Goal: Task Accomplishment & Management: Complete application form

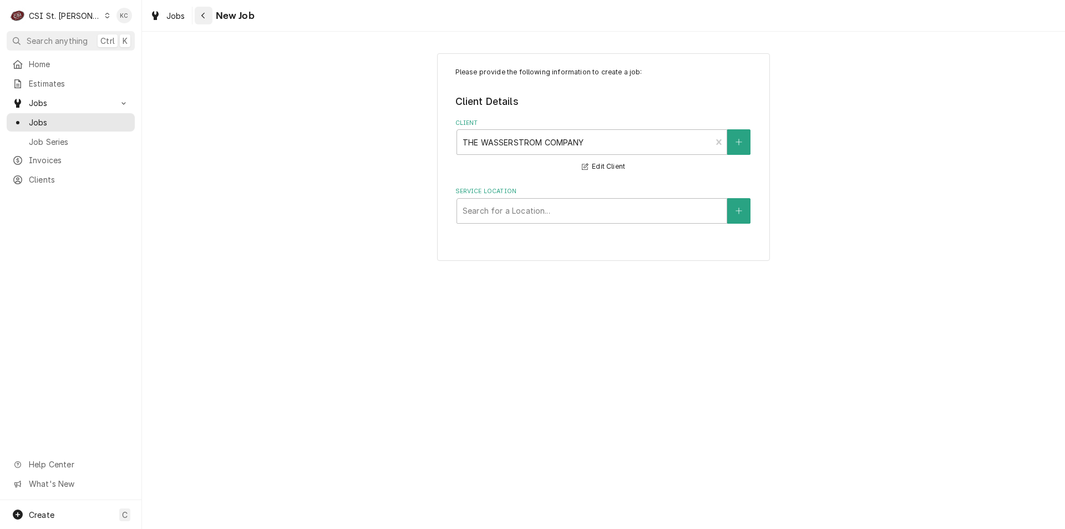
click at [206, 16] on div "Navigate back" at bounding box center [203, 15] width 11 height 11
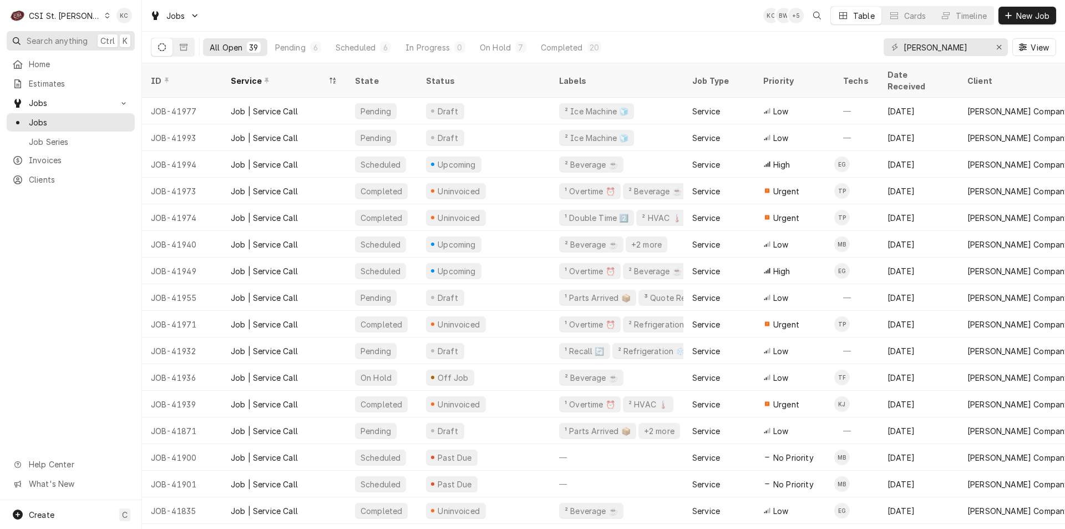
click at [64, 38] on span "Search anything" at bounding box center [57, 41] width 61 height 12
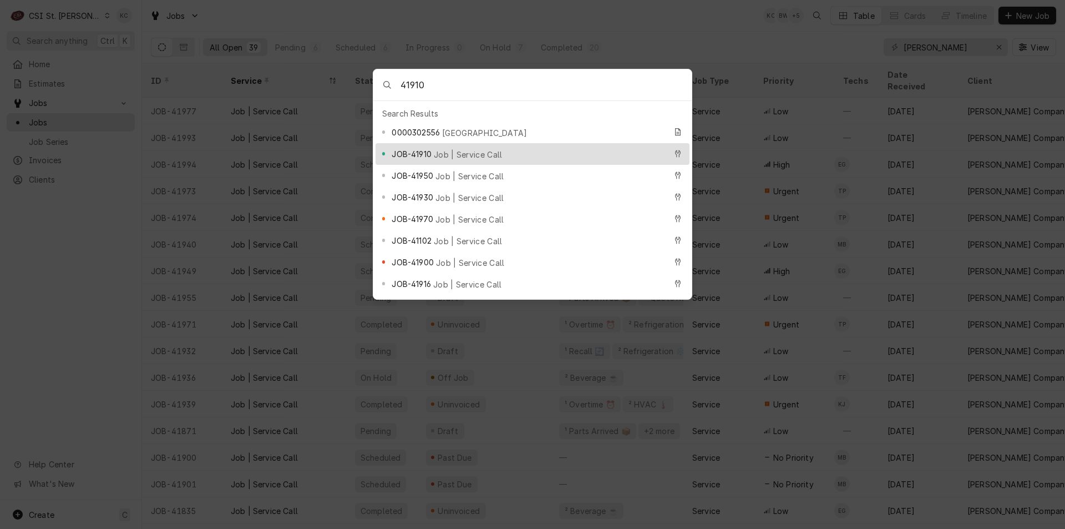
type input "41910"
click at [403, 149] on span "JOB-41910" at bounding box center [411, 154] width 39 height 12
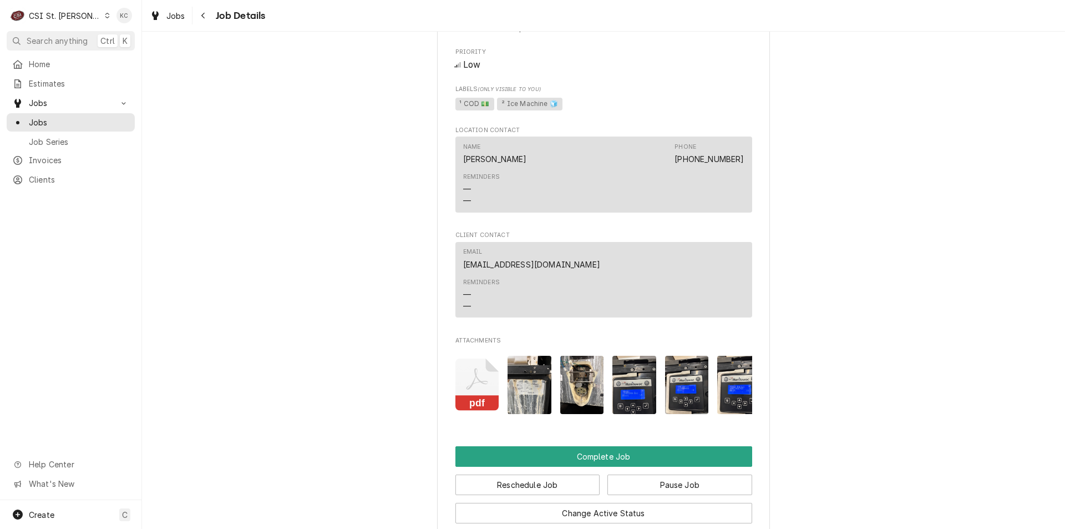
scroll to position [888, 0]
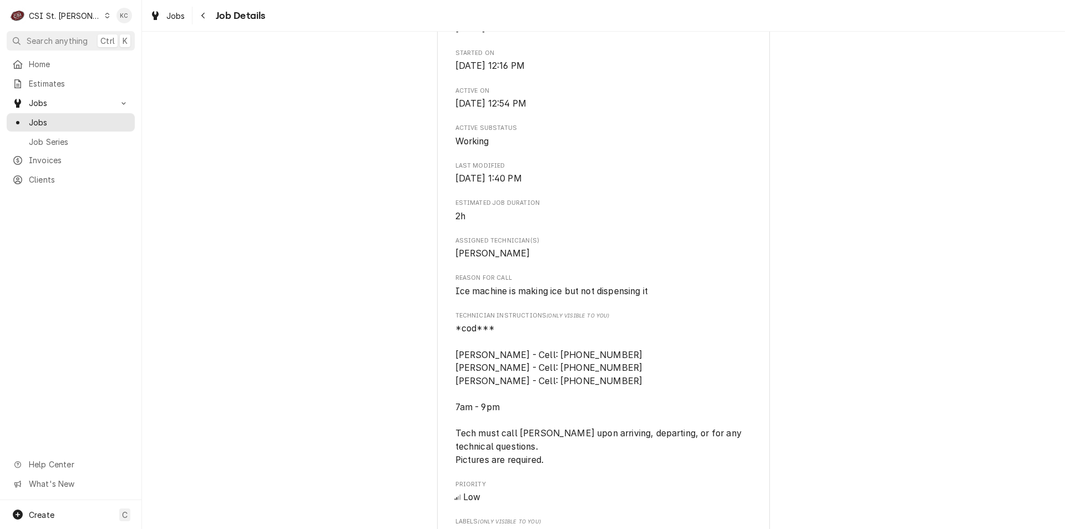
scroll to position [445, 0]
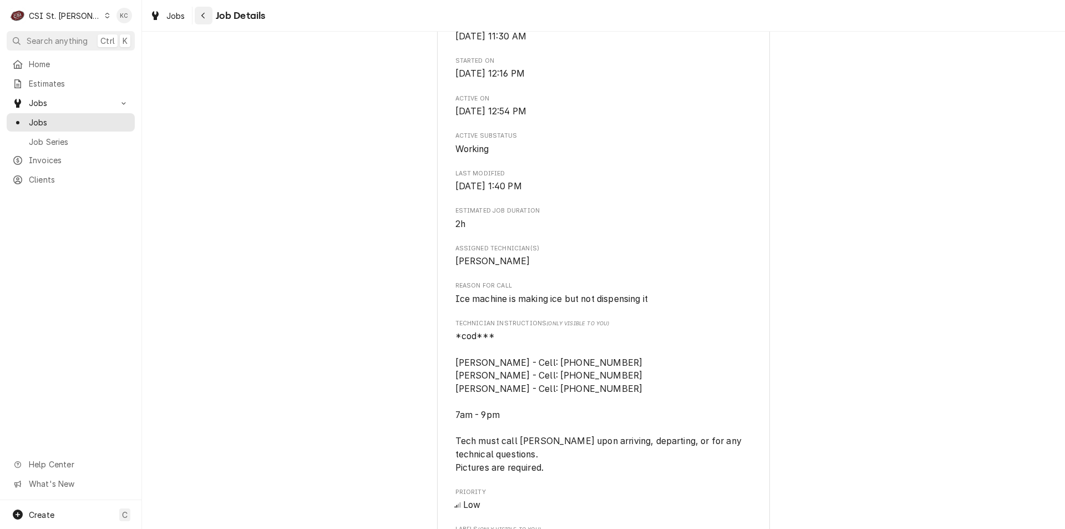
click at [198, 12] on button "Navigate back" at bounding box center [204, 16] width 18 height 18
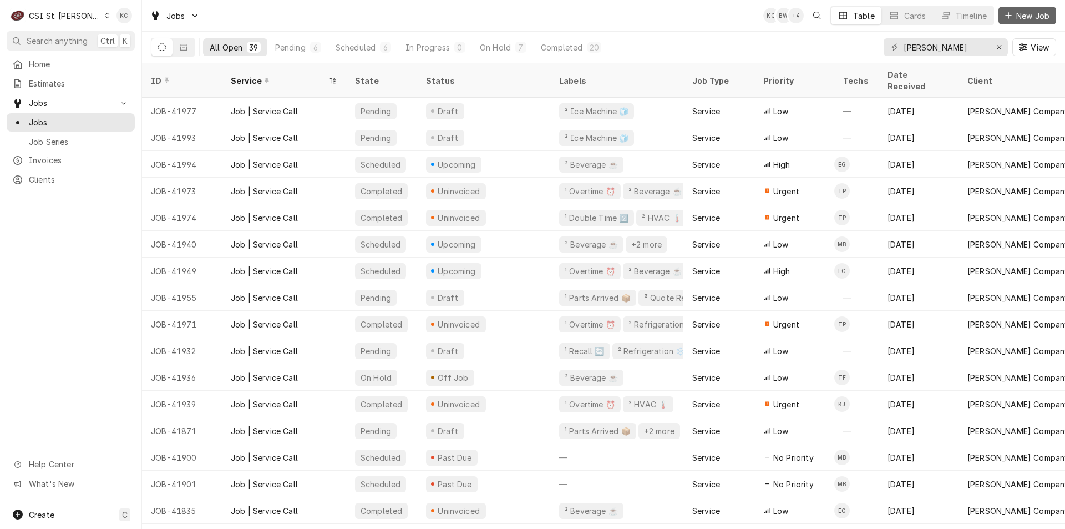
click at [1024, 14] on span "New Job" at bounding box center [1033, 16] width 38 height 12
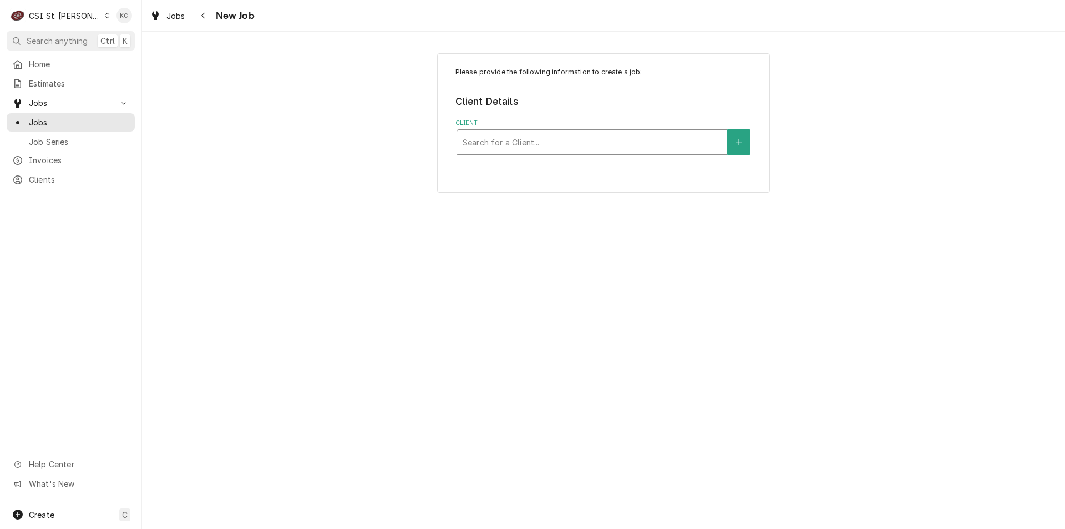
click at [611, 146] on div "Client" at bounding box center [592, 142] width 259 height 20
type input "[PERSON_NAME]"
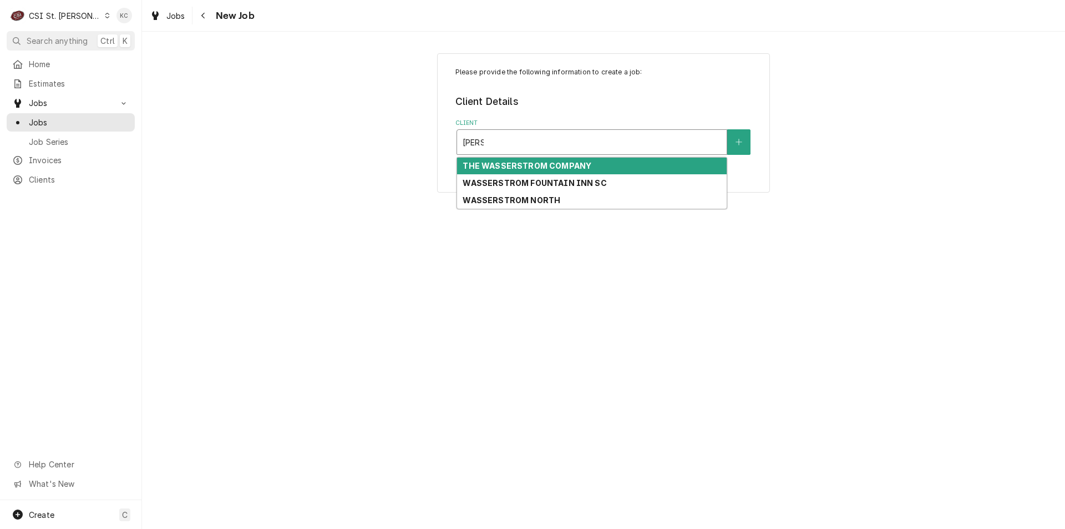
click at [606, 164] on div "THE WASSERSTROM COMPANY" at bounding box center [592, 166] width 270 height 17
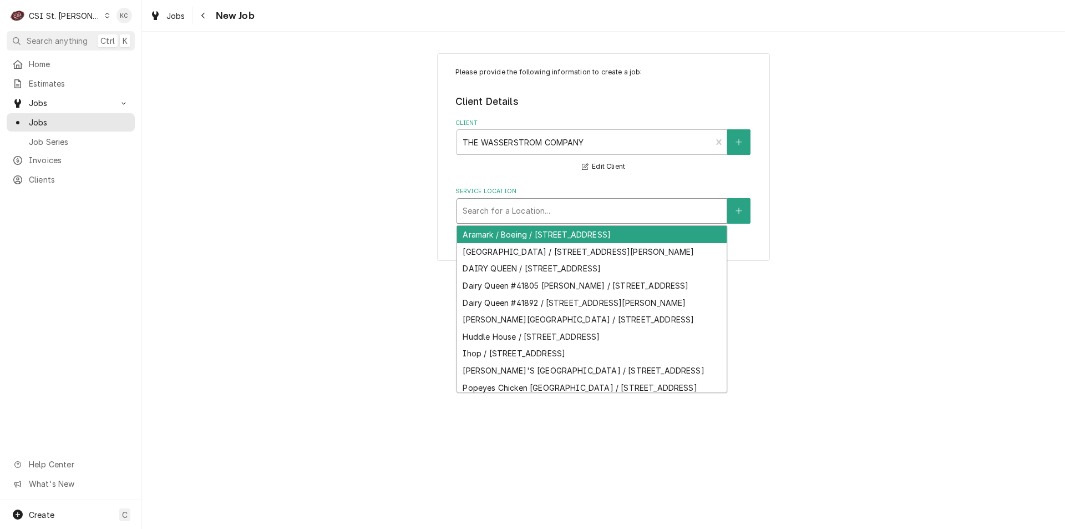
click at [657, 208] on div "Service Location" at bounding box center [592, 211] width 259 height 20
click at [610, 208] on div "Service Location" at bounding box center [592, 211] width 259 height 20
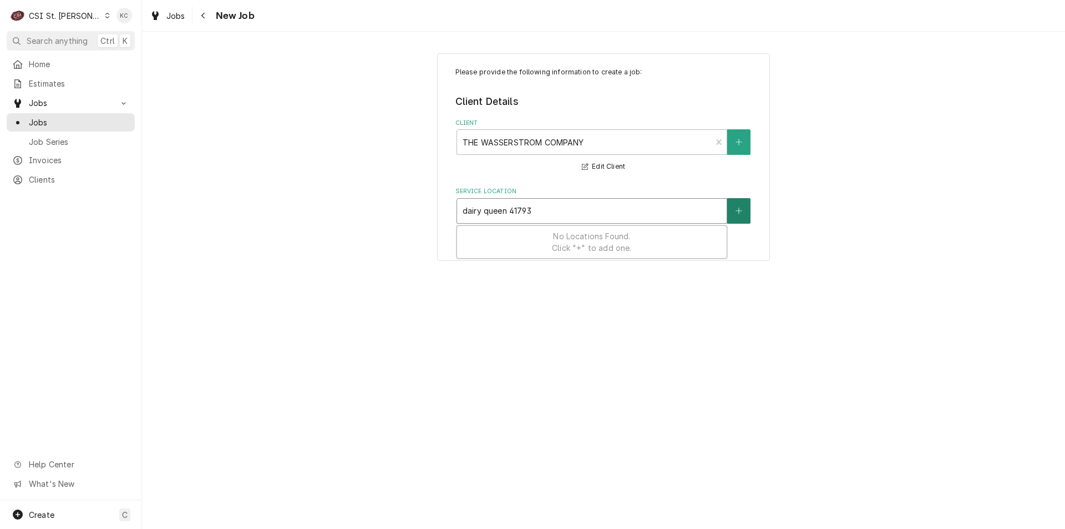
type input "dairy queen 41793"
click at [736, 214] on icon "Create New Location" at bounding box center [739, 211] width 7 height 8
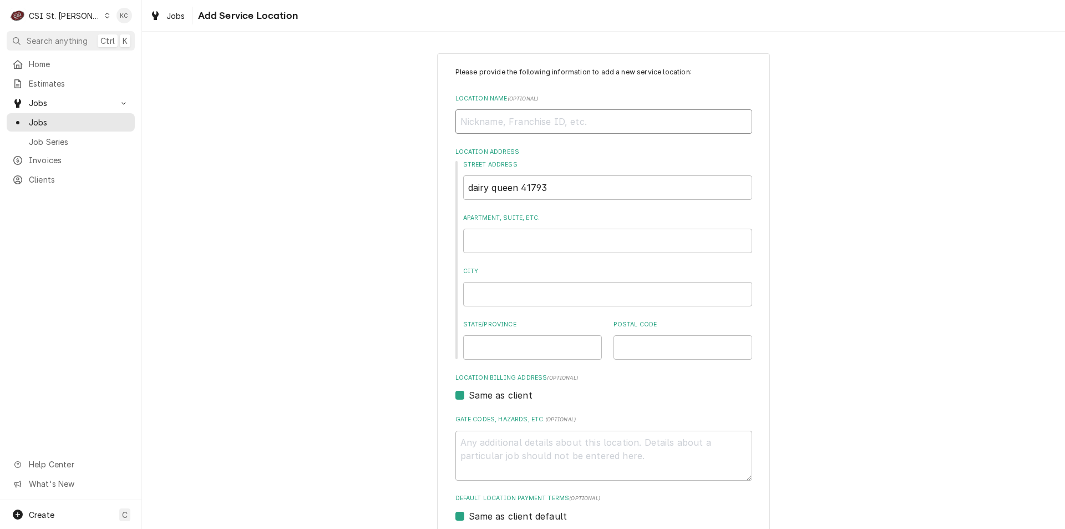
click at [614, 129] on input "Location Name ( optional )" at bounding box center [604, 121] width 297 height 24
type textarea "x"
type input "D"
type textarea "x"
type input "DA"
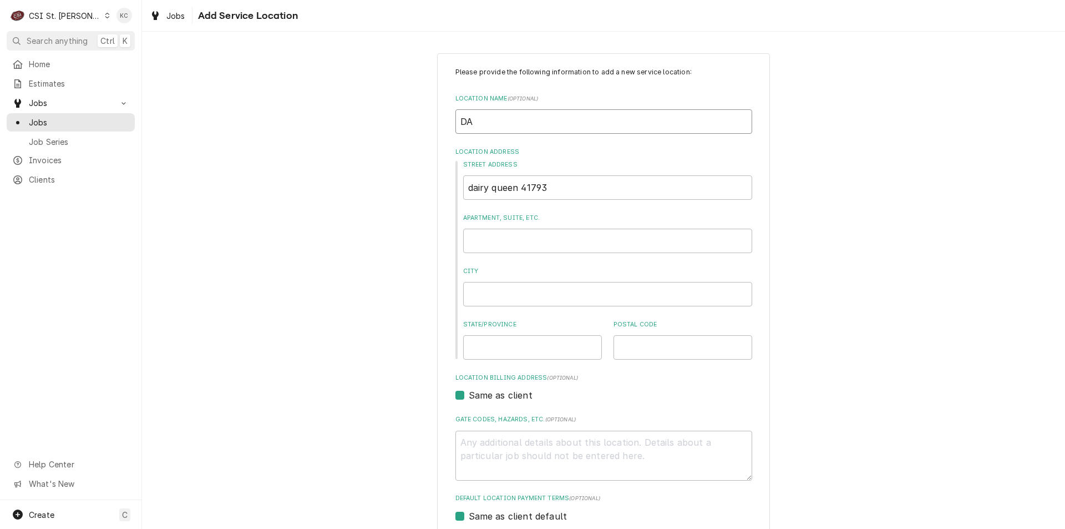
type textarea "x"
type input "DAI"
type textarea "x"
type input "DAIR"
type textarea "x"
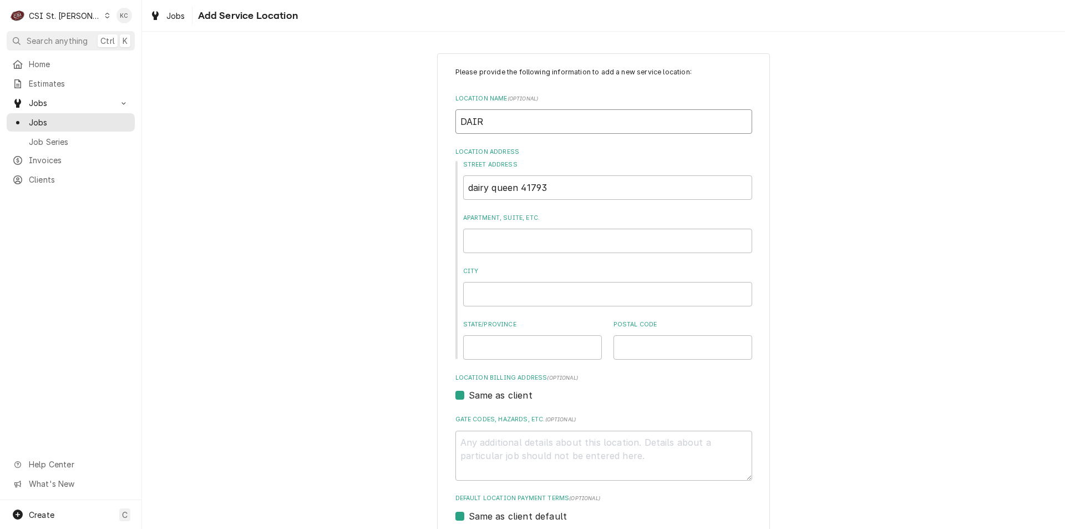
type input "DAIRY"
type textarea "x"
type input "DAIRY"
type textarea "x"
type input "DAIRY Q"
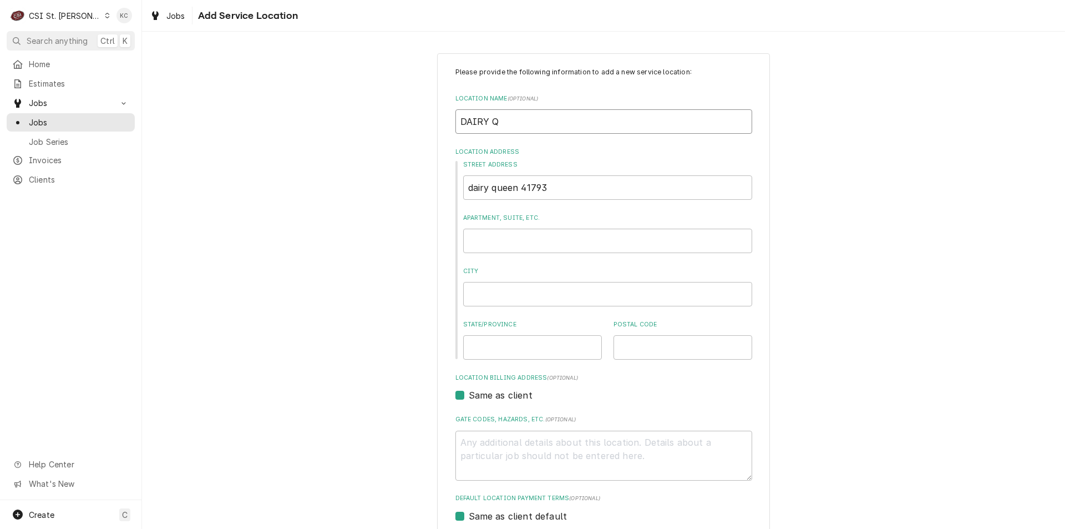
type textarea "x"
type input "DAIRY QU"
type textarea "x"
type input "DAIRY QUE"
type textarea "x"
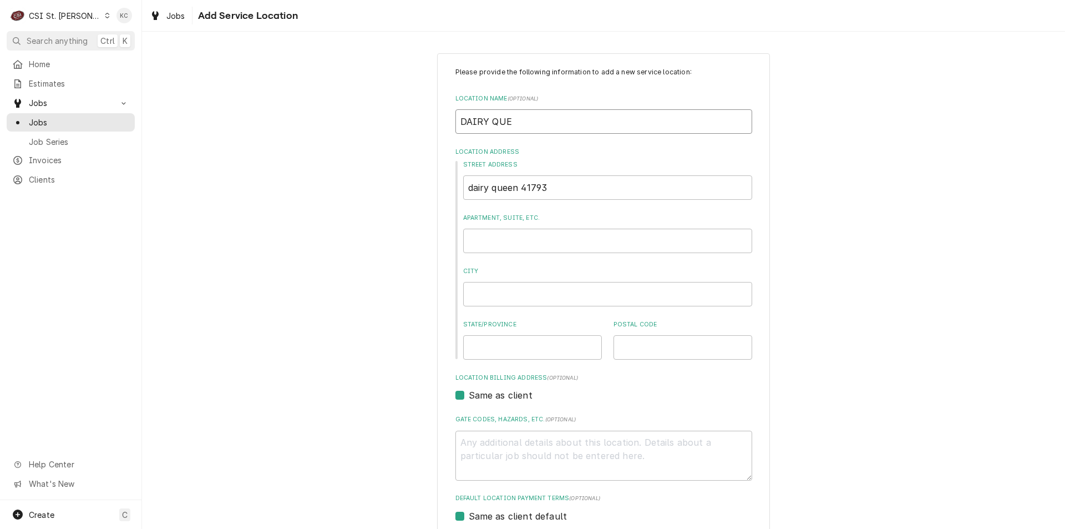
type input "DAIRY QUEE"
type textarea "x"
type input "DAIRY QUEEN"
type textarea "x"
type input "DAIRY QUEEN"
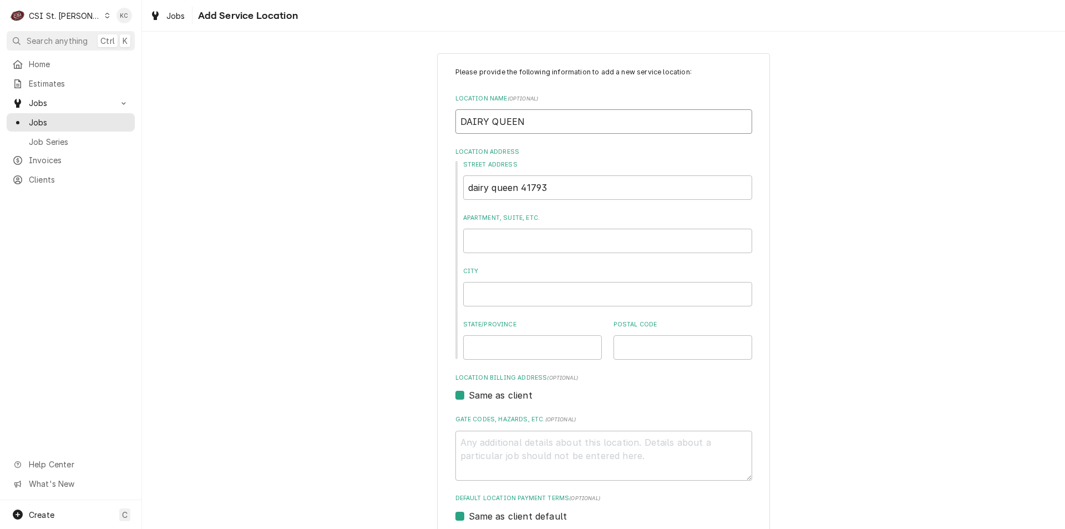
type textarea "x"
type input "DAIRY QUEEN"
type textarea "x"
type input "DAIRY QUEEN #"
type textarea "x"
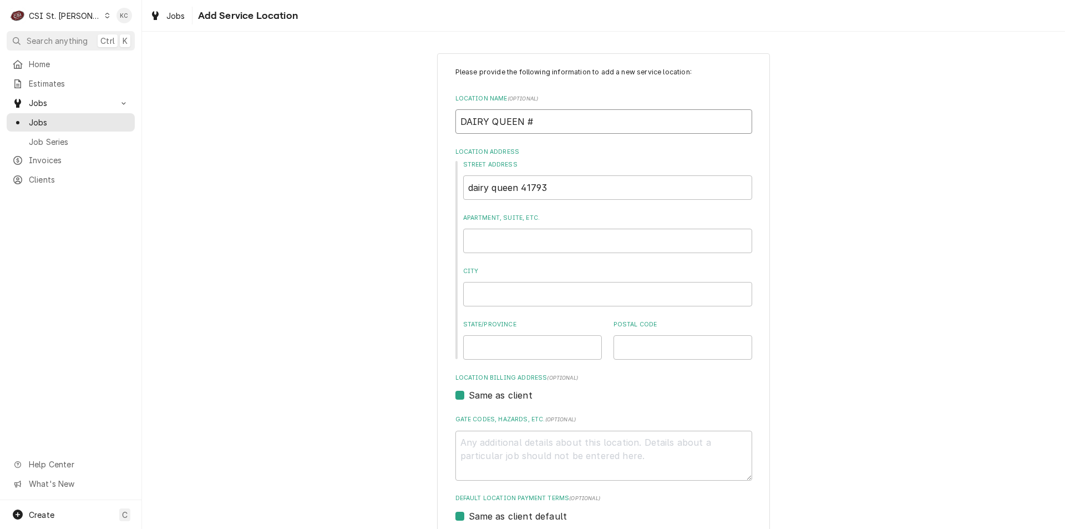
type input "DAIRY QUEEN #4"
type textarea "x"
type input "DAIRY QUEEN #41"
type textarea "x"
type input "DAIRY QUEEN #419"
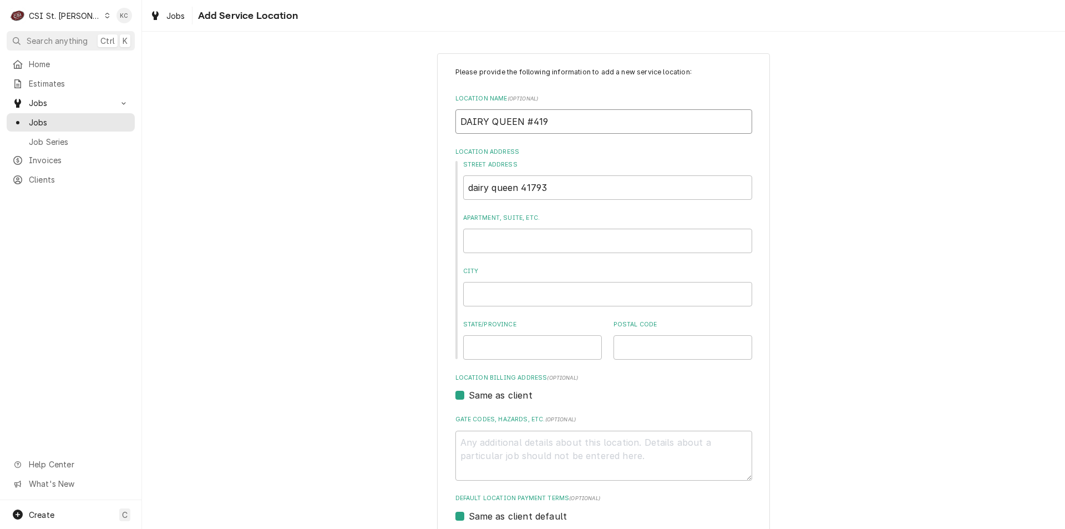
type textarea "x"
type input "DAIRY QUEEN #4196"
type textarea "x"
type input "DAIRY QUEEN #41963"
type textarea "x"
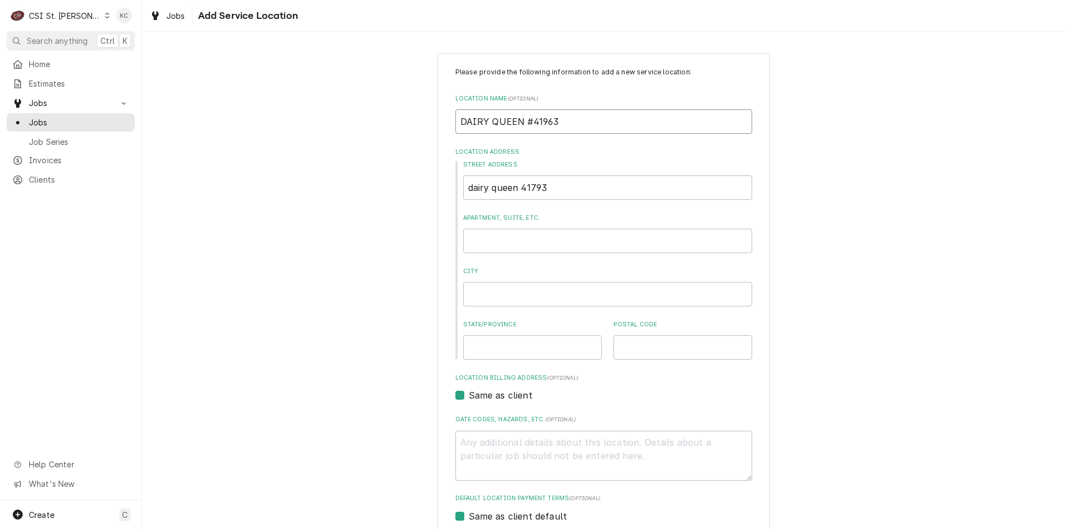
type input "DAIRY QUEEN #4196"
type textarea "x"
type input "DAIRY QUEEN #419"
type textarea "x"
type input "DAIRY QUEEN #41"
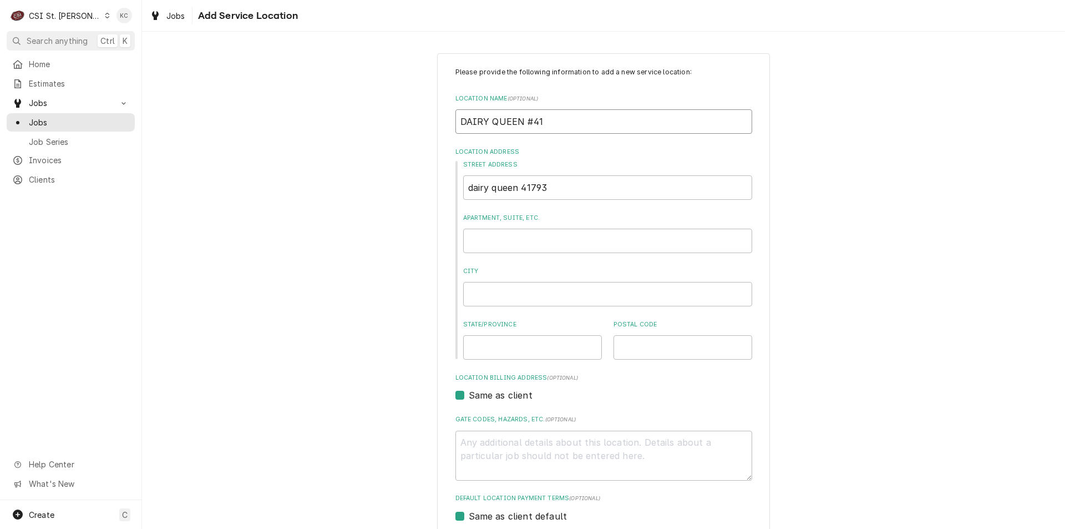
type textarea "x"
type input "DAIRY QUEEN #417"
type textarea "x"
type input "DAIRY QUEEN #4179"
type textarea "x"
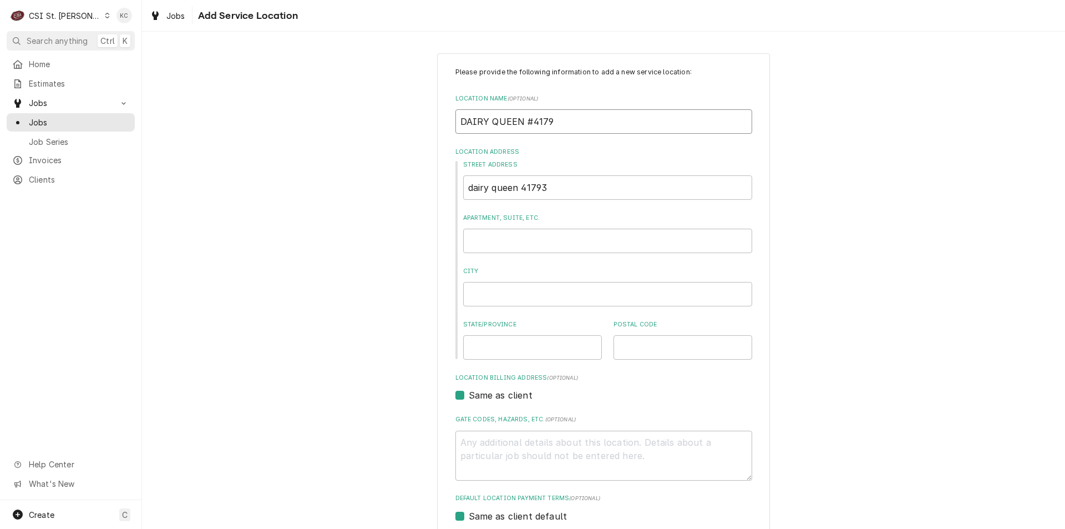
type input "DAIRY QUEEN #41793"
type textarea "x"
type input "DAIRY QUEEN #41793"
drag, startPoint x: 598, startPoint y: 187, endPoint x: 417, endPoint y: 188, distance: 180.9
click at [417, 188] on div "Please provide the following information to add a new service location: Locatio…" at bounding box center [603, 362] width 923 height 639
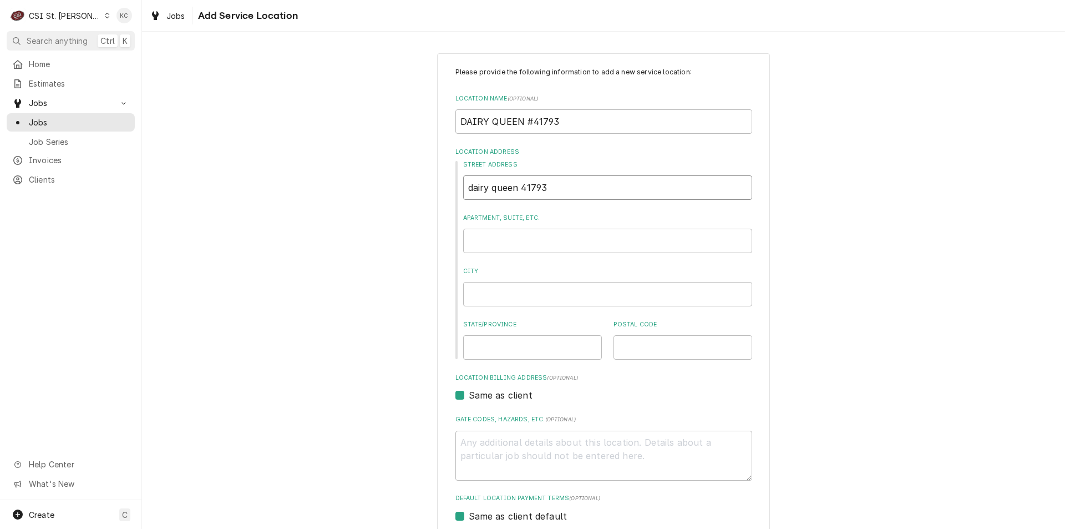
type textarea "x"
type input "4"
type textarea "x"
type input "41"
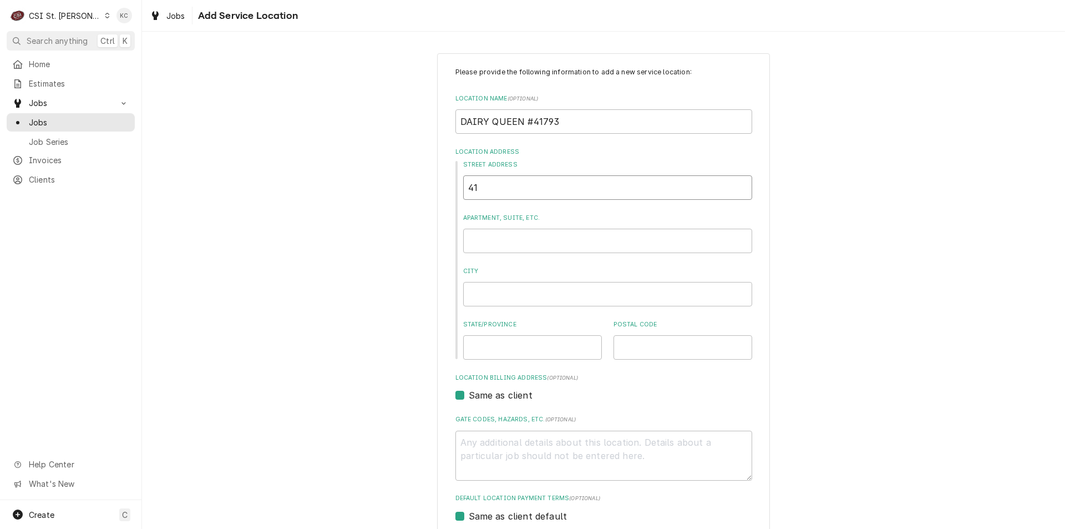
type textarea "x"
type input "412"
type textarea "x"
type input "412"
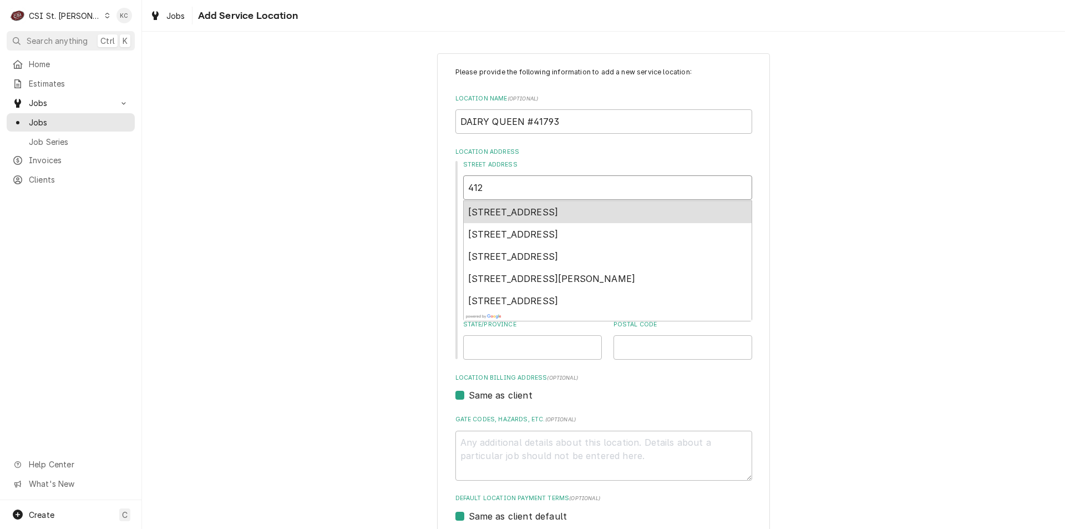
type textarea "x"
type input "412 S"
type textarea "x"
type input "412 S"
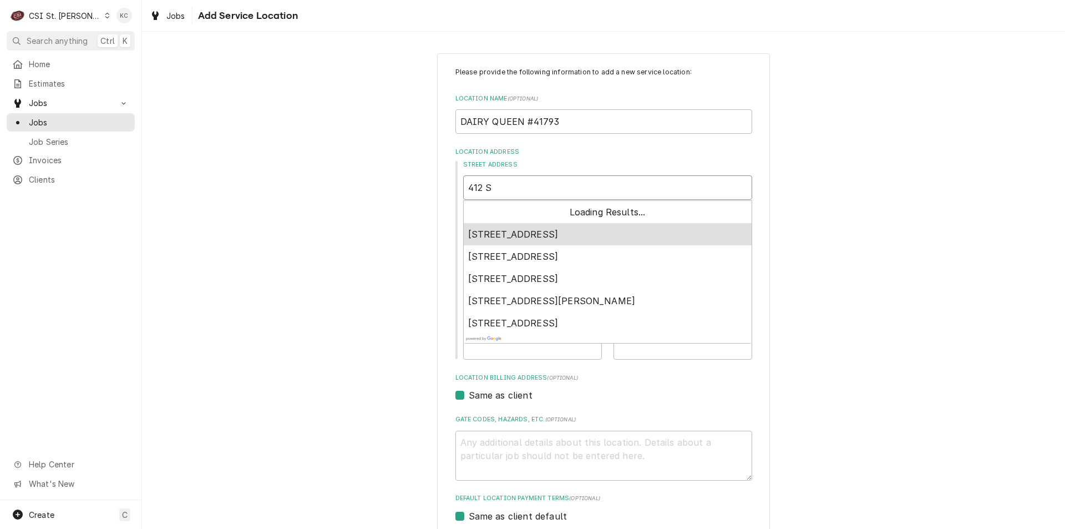
type textarea "x"
type input "412 S M"
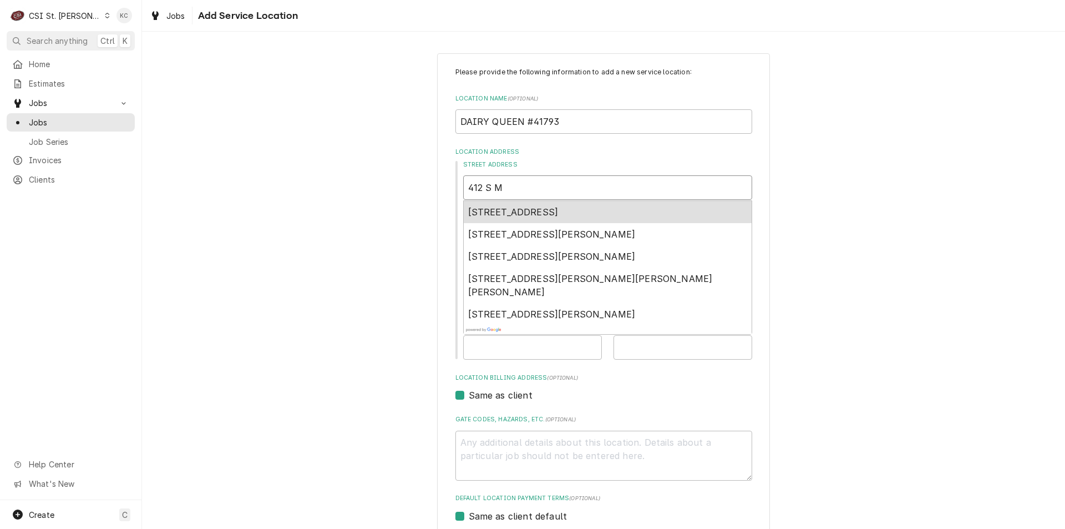
type textarea "x"
type input "412 S MA"
type textarea "x"
type input "412 S MAD"
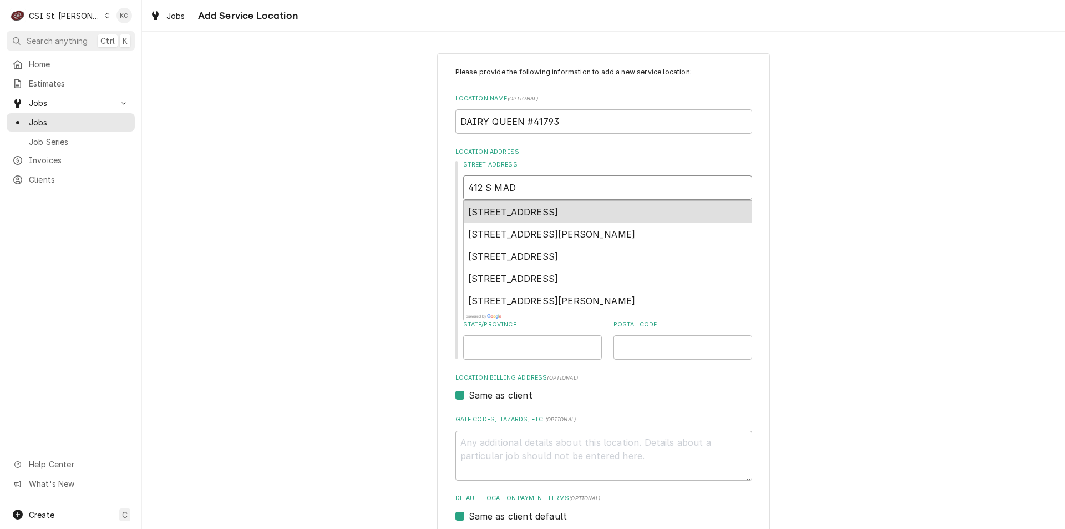
type textarea "x"
type input "412 S MADI"
type textarea "x"
type input "412 S MADIS"
type textarea "x"
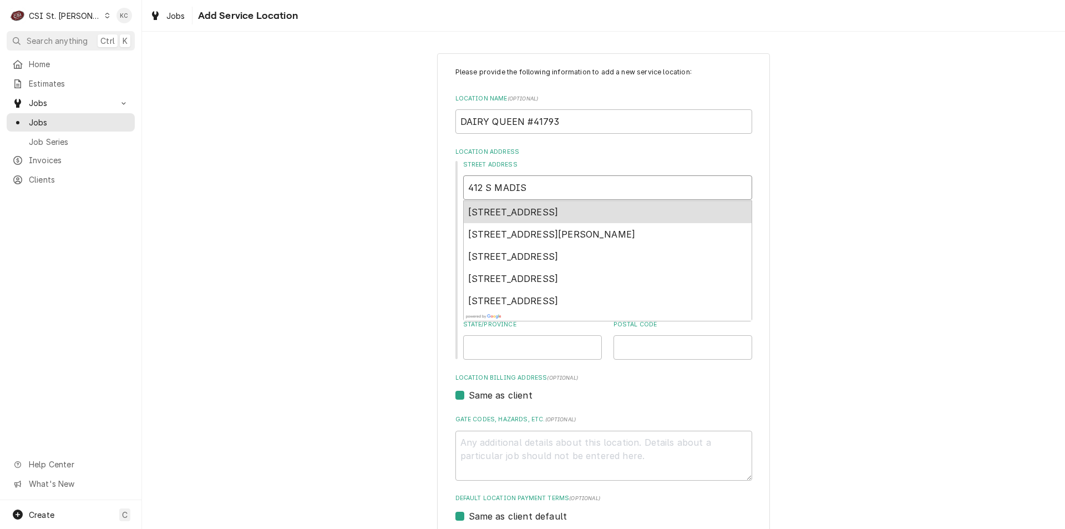
type input "412 S MADISO"
type textarea "x"
type input "412 S MADISON"
type textarea "x"
type input "412 S MADISON"
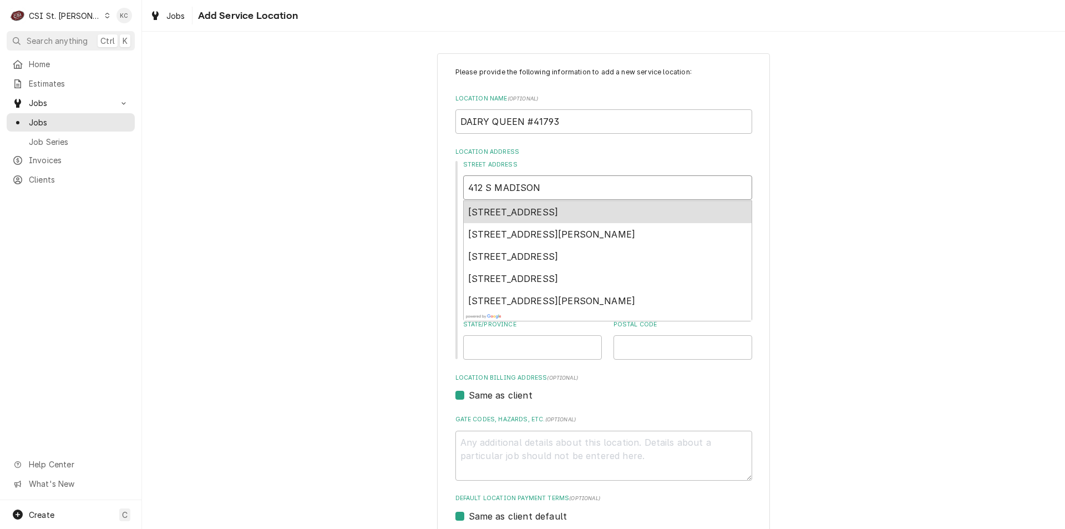
click at [559, 208] on span "412 South Madison Street, Lebanon, IL, USA" at bounding box center [513, 211] width 90 height 11
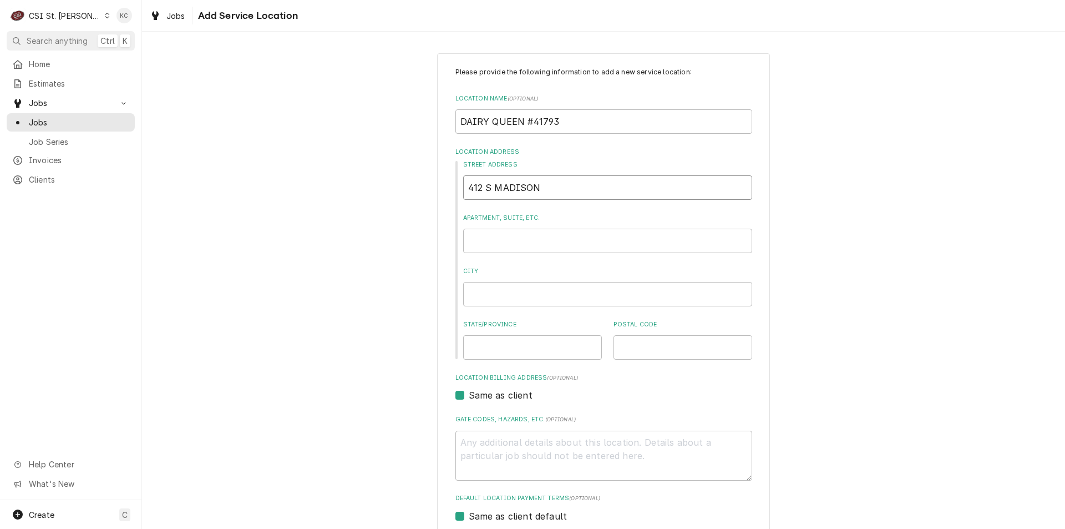
type textarea "x"
type input "412 S Madison St"
type textarea "x"
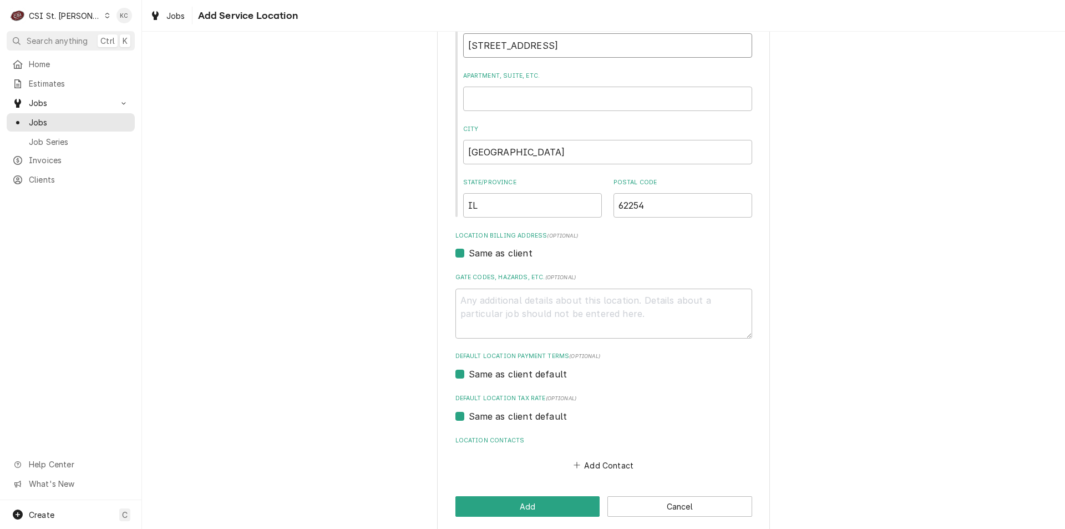
scroll to position [154, 0]
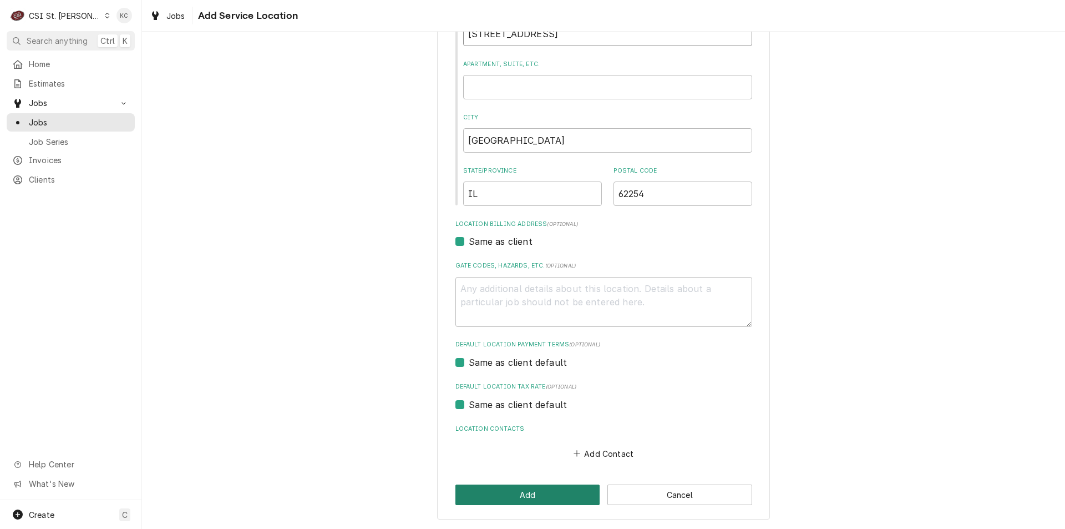
type input "412 S Madison St"
click at [563, 504] on button "Add" at bounding box center [528, 494] width 145 height 21
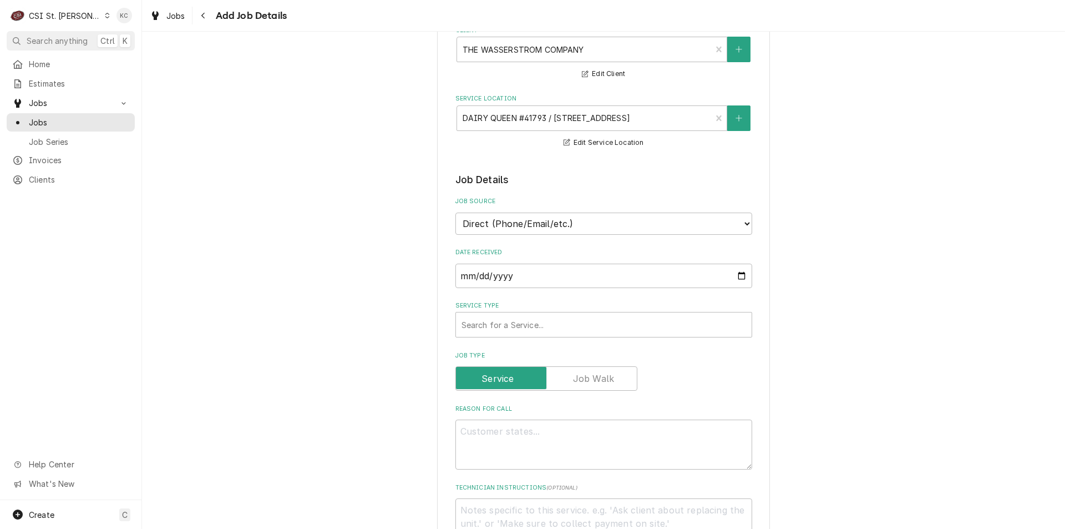
scroll to position [111, 0]
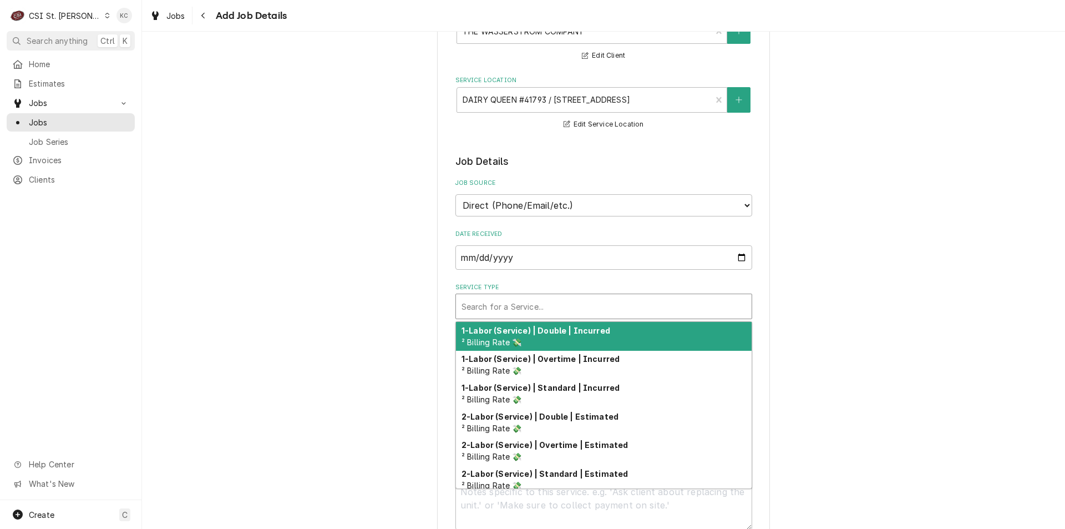
click at [514, 308] on div "Service Type" at bounding box center [604, 306] width 285 height 20
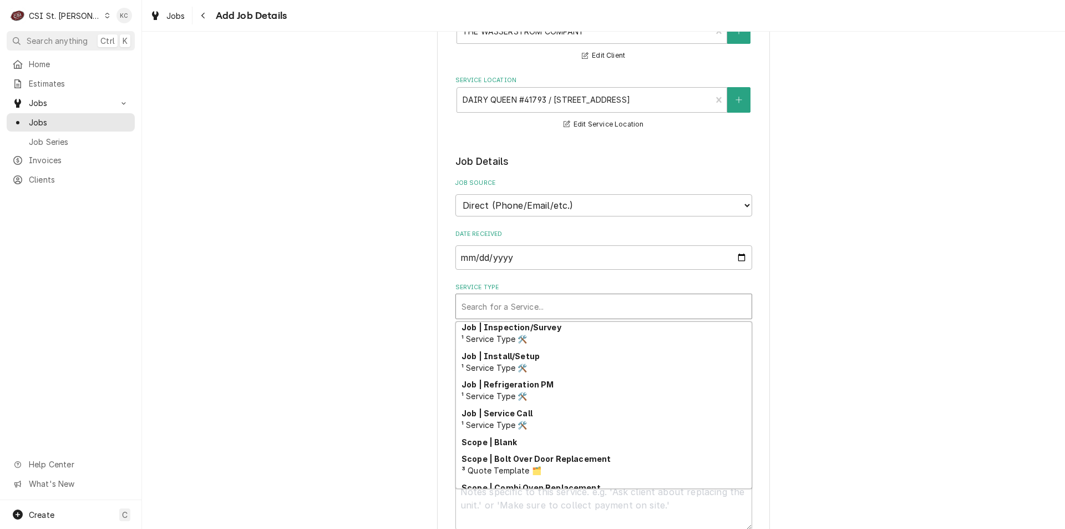
scroll to position [635, 0]
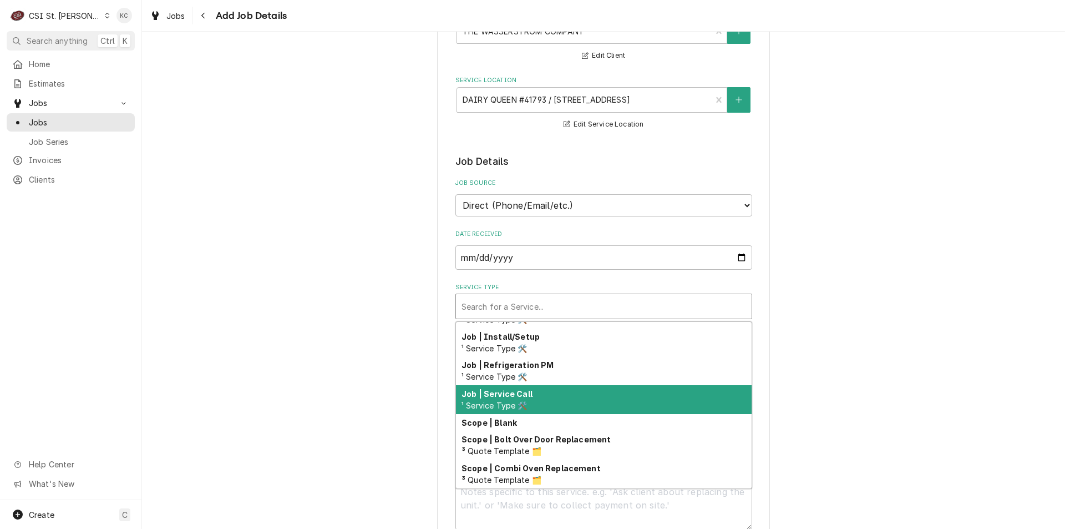
click at [545, 393] on div "Job | Service Call ¹ Service Type 🛠️" at bounding box center [604, 399] width 296 height 29
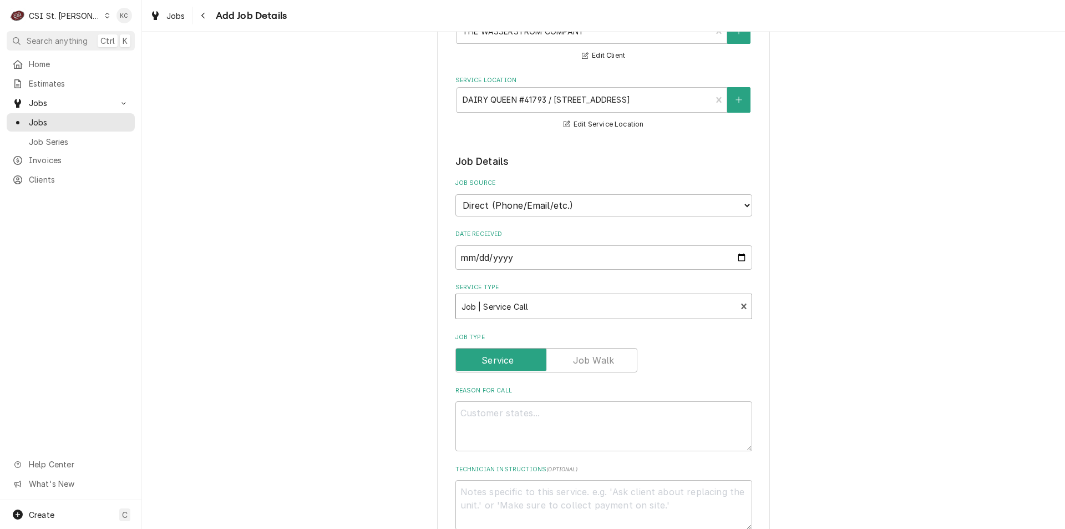
click at [851, 389] on div "Please provide the following information to create a job: Client Details Client…" at bounding box center [603, 503] width 923 height 1143
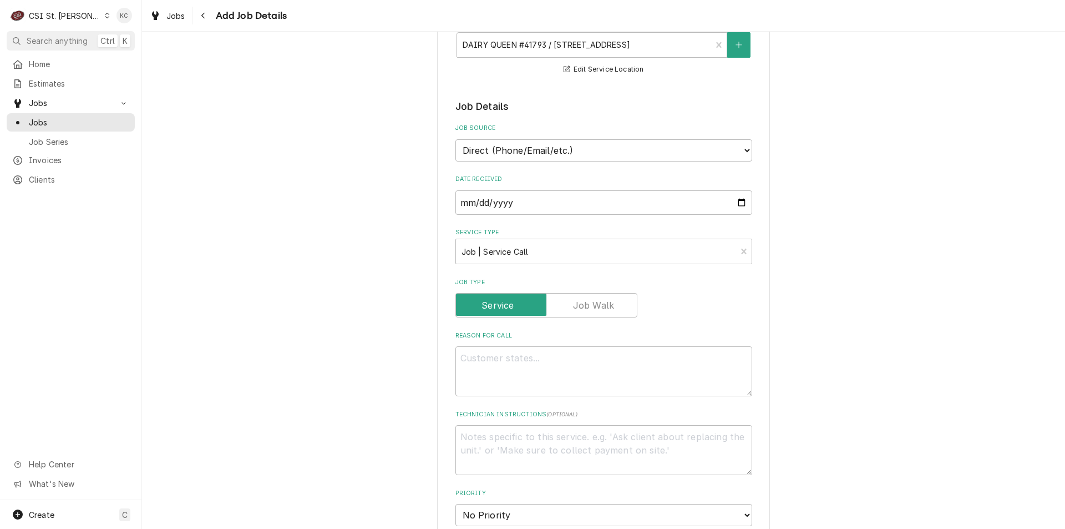
scroll to position [166, 0]
click at [462, 438] on textarea "Technician Instructions ( optional )" at bounding box center [604, 449] width 297 height 50
paste textarea "610-597-3889"
type textarea "x"
type textarea "610-597-3889"
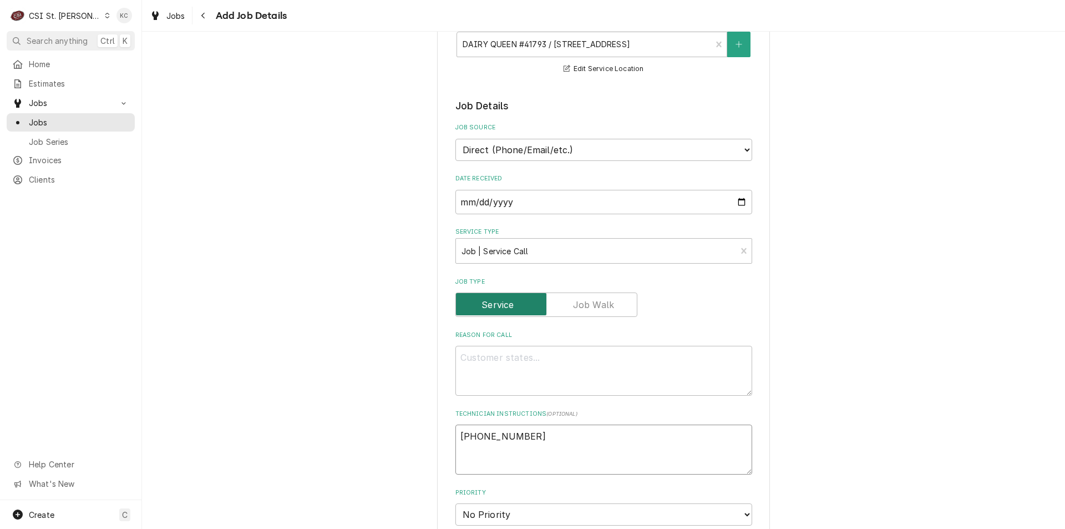
type textarea "x"
type textarea "k610-597-3889"
type textarea "x"
type textarea "610-597-3889"
type textarea "x"
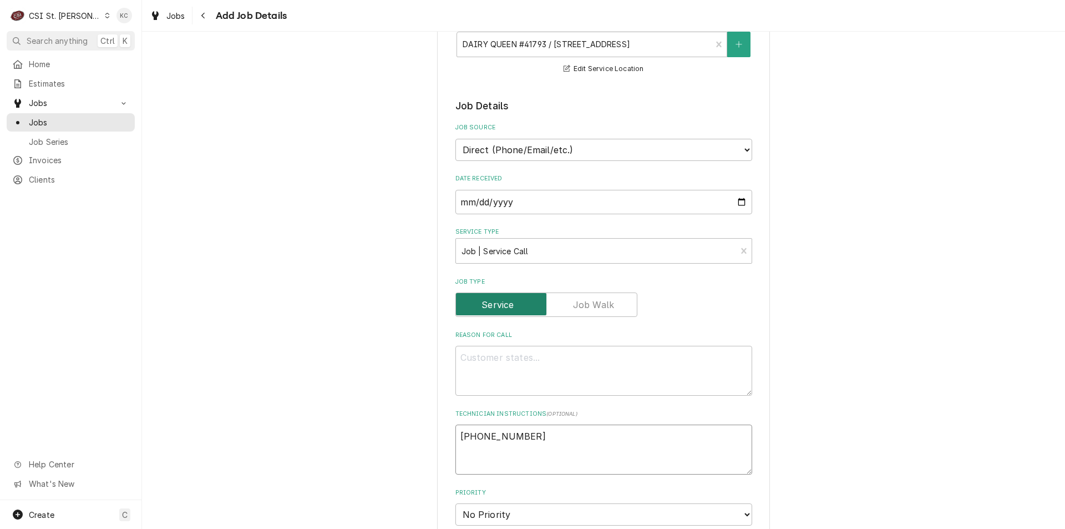
type textarea "j610-597-3889"
type textarea "x"
type textarea "610-597-3889"
type textarea "x"
type textarea "J610-597-3889"
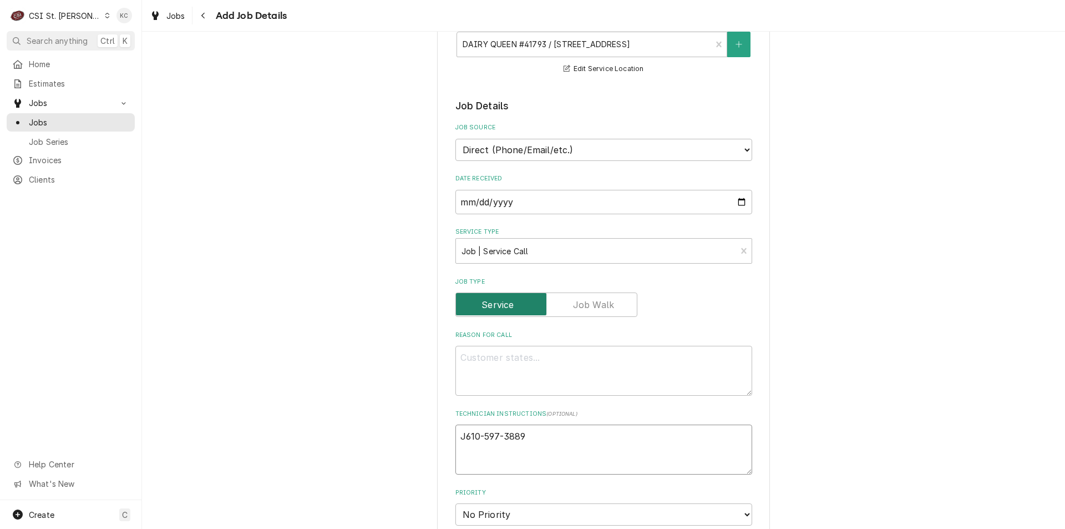
type textarea "x"
type textarea "Ja610-597-3889"
type textarea "x"
type textarea "Jac610-597-3889"
type textarea "x"
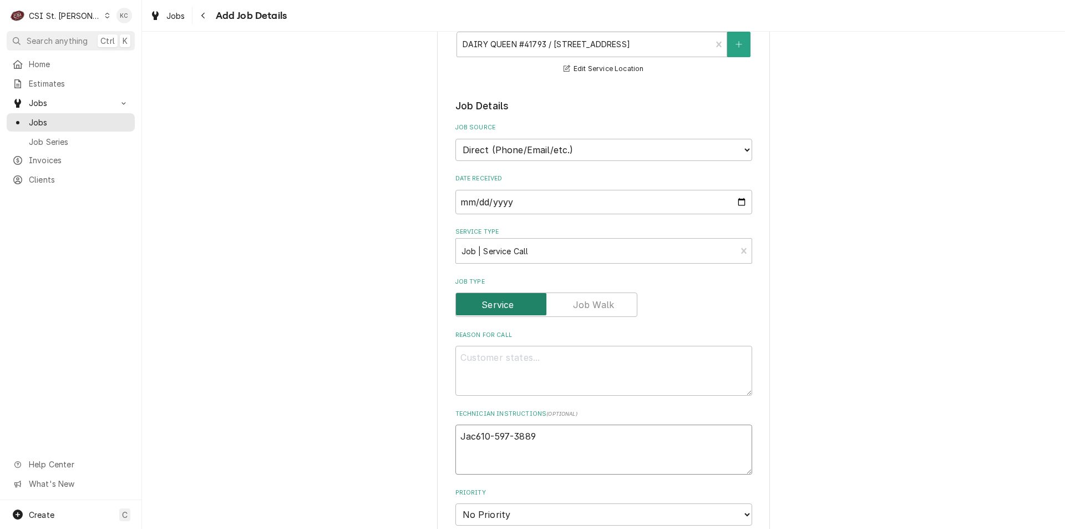
type textarea "Jack610-597-3889"
type textarea "x"
type textarea "Jack 610-597-3889"
type textarea "x"
type textarea "Jack 0610-597-3889"
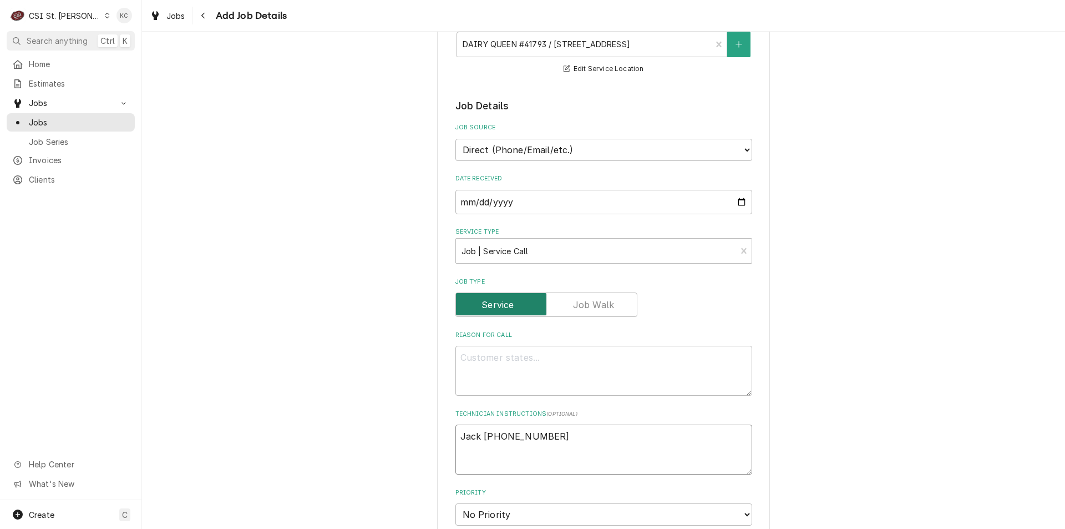
type textarea "x"
type textarea "Jack 610-597-3889"
type textarea "x"
type textarea "Jack -610-597-3889"
type textarea "x"
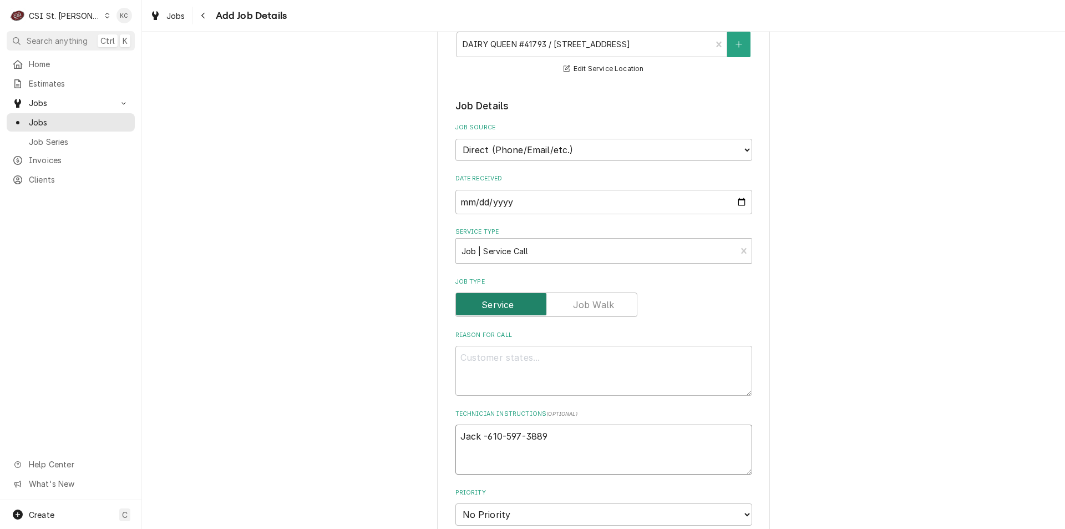
type textarea "Jack - 610-597-3889"
type textarea "x"
type textarea "Jack - 610-597-3889"
paste textarea "Model #: F869-01-30 Serial #: OH-JOJ00029706-2"
type textarea "x"
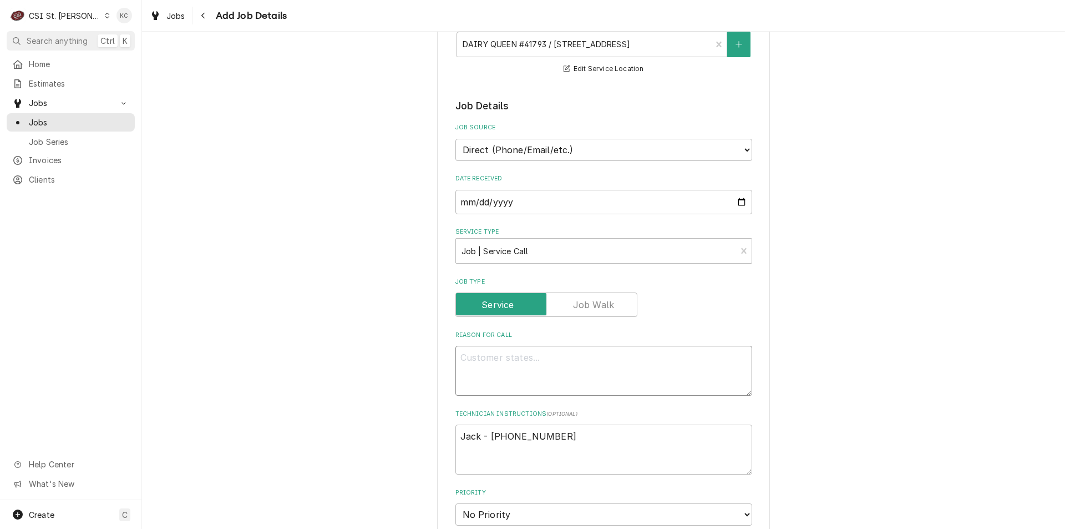
type textarea "Model #: F869-01-30 Serial #: OH-JOJ00029706-2"
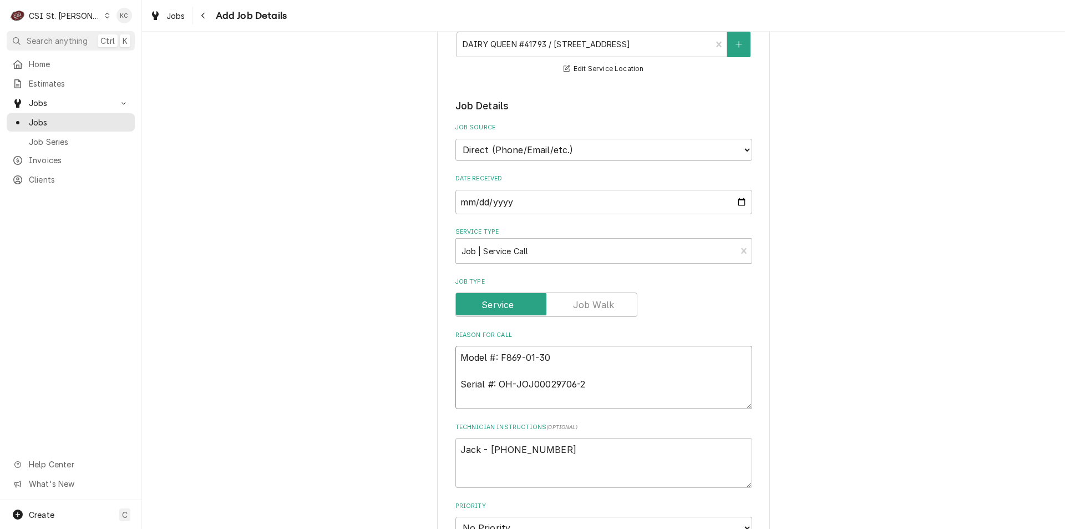
click at [505, 373] on textarea "Model #: F869-01-30 Serial #: OH-JOJ00029706-2" at bounding box center [604, 377] width 297 height 63
type textarea "x"
type textarea "Model #: F869-01-30 Serial #: OH-JOJ00029706-2"
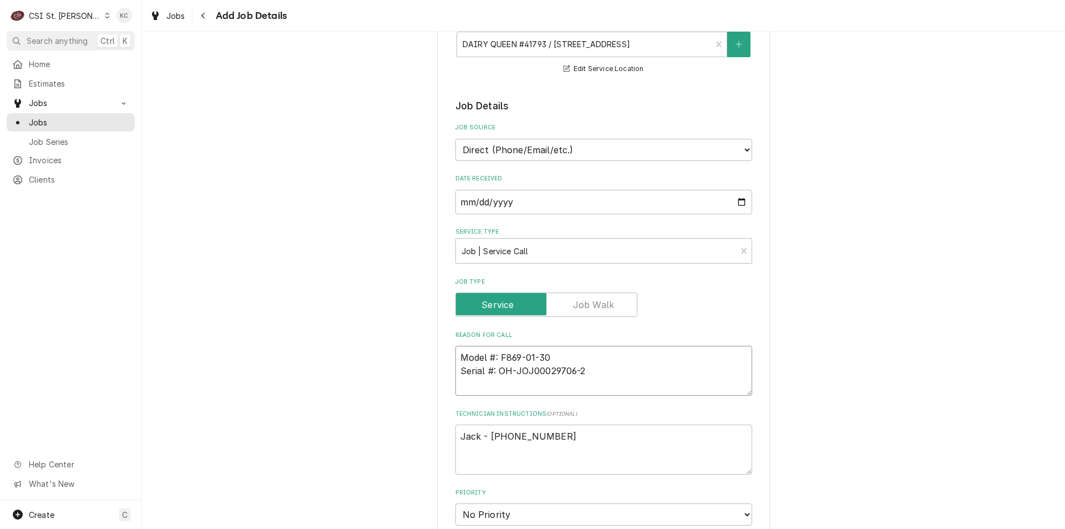
type textarea "x"
type textarea "Model #: F869-01-30 Serial #: OH-JOJ00029706-2"
type textarea "x"
type textarea "Model #: F869-01-30 Serial #: OH-JOJ00029706-2"
click at [488, 400] on textarea "Model #: F869-01-30 Serial #: OH-JOJ00029706-2" at bounding box center [604, 377] width 297 height 63
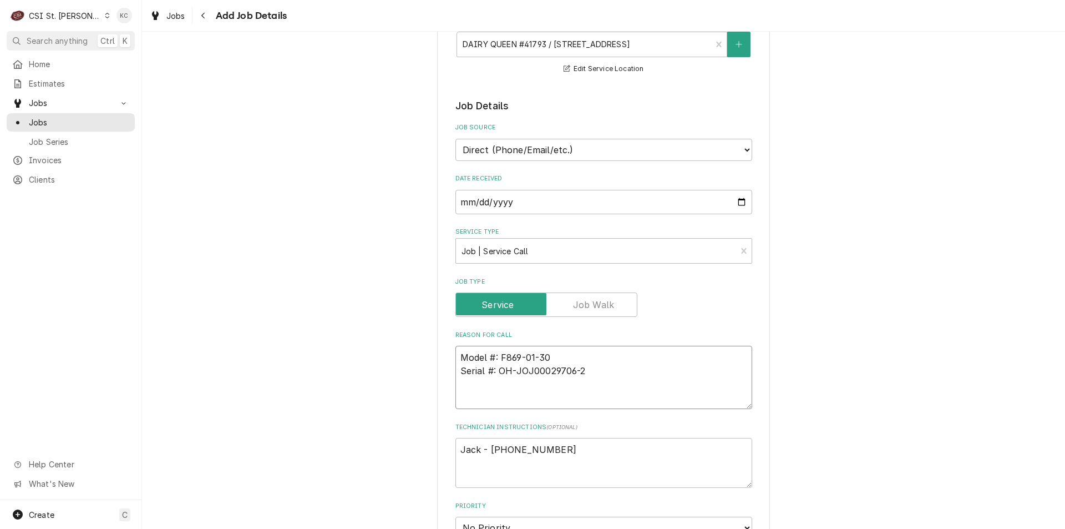
paste textarea "THE FREEZER WILL NOT DROP BELOW 20 DEGREES"
type textarea "x"
type textarea "Model #: F869-01-30 Serial #: OH-JOJ00029706-2 THE FREEZER WILL NOT DROP BELOW …"
type textarea "x"
type textarea "Model #: F869-01-30 Serial #: OH-JOJ00029706-2 THE FREEZER WILL NOT DROP BELOW …"
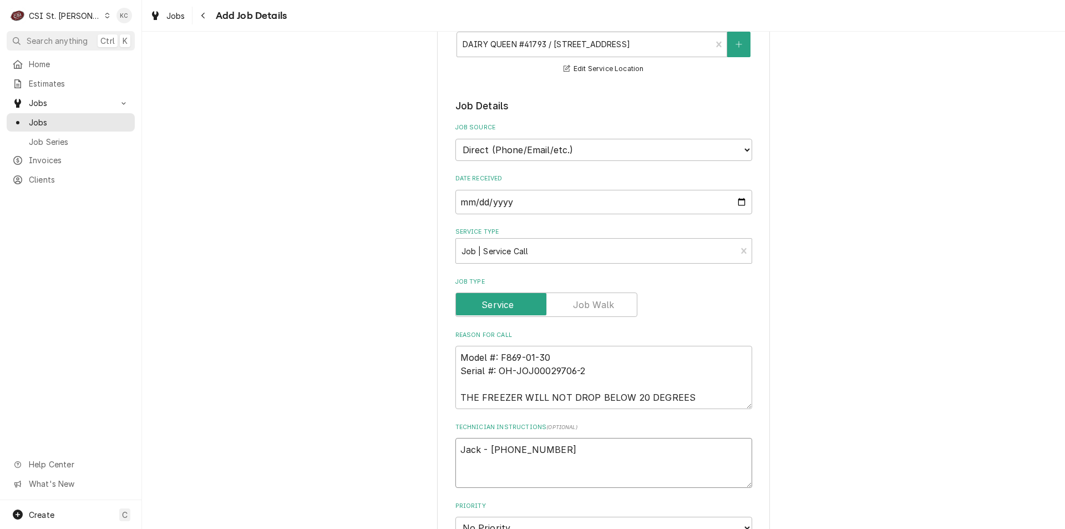
click at [556, 448] on textarea "Jack - 610-597-3889" at bounding box center [604, 463] width 297 height 50
type textarea "x"
type textarea "Jack - 610-597-3889"
type textarea "x"
type textarea "Jack - 610-597-3889"
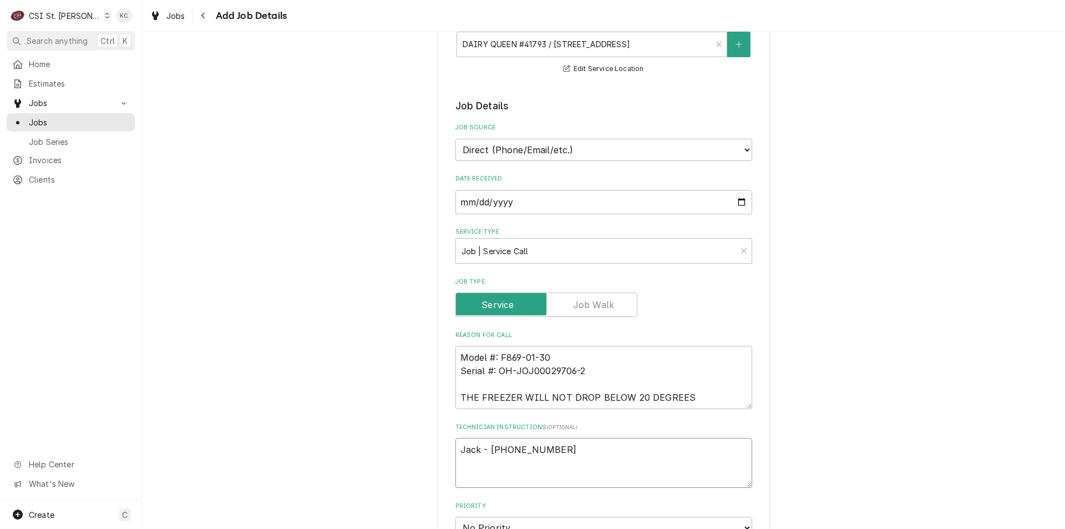
type textarea "x"
type textarea "Jack - 610-597-3889"
click at [510, 481] on textarea "Jack - 610-597-3889" at bounding box center [604, 463] width 297 height 50
paste textarea "Wasserstrom will cover this call if it is deemed non-warranty"
type textarea "x"
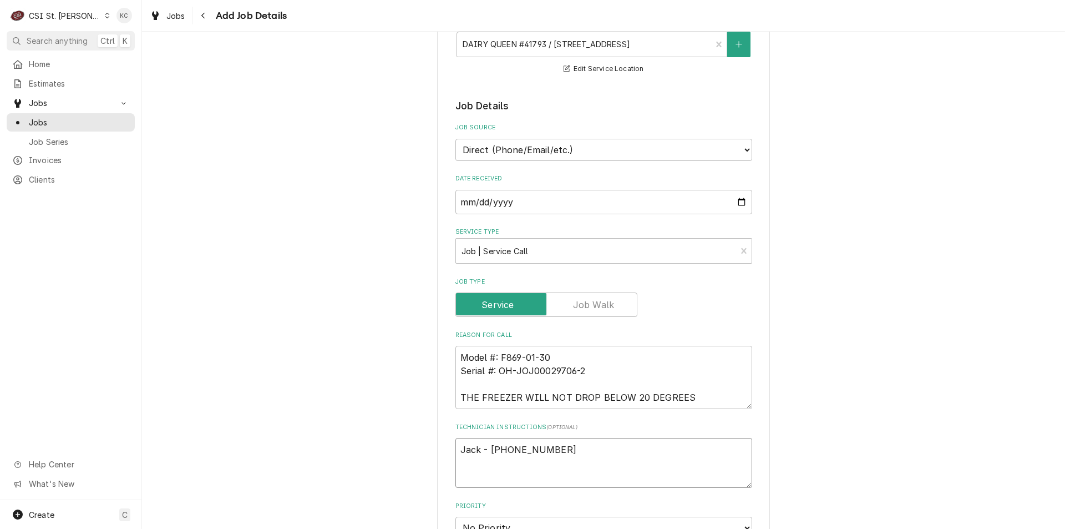
type textarea "Jack - 610-597-3889 Wasserstrom will cover this call if it is deemed non-warran…"
type textarea "x"
type textarea "Jack - 610-597-3889 Wasserstrom will cover this call if it is deemed non-warran…"
click at [732, 469] on textarea "Jack - 610-597-3889 Wasserstrom will cover this call if it is deemed non-warran…" at bounding box center [604, 463] width 297 height 50
click at [726, 479] on textarea "Jack - 610-597-3889 Wasserstrom will cover this call if it is deemed non-warran…" at bounding box center [604, 463] width 297 height 50
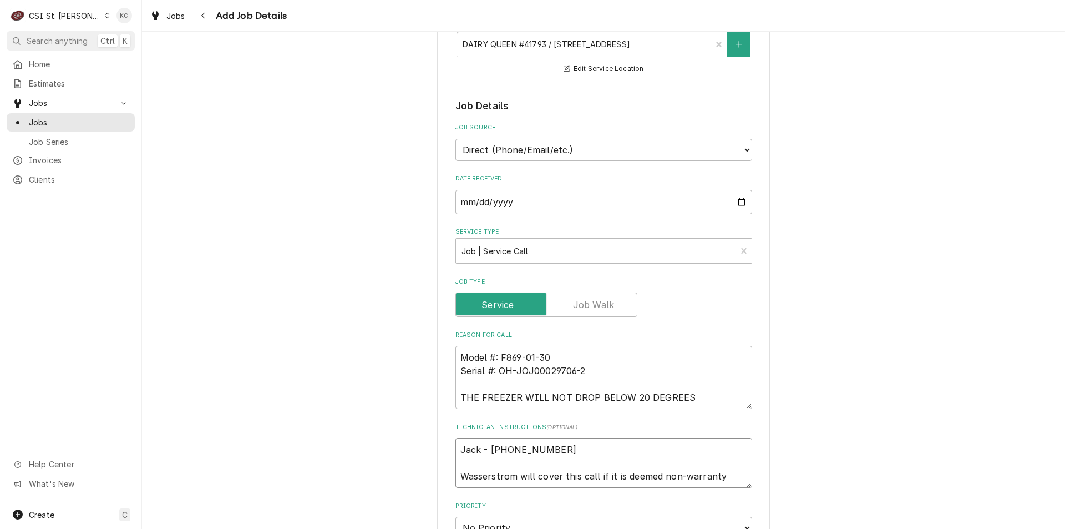
type textarea "x"
type textarea "Jack - 610-597-3889 Wasserstrom will cover this call if it is deemed non-warran…"
type textarea "x"
type textarea "Jack - 610-597-3889 Wasserstrom will cover this call if it is deemed non-warran…"
paste textarea "NOTES: ** Please have a tech contact the store to agree on a date and time of s…"
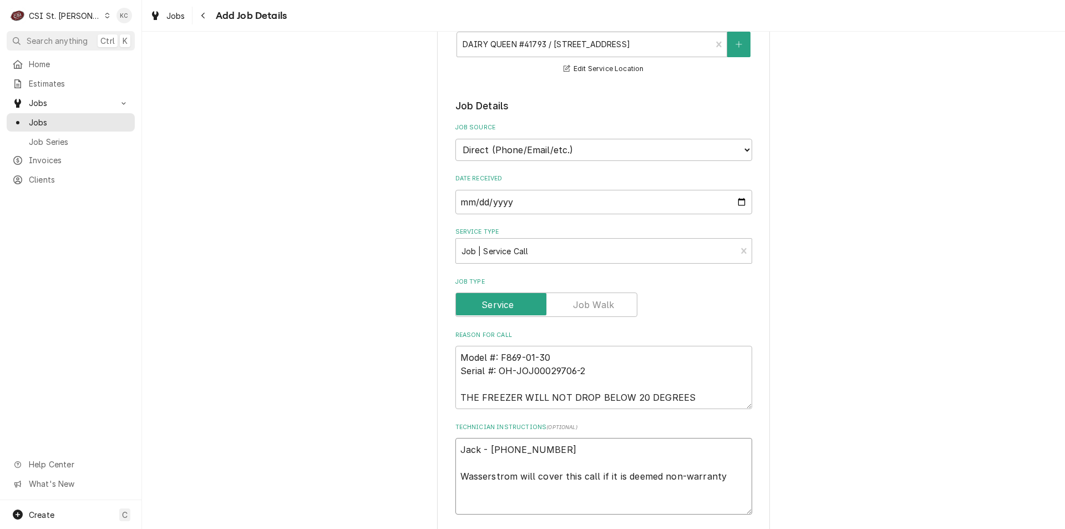
type textarea "x"
type textarea "Jack - 610-597-3889 Wasserstrom will cover this call if it is deemed non-warran…"
type textarea "x"
type textarea "Jack - 610-597-3889 Wasserstrom will cover this call if it is deemed non-warran…"
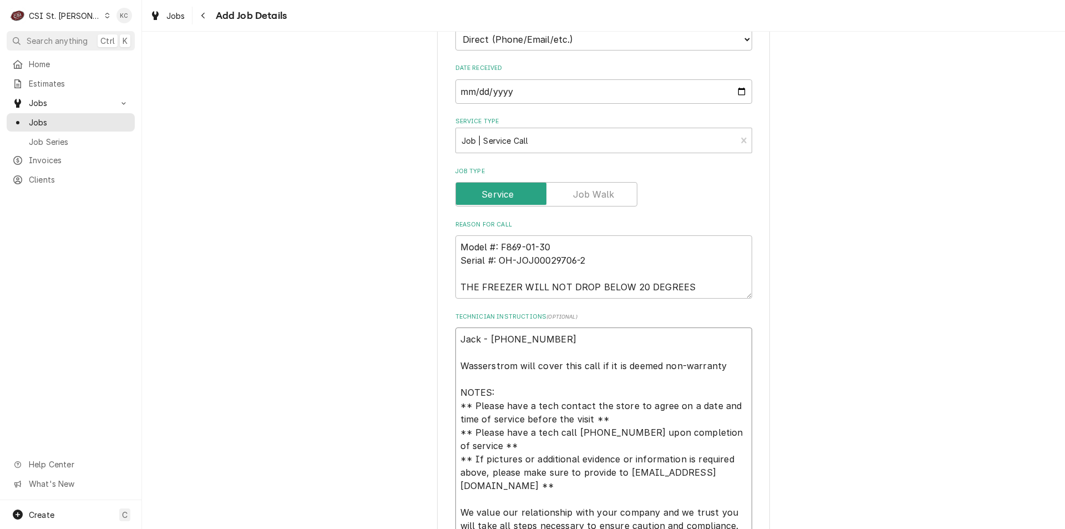
scroll to position [277, 0]
click at [457, 341] on textarea "Jack - 610-597-3889 Wasserstrom will cover this call if it is deemed non-warran…" at bounding box center [604, 531] width 297 height 409
type textarea "x"
type textarea "Jack - 610-597-3889 Wasserstrom will cover this call if it is deemed non-warran…"
type textarea "x"
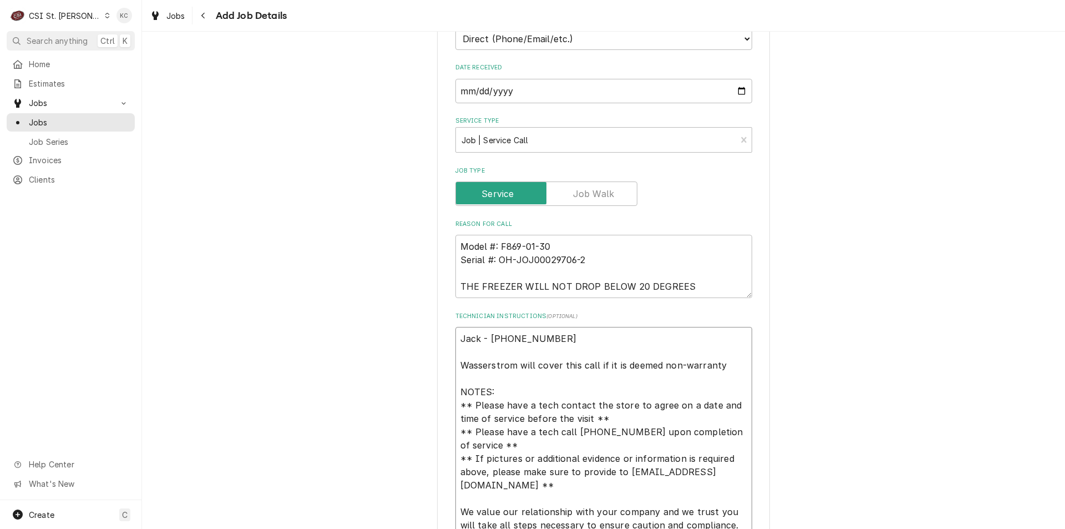
type textarea "Jack - 610-597-3889 Wasserstrom will cover this call if it is deemed non-warran…"
type textarea "x"
type textarea "O Jack - 610-597-3889 Wasserstrom will cover this call if it is deemed non-warr…"
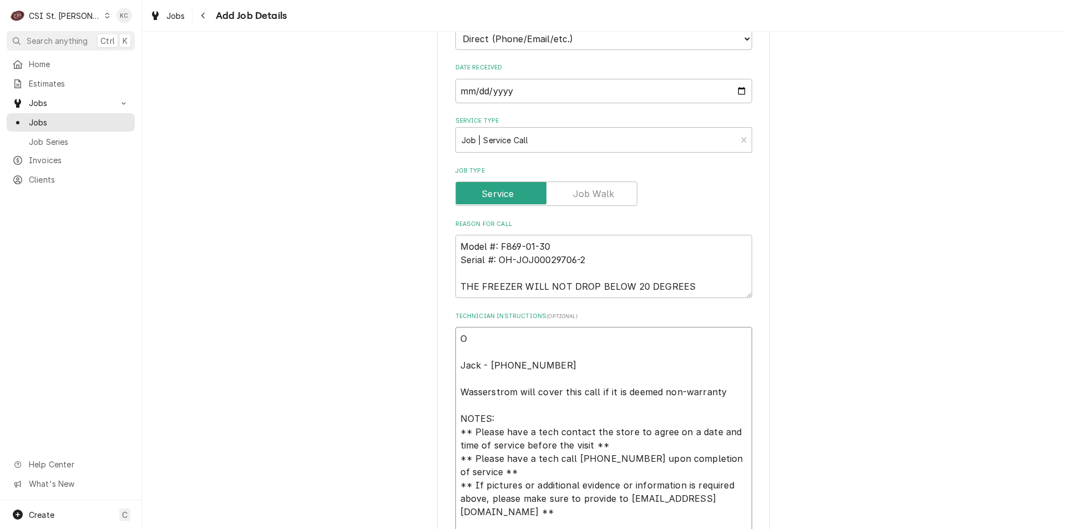
type textarea "x"
type textarea "On Jack - 610-597-3889 Wasserstrom will cover this call if it is deemed non-war…"
type textarea "x"
type textarea "On Jack - 610-597-3889 Wasserstrom will cover this call if it is deemed non-war…"
type textarea "x"
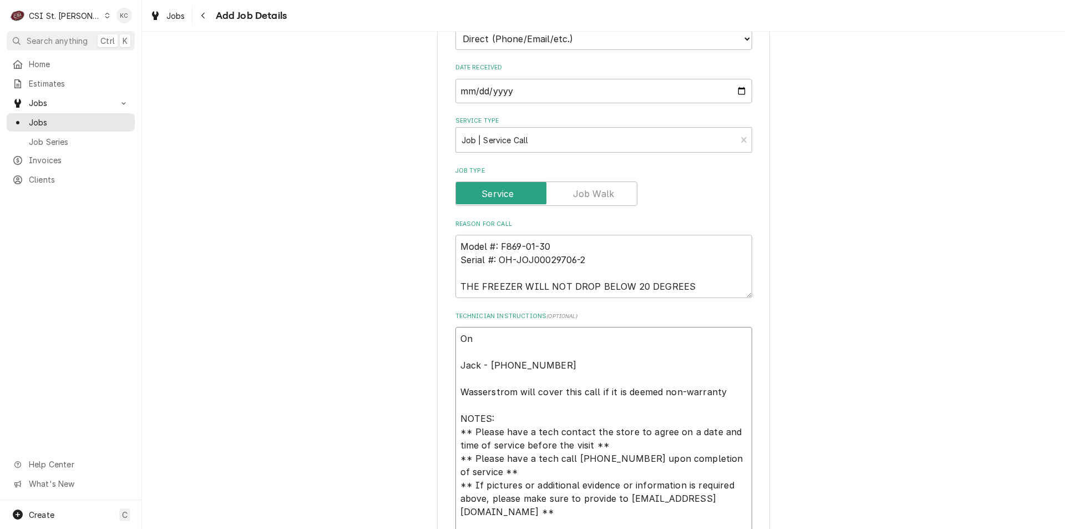
type textarea "On h Jack - 610-597-3889 Wasserstrom will cover this call if it is deemed non-w…"
type textarea "x"
type textarea "On ho Jack - 610-597-3889 Wasserstrom will cover this call if it is deemed non-…"
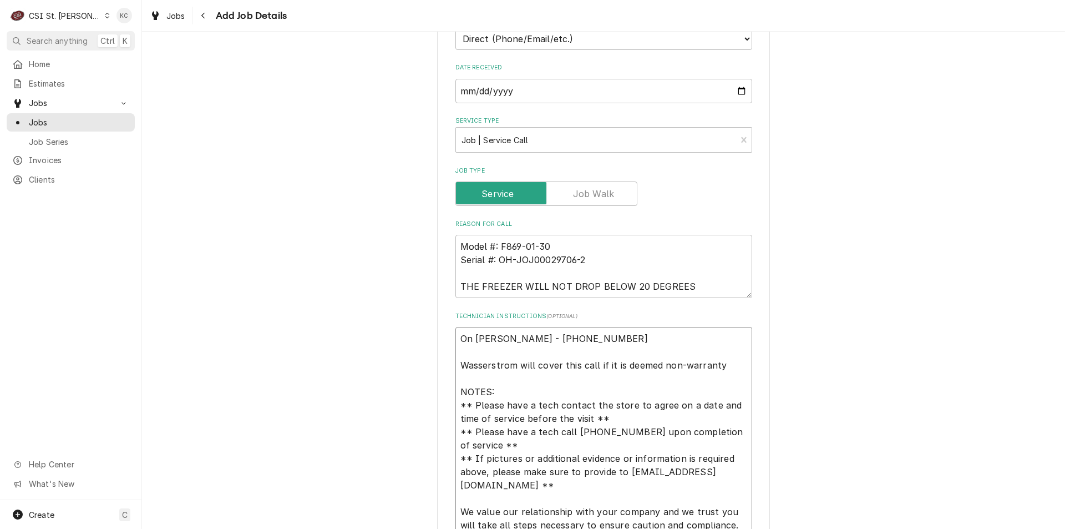
type textarea "x"
type textarea "On hol Jack - 610-597-3889 Wasserstrom will cover this call if it is deemed non…"
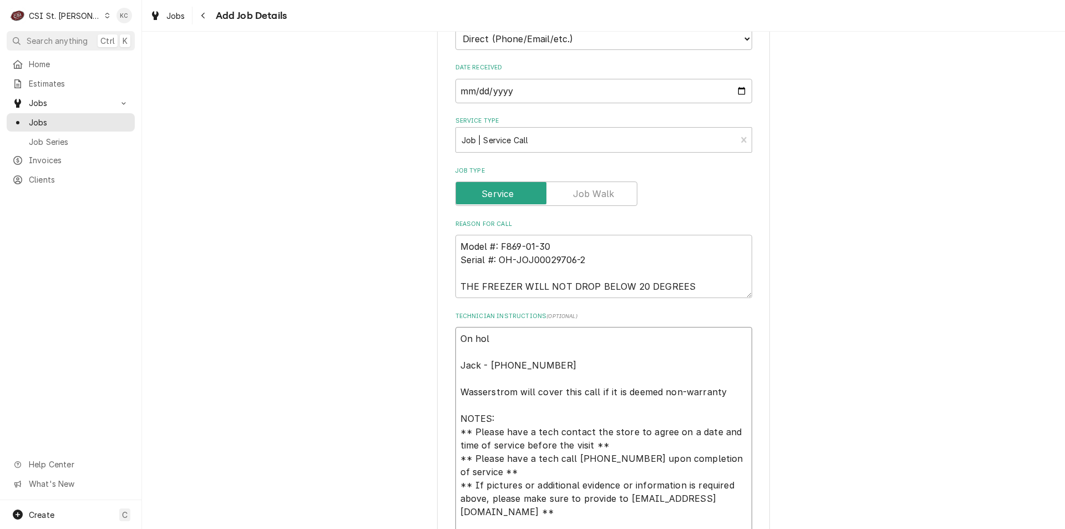
type textarea "x"
type textarea "On hold Jack - 610-597-3889 Wasserstrom will cover this call if it is deemed no…"
type textarea "x"
type textarea "On hold Jack - 610-597-3889 Wasserstrom will cover this call if it is deemed no…"
type textarea "x"
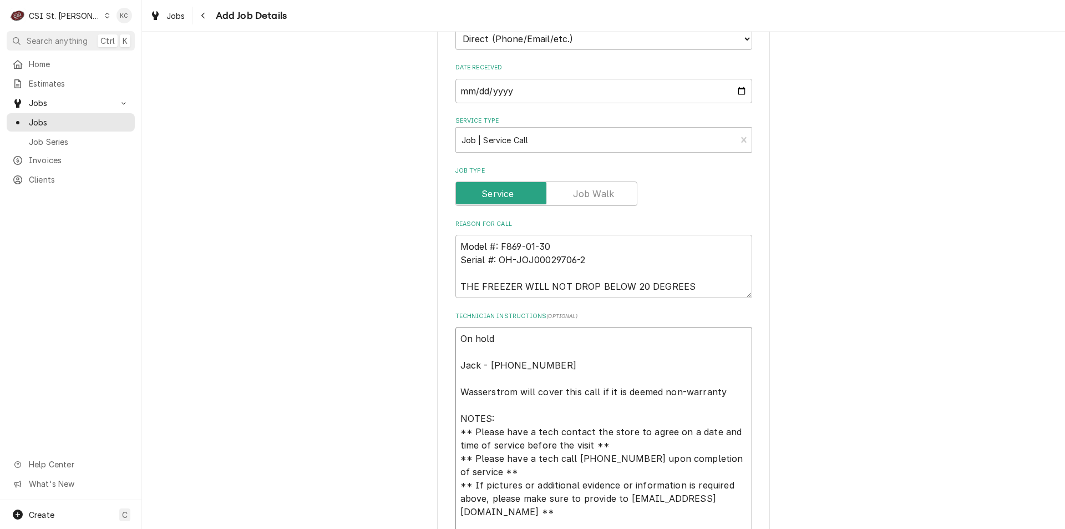
type textarea "On hold - Jack - 610-597-3889 Wasserstrom will cover this call if it is deemed …"
type textarea "x"
type textarea "On hold - Jack - 610-597-3889 Wasserstrom will cover this call if it is deemed …"
type textarea "x"
type textarea "On hold - n Jack - 610-597-3889 Wasserstrom will cover this call if it is deeme…"
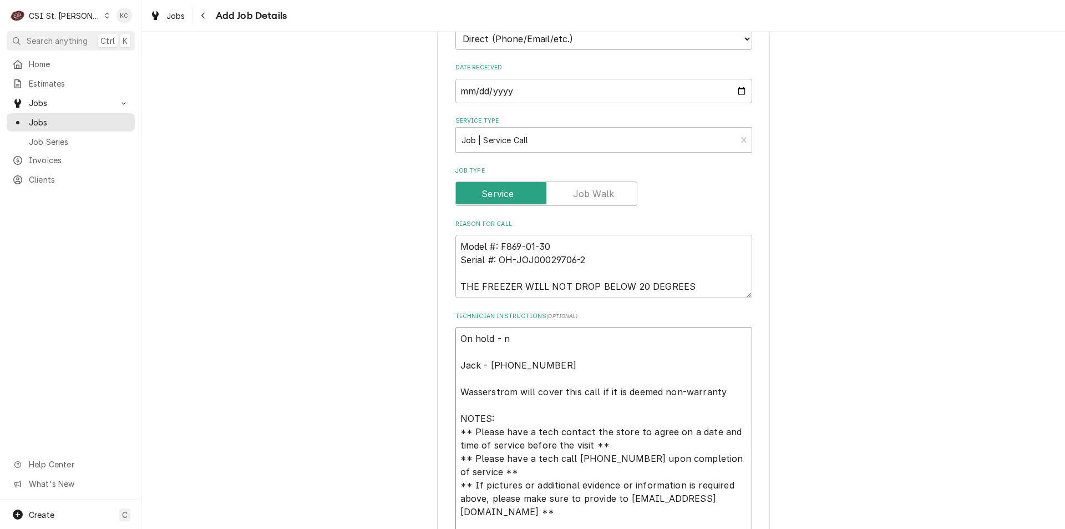
type textarea "x"
type textarea "On hold - ne Jack - 610-597-3889 Wasserstrom will cover this call if it is deem…"
type textarea "x"
type textarea "On hold - nee Jack - 610-597-3889 Wasserstrom will cover this call if it is dee…"
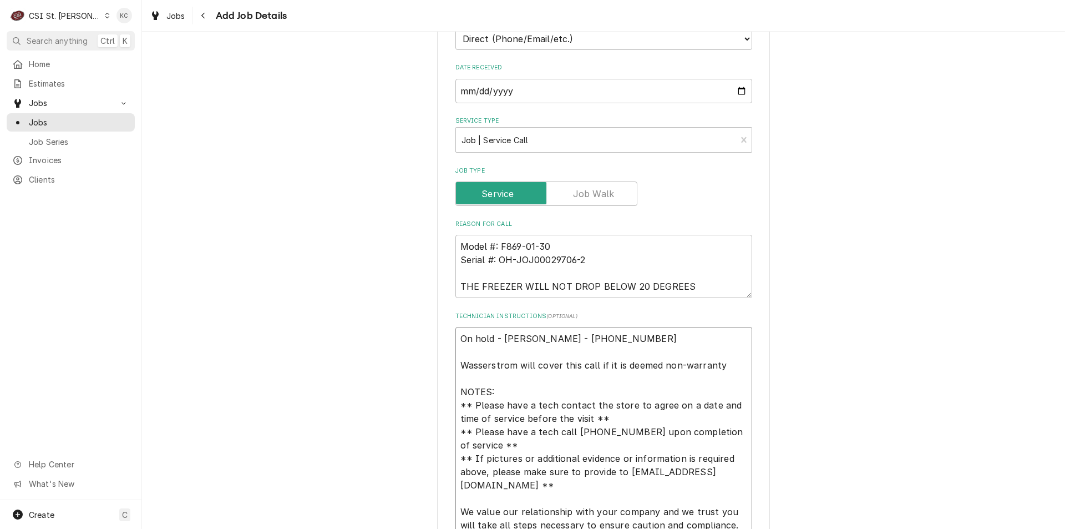
type textarea "x"
type textarea "On hold - need Jack - 610-597-3889 Wasserstrom will cover this call if it is de…"
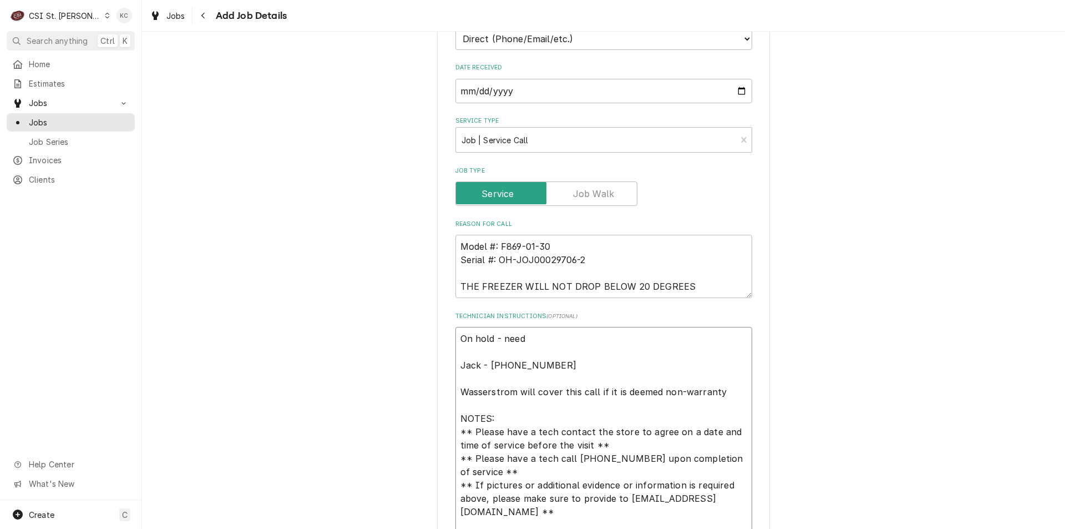
type textarea "x"
type textarea "On hold - needi Jack - 610-597-3889 Wasserstrom will cover this call if it is d…"
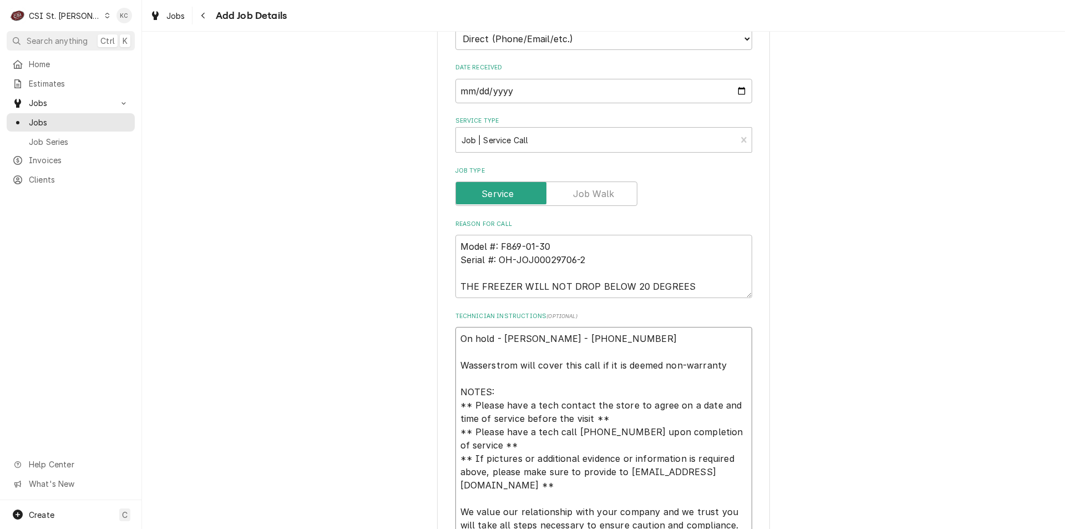
type textarea "x"
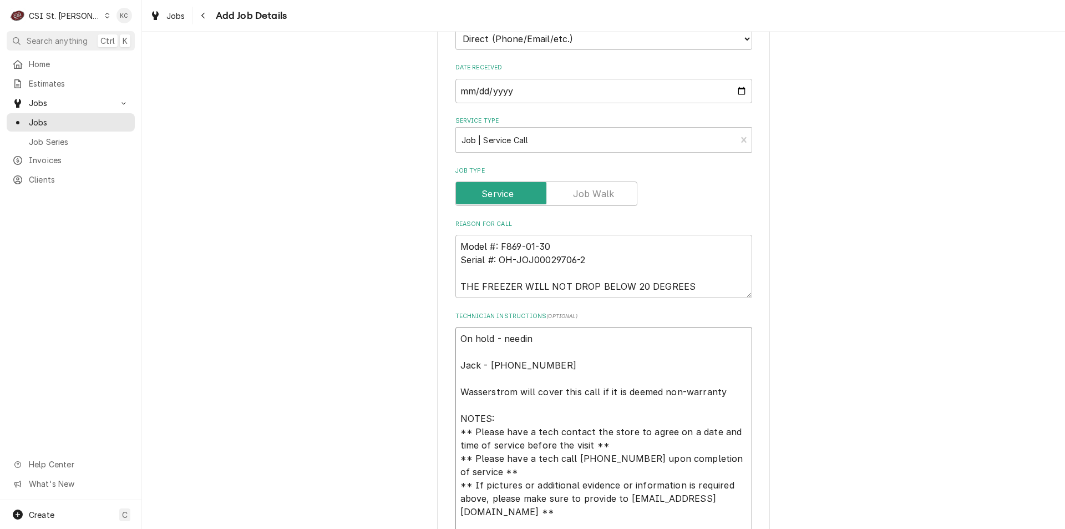
type textarea "On hold - needing Jack - 610-597-3889 Wasserstrom will cover this call if it is…"
type textarea "x"
type textarea "On hold - needing Jack - 610-597-3889 Wasserstrom will cover this call if it is…"
type textarea "x"
type textarea "On hold - needing e Jack - 610-597-3889 Wasserstrom will cover this call if it …"
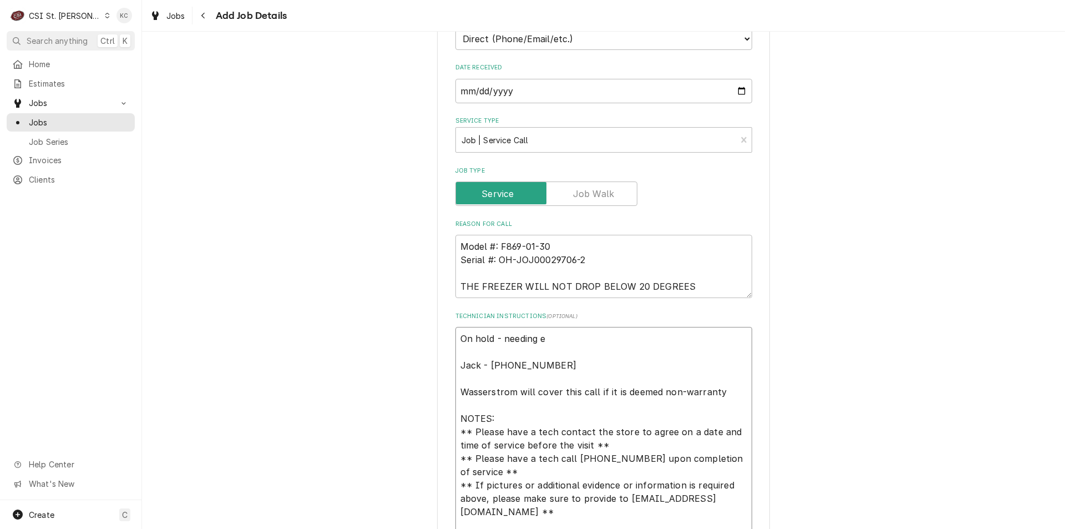
type textarea "x"
type textarea "On hold - needing ex Jack - 610-597-3889 Wasserstrom will cover this call if it…"
type textarea "x"
type textarea "On hold - needing ext Jack - 610-597-3889 Wasserstrom will cover this call if i…"
type textarea "x"
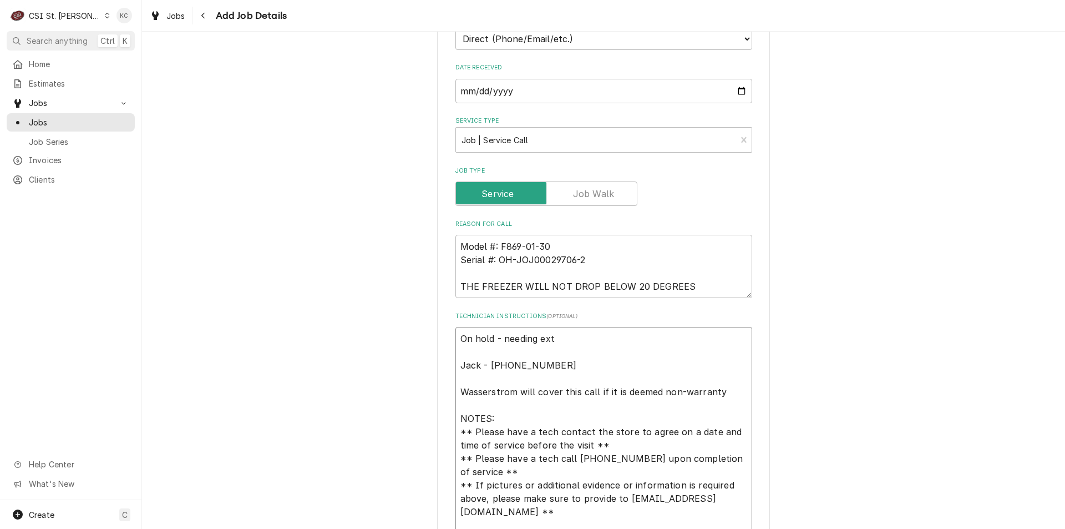
type textarea "On hold - needing extn Jack - 610-597-3889 Wasserstrom will cover this call if …"
type textarea "x"
type textarea "On hold - needing ext Jack - 610-597-3889 Wasserstrom will cover this call if i…"
type textarea "x"
type textarea "On hold - needing exte Jack - 610-597-3889 Wasserstrom will cover this call if …"
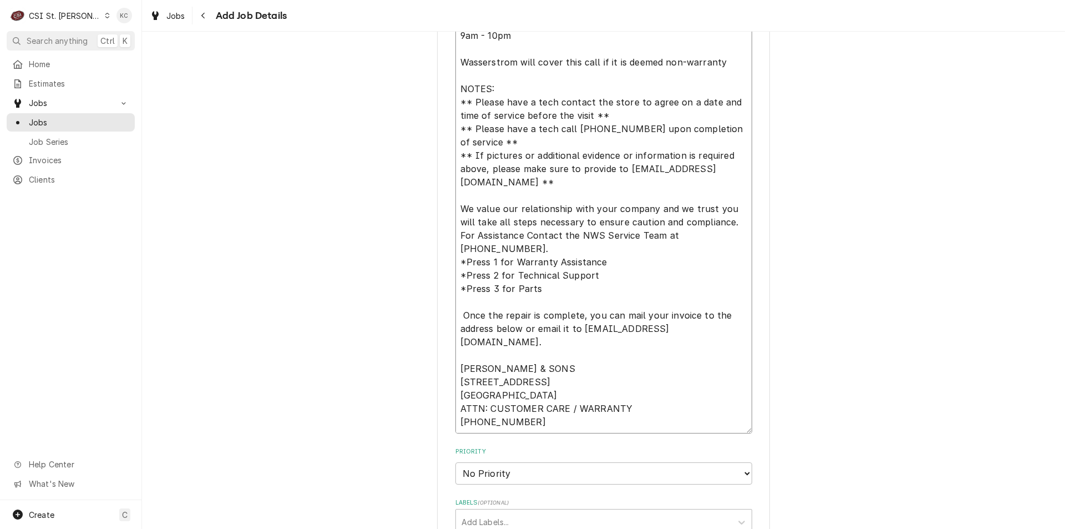
scroll to position [666, 0]
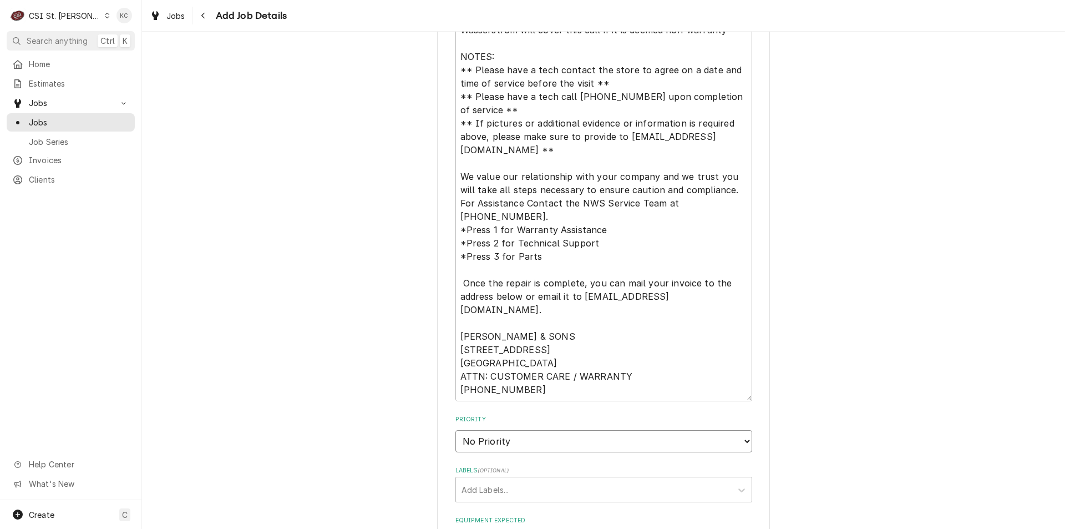
click at [498, 443] on select "No Priority Urgent High Medium Low" at bounding box center [604, 441] width 297 height 22
click at [456, 430] on select "No Priority Urgent High Medium Low" at bounding box center [604, 441] width 297 height 22
click at [509, 488] on div "Labels" at bounding box center [594, 489] width 265 height 20
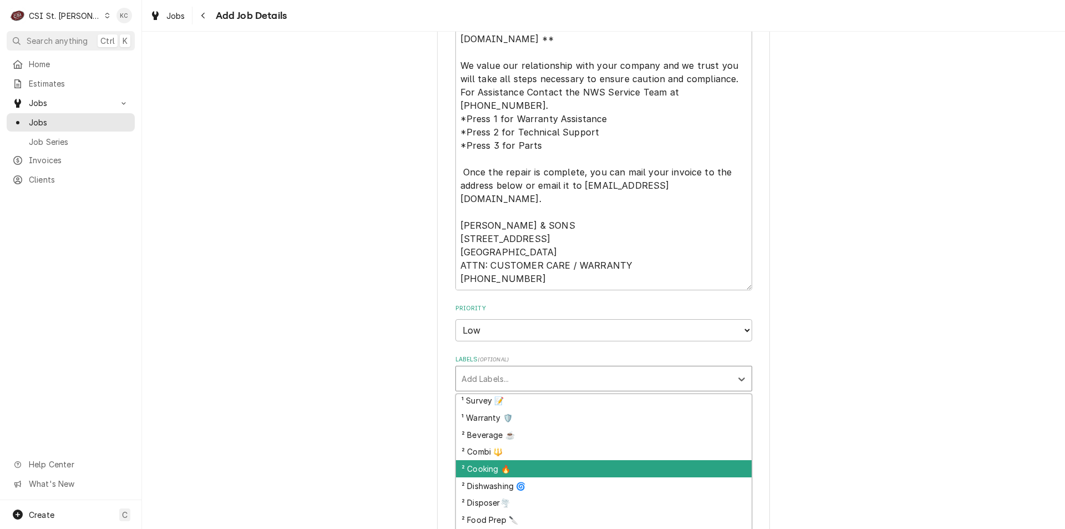
scroll to position [111, 0]
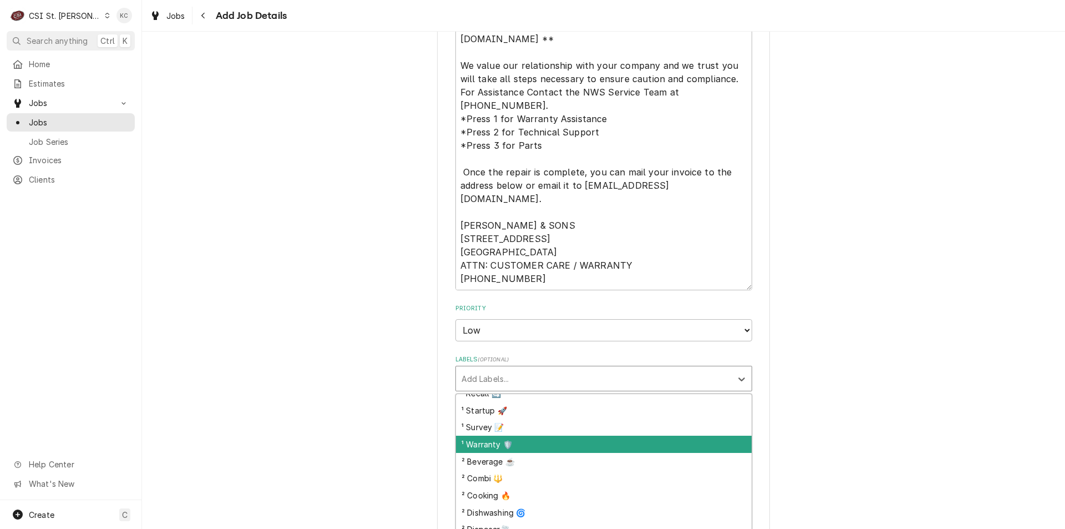
click at [512, 442] on div "¹ Warranty 🛡️" at bounding box center [604, 444] width 296 height 17
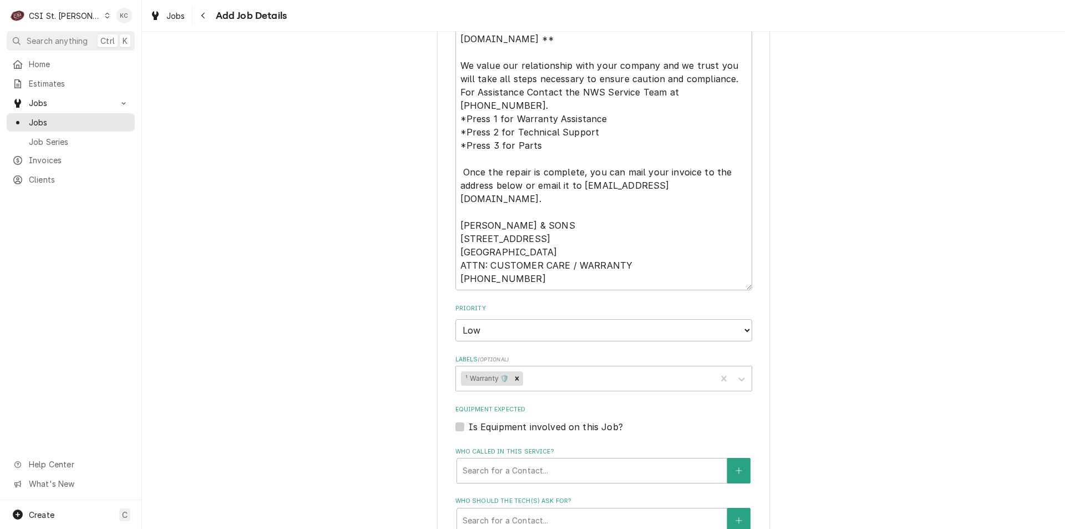
click at [835, 413] on div "Please provide the following information to create a job: Client Details Client…" at bounding box center [603, 51] width 923 height 1569
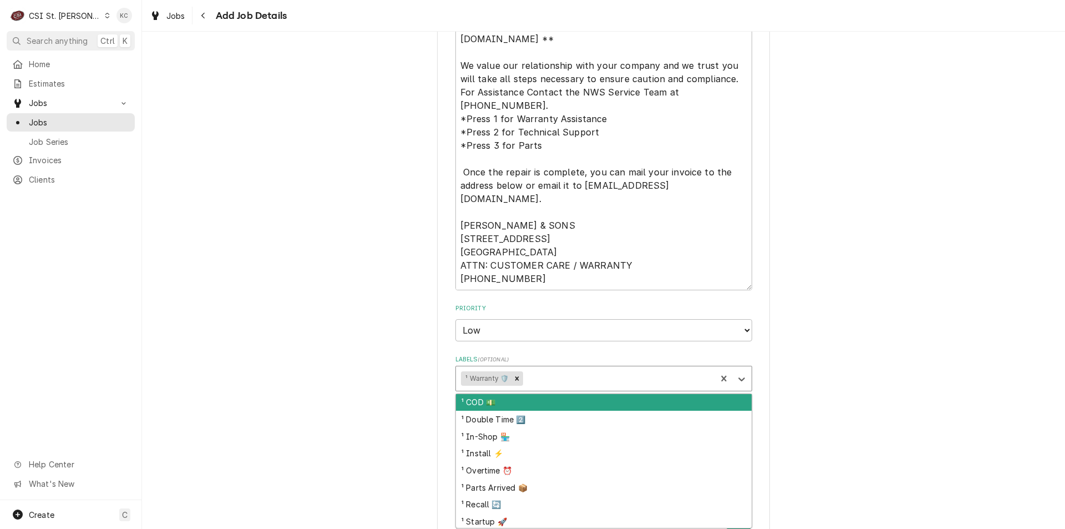
click at [597, 383] on div "Labels" at bounding box center [618, 378] width 186 height 20
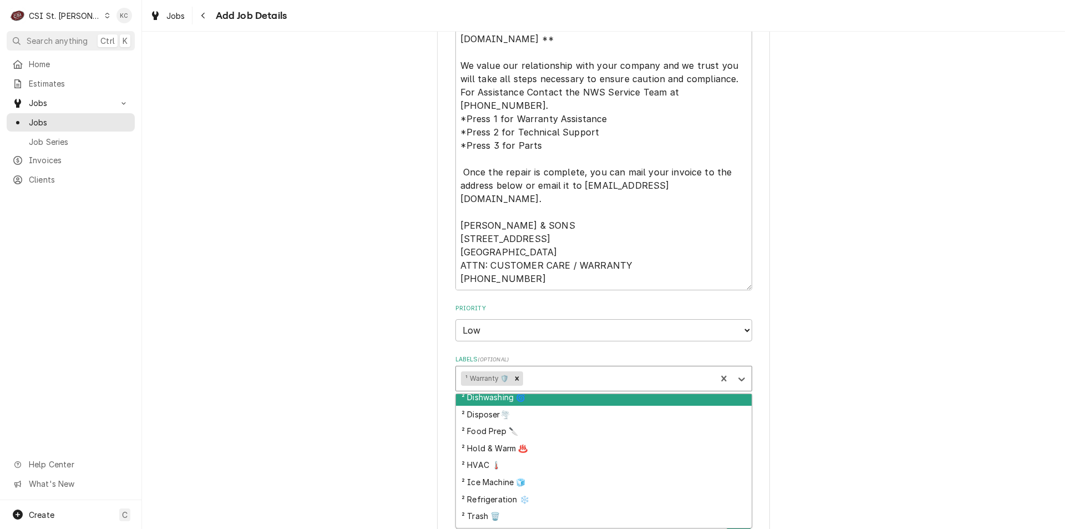
scroll to position [222, 0]
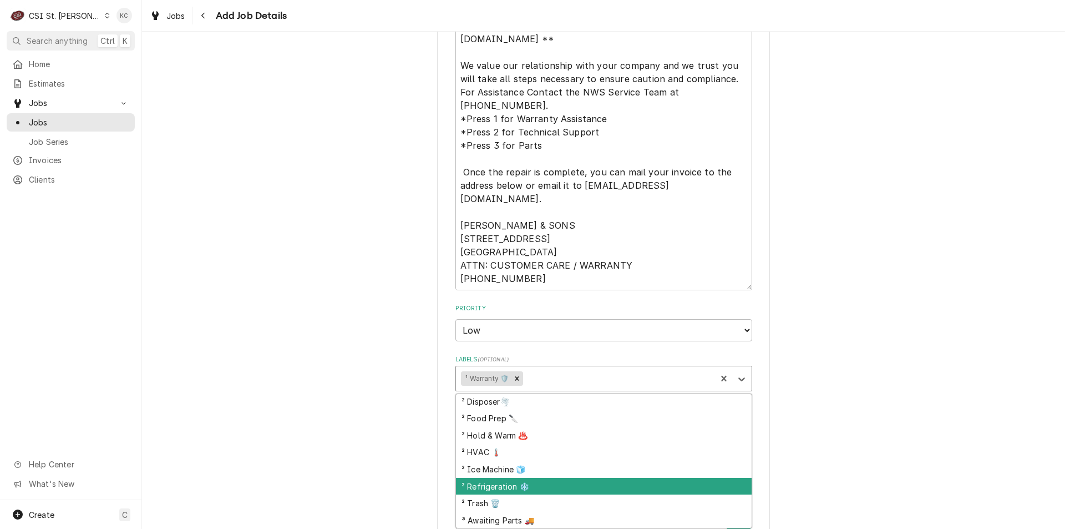
click at [590, 483] on div "² Refrigeration ❄️" at bounding box center [604, 486] width 296 height 17
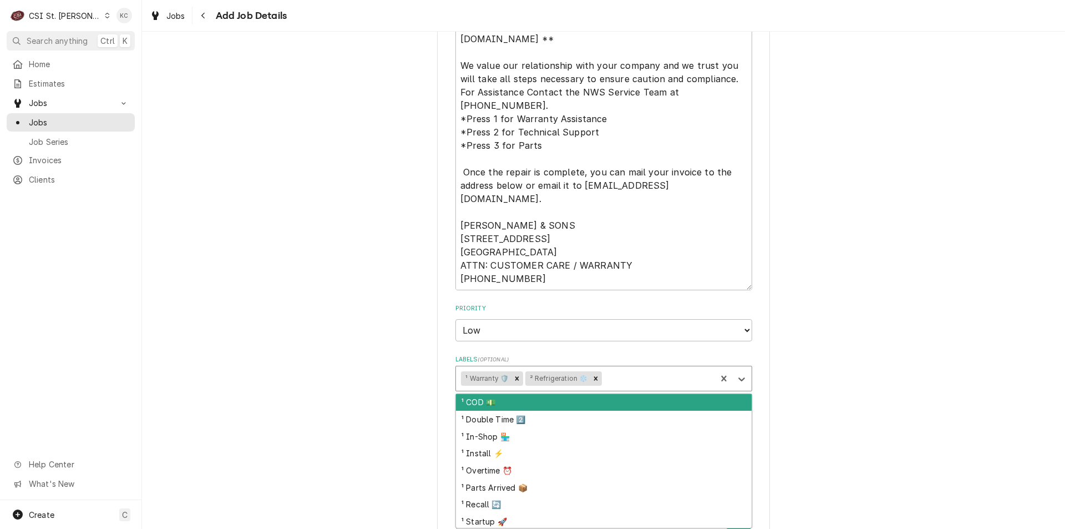
click at [611, 377] on div "Labels" at bounding box center [657, 378] width 107 height 20
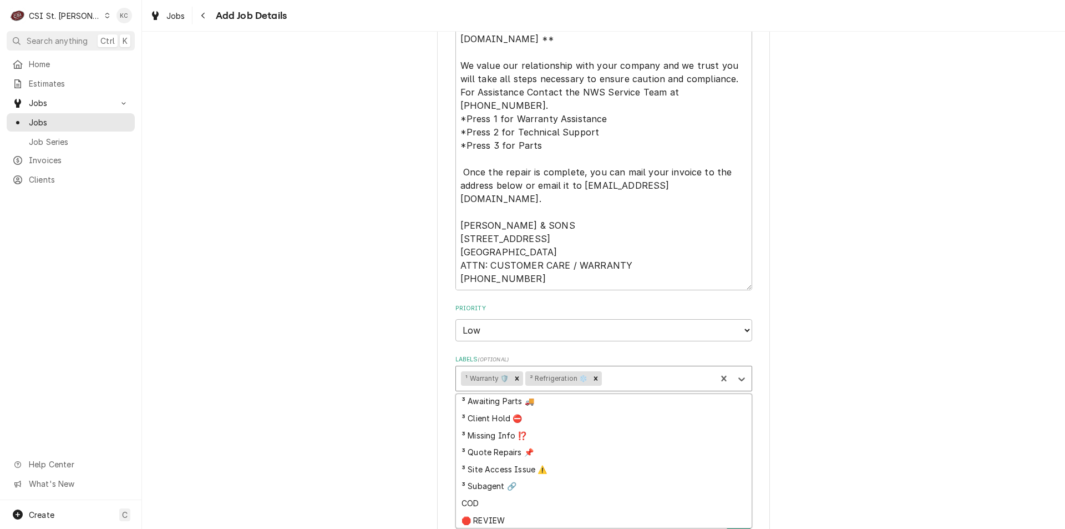
scroll to position [325, 0]
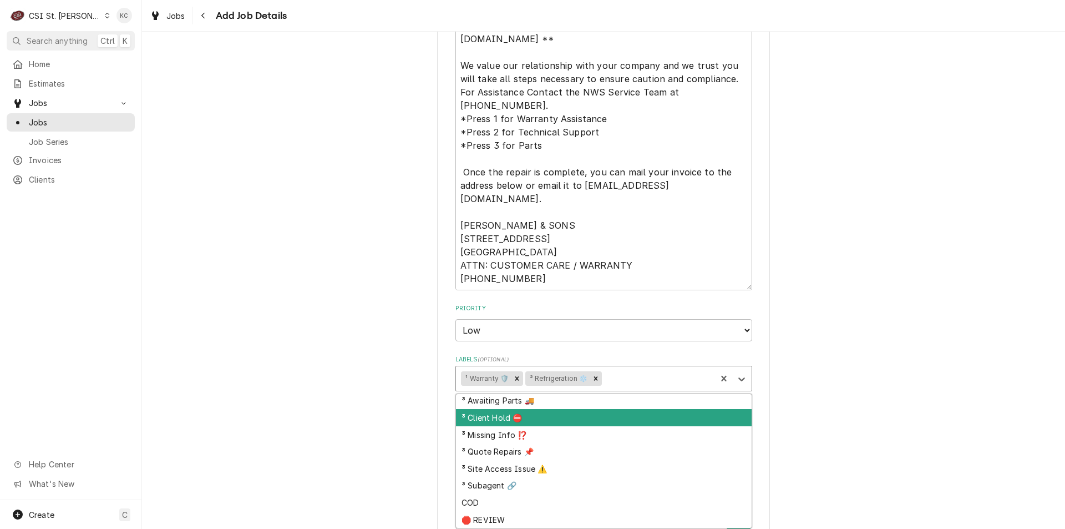
click at [604, 422] on div "³ Client Hold ⛔️" at bounding box center [604, 417] width 296 height 17
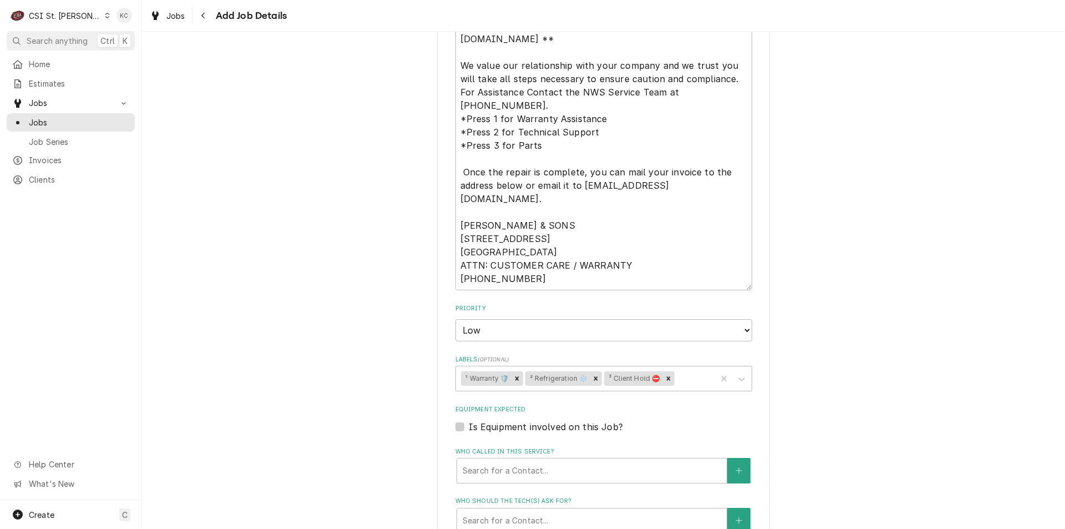
click at [799, 394] on div "Please provide the following information to create a job: Client Details Client…" at bounding box center [603, 51] width 923 height 1569
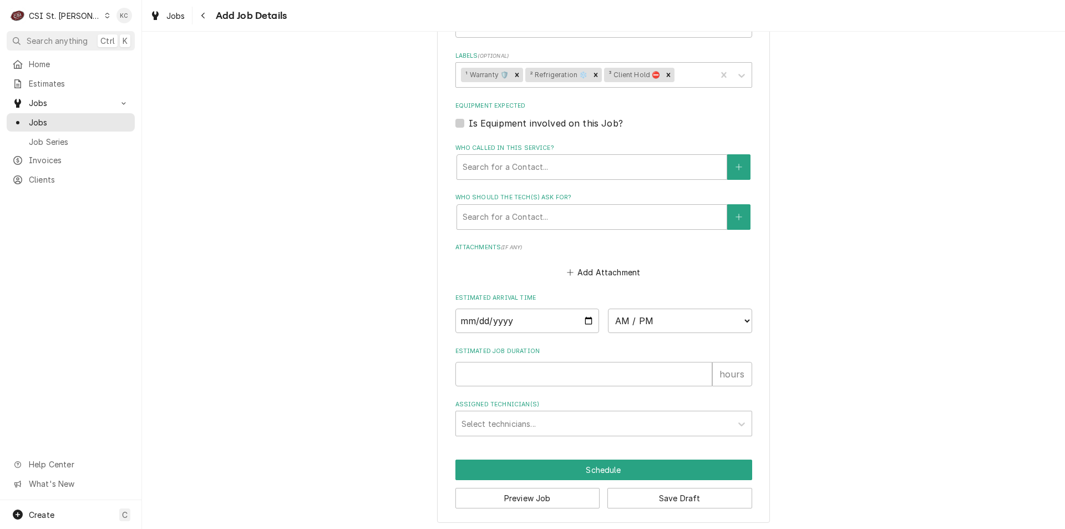
scroll to position [1084, 0]
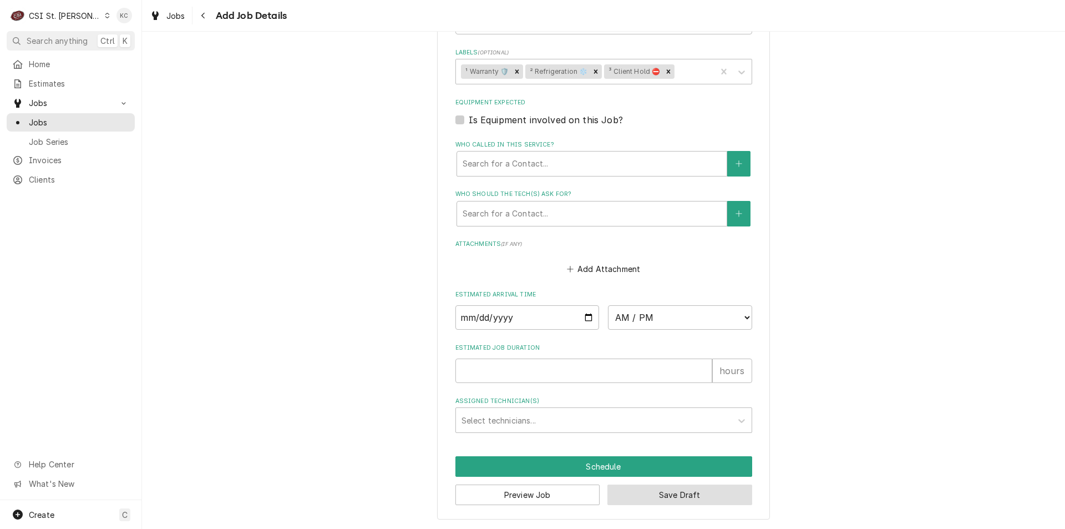
click at [718, 493] on button "Save Draft" at bounding box center [680, 494] width 145 height 21
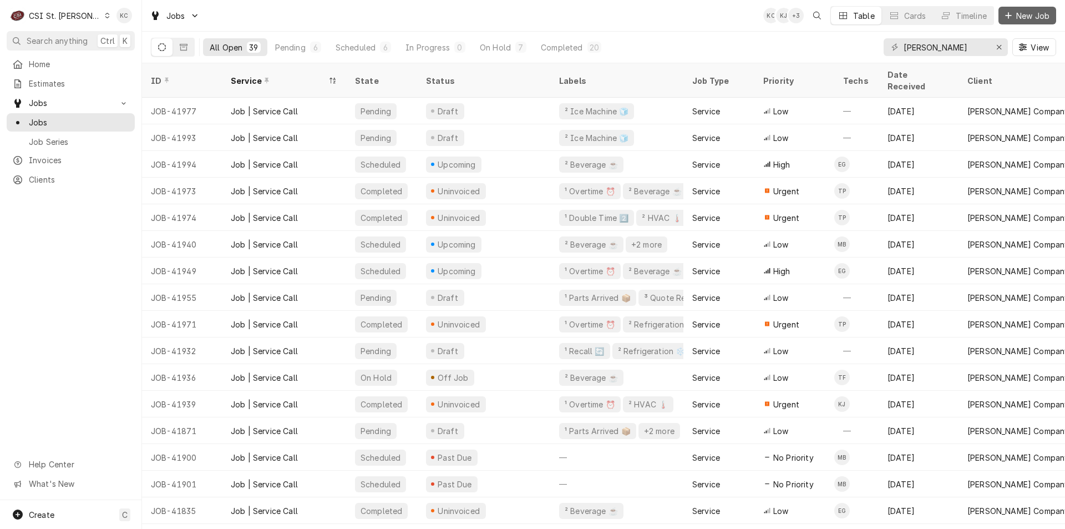
click at [1003, 21] on button "New Job" at bounding box center [1028, 16] width 58 height 18
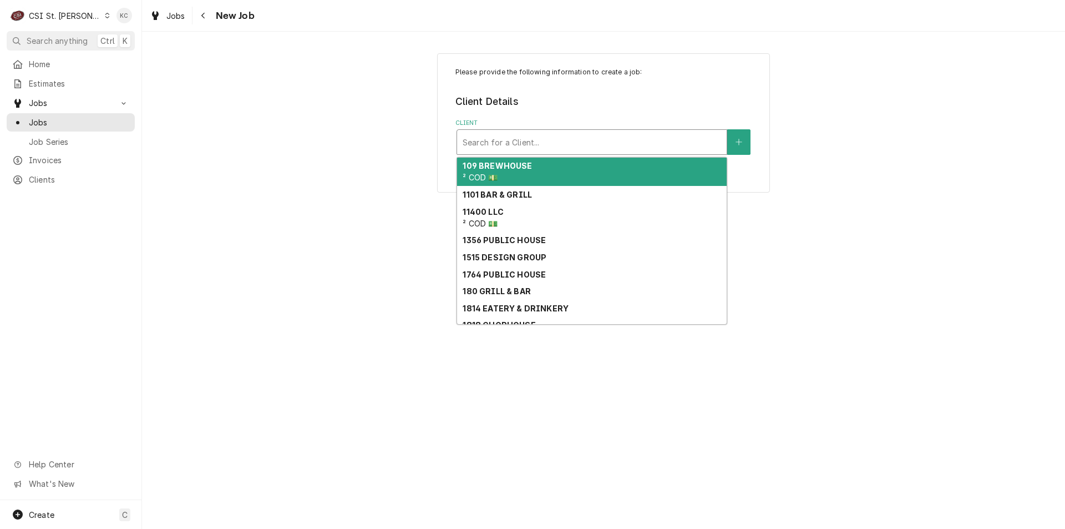
click at [581, 148] on div "Client" at bounding box center [592, 142] width 259 height 20
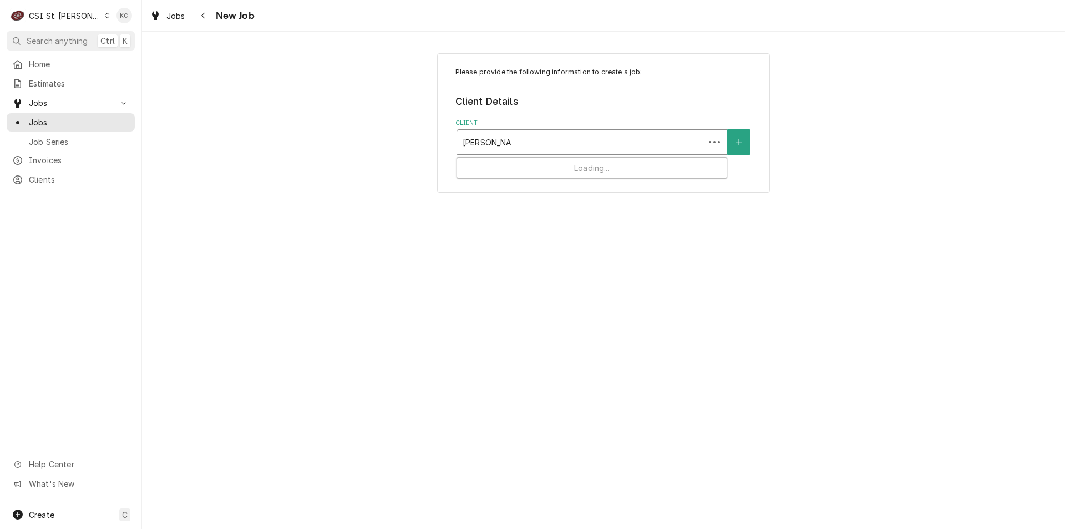
type input "lane valente"
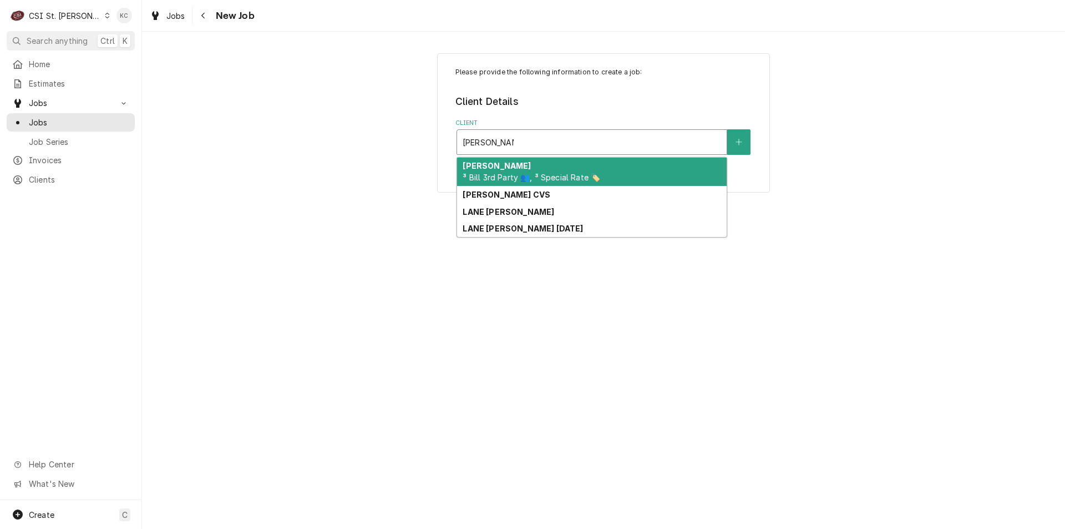
click at [510, 174] on span "³ Bill 3rd Party 👥, ³ Special Rate 🏷️" at bounding box center [532, 177] width 138 height 9
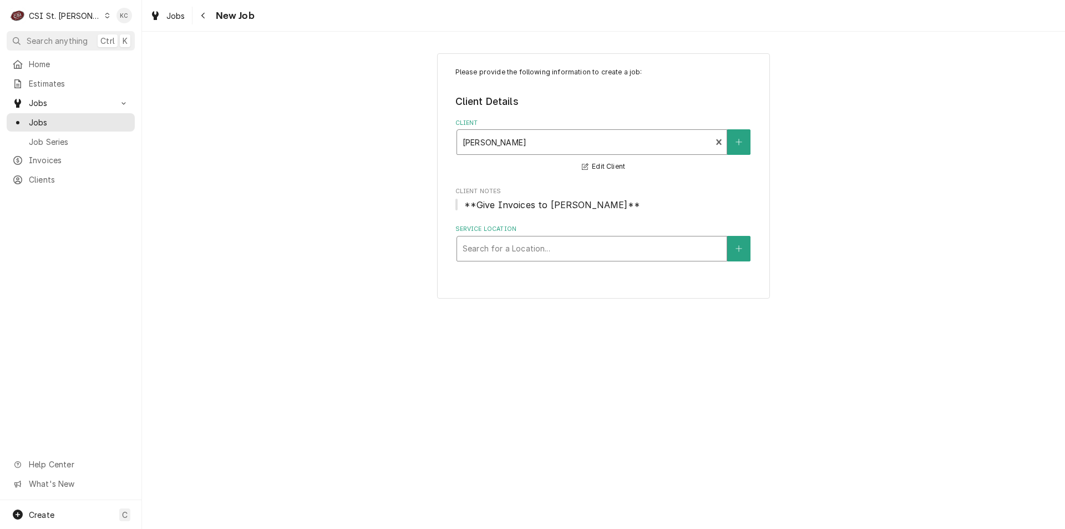
click at [515, 252] on div "Service Location" at bounding box center [592, 249] width 259 height 20
type input "6132"
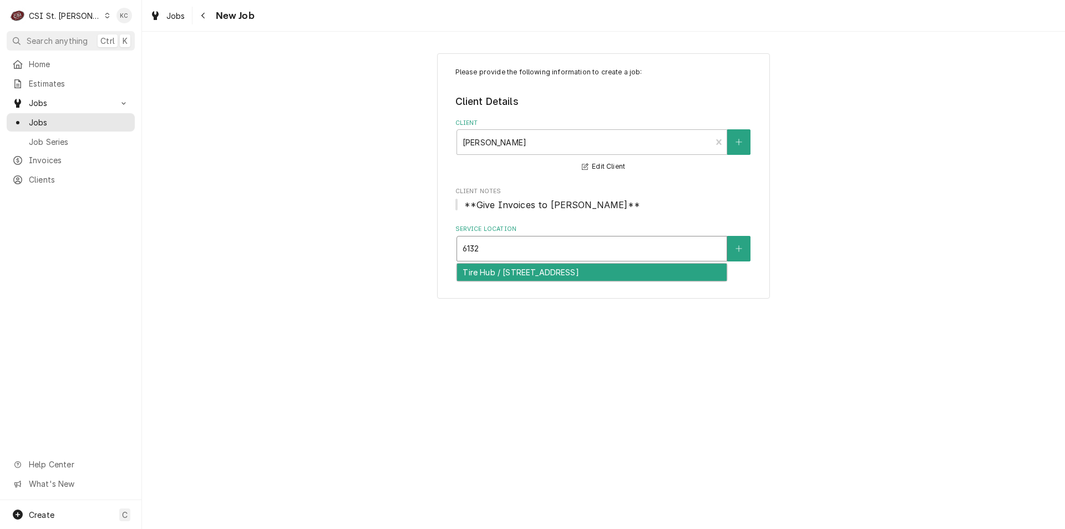
click at [517, 269] on div "Tire Hub / [STREET_ADDRESS]" at bounding box center [592, 272] width 270 height 17
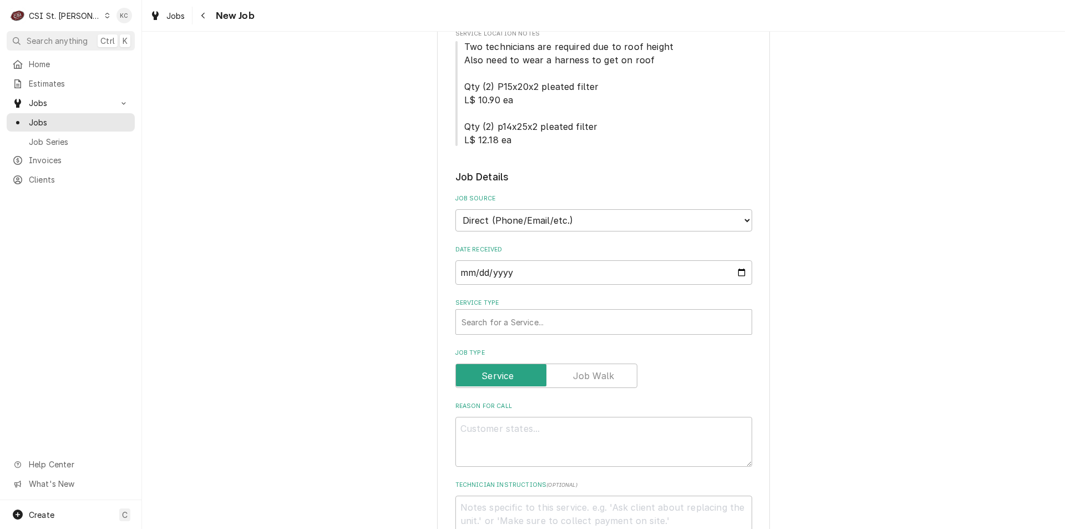
scroll to position [277, 0]
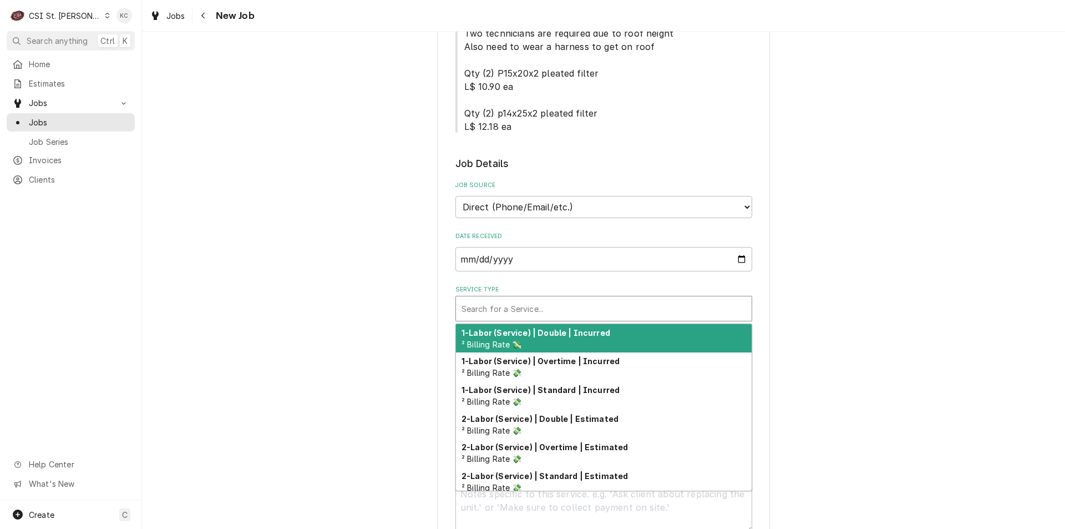
click at [504, 306] on div "Service Type" at bounding box center [604, 308] width 285 height 20
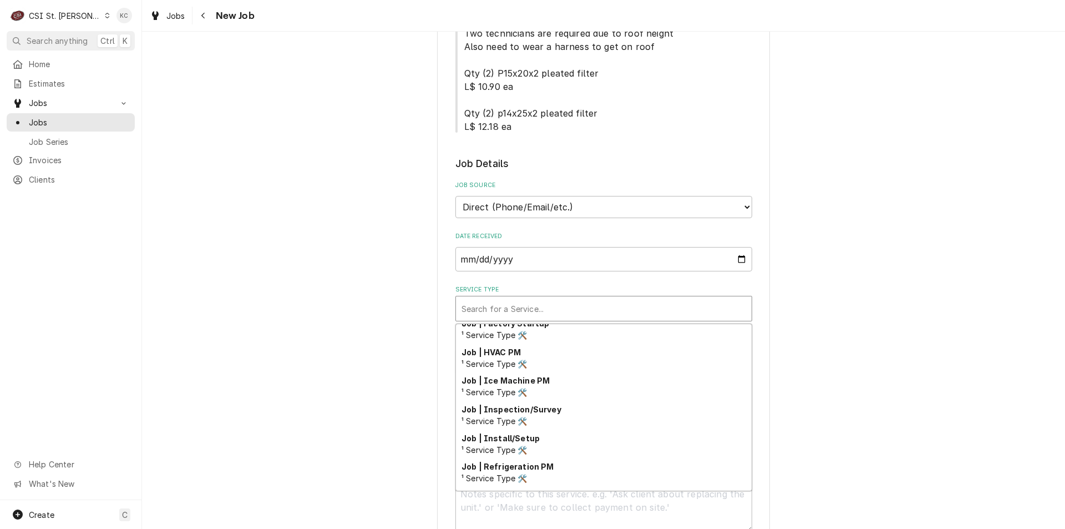
scroll to position [581, 0]
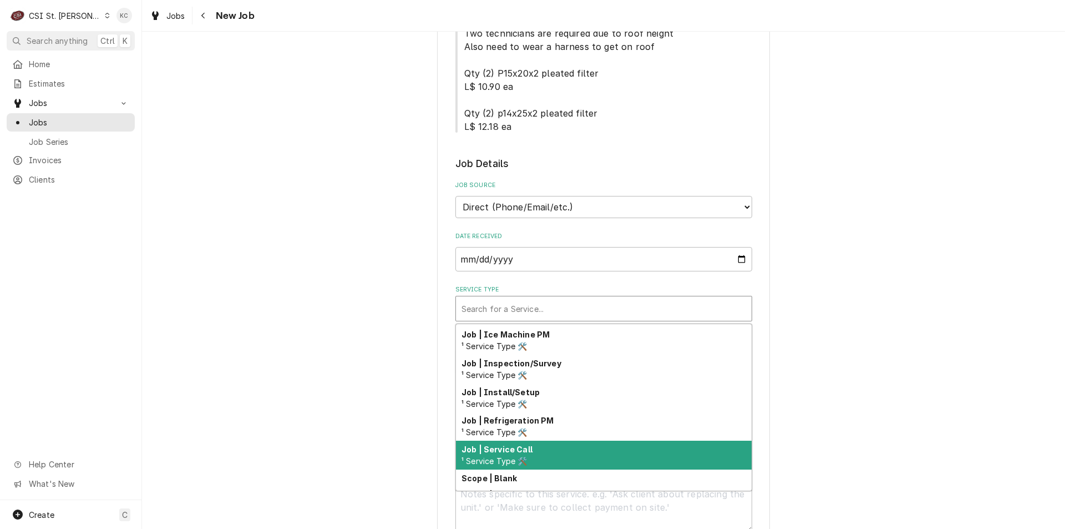
click at [531, 454] on div "Job | Service Call ¹ Service Type 🛠️" at bounding box center [604, 455] width 296 height 29
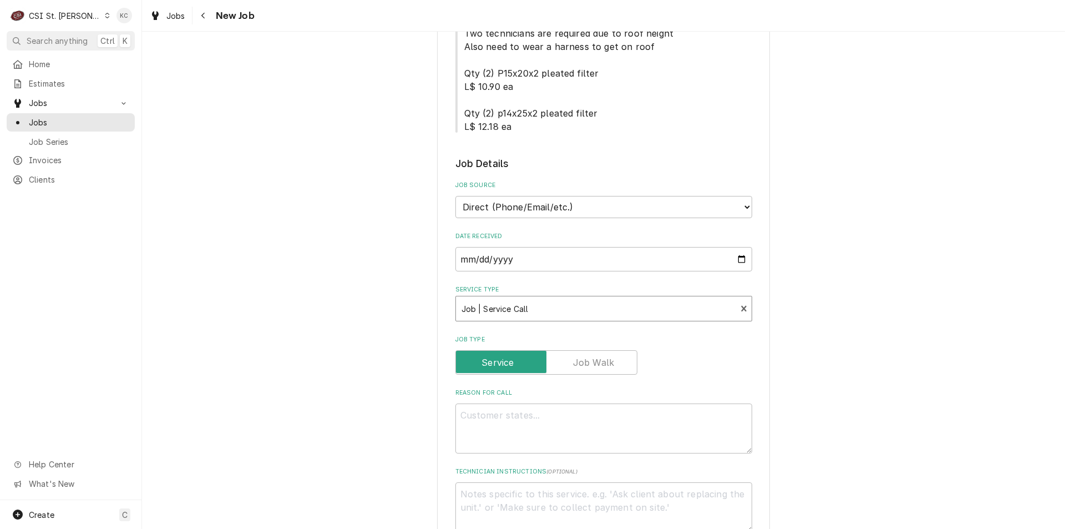
type textarea "x"
click at [585, 200] on select "Direct (Phone/Email/etc.) Service Channel Corrigo Ecotrak Other" at bounding box center [604, 207] width 297 height 22
select select "100"
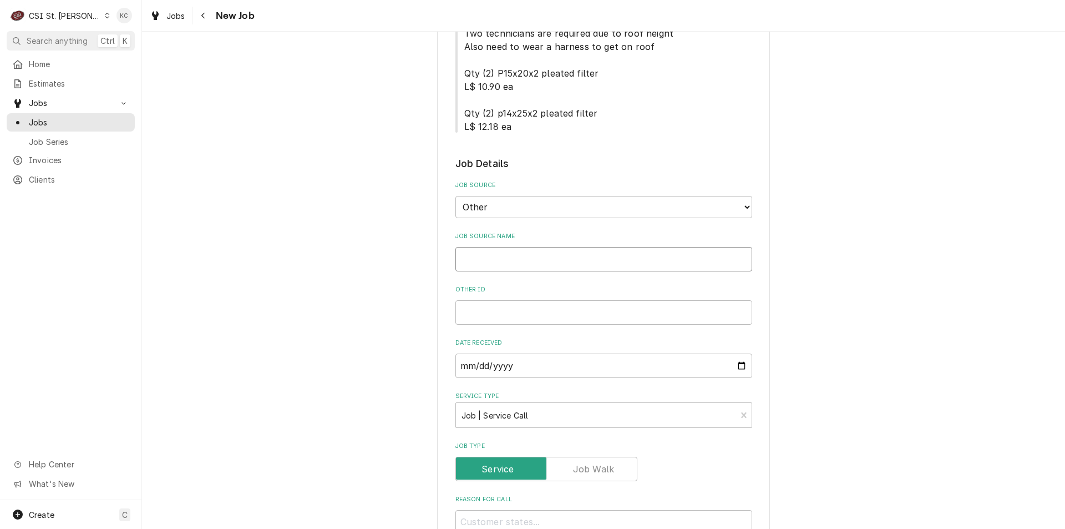
click at [521, 261] on input "Job Source Name" at bounding box center [604, 259] width 297 height 24
type textarea "x"
type input "L"
type textarea "x"
type input "La"
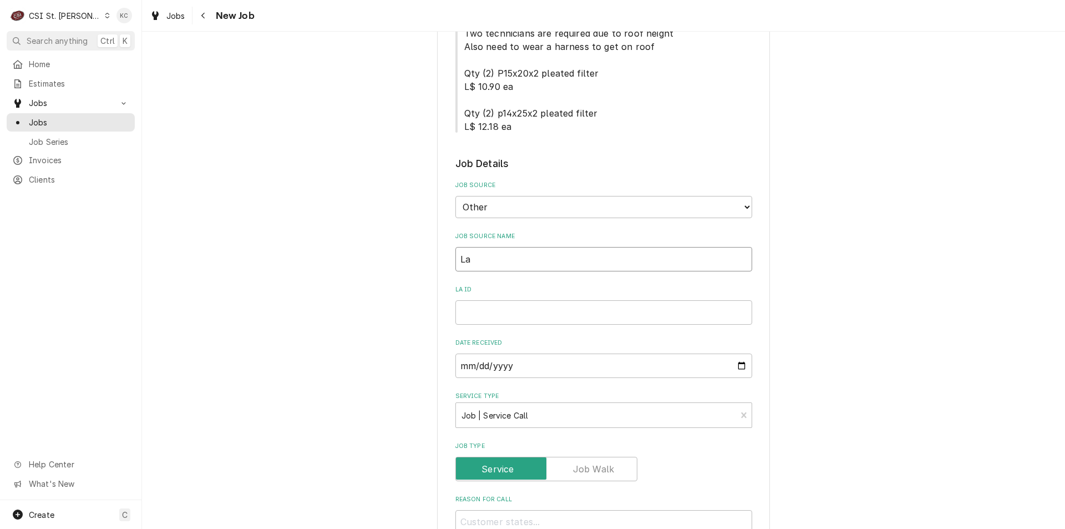
type textarea "x"
type input "Lan"
type textarea "x"
type input "Lane"
type textarea "x"
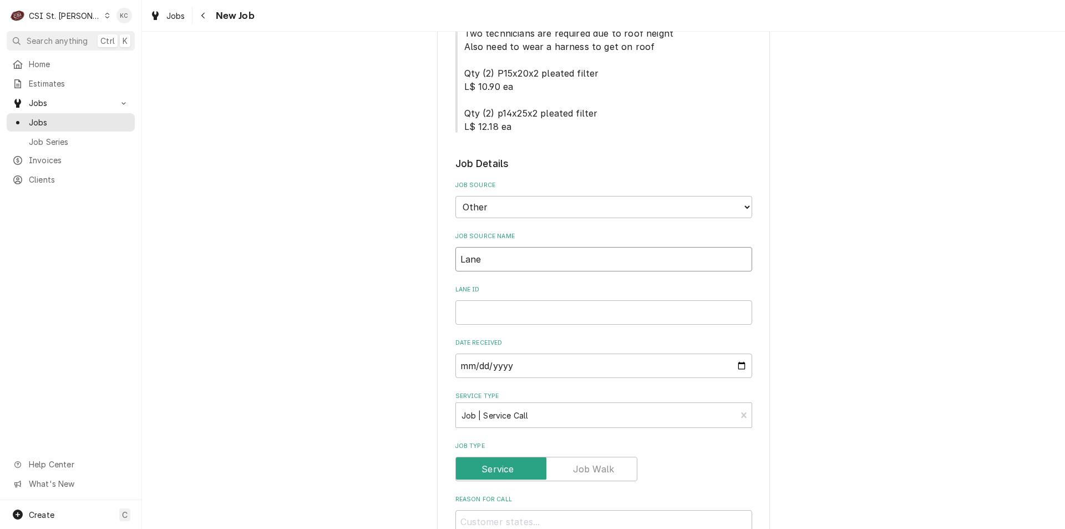
type input "Lane"
type textarea "x"
type input "Lane V"
type textarea "x"
type input "Lane Va"
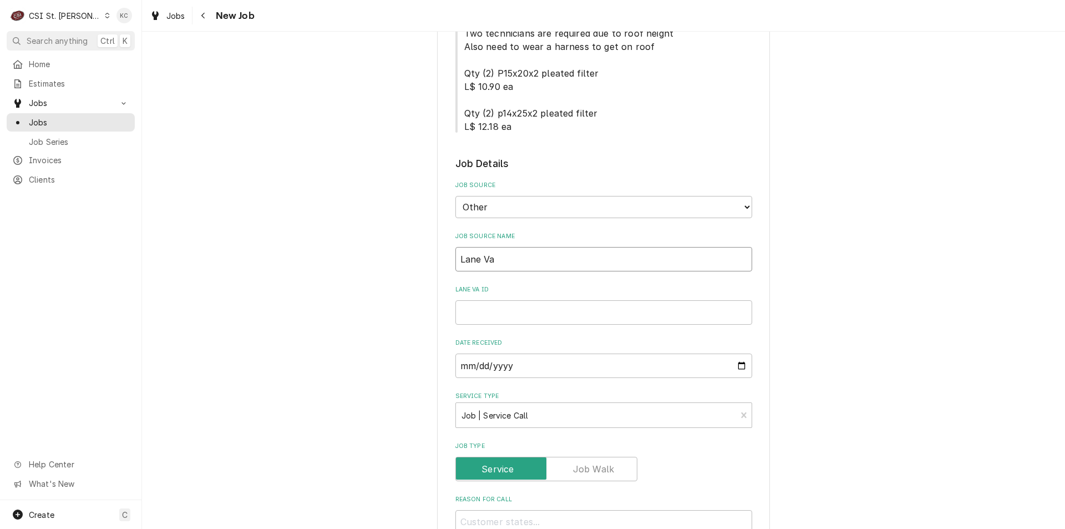
type textarea "x"
type input "Lane Val"
type textarea "x"
type input "Lane Vale"
type textarea "x"
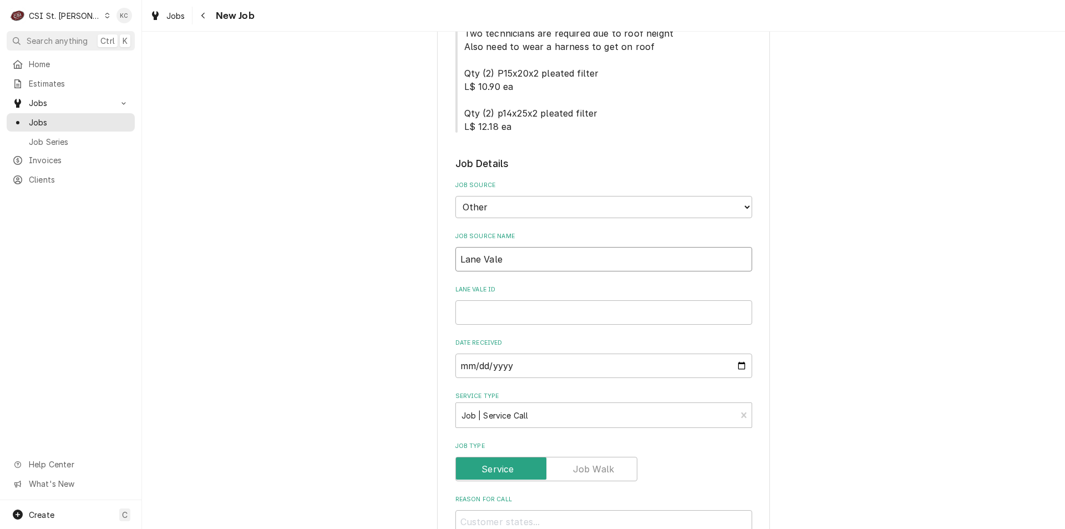
type input "Lane Valen"
type textarea "x"
type input "Lane Valent"
type textarea "x"
type input "[PERSON_NAME]"
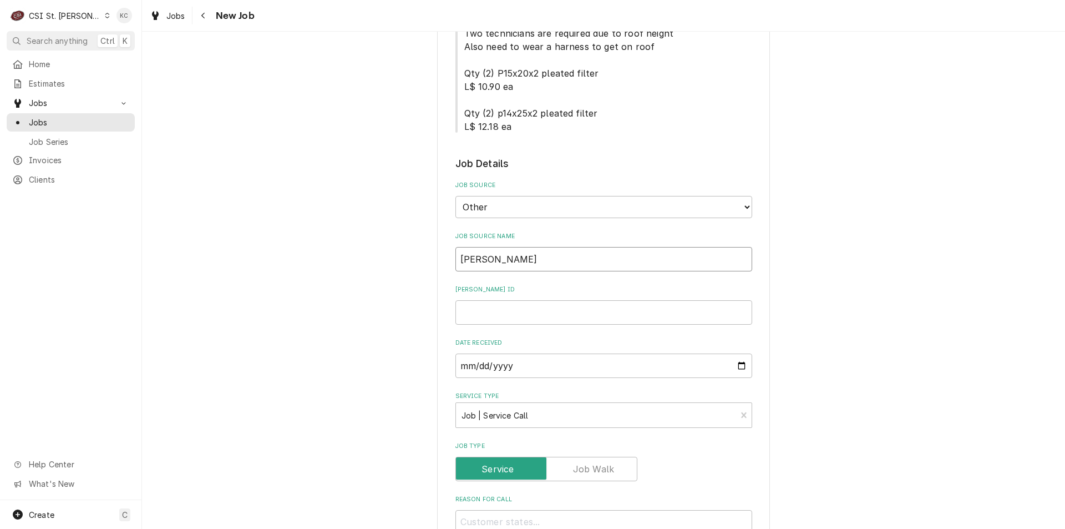
type textarea "x"
type input "[PERSON_NAME]"
type textarea "x"
type input "Lane Valente e"
type textarea "x"
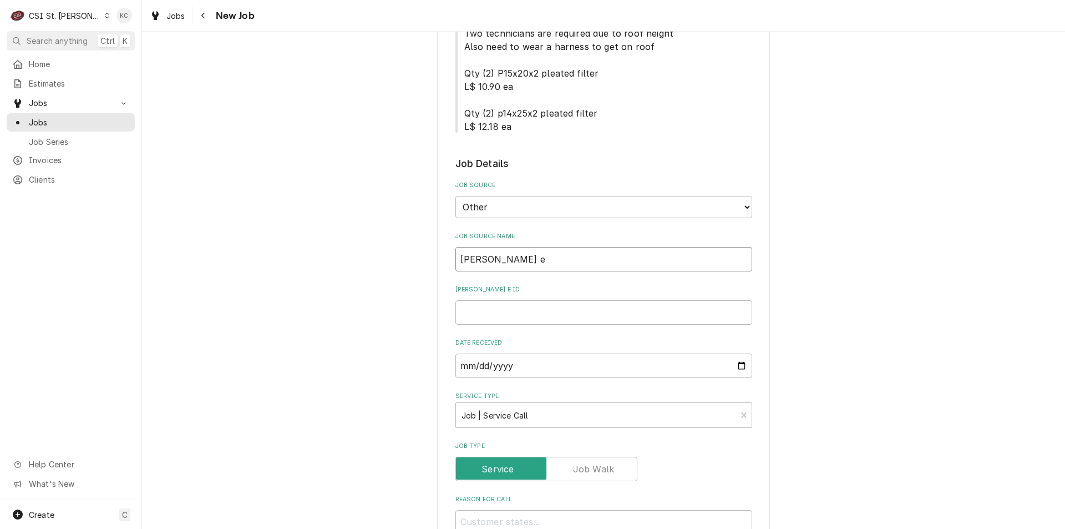
type input "Lane Valente em"
type textarea "x"
type input "Lane Valente ema"
type textarea "x"
type input "Lane Valente emai"
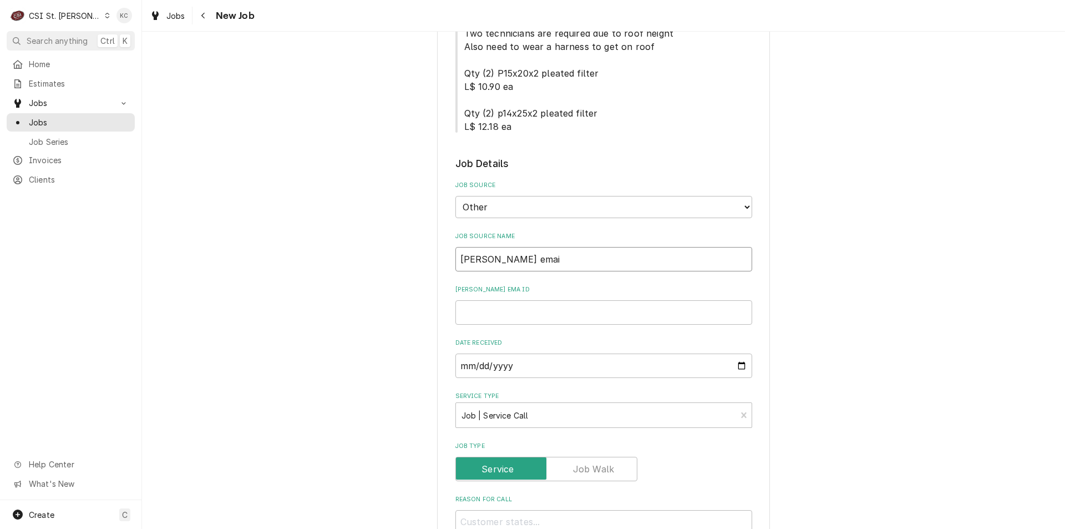
type textarea "x"
type input "Lane Valente email"
type textarea "x"
type input "Lane Valente email"
click at [546, 311] on input "Lane Valente email ID" at bounding box center [604, 312] width 297 height 24
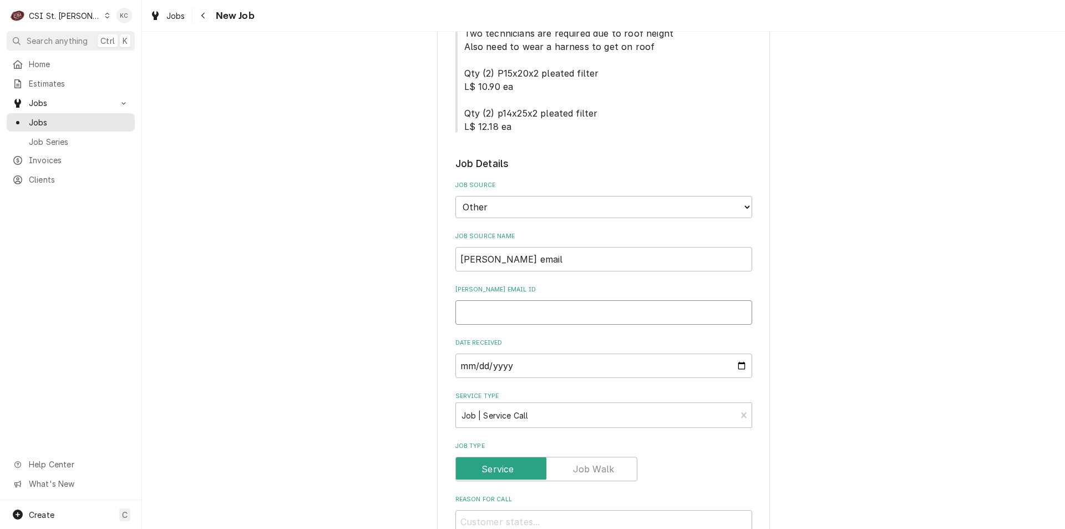
paste input "2345726"
type textarea "x"
type input "2345726"
type textarea "x"
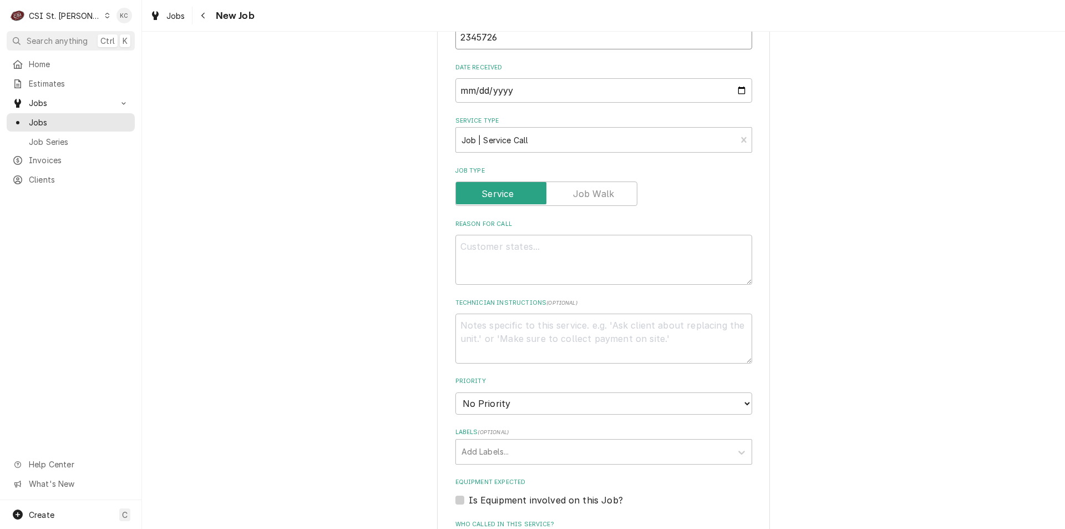
scroll to position [555, 0]
type input "2345726"
click at [553, 241] on textarea "Reason For Call" at bounding box center [604, 257] width 297 height 50
click at [469, 244] on textarea "Reason For Call" at bounding box center [604, 257] width 297 height 50
paste textarea "2025 3rd Quarter PM"
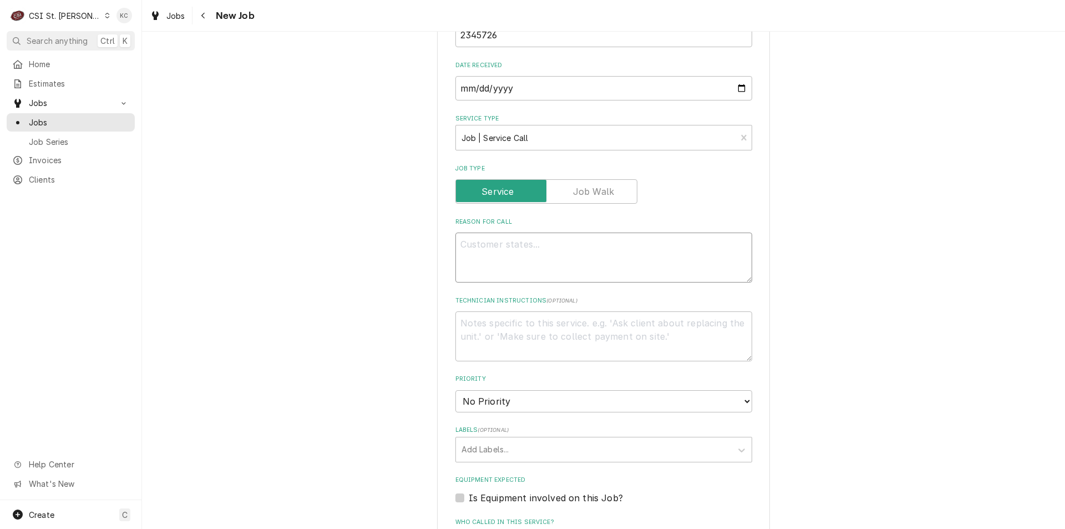
type textarea "x"
type textarea "2025 3rd Quarter PM"
type textarea "x"
type textarea "2025 3rd Quarter PM"
click at [513, 328] on textarea "Technician Instructions ( optional )" at bounding box center [604, 336] width 297 height 50
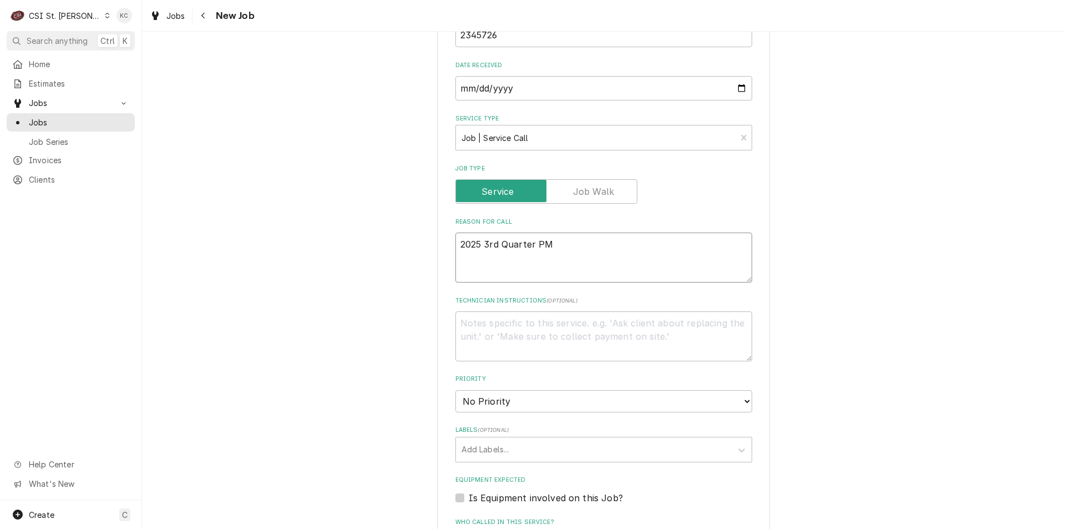
click at [594, 256] on textarea "2025 3rd Quarter PM" at bounding box center [604, 257] width 297 height 50
type textarea "x"
type textarea "2025 3rd Quarter PM"
type textarea "x"
type textarea "2025 3rd Quarter PM"
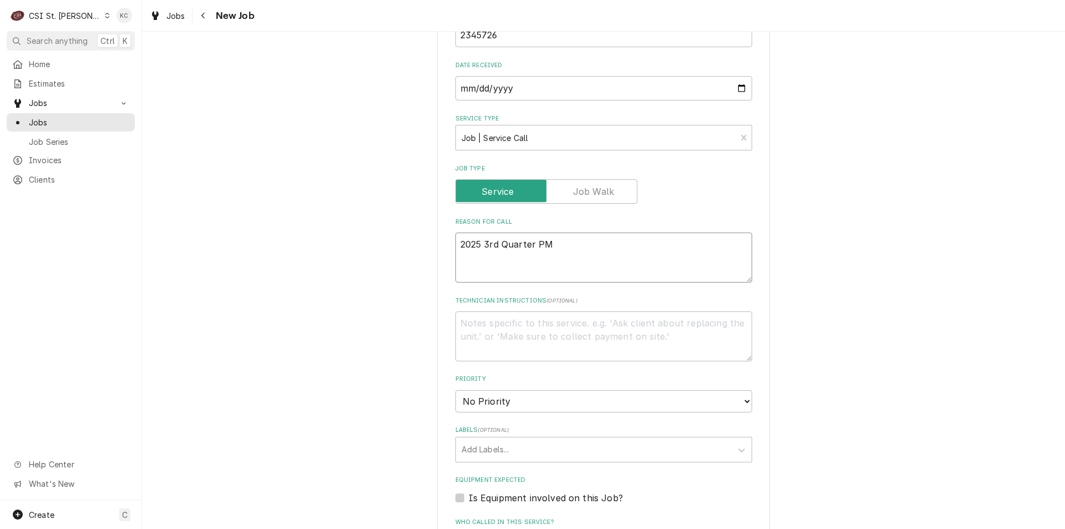
paste textarea "Must Schedule with the location - 2025 - 3rd Quarter PM - Must complete PM task…"
type textarea "x"
type textarea "2025 3rd Quarter PM Must Schedule with the location - 2025 - 3rd Quarter PM - M…"
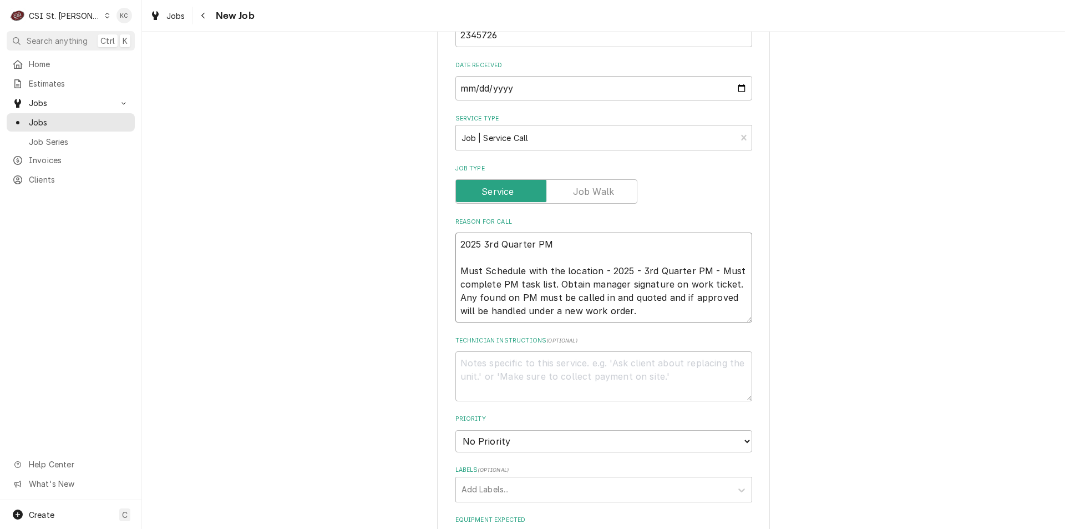
type textarea "x"
type textarea "2025 3rd Quarter PM Must Schedule with the location - 2025 - 3rd Quarter PM - M…"
click at [528, 365] on textarea "Technician Instructions ( optional )" at bounding box center [604, 376] width 297 height 50
type textarea "x"
type textarea "n"
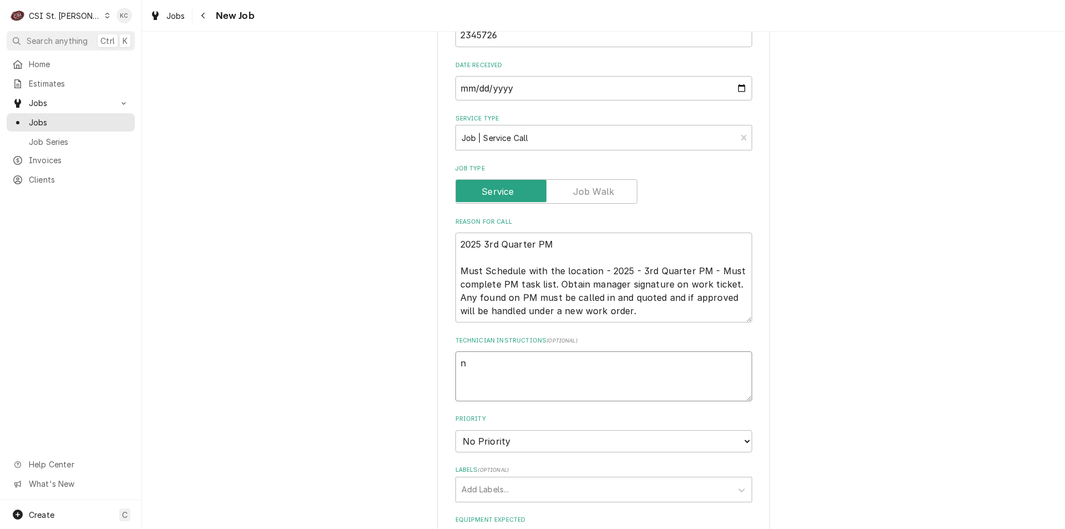
type textarea "x"
type textarea "N"
type textarea "x"
type textarea "NT"
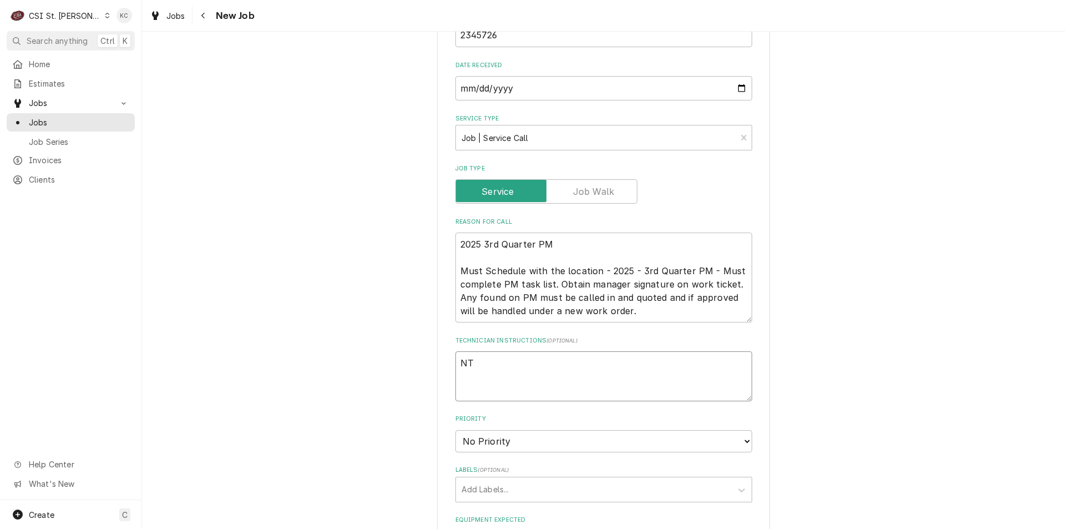
type textarea "x"
type textarea "NTE"
type textarea "x"
type textarea "NTE"
type textarea "x"
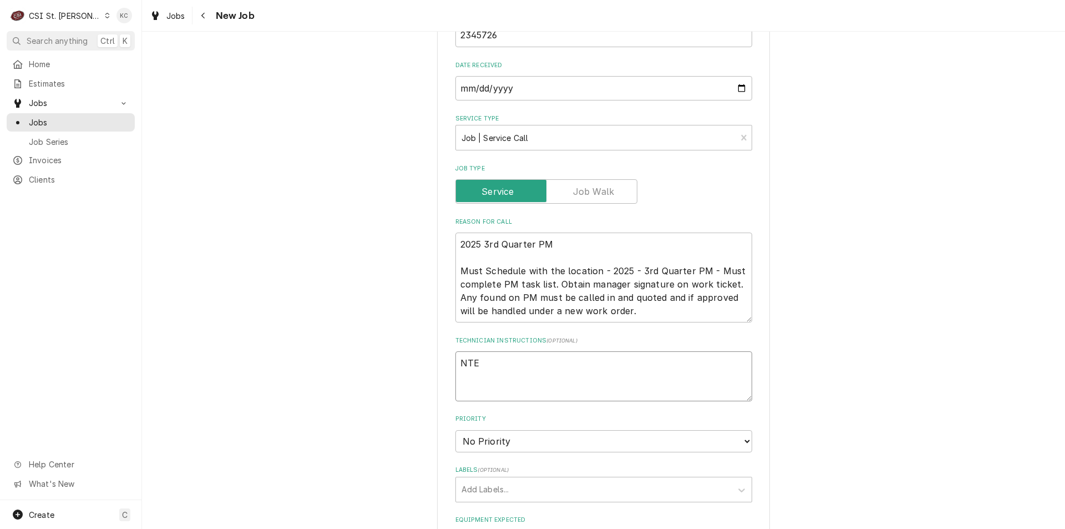
type textarea "NTE $"
type textarea "x"
type textarea "NTE $1"
type textarea "x"
type textarea "NTE $18"
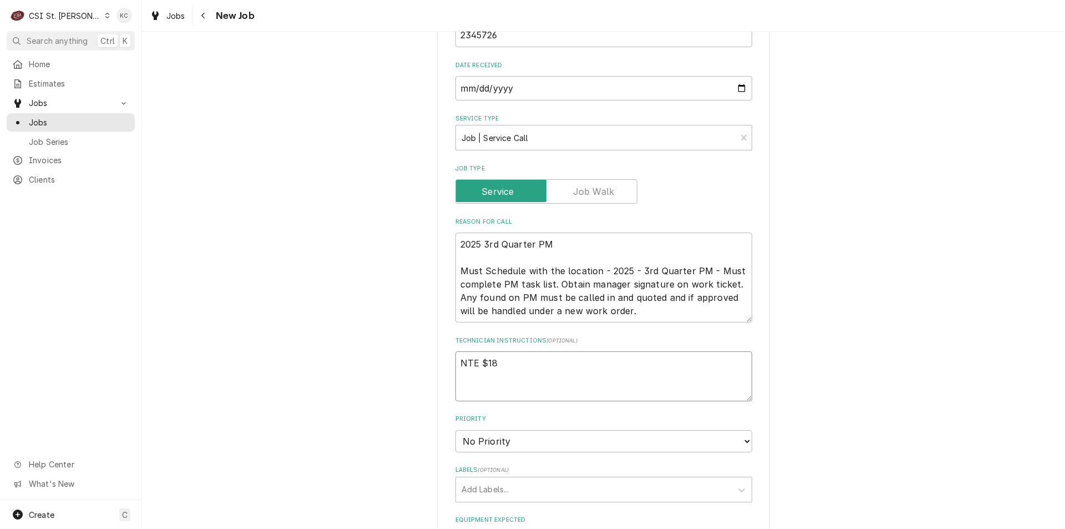
type textarea "x"
type textarea "NTE $189"
type textarea "x"
type textarea "NTE $189"
type textarea "x"
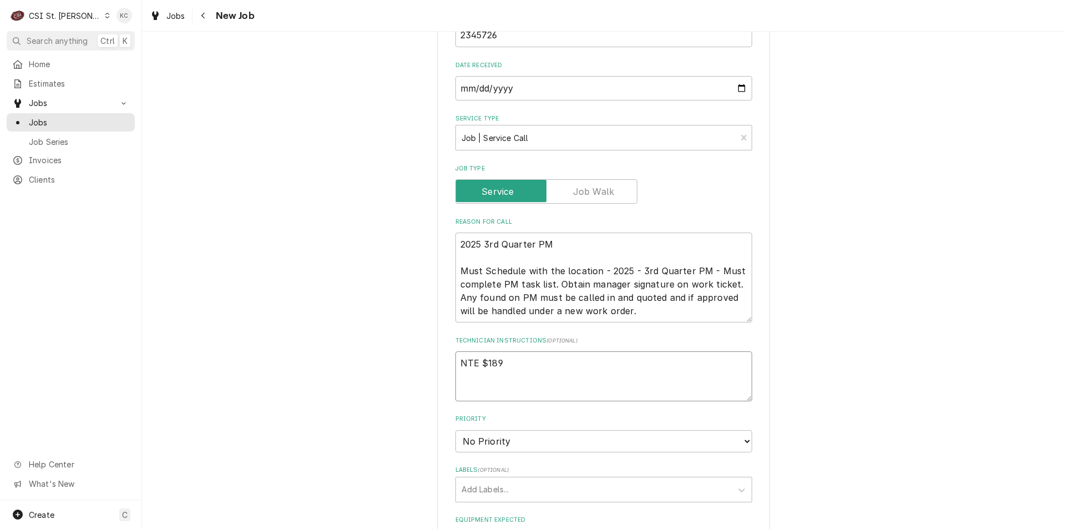
type textarea "NTE $189 T"
type textarea "x"
type textarea "NTE $189 TE"
type textarea "x"
type textarea "NTE $189 TEH"
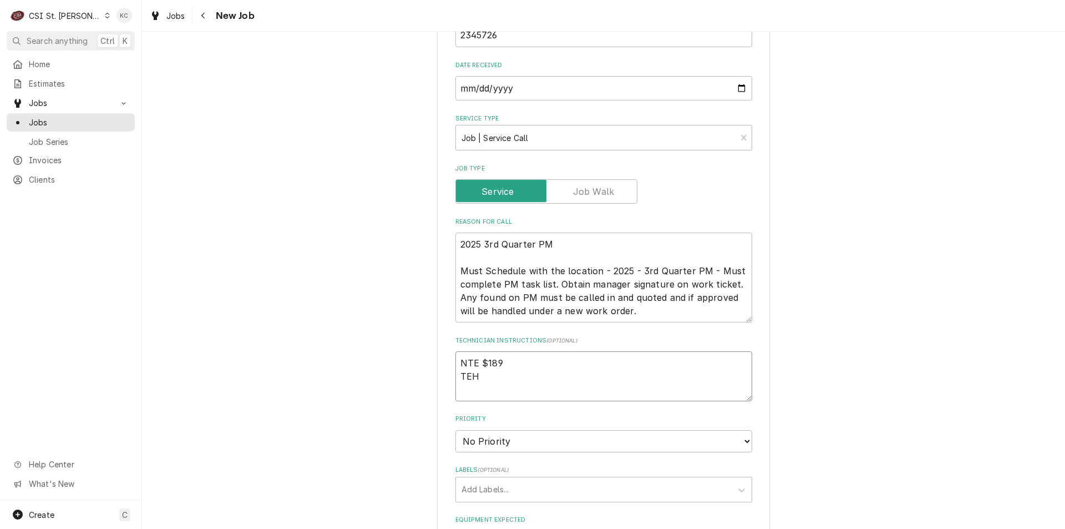
type textarea "x"
type textarea "NTE $189 TEHC"
type textarea "x"
type textarea "NTE $189 TEH"
type textarea "x"
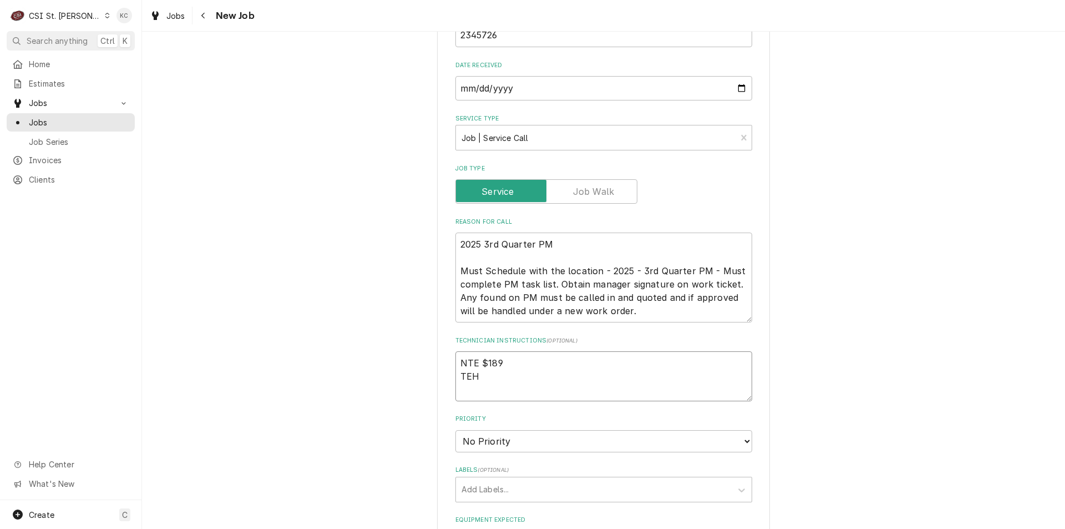
type textarea "NTE $189 TE"
type textarea "x"
type textarea "NTE $189 TEC"
type textarea "x"
type textarea "NTE $189 TECH"
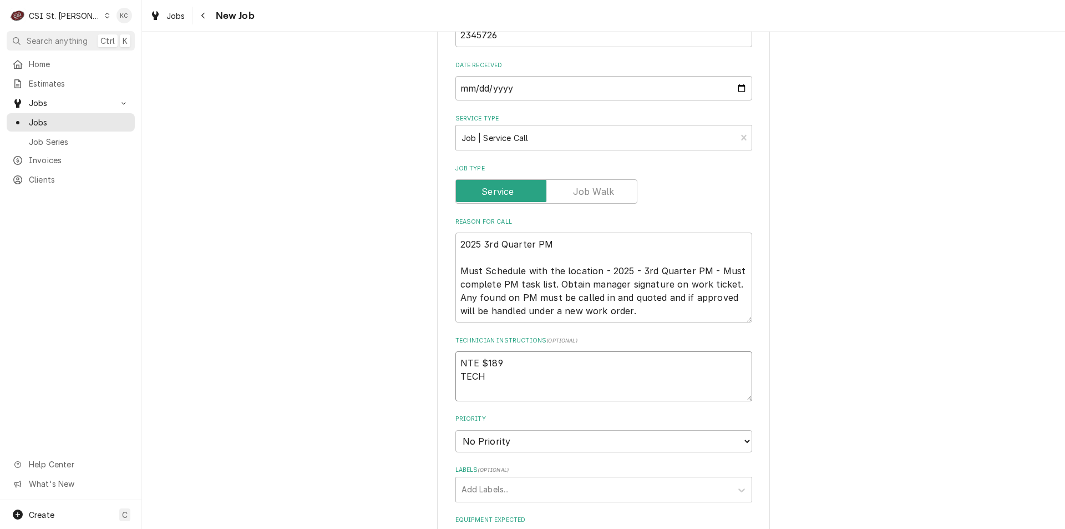
type textarea "x"
type textarea "NTE $189 TECH"
type textarea "x"
type textarea "NTE $189 TECH C"
type textarea "x"
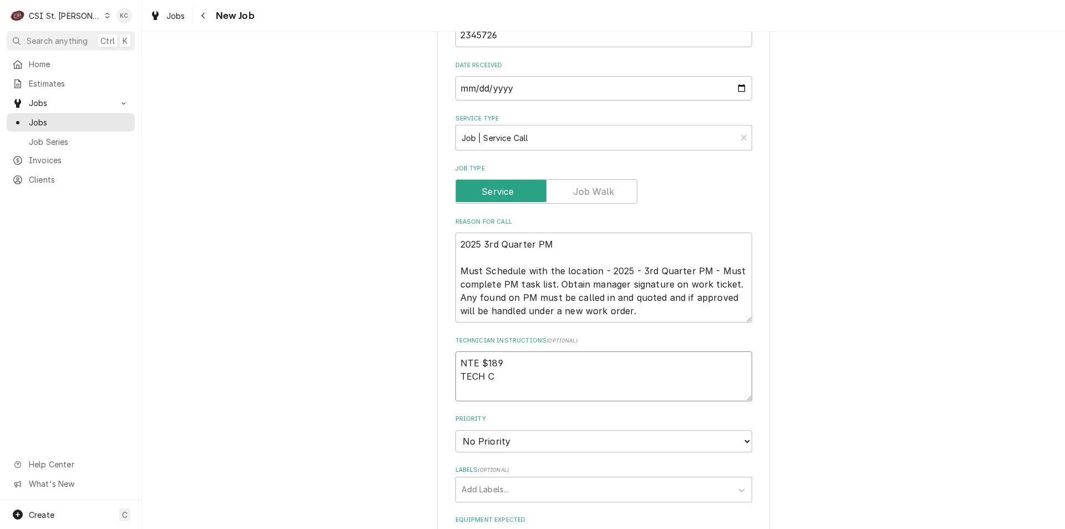
type textarea "NTE $189 TECH CH"
type textarea "x"
type textarea "NTE $189 TECH CHE"
type textarea "x"
type textarea "NTE $189 TECH CHEC"
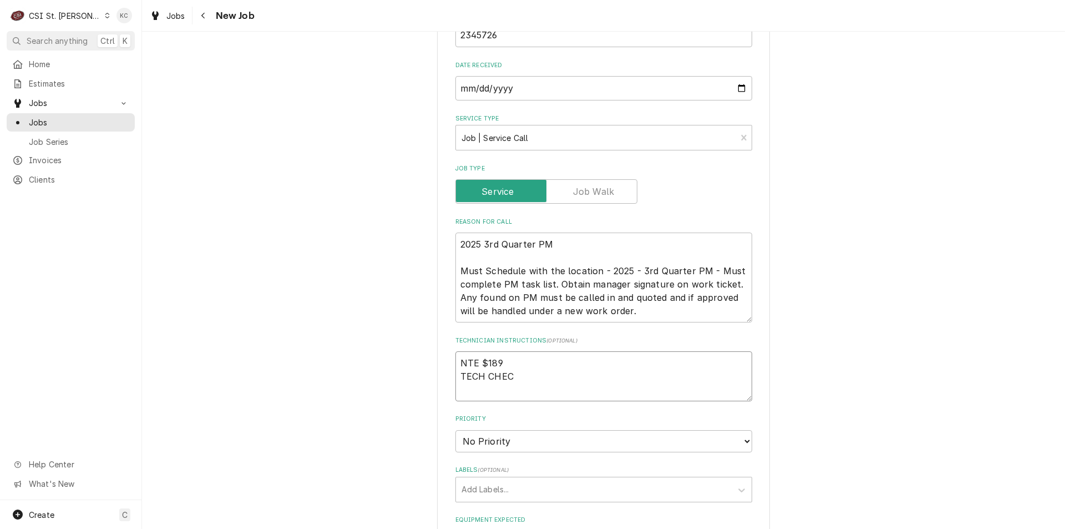
type textarea "x"
type textarea "NTE $189 TECH CHECK"
type textarea "x"
type textarea "NTE $189 TECH CHECK"
type textarea "x"
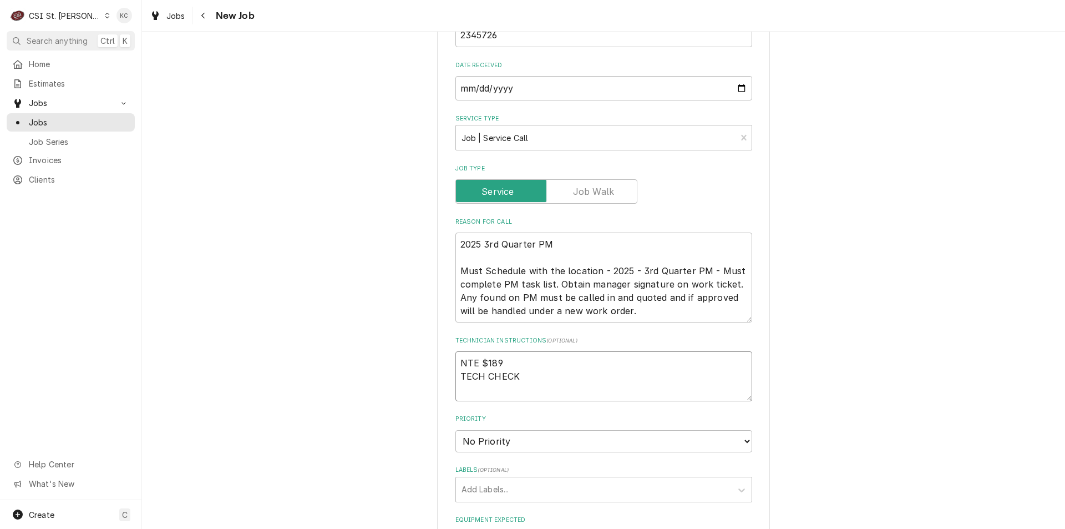
type textarea "NTE $189 TECH CHECK I"
type textarea "x"
type textarea "NTE $189 TECH CHECK IN"
type textarea "x"
type textarea "NTE $189 TECH CHECK IN/"
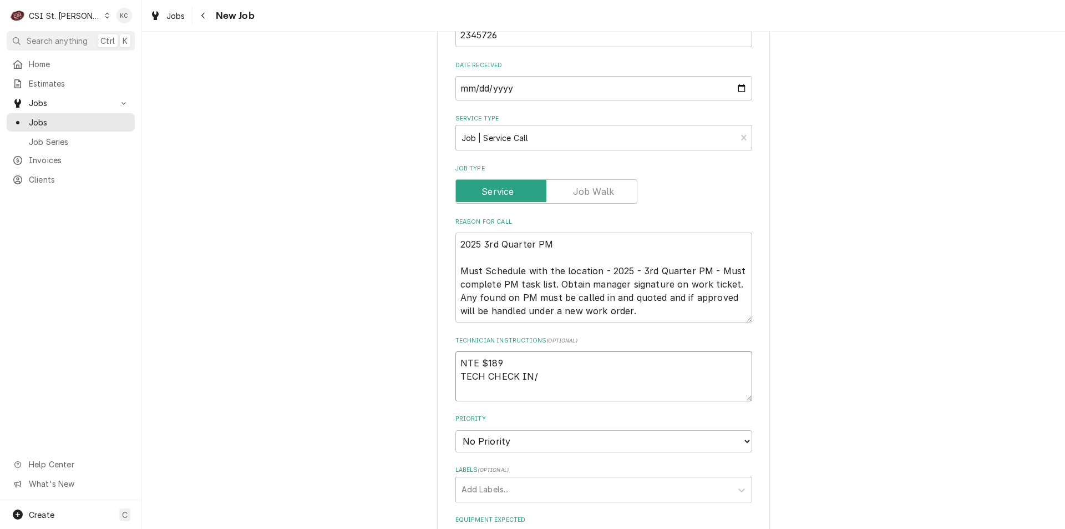
type textarea "x"
type textarea "NTE $189 TECH CHECK IN/O"
type textarea "x"
type textarea "NTE $189 TECH CHECK IN/OU"
type textarea "x"
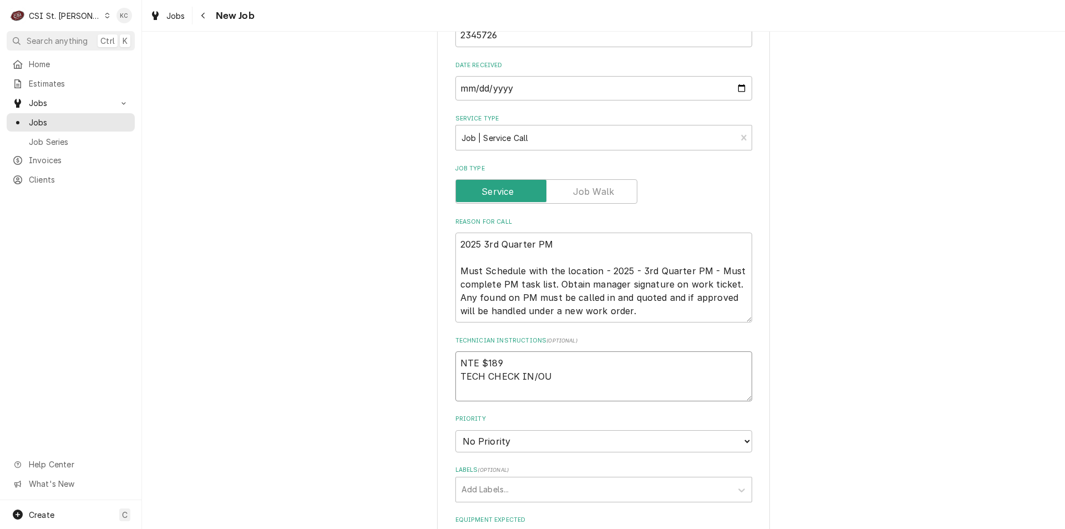
type textarea "NTE $189 TECH CHECK IN/OUT"
type textarea "x"
type textarea "NTE $189 TECH CHECK IN/OUT"
type textarea "x"
type textarea "NTE $189 TECH CHECK IN/OUT 6"
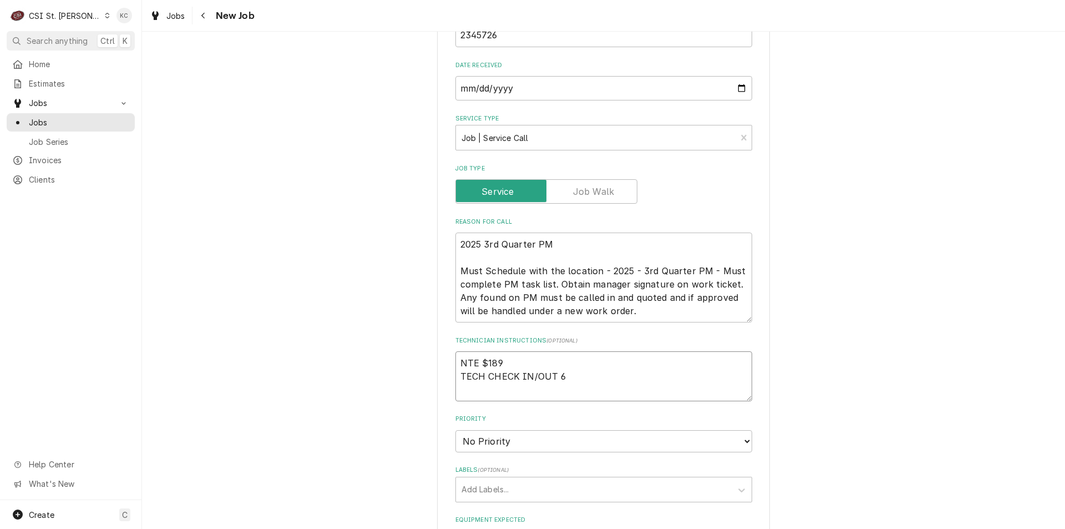
type textarea "x"
type textarea "NTE $189 TECH CHECK IN/OUT 63"
type textarea "x"
type textarea "NTE $189 TECH CHECK IN/OUT 631"
type textarea "x"
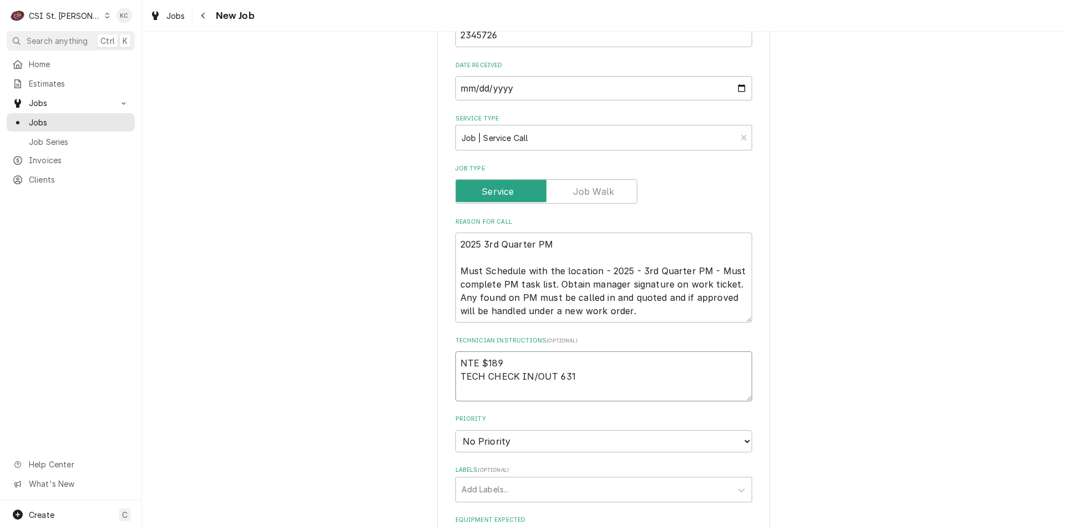
type textarea "NTE $189 TECH CHECK IN/OUT 631"
type textarea "x"
type textarea "NTE $189 TECH CHECK IN/OUT 631 4"
type textarea "x"
type textarea "NTE $189 TECH CHECK IN/OUT 631 45"
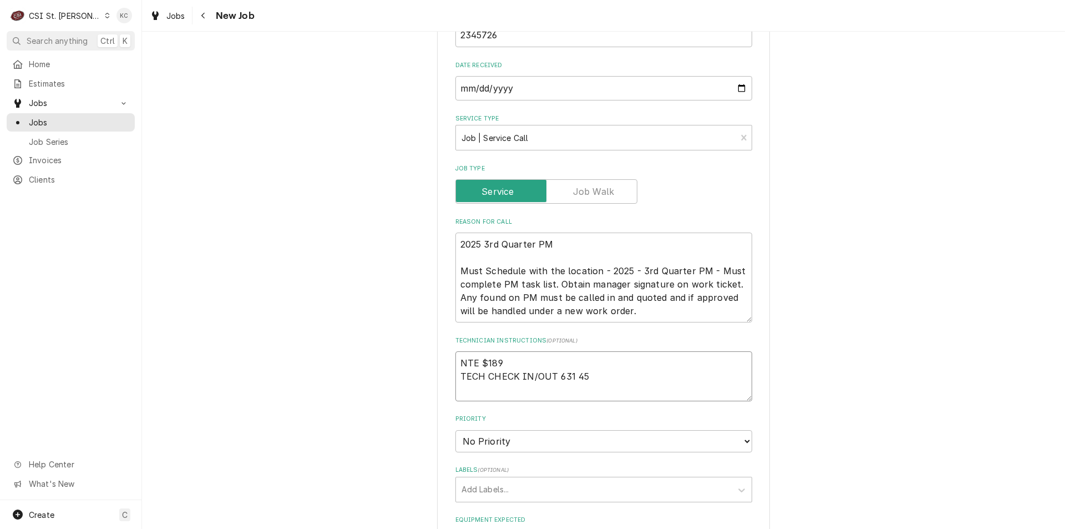
type textarea "x"
type textarea "NTE $189 TECH CHECK IN/OUT 631 454"
type textarea "x"
type textarea "NTE $189 TECH CHECK IN/OUT 631 454-"
type textarea "x"
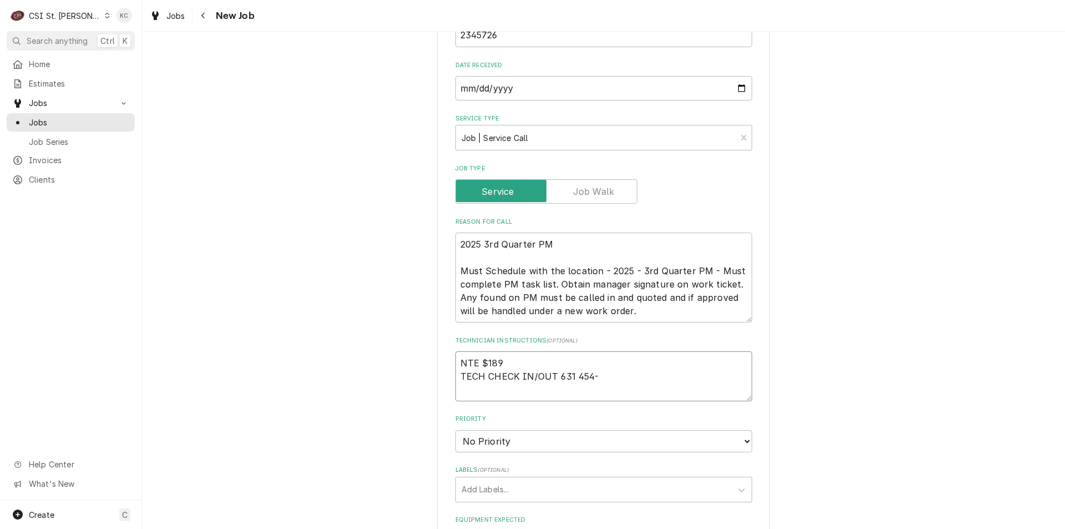
type textarea "NTE $189 TECH CHECK IN/OUT 631 454-9"
type textarea "x"
type textarea "NTE $189 TECH CHECK IN/OUT 631 454-91"
type textarea "x"
type textarea "NTE $189 TECH CHECK IN/OUT 631 454-910"
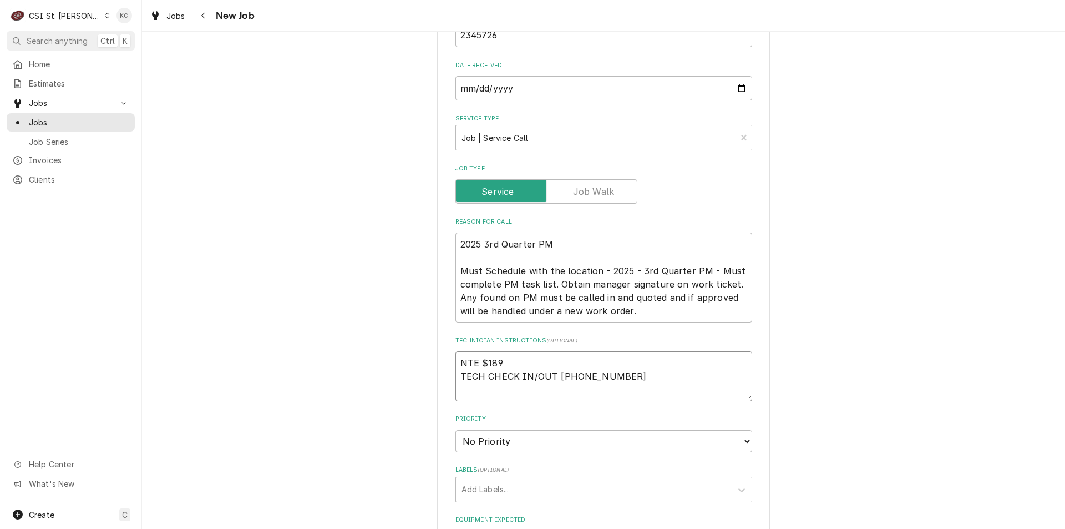
type textarea "x"
type textarea "NTE $189 TECH CHECK IN/OUT 631 454-9100"
type textarea "x"
type textarea "NTE $189 TECH CHECK IN/OUT 631 454-9100"
type textarea "x"
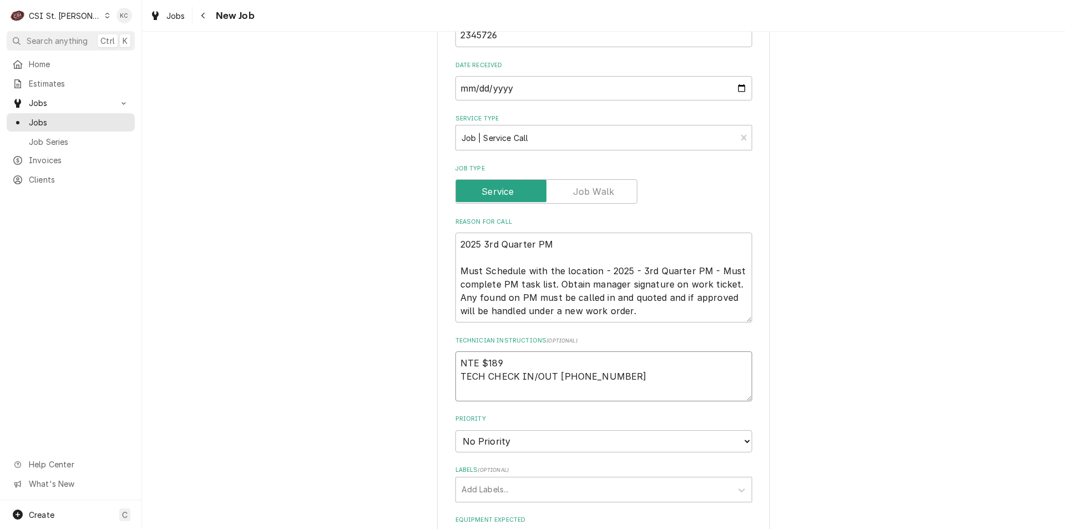
type textarea "NTE $189 TECH CHECK IN/OUT 631 454-9100 X"
type textarea "x"
type textarea "NTE $189 TECH CHECK IN/OUT 631 454-9100 X"
type textarea "x"
type textarea "NTE $189 TECH CHECK IN/OUT 631 454-9100 X 0"
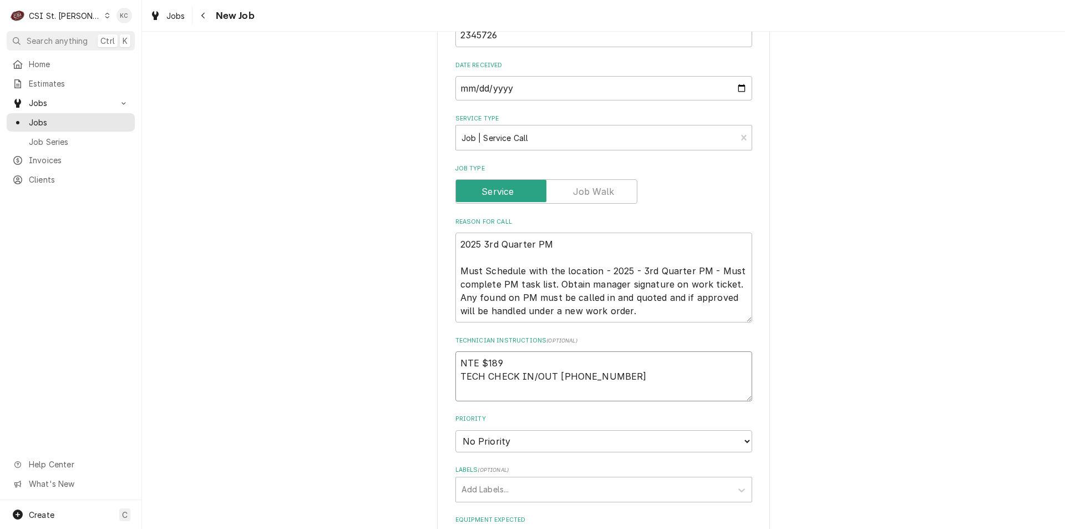
type textarea "x"
type textarea "NTE $189 TECH CHECK IN/OUT 631 454-9100 X 0"
type textarea "x"
type textarea "NTE $189 TECH CHECK IN/OUT 631 454-9100 X 0 z"
type textarea "x"
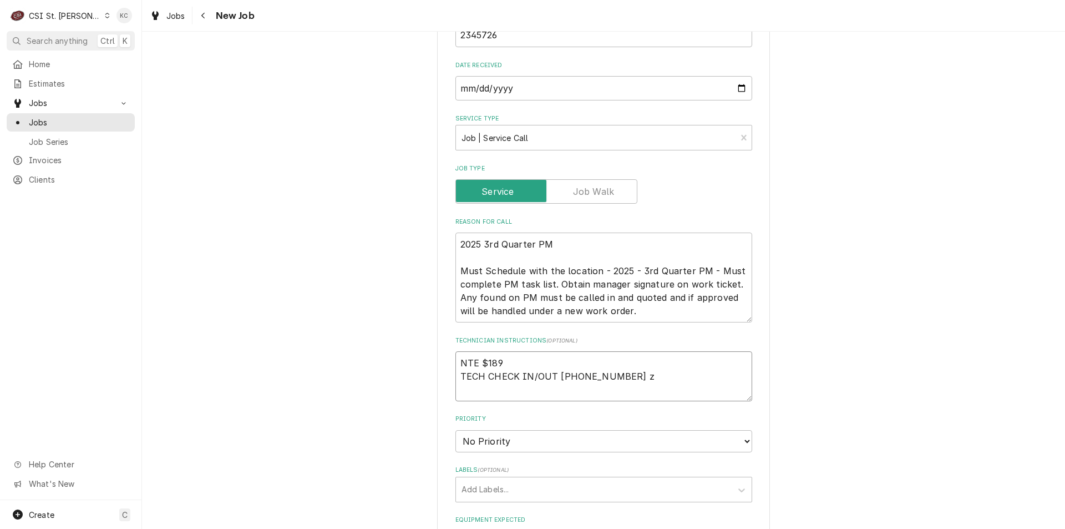
type textarea "NTE $189 TECH CHECK IN/OUT 631 454-9100 X 0"
type textarea "x"
type textarea "NTE $189 TECH CHECK IN/OUT 631 454-9100 X 0 ("
type textarea "x"
type textarea "NTE $189 TECH CHECK IN/OUT 631 454-9100 X 0 (Z"
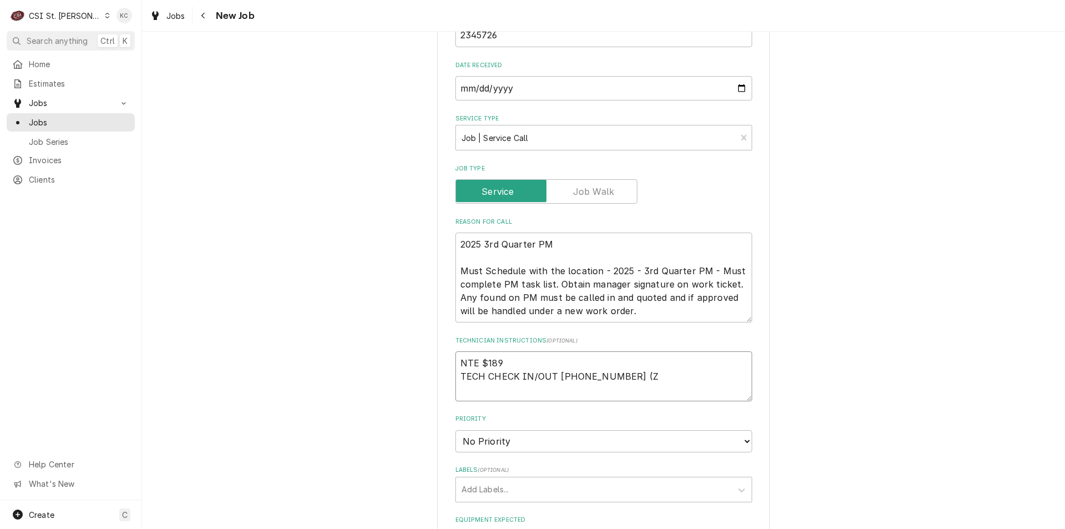
type textarea "x"
type textarea "NTE $189 TECH CHECK IN/OUT 631 454-9100 X 0 (ZE"
type textarea "x"
type textarea "NTE $189 TECH CHECK IN/OUT 631 454-9100 X 0 (ZER"
type textarea "x"
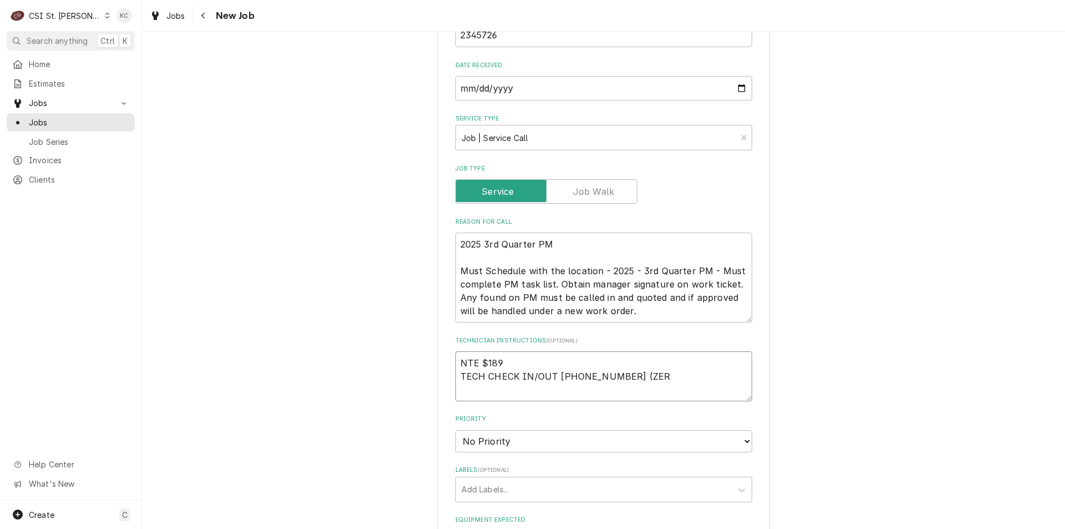
type textarea "NTE $189 TECH CHECK IN/OUT 631 454-9100 X 0 (ZERO"
type textarea "x"
type textarea "NTE $189 TECH CHECK IN/OUT 631 454-9100 X 0 (ZERO)"
type textarea "x"
type textarea "NTE $189 TECH CHECK IN/OUT 631 454-9100 X 0 (ZERO)"
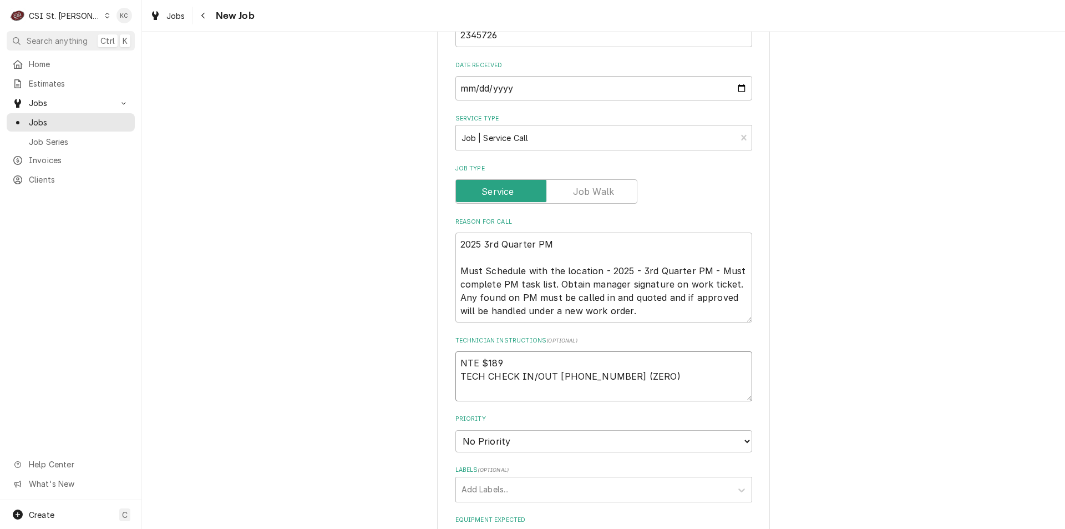
type textarea "x"
type textarea "NTE $189 TECH CHECK IN/OUT 631 454-9100 X 0 (ZERO)"
click at [492, 441] on select "No Priority Urgent High Medium Low" at bounding box center [604, 441] width 297 height 22
select select "4"
click at [456, 430] on select "No Priority Urgent High Medium Low" at bounding box center [604, 441] width 297 height 22
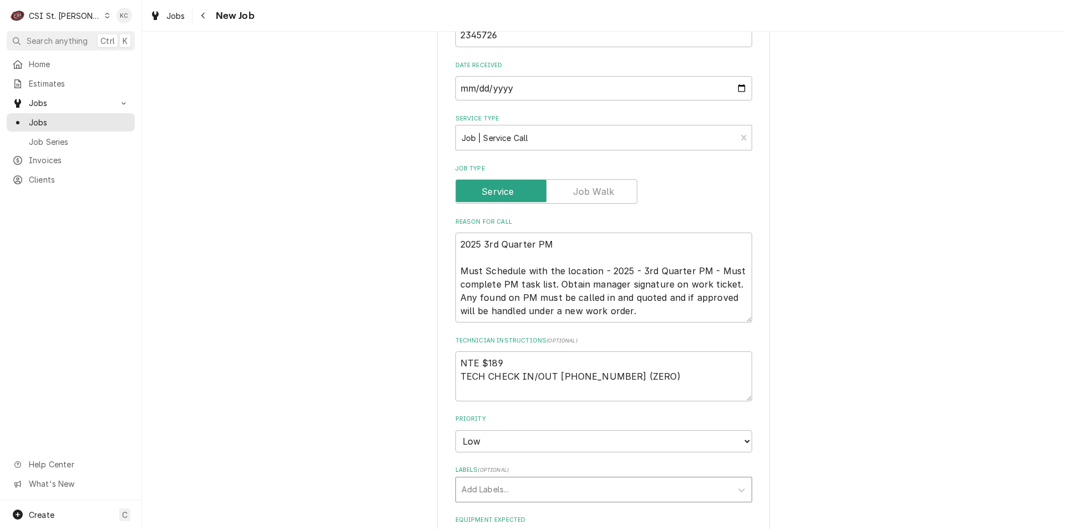
click at [503, 493] on div "Labels" at bounding box center [594, 489] width 265 height 20
click at [578, 239] on textarea "2025 3rd Quarter PM Must Schedule with the location - 2025 - 3rd Quarter PM - M…" at bounding box center [604, 277] width 297 height 90
type textarea "x"
type textarea "2025 3rd Quarter PM Must Schedule with the location - 2025 - 3rd Quarter PM - M…"
type textarea "x"
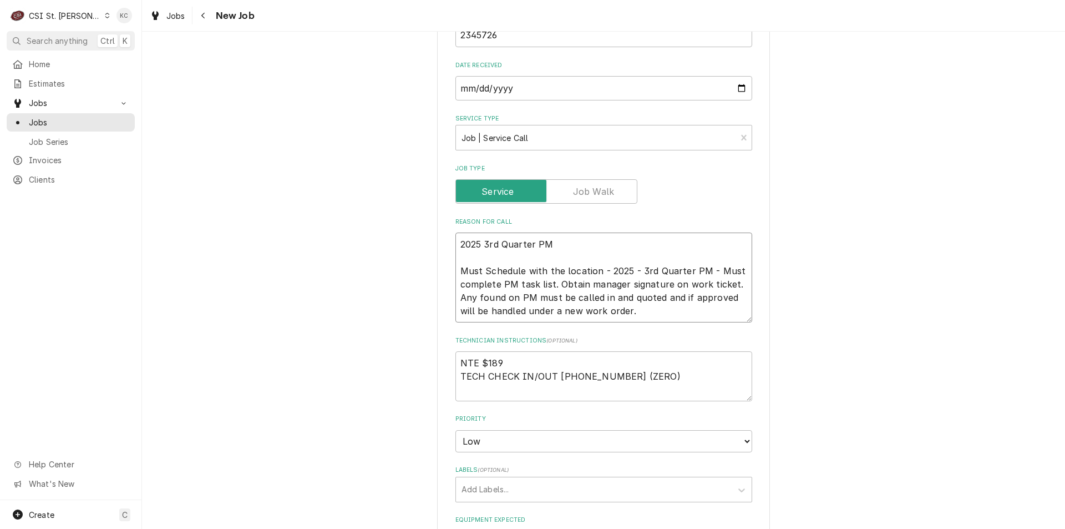
type textarea "2025 3rd Quarter PM - Must Schedule with the location - 2025 - 3rd Quarter PM -…"
type textarea "x"
type textarea "2025 3rd Quarter PM - Must Schedule with the location - 2025 - 3rd Quarter PM -…"
type textarea "x"
type textarea "2025 3rd Quarter PM - h Must Schedule with the location - 2025 - 3rd Quarter PM…"
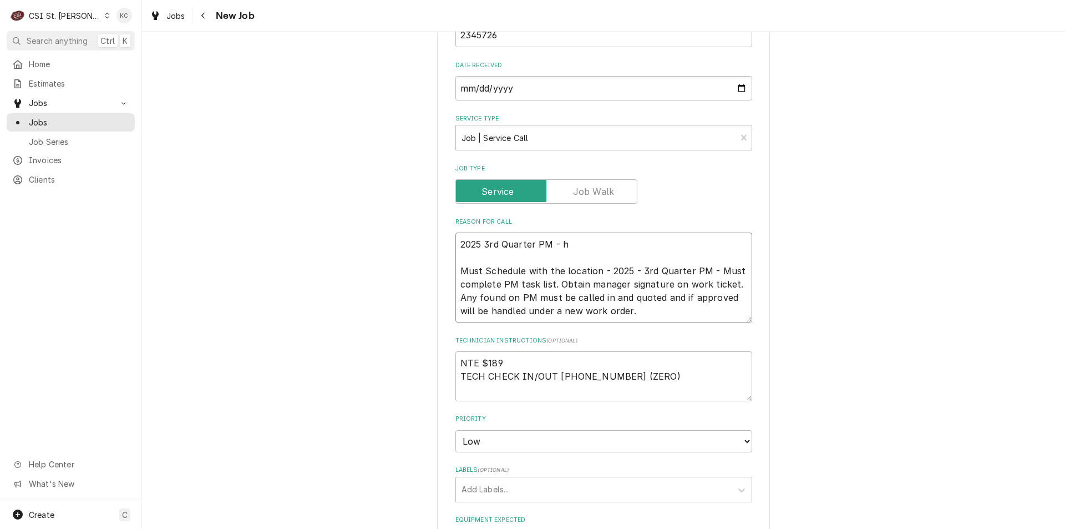
type textarea "x"
type textarea "2025 3rd Quarter PM - hv Must Schedule with the location - 2025 - 3rd Quarter P…"
type textarea "x"
type textarea "2025 3rd Quarter PM - hva Must Schedule with the location - 2025 - 3rd Quarter …"
type textarea "x"
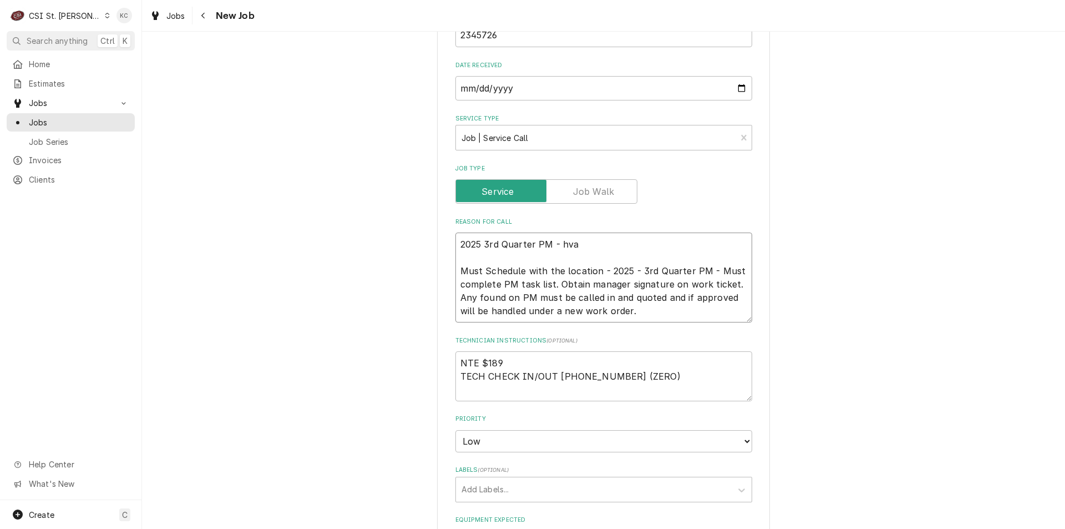
type textarea "2025 3rd Quarter PM - hvac Must Schedule with the location - 2025 - 3rd Quarter…"
type textarea "x"
type textarea "2025 3rd Quarter PM - hva Must Schedule with the location - 2025 - 3rd Quarter …"
type textarea "x"
type textarea "2025 3rd Quarter PM - hv Must Schedule with the location - 2025 - 3rd Quarter P…"
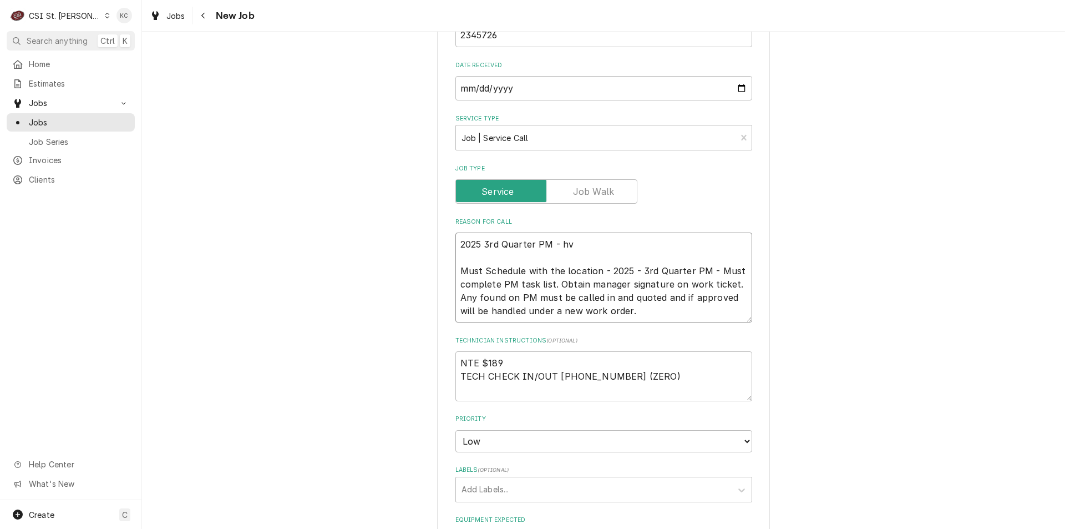
type textarea "x"
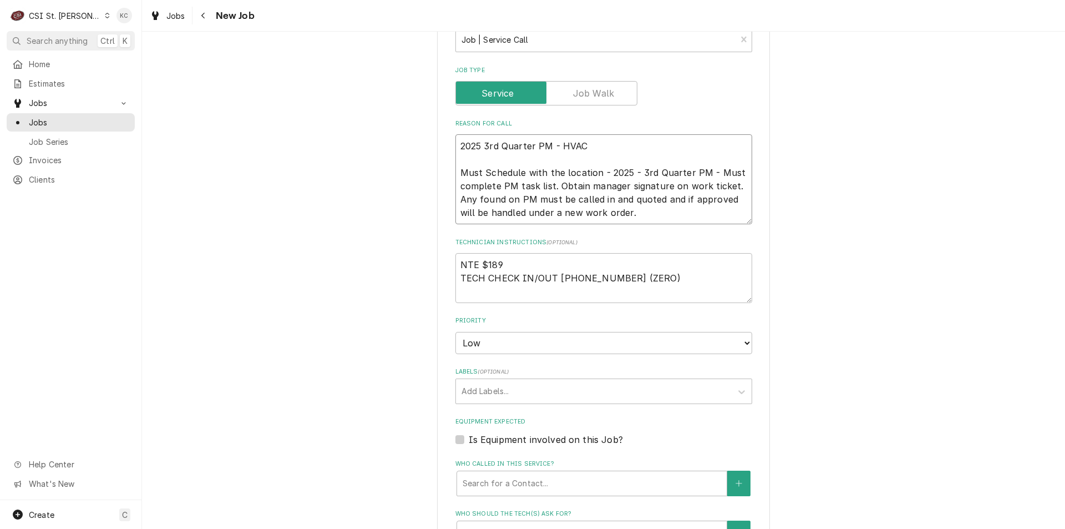
scroll to position [666, 0]
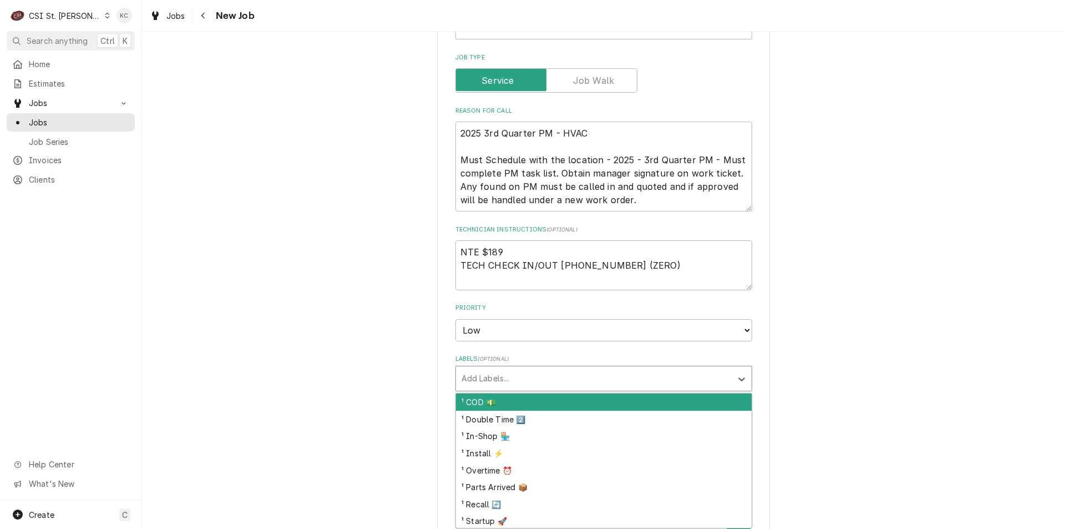
click at [536, 380] on div "Labels" at bounding box center [594, 378] width 265 height 20
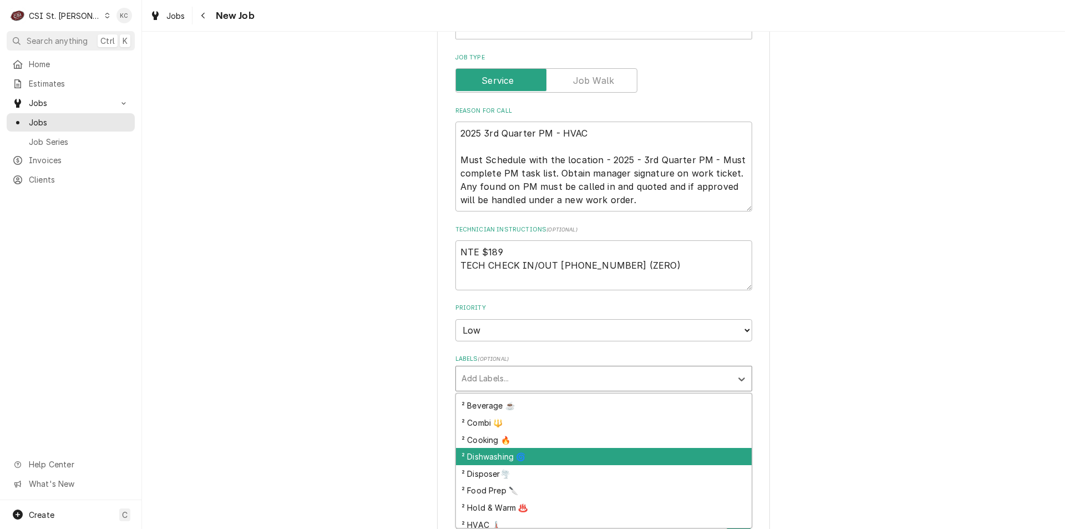
scroll to position [222, 0]
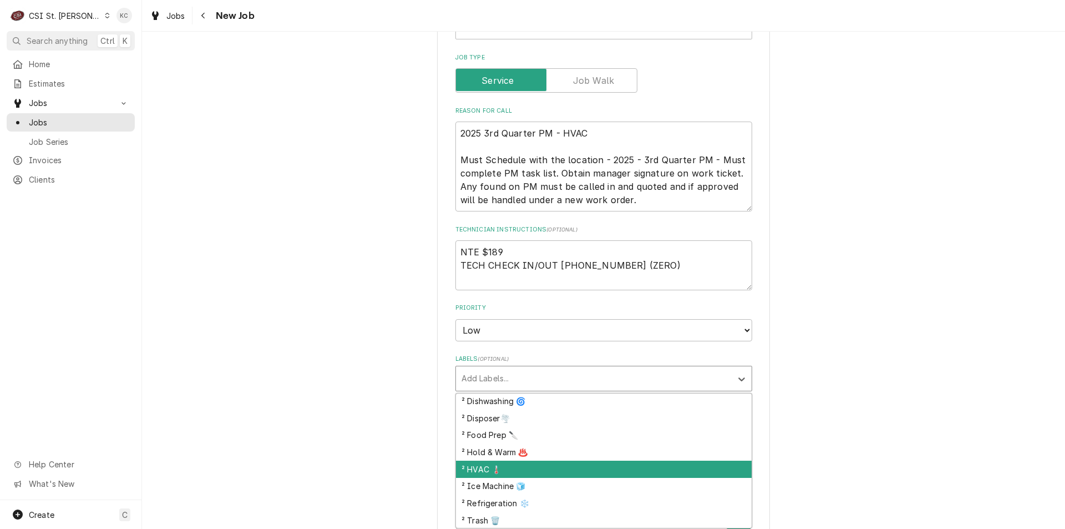
click at [559, 469] on div "² HVAC 🌡️" at bounding box center [604, 469] width 296 height 17
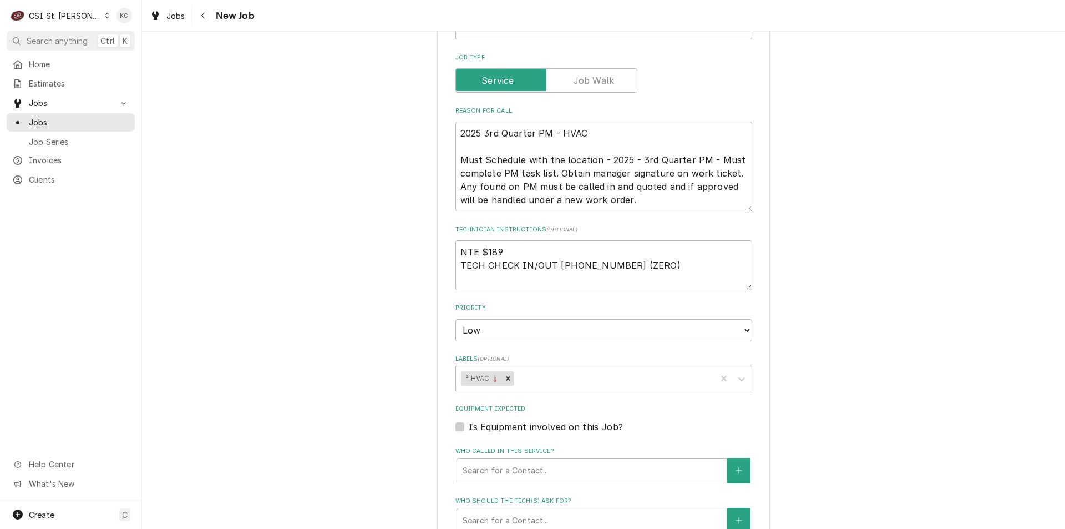
click at [838, 441] on div "Please provide the following information to create a job: Client Details Client…" at bounding box center [603, 106] width 923 height 1458
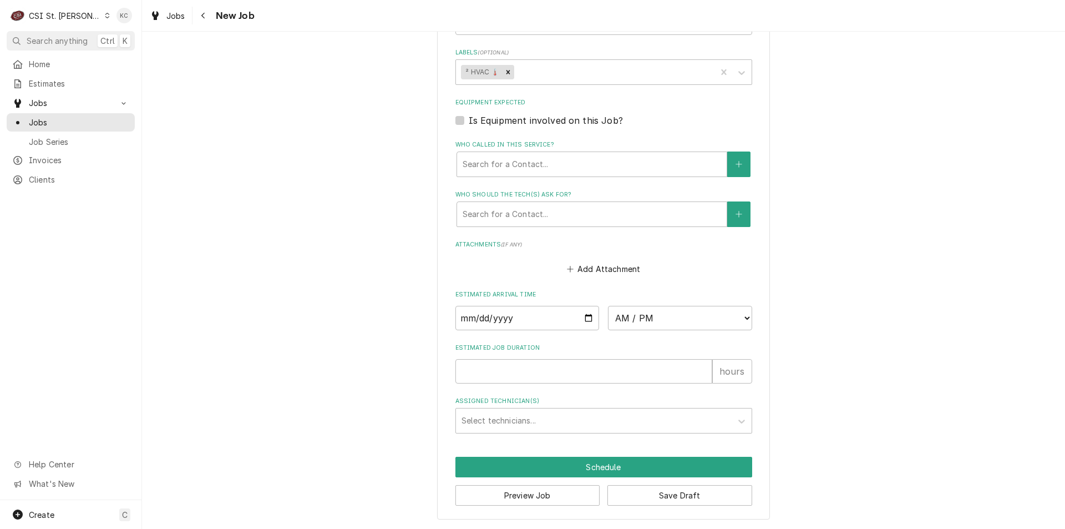
scroll to position [973, 0]
click at [704, 494] on button "Save Draft" at bounding box center [680, 494] width 145 height 21
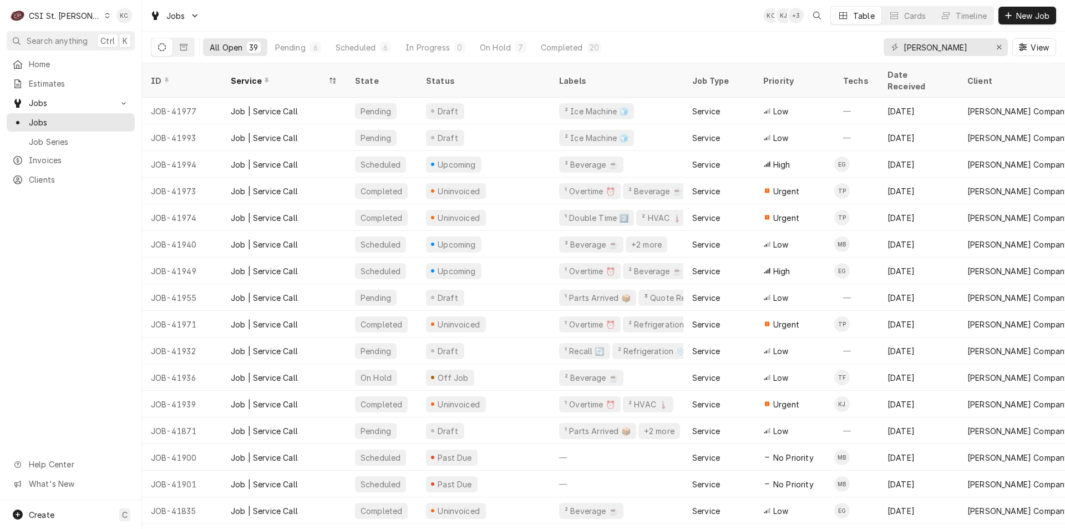
drag, startPoint x: 600, startPoint y: 23, endPoint x: 773, endPoint y: 24, distance: 173.1
click at [601, 23] on div "Jobs KC KJ + 3 Table Cards Timeline New Job" at bounding box center [603, 15] width 923 height 31
drag, startPoint x: 938, startPoint y: 47, endPoint x: 880, endPoint y: 53, distance: 58.0
click at [880, 53] on div "All Open 39 Pending 6 Scheduled 6 In Progress 0 On Hold 7 Completed 20 vivian V…" at bounding box center [603, 47] width 905 height 31
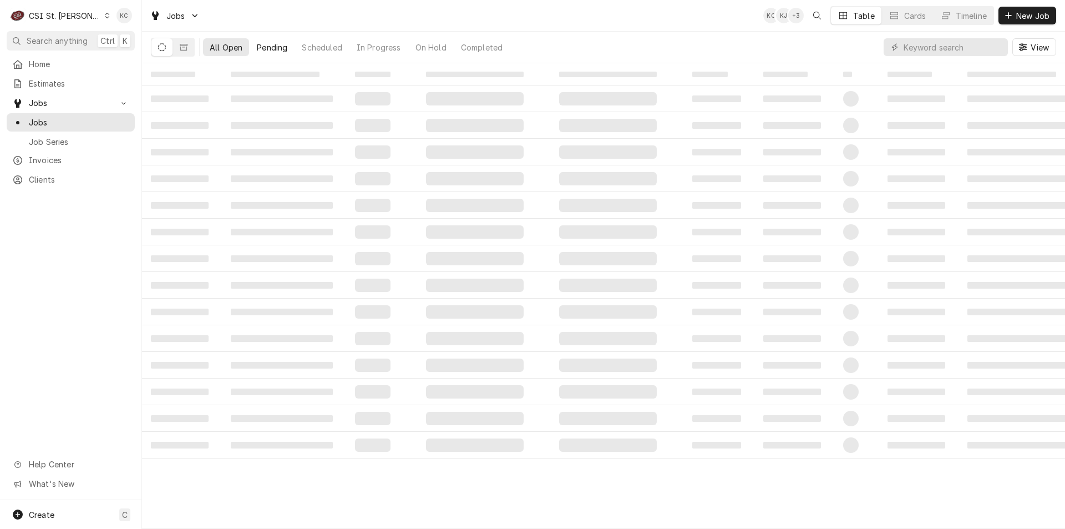
click at [280, 48] on div "Pending" at bounding box center [272, 48] width 31 height 12
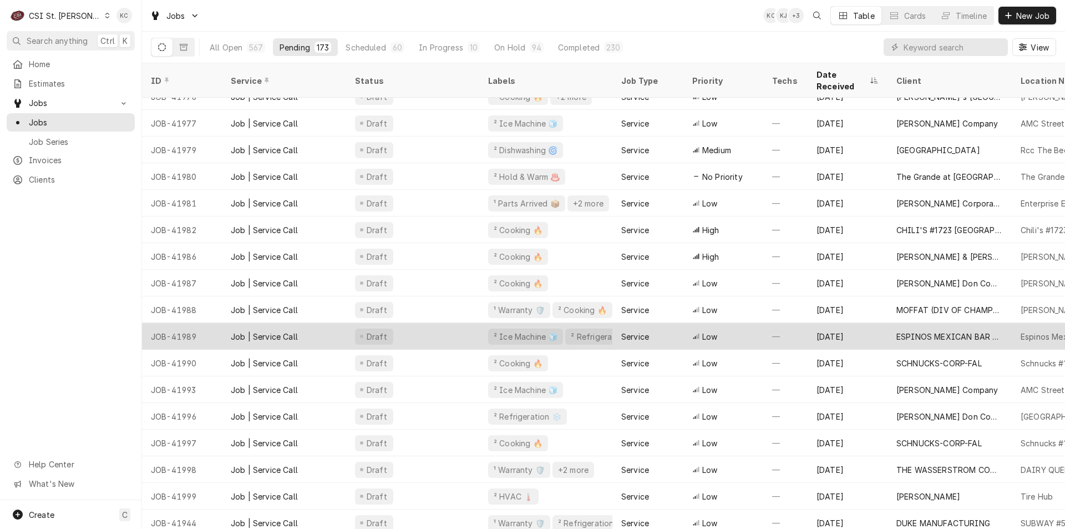
scroll to position [97, 0]
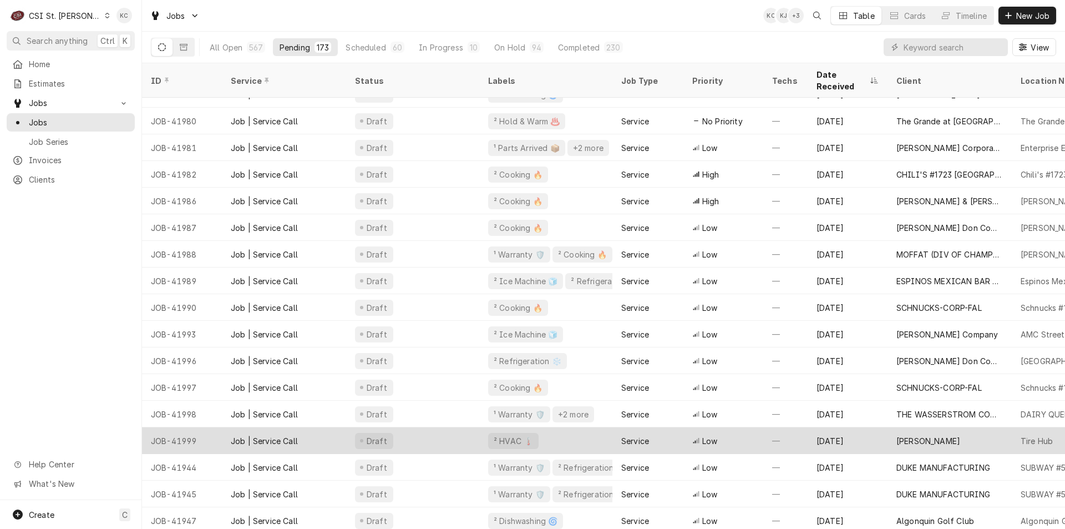
click at [649, 435] on div "Service" at bounding box center [635, 441] width 28 height 12
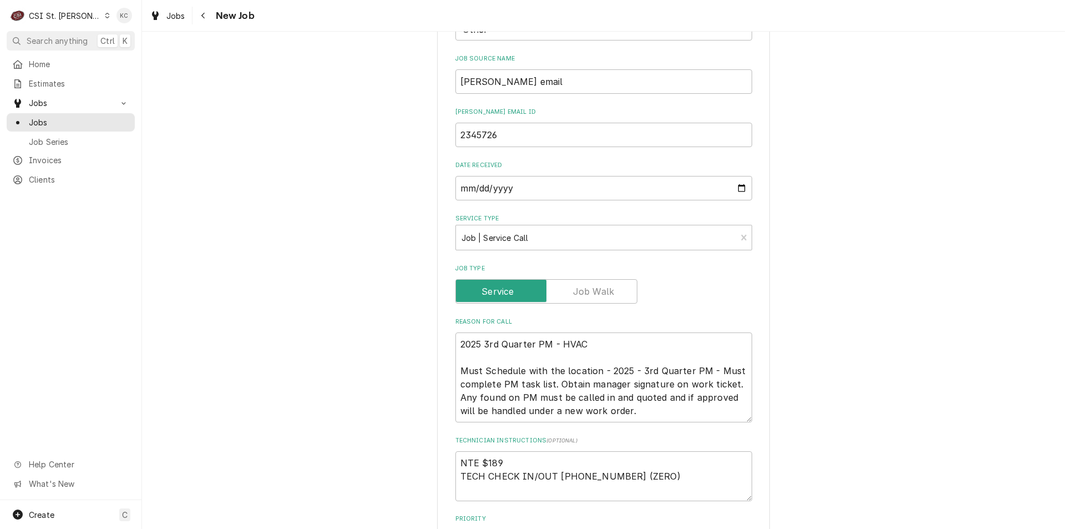
scroll to position [555, 0]
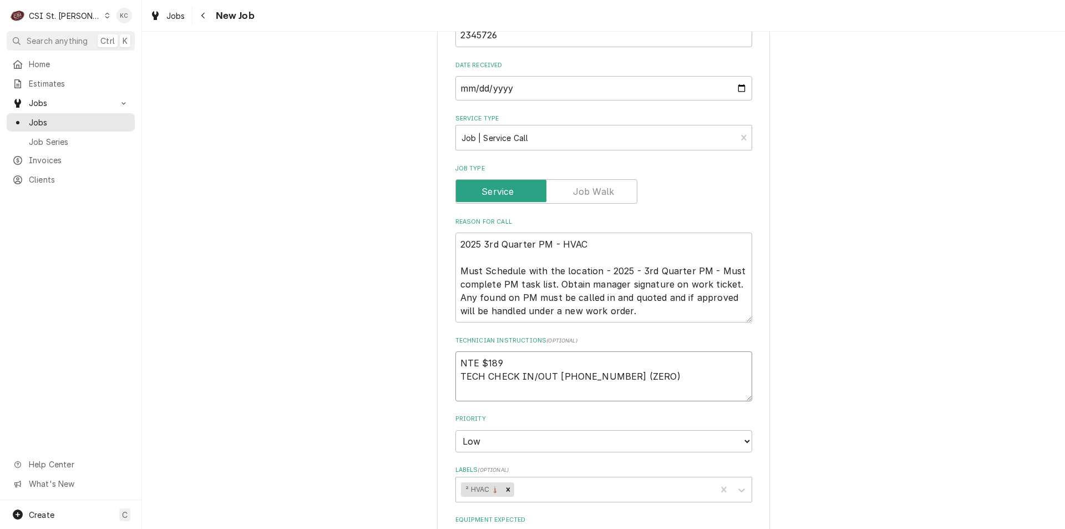
click at [456, 360] on textarea "NTE $189 TECH CHECK IN/OUT [PHONE_NUMBER] (ZERO)" at bounding box center [604, 376] width 297 height 50
type textarea "x"
type textarea "NTE $189 TECH CHECK IN/OUT [PHONE_NUMBER] (ZERO)"
type textarea "x"
type textarea "NTE $189 TECH CHECK IN/OUT [PHONE_NUMBER] (ZERO)"
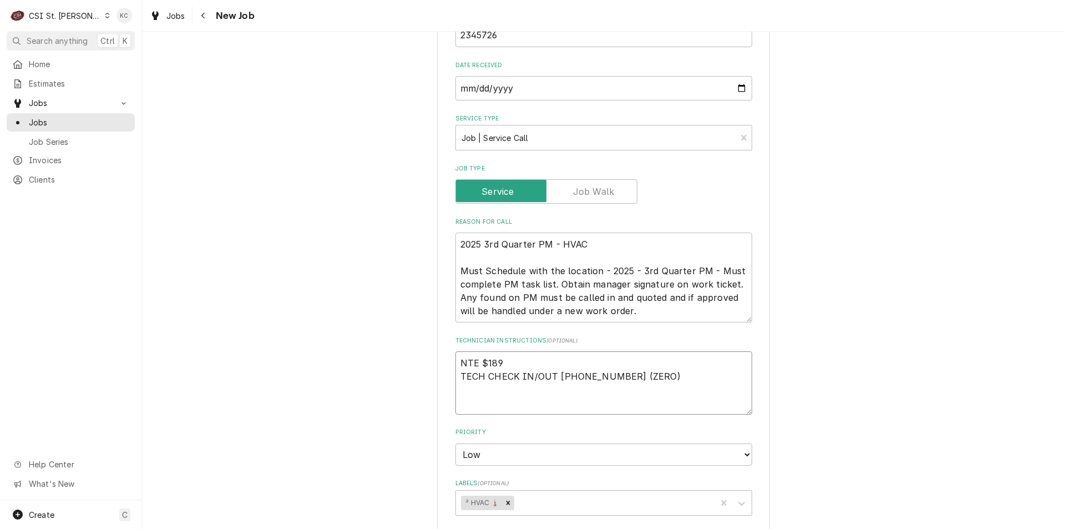
type textarea "x"
type textarea "8 NTE $189 TECH CHECK IN/OUT [PHONE_NUMBER] (ZERO)"
type textarea "x"
type textarea "8/ NTE $189 TECH CHECK IN/OUT [PHONE_NUMBER] (ZERO)"
type textarea "x"
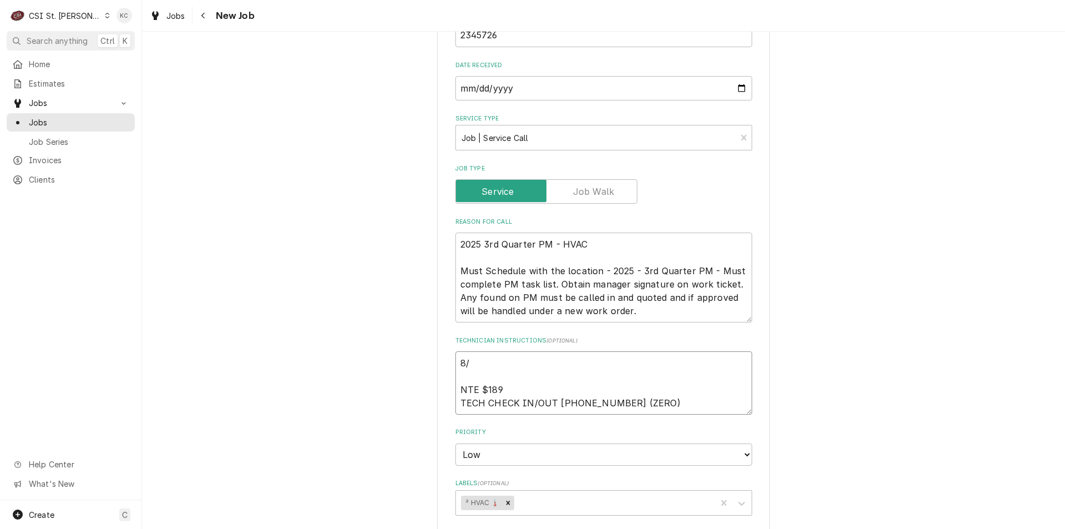
type textarea "8/1 NTE $189 TECH CHECK IN/OUT [PHONE_NUMBER] (ZERO)"
type textarea "x"
type textarea "8/11 NTE $189 TECH CHECK IN/OUT [PHONE_NUMBER] (ZERO)"
type textarea "x"
type textarea "8/11 NTE $189 TECH CHECK IN/OUT [PHONE_NUMBER] (ZERO)"
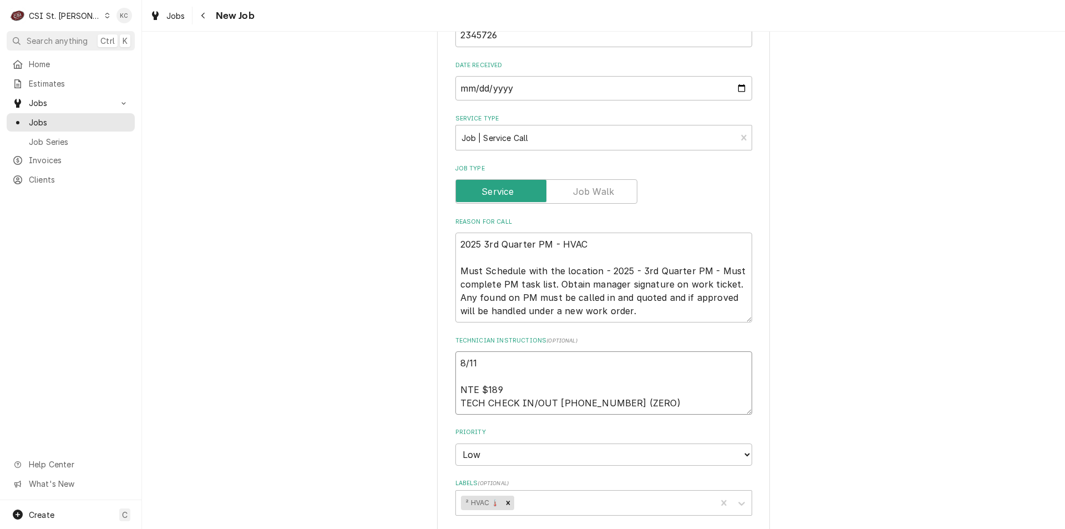
type textarea "x"
type textarea "8/11 - NTE $189 TECH CHECK IN/OUT [PHONE_NUMBER] (ZERO)"
type textarea "x"
type textarea "8/11 - K NTE $189 TECH CHECK IN/OUT [PHONE_NUMBER] (ZERO)"
type textarea "x"
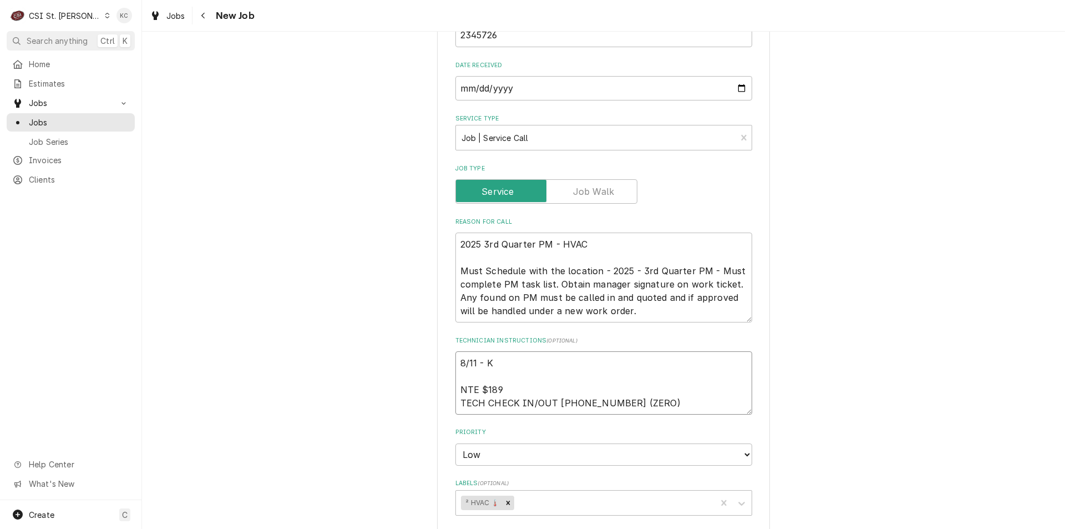
type textarea "8/11 - Ke NTE $189 TECH CHECK IN/OUT [PHONE_NUMBER] (ZERO)"
type textarea "x"
type textarea "8/11 - Kel NTE $189 TECH CHECK IN/OUT [PHONE_NUMBER] (ZERO)"
type textarea "x"
type textarea "8/11 - [PERSON_NAME] NTE $189 TECH CHECK IN/OUT [PHONE_NUMBER] (ZERO)"
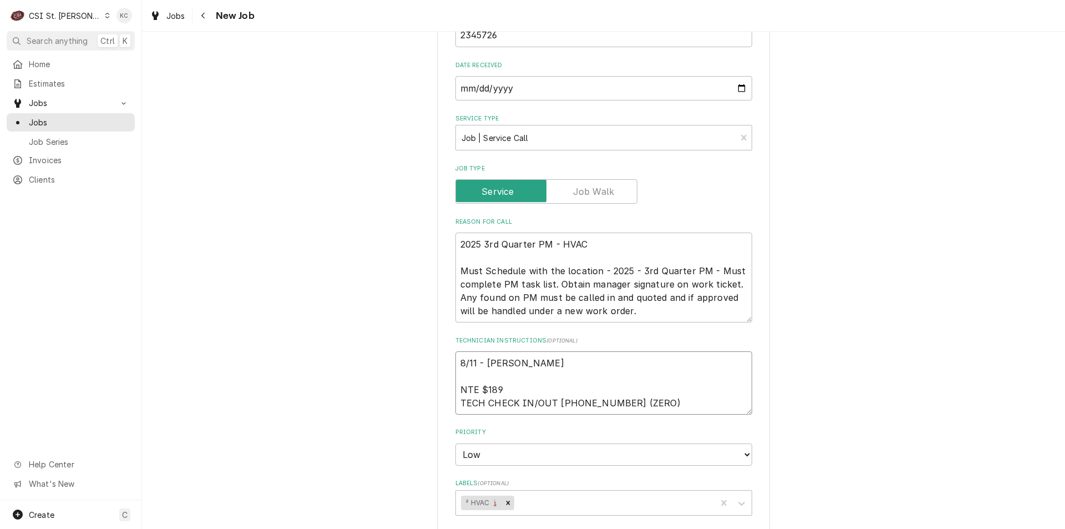
type textarea "x"
type textarea "8/11 - [PERSON_NAME] NTE $189 TECH CHECK IN/OUT [PHONE_NUMBER] (ZERO)"
type textarea "x"
type textarea "8/11 - [PERSON_NAME] NTE $189 TECH CHECK IN/OUT [PHONE_NUMBER] (ZERO)"
type textarea "x"
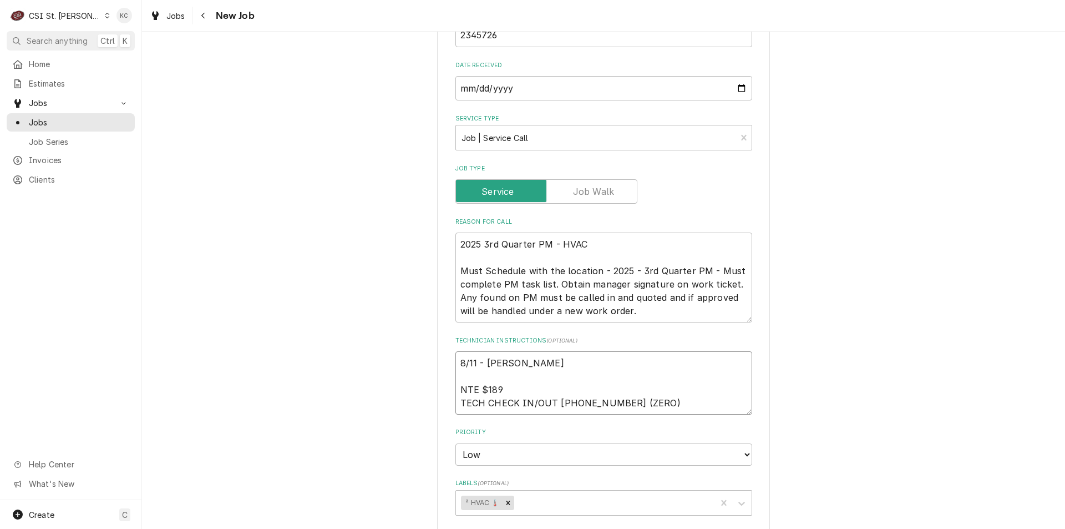
type textarea "8/11 - [PERSON_NAME] - NTE $189 TECH CHECK IN/OUT [PHONE_NUMBER] (ZERO)"
type textarea "x"
type textarea "8/11 - [PERSON_NAME] - NTE $189 TECH CHECK IN/OUT [PHONE_NUMBER] (ZERO)"
type textarea "x"
type textarea "8/11 - Kelly - e NTE $189 TECH CHECK IN/OUT 631 454-9100 X 0 (ZERO)"
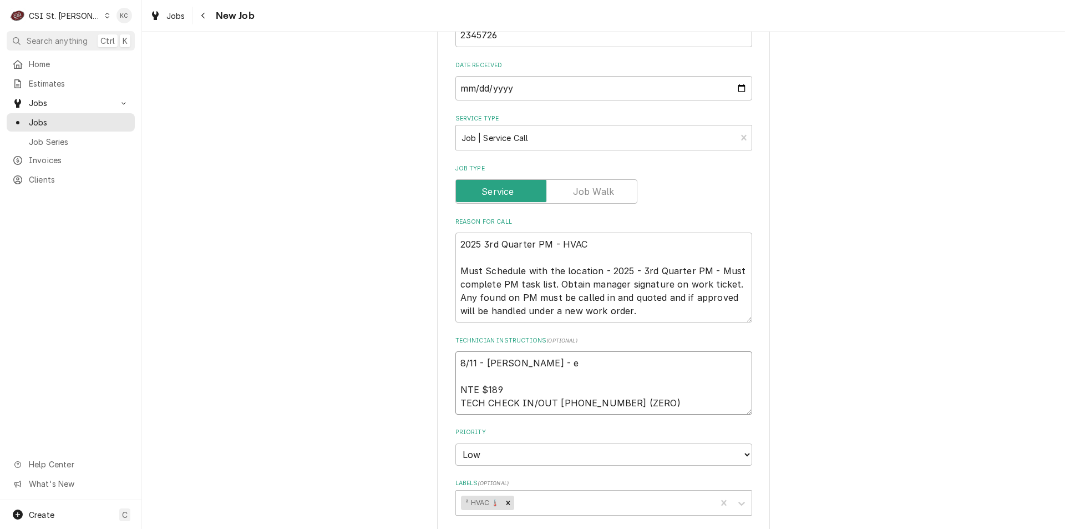
type textarea "x"
type textarea "8/11 - Kelly - em NTE $189 TECH CHECK IN/OUT 631 454-9100 X 0 (ZERO)"
type textarea "x"
type textarea "8/11 - Kelly - ema NTE $189 TECH CHECK IN/OUT 631 454-9100 X 0 (ZERO)"
type textarea "x"
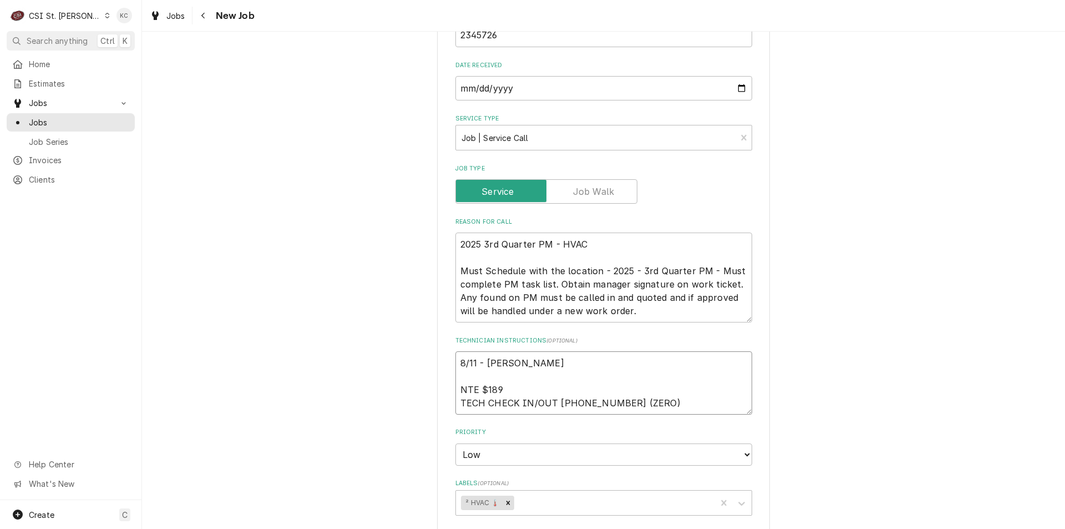
type textarea "8/11 - Kelly - emai NTE $189 TECH CHECK IN/OUT 631 454-9100 X 0 (ZERO)"
type textarea "x"
type textarea "8/11 - Kelly - email NTE $189 TECH CHECK IN/OUT 631 454-9100 X 0 (ZERO)"
type textarea "x"
type textarea "8/11 - Kelly - emaile NTE $189 TECH CHECK IN/OUT 631 454-9100 X 0 (ZERO)"
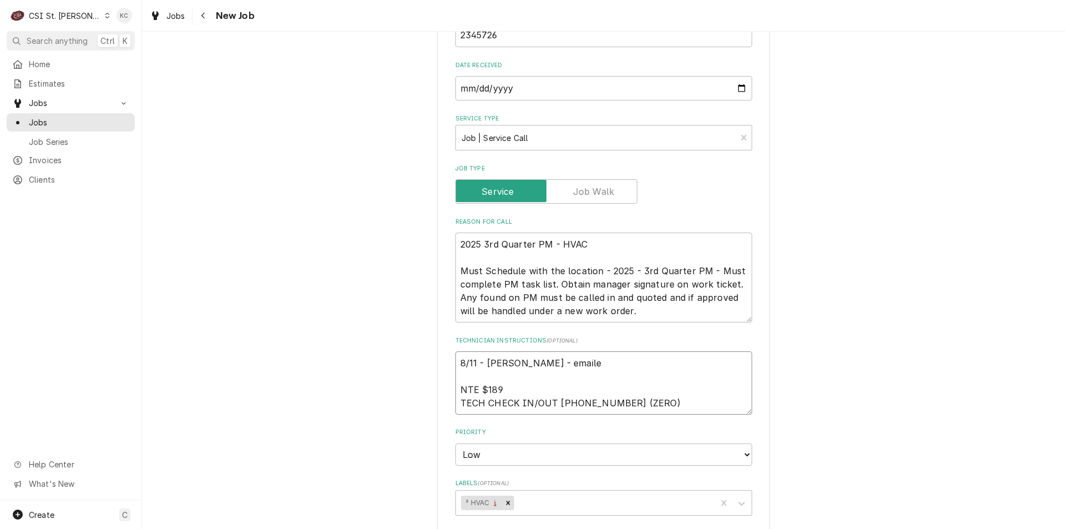
type textarea "x"
type textarea "8/11 - Kelly - emailed NTE $189 TECH CHECK IN/OUT 631 454-9100 X 0 (ZERO)"
type textarea "x"
type textarea "8/11 - Kelly - emailed NTE $189 TECH CHECK IN/OUT 631 454-9100 X 0 (ZERO)"
type textarea "x"
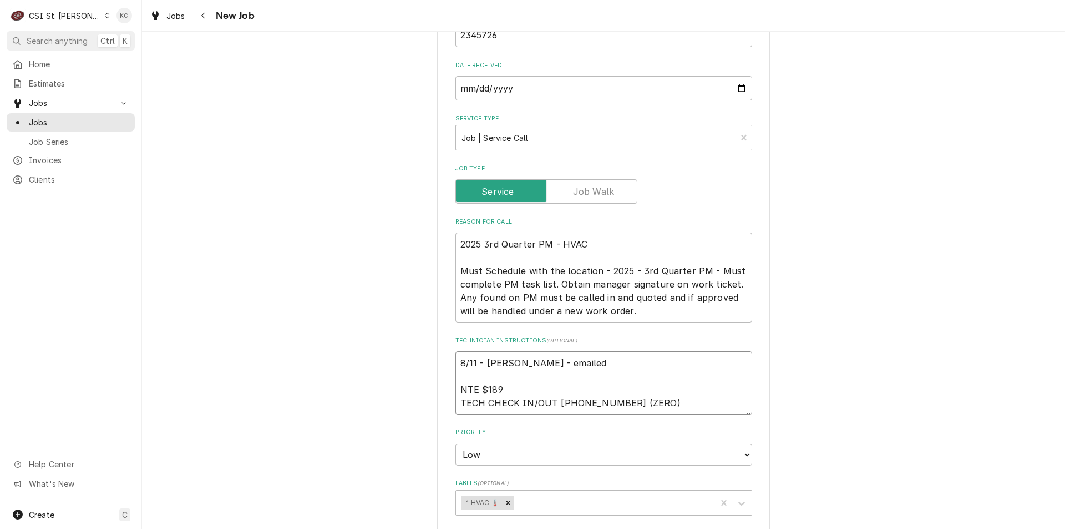
type textarea "8/11 - Kelly - emailed a NTE $189 TECH CHECK IN/OUT 631 454-9100 X 0 (ZERO)"
type textarea "x"
type textarea "8/11 - Kelly - emailed as NTE $189 TECH CHECK IN/OUT 631 454-9100 X 0 (ZERO)"
type textarea "x"
type textarea "8/11 - Kelly - emailed ask NTE $189 TECH CHECK IN/OUT 631 454-9100 X 0 (ZERO)"
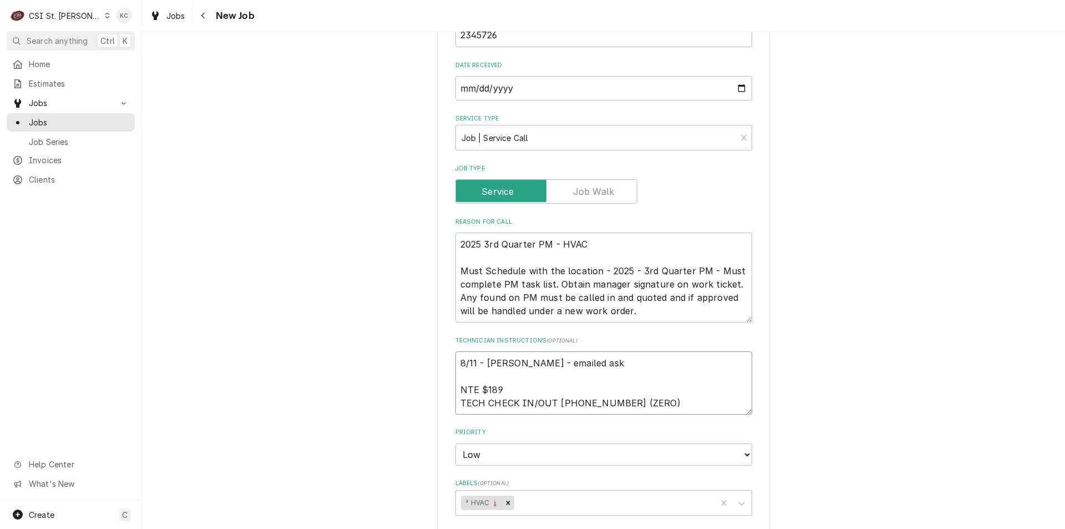
type textarea "x"
type textarea "8/11 - Kelly - emailed aski NTE $189 TECH CHECK IN/OUT 631 454-9100 X 0 (ZERO)"
type textarea "x"
type textarea "8/11 - Kelly - emailed askin NTE $189 TECH CHECK IN/OUT 631 454-9100 X 0 (ZERO)"
type textarea "x"
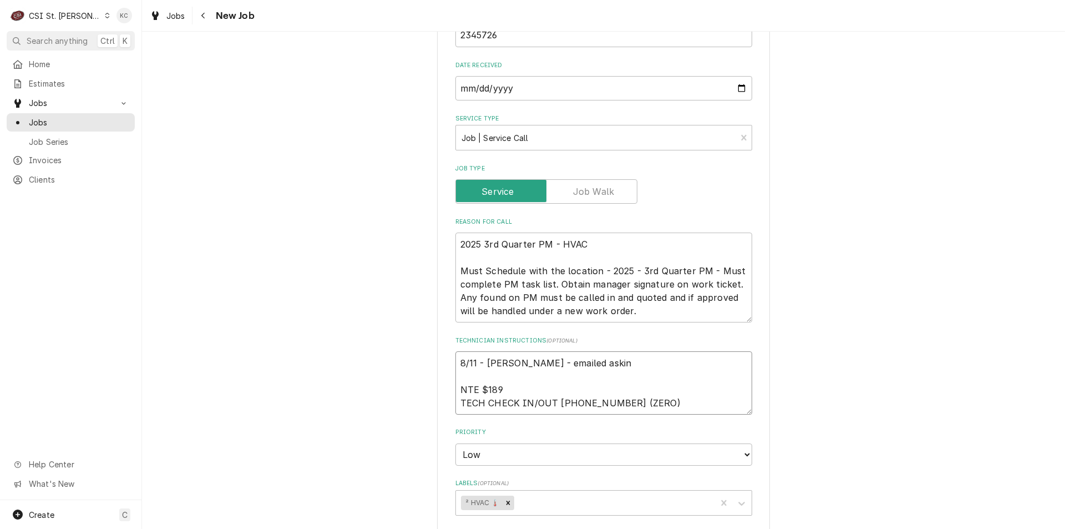
type textarea "8/11 - Kelly - emailed asking NTE $189 TECH CHECK IN/OUT 631 454-9100 X 0 (ZERO)"
type textarea "x"
type textarea "8/11 - Kelly - emailed asking NTE $189 TECH CHECK IN/OUT 631 454-9100 X 0 (ZERO)"
type textarea "x"
type textarea "8/11 - Kelly - emailed asking fo NTE $189 TECH CHECK IN/OUT 631 454-9100 X 0 (Z…"
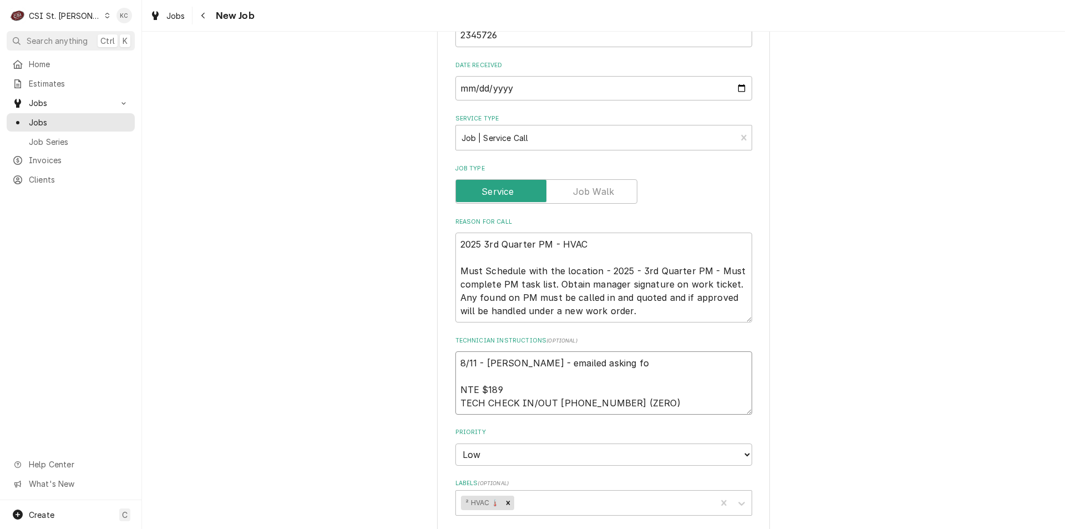
type textarea "x"
type textarea "8/11 - Kelly - emailed asking for NTE $189 TECH CHECK IN/OUT 631 454-9100 X 0 (…"
type textarea "x"
type textarea "8/11 - Kelly - emailed asking for NTE $189 TECH CHECK IN/OUT 631 454-9100 X 0 (…"
type textarea "x"
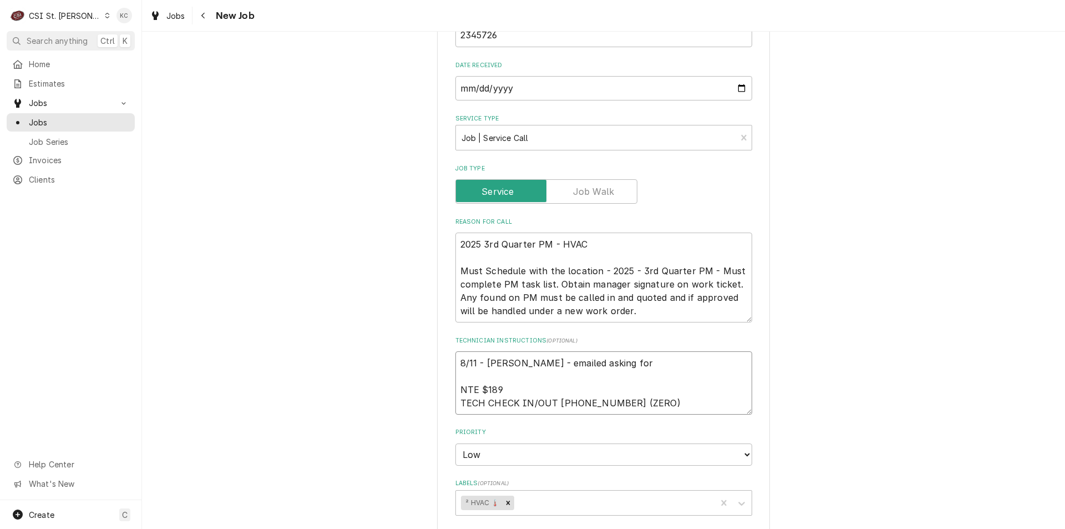
type textarea "8/11 - Kelly - emailed asking for L NTE $189 TECH CHECK IN/OUT 631 454-9100 X 0…"
type textarea "x"
type textarea "8/11 - Kelly - emailed asking for La NTE $189 TECH CHECK IN/OUT 631 454-9100 X …"
type textarea "x"
type textarea "8/11 - Kelly - emailed asking for Lan NTE $189 TECH CHECK IN/OUT 631 454-9100 X…"
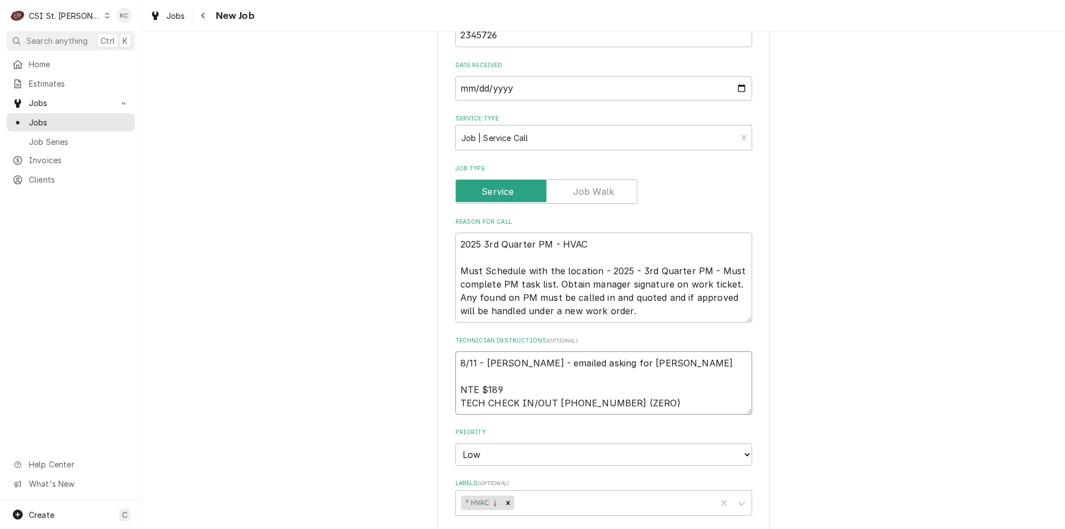
type textarea "x"
type textarea "8/11 - Kelly - emailed asking for Lane NTE $189 TECH CHECK IN/OUT 631 454-9100 …"
type textarea "x"
type textarea "8/11 - Kelly - emailed asking for Lane NTE $189 TECH CHECK IN/OUT 631 454-9100 …"
type textarea "x"
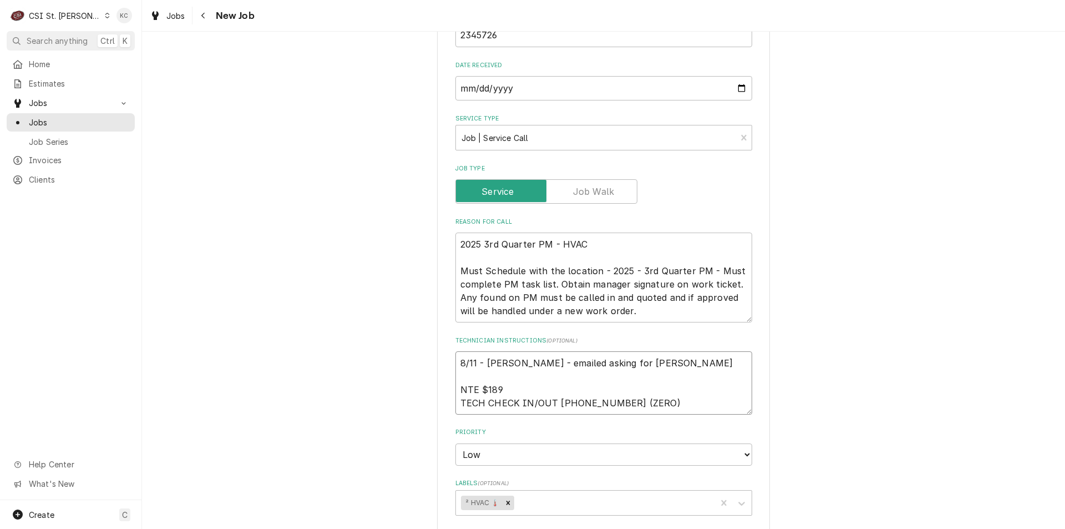
type textarea "8/11 - Kelly - emailed asking for Lane V NTE $189 TECH CHECK IN/OUT 631 454-910…"
type textarea "x"
type textarea "8/11 - Kelly - emailed asking for Lane Val NTE $189 TECH CHECK IN/OUT 631 454-9…"
type textarea "x"
type textarea "8/11 - Kelly - emailed asking for Lane Vale NTE $189 TECH CHECK IN/OUT 631 454-…"
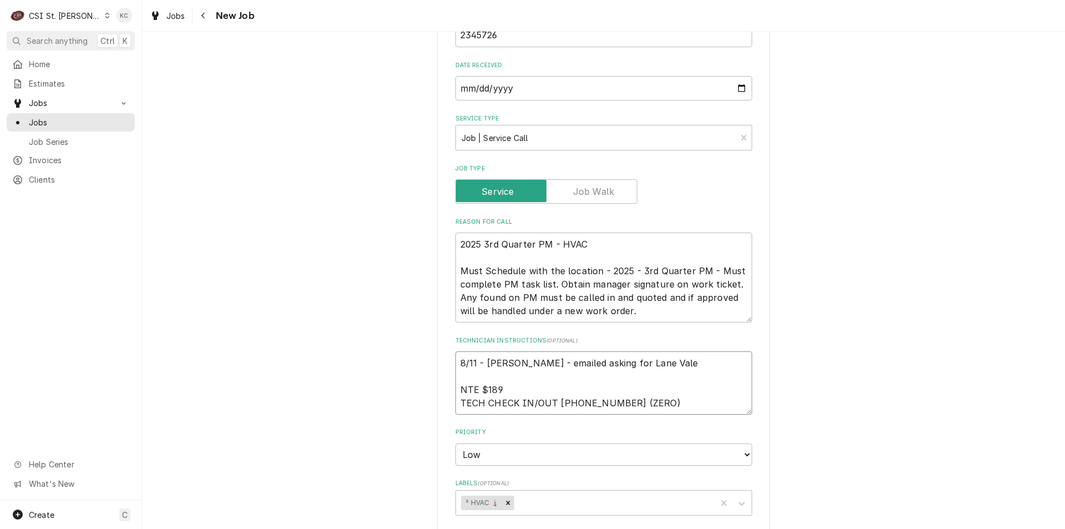
type textarea "x"
type textarea "8/11 - Kelly - emailed asking for Lane Valen NTE $189 TECH CHECK IN/OUT 631 454…"
type textarea "x"
type textarea "8/11 - Kelly - emailed asking for Lane Valent NTE $189 TECH CHECK IN/OUT 631 45…"
type textarea "x"
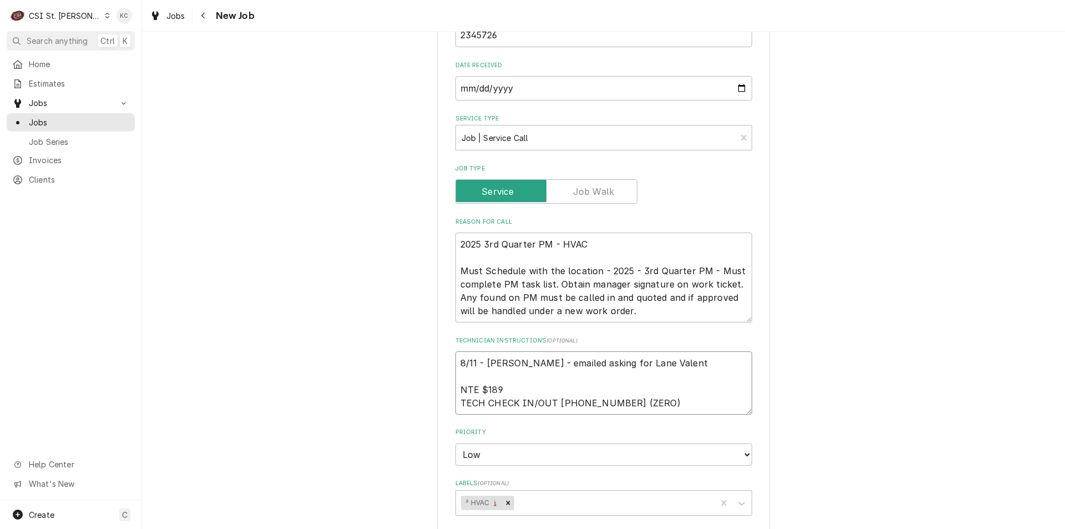
type textarea "8/11 - Kelly - emailed asking for Lane Valente NTE $189 TECH CHECK IN/OUT 631 4…"
type textarea "x"
type textarea "8/11 - Kelly - emailed asking for Lane Valente NTE $189 TECH CHECK IN/OUT 631 4…"
type textarea "x"
type textarea "8/11 - Kelly - emailed asking for Lane Valente to NTE $189 TECH CHECK IN/OUT 63…"
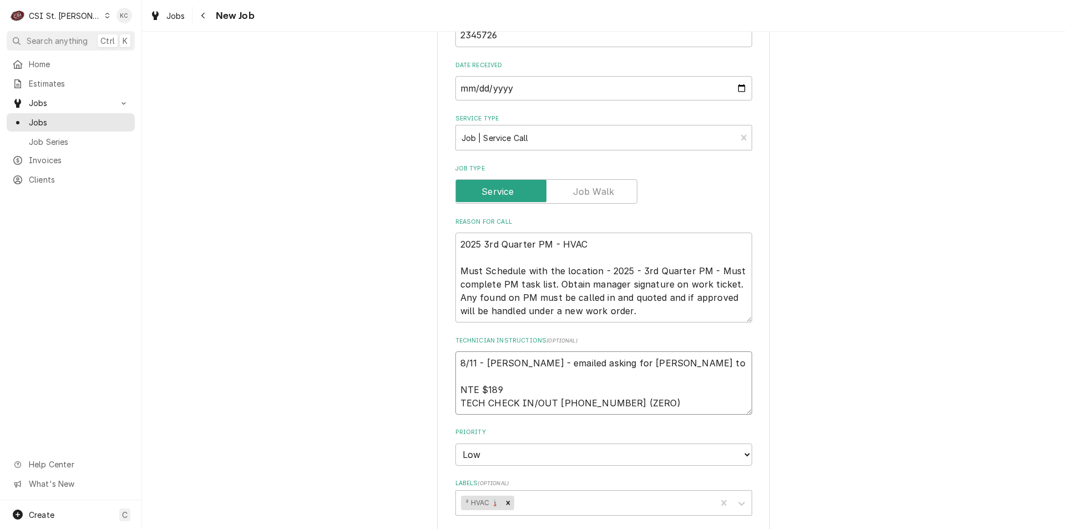
type textarea "x"
type textarea "8/11 - Kelly - emailed asking for Lane Valente to NTE $189 TECH CHECK IN/OUT 63…"
type textarea "x"
type textarea "8/11 - Kelly - emailed asking for Lane Valente to sn NTE $189 TECH CHECK IN/OUT…"
type textarea "x"
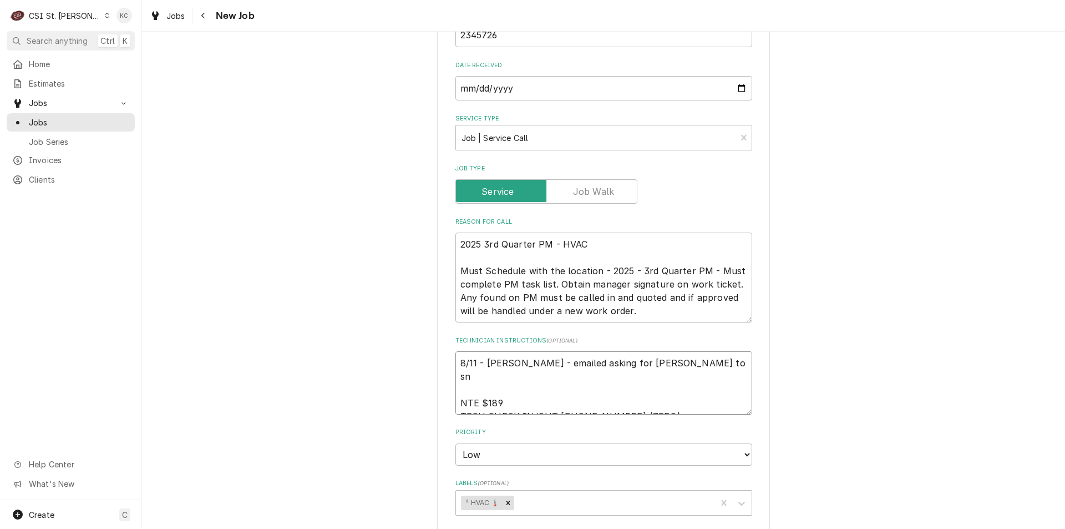
type textarea "8/11 - Kelly - emailed asking for Lane Valente to sne NTE $189 TECH CHECK IN/OU…"
type textarea "x"
type textarea "8/11 - Kelly - emailed asking for Lane Valente to sn NTE $189 TECH CHECK IN/OUT…"
type textarea "x"
type textarea "8/11 - Kelly - emailed asking for Lane Valente to s NTE $189 TECH CHECK IN/OUT …"
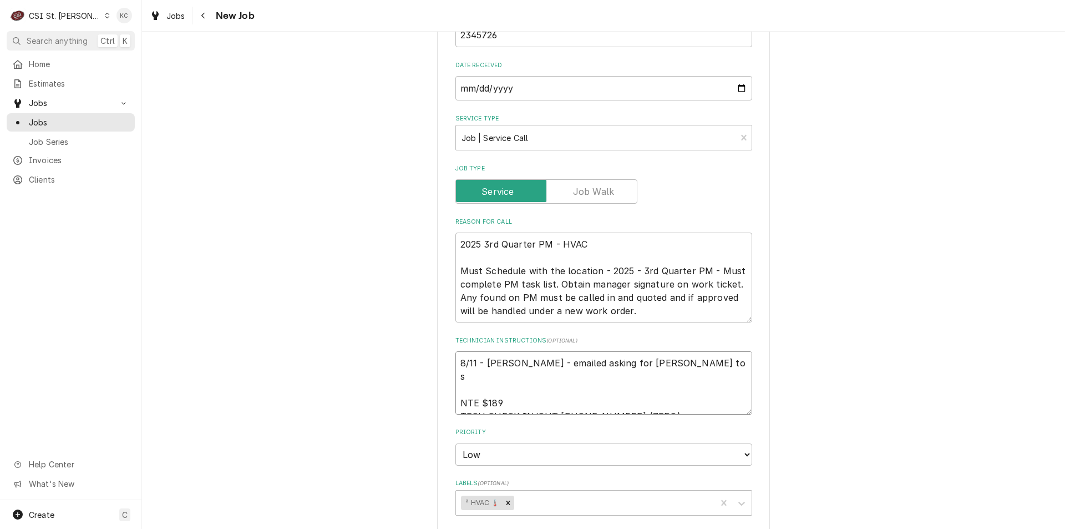
type textarea "x"
type textarea "8/11 - Kelly - emailed asking for Lane Valente to sen NTE $189 TECH CHECK IN/OU…"
type textarea "x"
type textarea "8/11 - Kelly - emailed asking for Lane Valente to send NTE $189 TECH CHECK IN/O…"
type textarea "x"
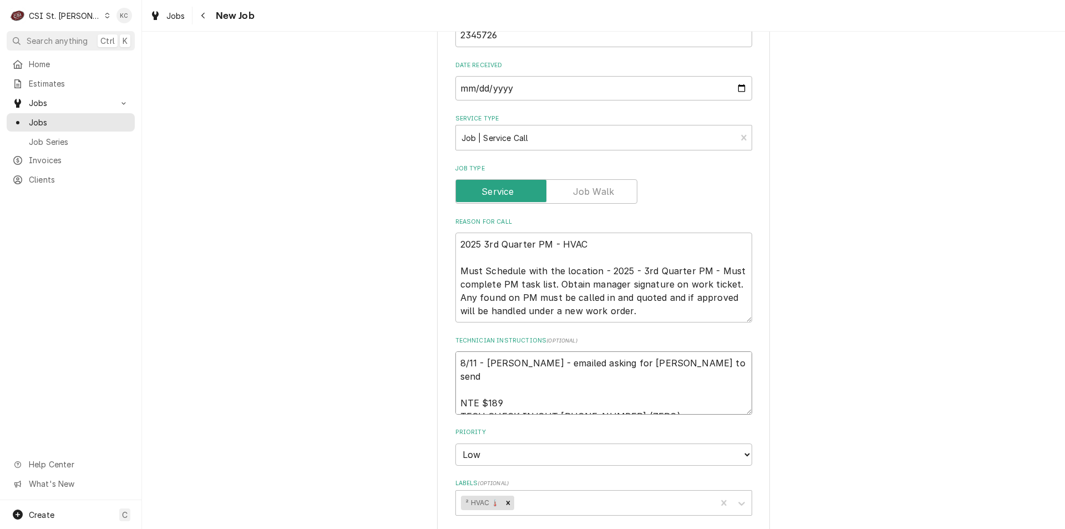
type textarea "8/11 - Kelly - emailed asking for Lane Valente to send NTE $189 TECH CHECK IN/O…"
type textarea "x"
type textarea "8/11 - Kelly - emailed asking for Lane Valente to send o NTE $189 TECH CHECK IN…"
type textarea "x"
type textarea "8/11 - Kelly - emailed asking for Lane Valente to send ov NTE $189 TECH CHECK I…"
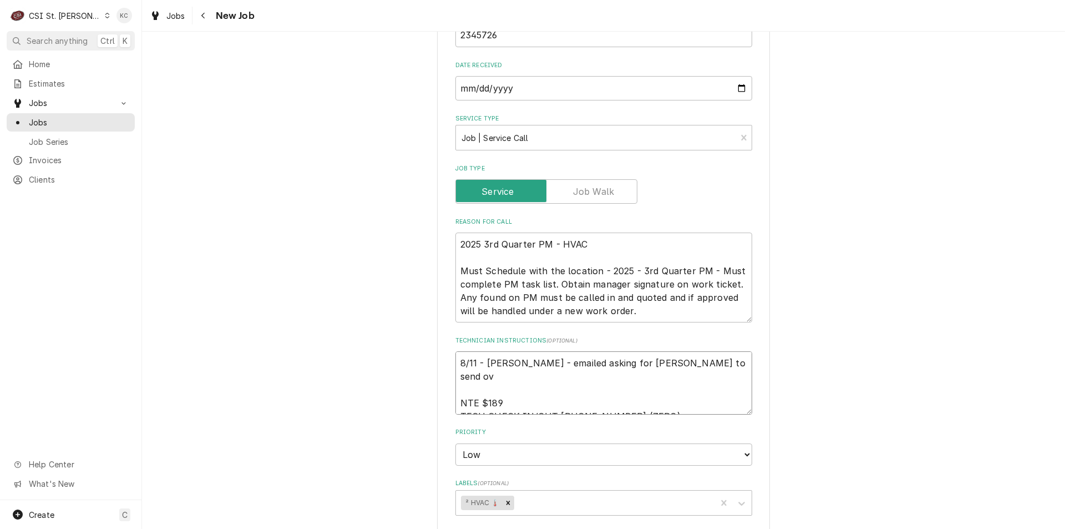
type textarea "x"
type textarea "8/11 - Kelly - emailed asking for Lane Valente to send ove NTE $189 TECH CHECK …"
type textarea "x"
type textarea "8/11 - Kelly - emailed asking for Lane Valente to send over NTE $189 TECH CHECK…"
type textarea "x"
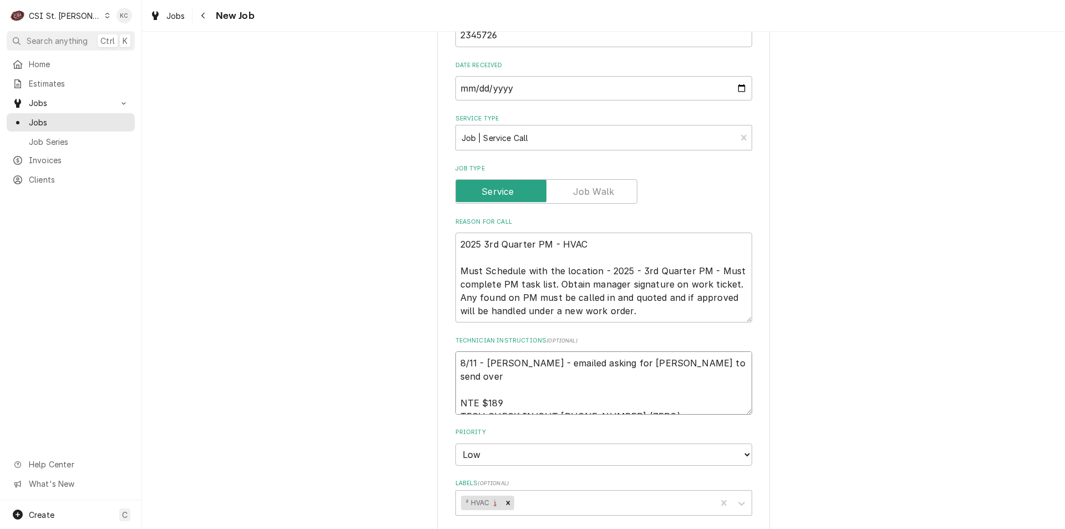
type textarea "8/11 - Kelly - emailed asking for Lane Valente to send over NTE $189 TECH CHECK…"
paste textarea "Thanks, this has been entered, and we will get scheduled on our side."
type textarea "x"
type textarea "8/11 - Kelly - emailed asking for Lane Valente to send over Thanks, this has be…"
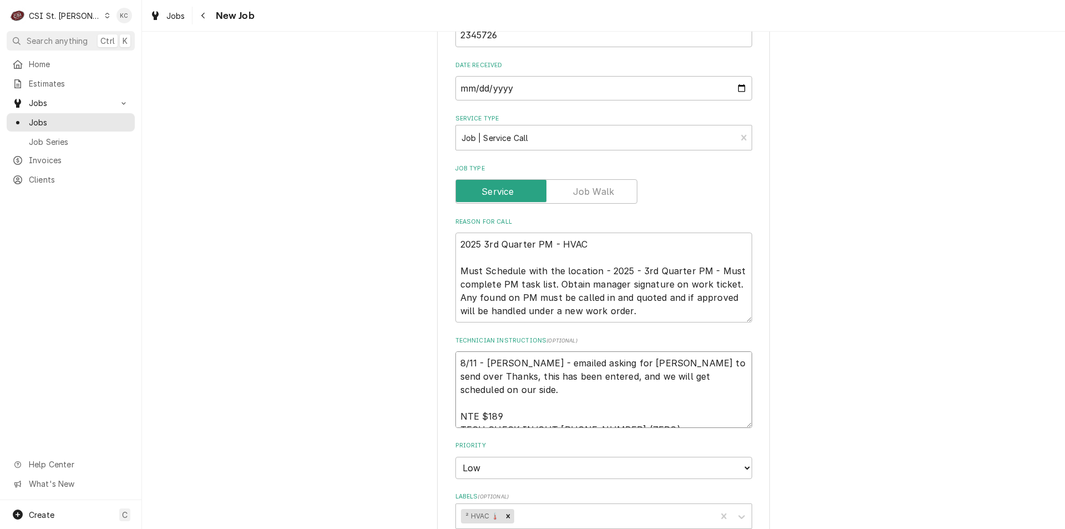
drag, startPoint x: 472, startPoint y: 385, endPoint x: 449, endPoint y: 374, distance: 25.8
click at [449, 374] on div "Use the fields below to edit this job: Client Details Client Lane Valente Edit …" at bounding box center [603, 245] width 333 height 1494
type textarea "x"
type textarea "8/11 - Kelly - emailed asking for Lane Valente to send over NTE $189 TECH CHECK…"
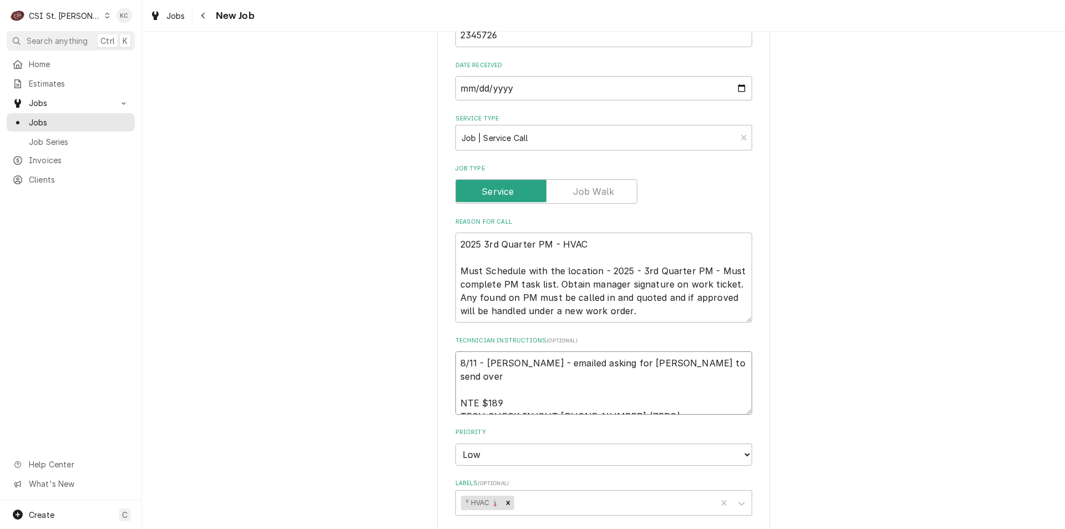
type textarea "x"
type textarea "8/11 - Kelly - emailed asking for Lane Valente to send over P NTE $189 TECH CHE…"
type textarea "x"
type textarea "8/11 - Kelly - emailed asking for Lane Valente to send over PM NTE $189 TECH CH…"
type textarea "x"
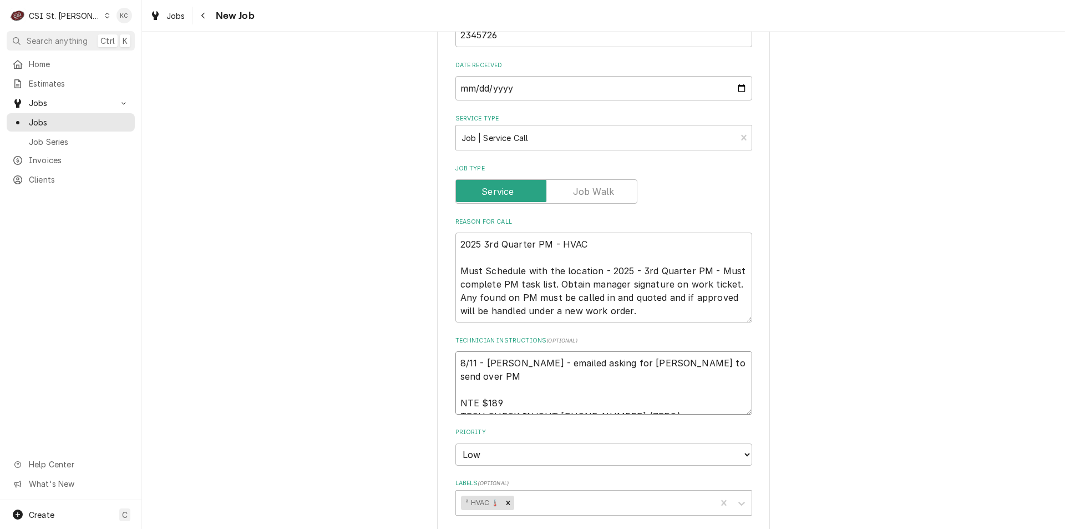
type textarea "8/11 - Kelly - emailed asking for Lane Valente to send over PM NTE $189 TECH CH…"
type textarea "x"
type textarea "8/11 - Kelly - emailed asking for Lane Valente to send over PM t NTE $189 TECH …"
type textarea "x"
type textarea "8/11 - Kelly - emailed asking for Lane Valente to send over PM ta NTE $189 TECH…"
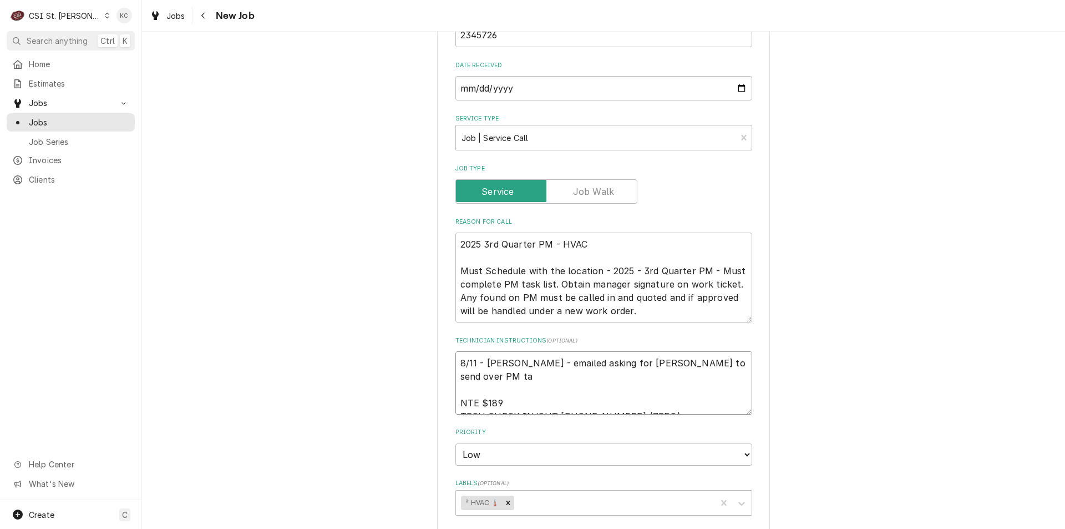
type textarea "x"
type textarea "8/11 - Kelly - emailed asking for Lane Valente to send over PM tas NTE $189 TEC…"
type textarea "x"
type textarea "8/11 - Kelly - emailed asking for Lane Valente to send over PM task NTE $189 TE…"
type textarea "x"
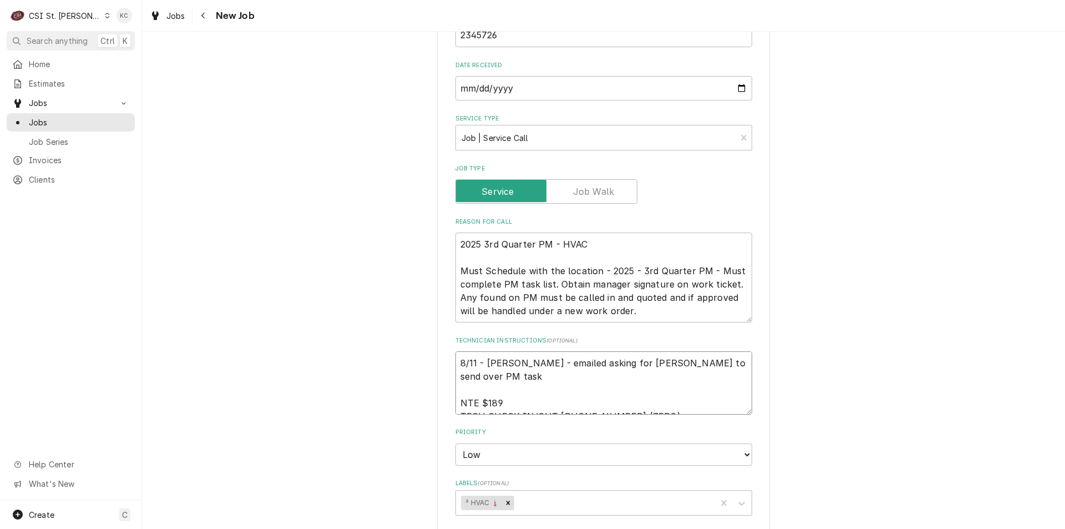
type textarea "8/11 - Kelly - emailed asking for Lane Valente to send over PM task NTE $189 TE…"
type textarea "x"
type textarea "8/11 - Kelly - emailed asking for Lane Valente to send over PM task l NTE $189 …"
type textarea "x"
type textarea "8/11 - Kelly - emailed asking for Lane Valente to send over PM task li NTE $189…"
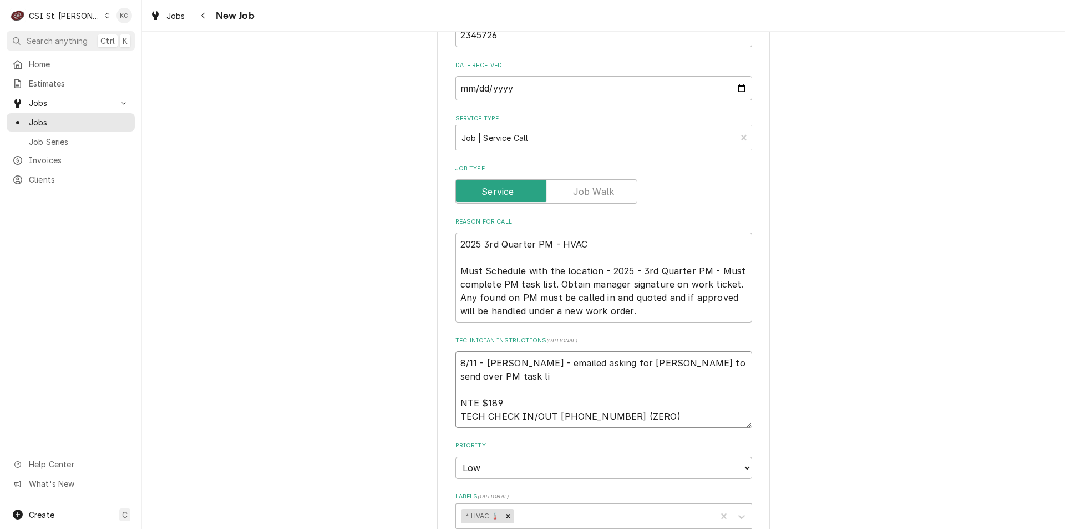
type textarea "x"
type textarea "8/11 - Kelly - emailed asking for Lane Valente to send over PM task lis NTE $18…"
type textarea "x"
type textarea "8/11 - Kelly - emailed asking for Lane Valente to send over PM task list NTE $1…"
type textarea "x"
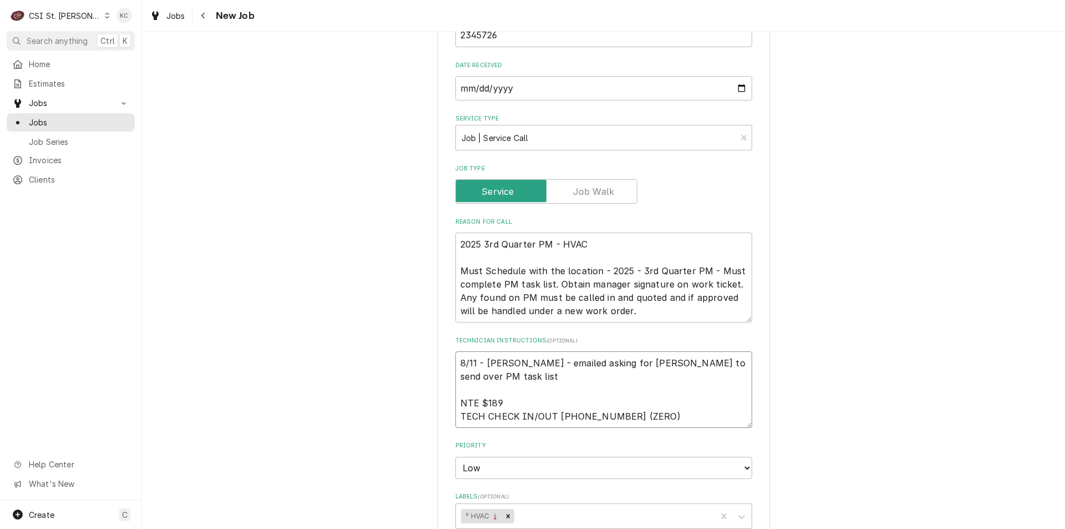
type textarea "8/11 - Kelly - emailed asking for Lane Valente to send over PM task list NTE $1…"
type textarea "x"
type textarea "8/11 - Kelly - emailed asking for Lane Valente to send over PM task list a NTE …"
type textarea "x"
type textarea "8/11 - Kelly - emailed asking for Lane Valente to send over PM task list at NTE…"
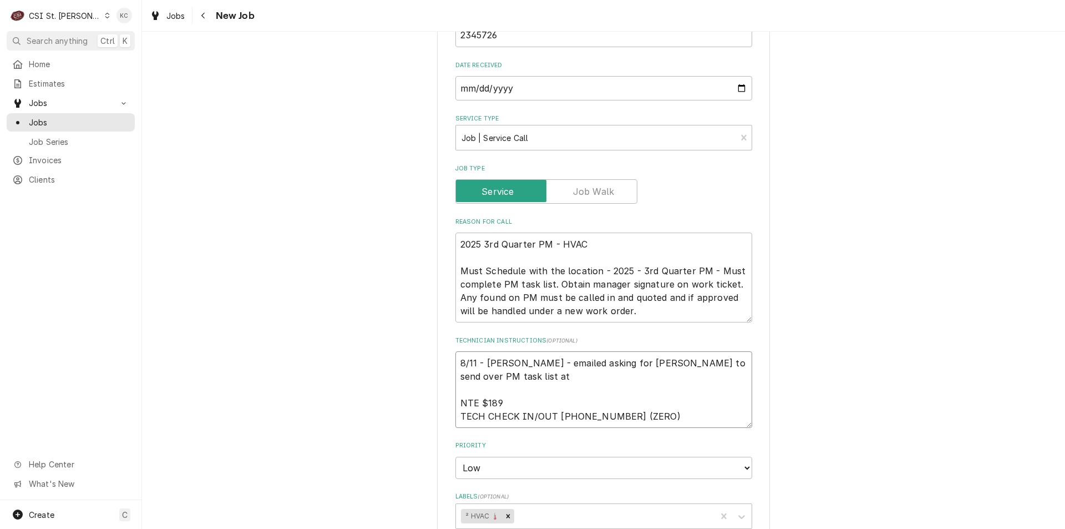
type textarea "x"
type textarea "8/11 - Kelly - emailed asking for Lane Valente to send over PM task list att NT…"
type textarea "x"
type textarea "8/11 - Kelly - emailed asking for Lane Valente to send over PM task list atta N…"
type textarea "x"
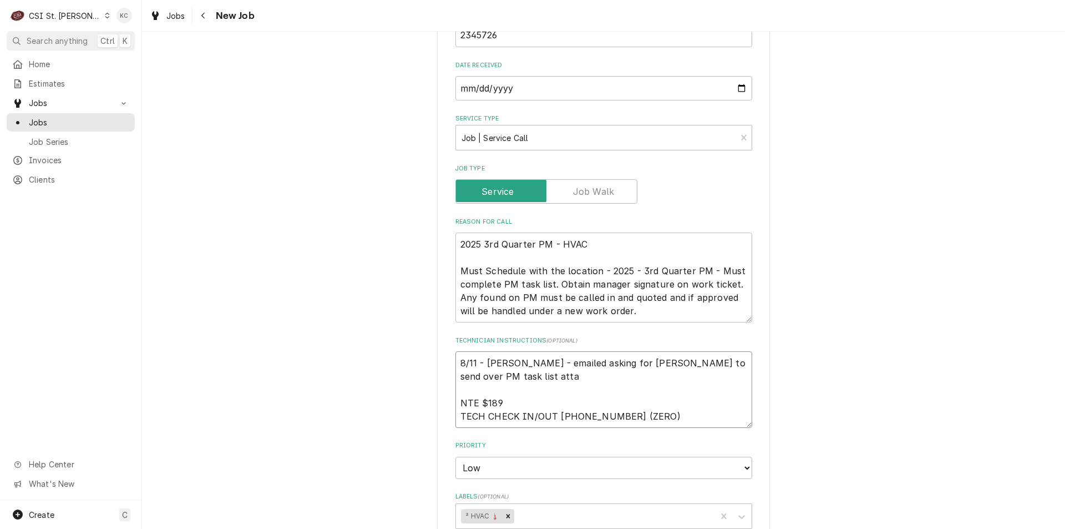
type textarea "8/11 - Kelly - emailed asking for Lane Valente to send over PM task list attac …"
type textarea "x"
type textarea "8/11 - Kelly - emailed asking for Lane Valente to send over PM task list attach…"
type textarea "x"
type textarea "8/11 - Kelly - emailed asking for Lane Valente to send over PM task list attach…"
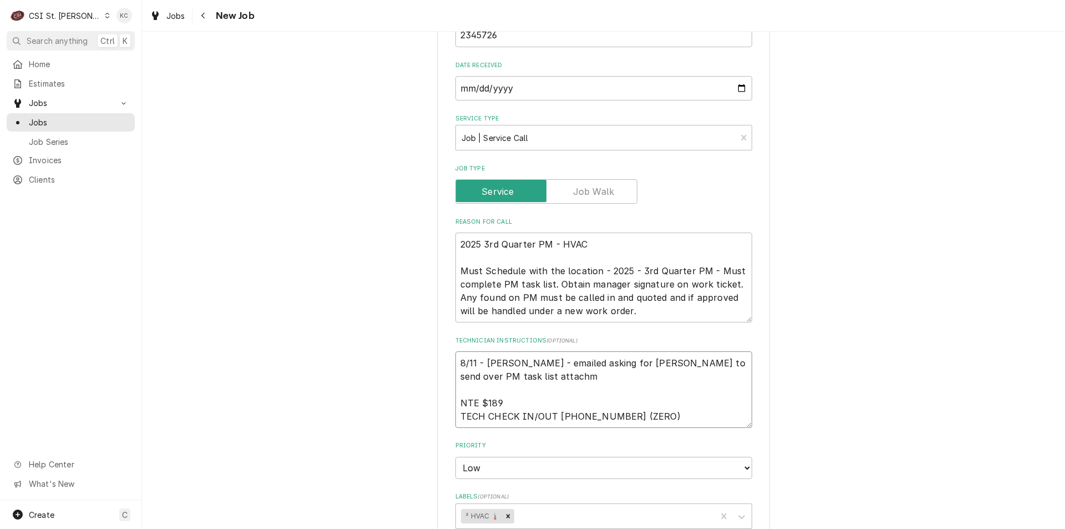
type textarea "x"
type textarea "8/11 - Kelly - emailed asking for Lane Valente to send over PM task list attach…"
type textarea "x"
type textarea "8/11 - Kelly - emailed asking for Lane Valente to send over PM task list attach…"
type textarea "x"
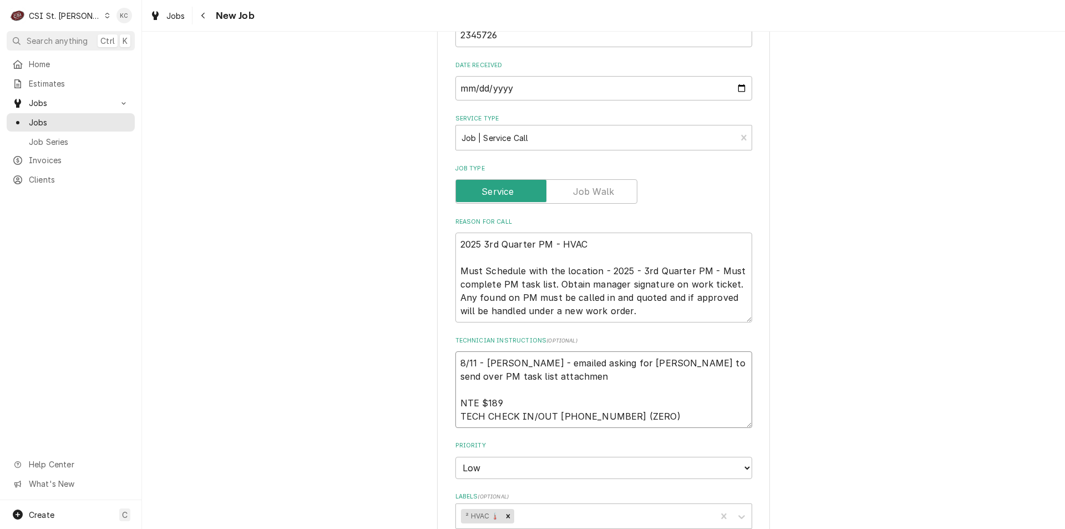
type textarea "8/11 - Kelly - emailed asking for Lane Valente to send over PM task list attach…"
type textarea "x"
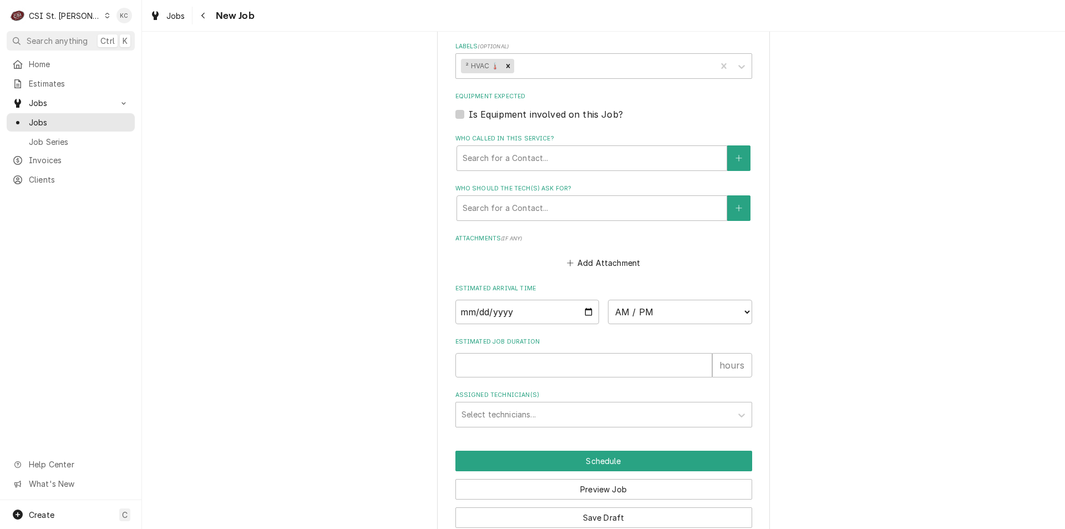
scroll to position [1028, 0]
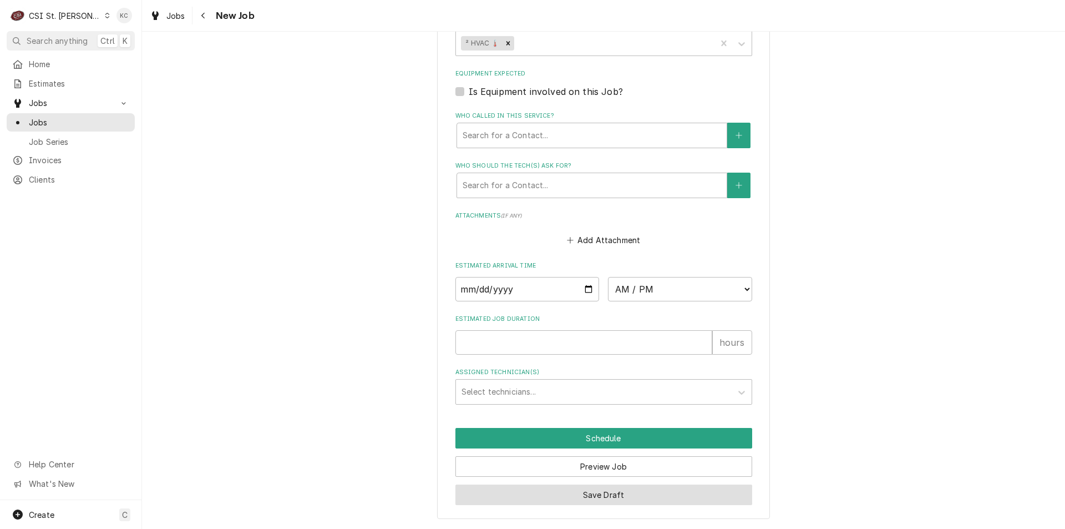
type textarea "8/11 - Kelly - emailed asking for Lane Valente to send over PM task list attach…"
click at [643, 499] on button "Save Draft" at bounding box center [604, 494] width 297 height 21
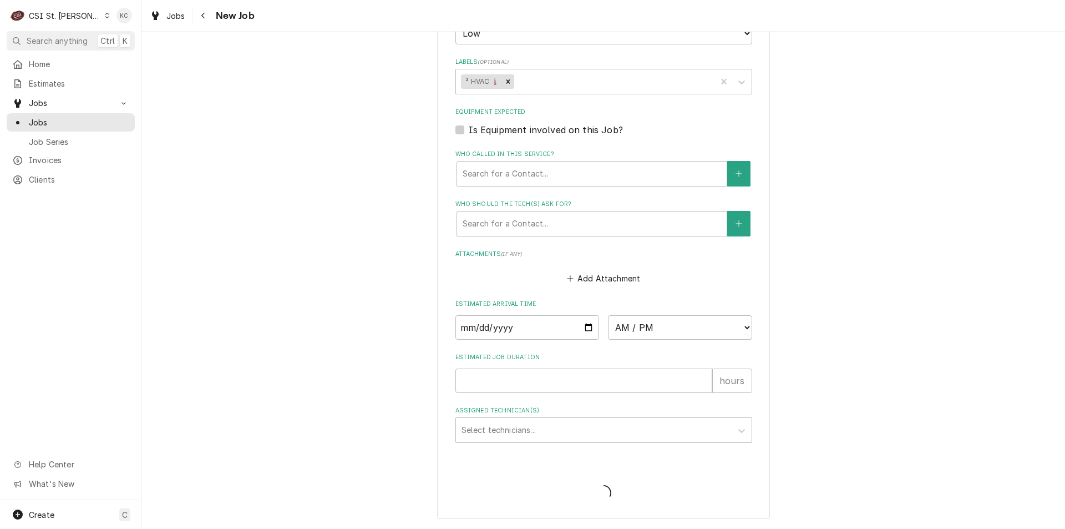
scroll to position [989, 0]
type textarea "x"
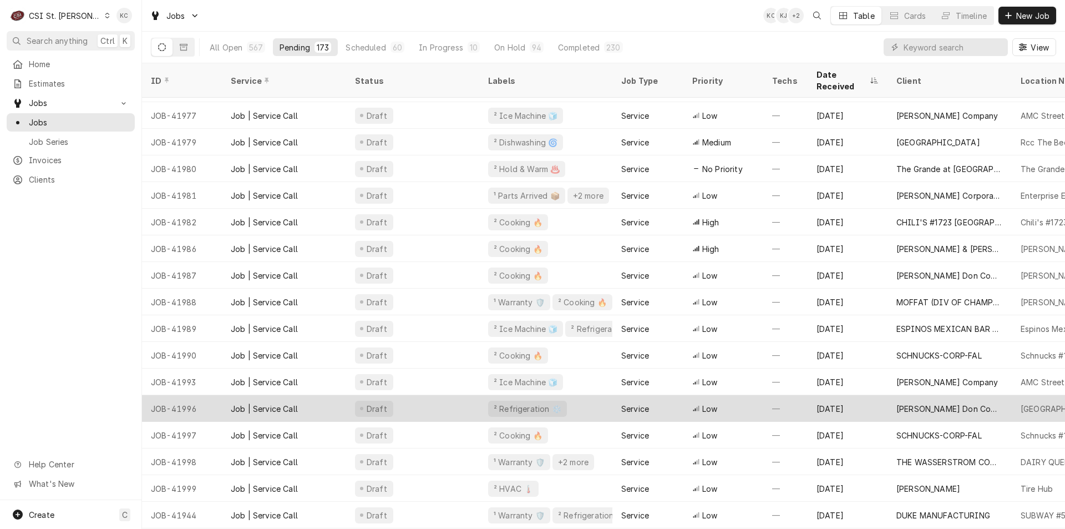
scroll to position [55, 0]
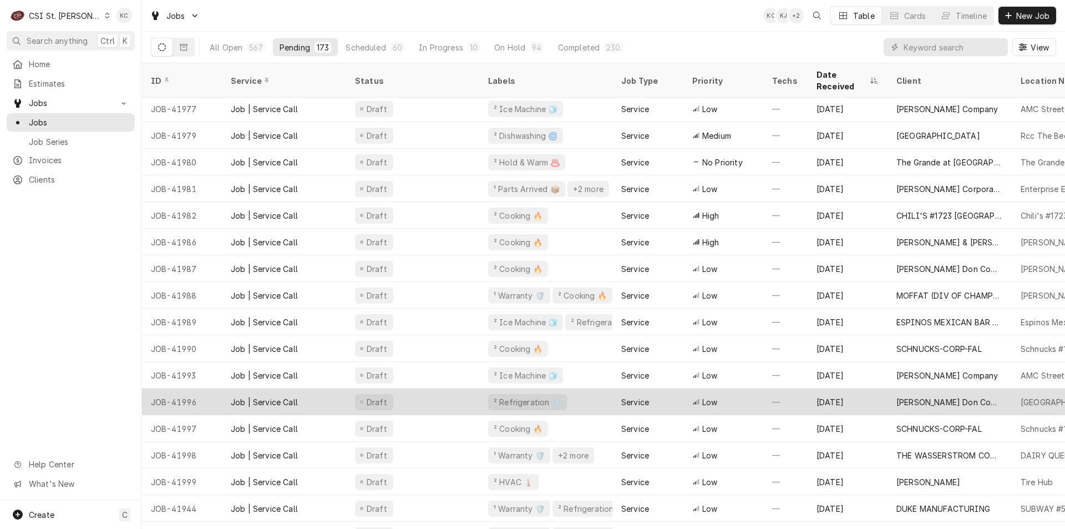
click at [991, 449] on div "THE WASSERSTROM COMPANY" at bounding box center [950, 455] width 107 height 12
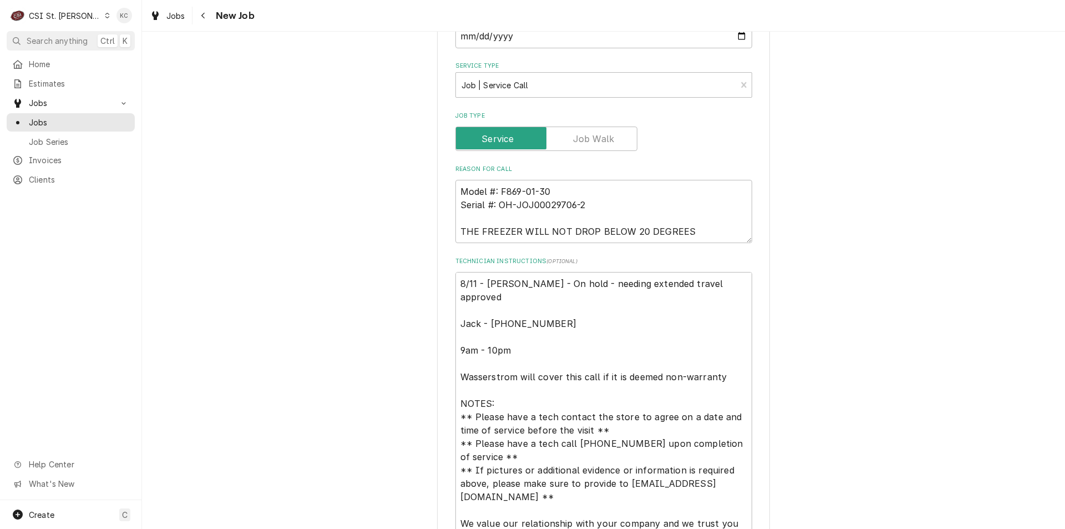
scroll to position [333, 0]
drag, startPoint x: 592, startPoint y: 282, endPoint x: 404, endPoint y: 284, distance: 188.1
click at [404, 284] on div "Use the fields below to edit this job: Client Details Client THE WASSERSTROM CO…" at bounding box center [603, 502] width 923 height 1584
type textarea "x"
type textarea "extended travel approved Jack - [PHONE_NUMBER] 9am - 10pm Wasserstrom will cove…"
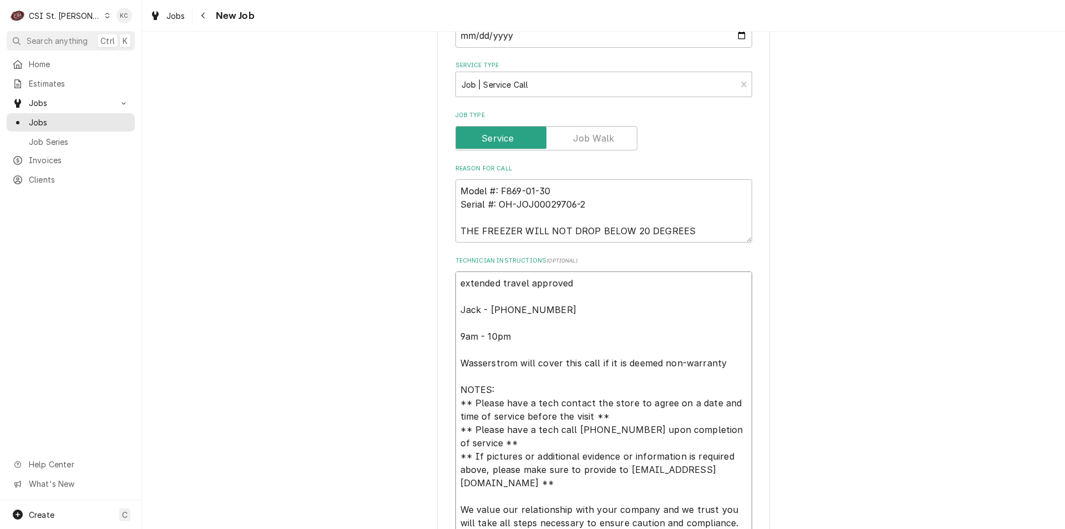
type textarea "x"
type textarea "xtended travel approved Jack - [PHONE_NUMBER] 9am - 10pm Wasserstrom will cover…"
type textarea "x"
type textarea "Extended travel approved Jack - [PHONE_NUMBER] 9am - 10pm Wasserstrom will cove…"
type textarea "x"
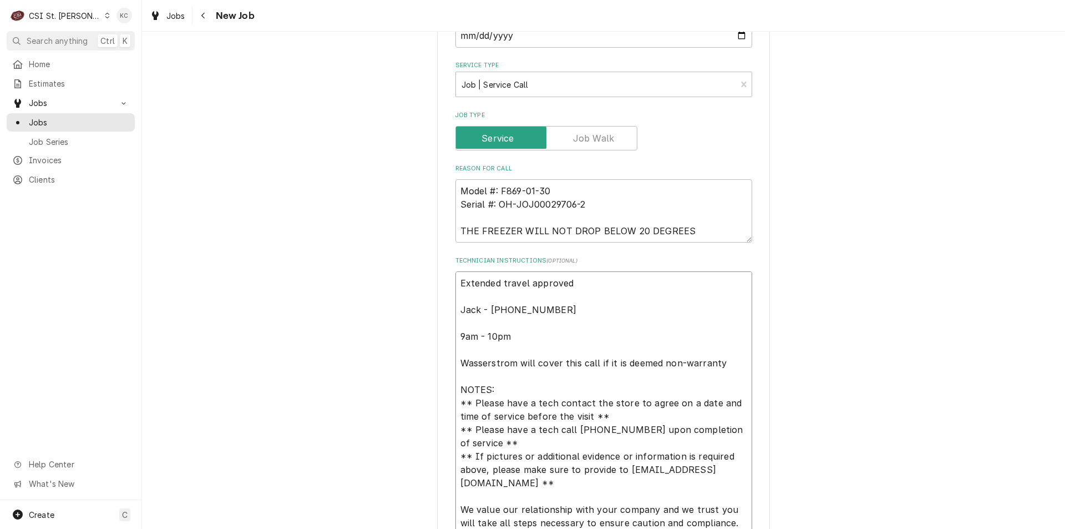
type textarea "Extended travel approved Jack - [PHONE_NUMBER] 9am - 10pm Wasserstrom will cove…"
type textarea "x"
type textarea "Extended travel approved p Jack - [PHONE_NUMBER] 9am - 10pm Wasserstrom will co…"
type textarea "x"
type textarea "Extended travel approved pe Jack - [PHONE_NUMBER] 9am - 10pm Wasserstrom will c…"
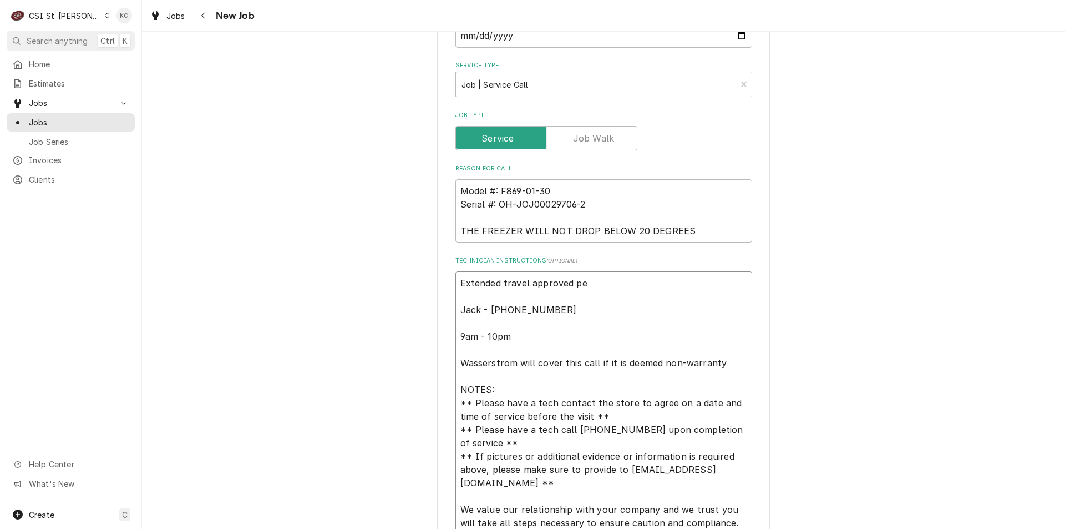
type textarea "x"
type textarea "Extended travel approved per Jack - [PHONE_NUMBER] 9am - 10pm Wasserstrom will …"
type textarea "x"
type textarea "Extended travel approved per e Jack - [PHONE_NUMBER] 9am - 10pm Wasserstrom wil…"
type textarea "x"
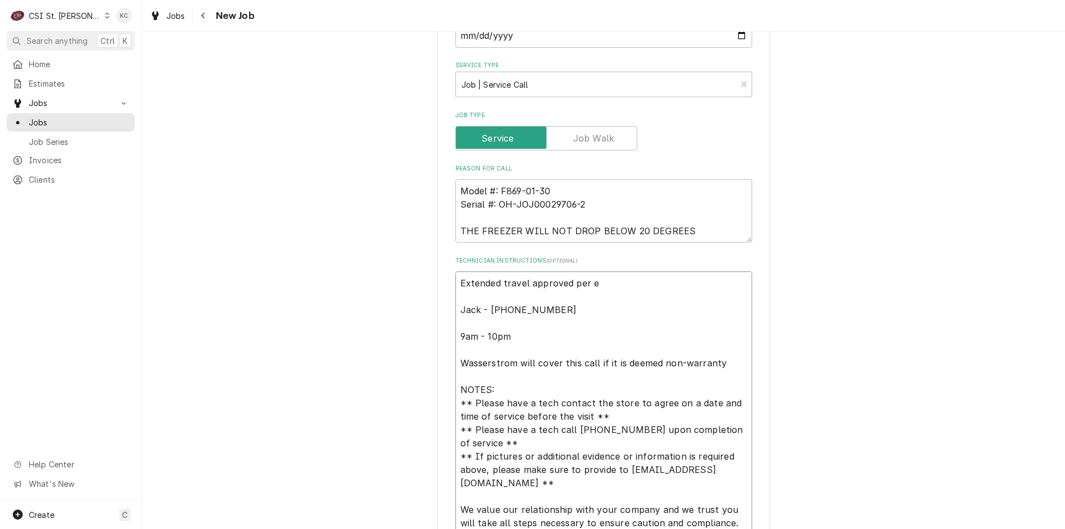
type textarea "Extended travel approved per em Jack - [PHONE_NUMBER] 9am - 10pm Wasserstrom wi…"
type textarea "x"
type textarea "Extended travel approved per ema Jack - [PHONE_NUMBER] 9am - 10pm Wasserstrom w…"
type textarea "x"
type textarea "Extended travel approved per email Jack - [PHONE_NUMBER] 9am - 10pm Wasserstrom…"
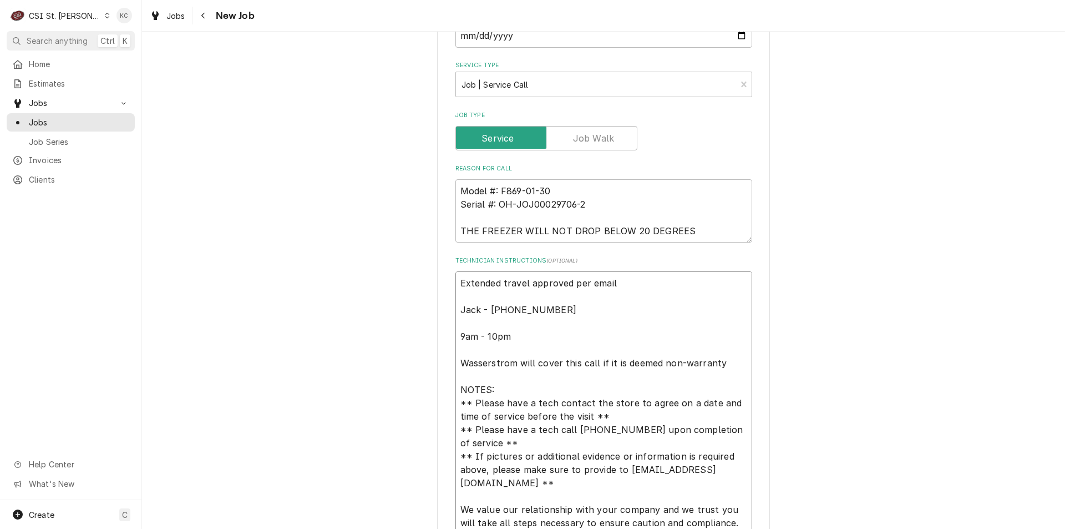
type textarea "x"
type textarea "Extended travel approved per email Jack - [PHONE_NUMBER] 9am - 10pm Wasserstrom…"
type textarea "x"
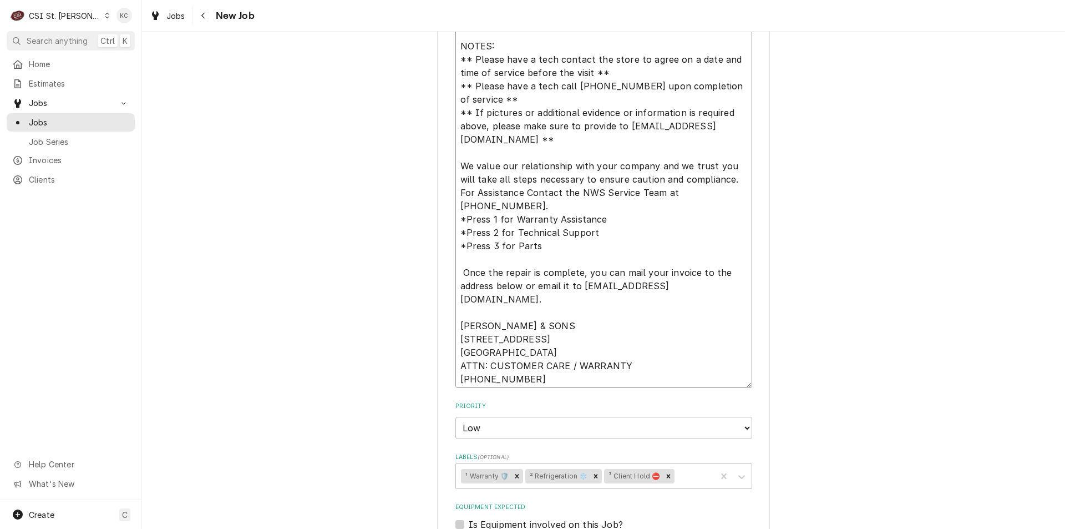
scroll to position [13, 0]
click at [667, 477] on icon "Remove ³ Client Hold ⛔️" at bounding box center [669, 476] width 4 height 4
type textarea "Extended travel approved per email Jack - [PHONE_NUMBER] 9am - 10pm Wasserstrom…"
click at [1005, 243] on div "Use the fields below to edit this job: Client Details Client THE WASSERSTROM CO…" at bounding box center [603, 169] width 923 height 1584
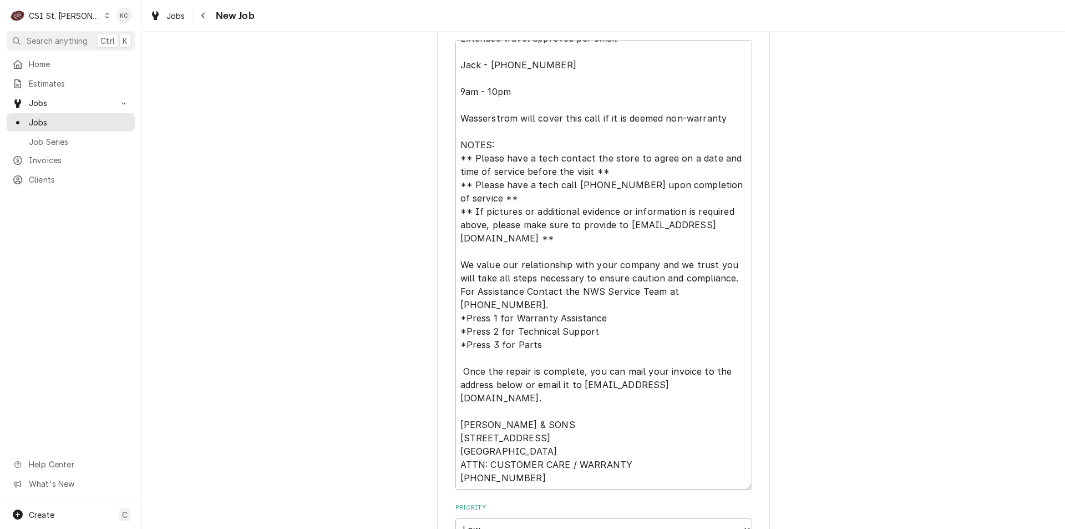
scroll to position [1099, 0]
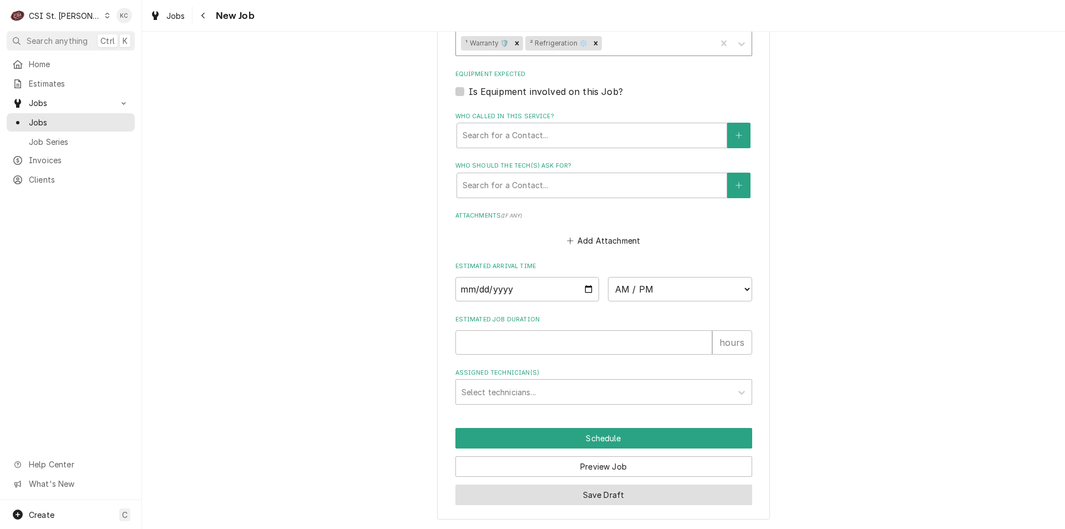
click at [543, 498] on button "Save Draft" at bounding box center [604, 494] width 297 height 21
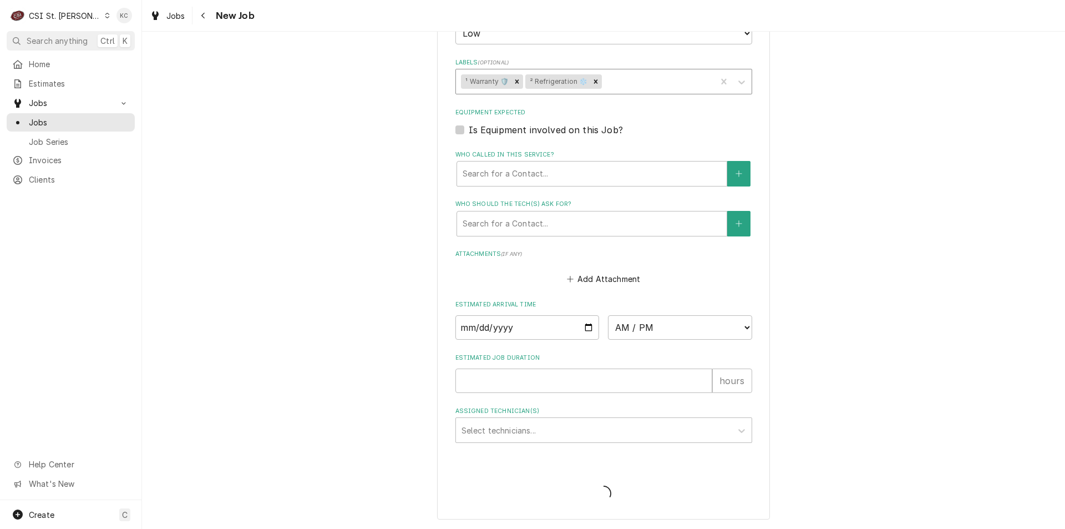
type textarea "x"
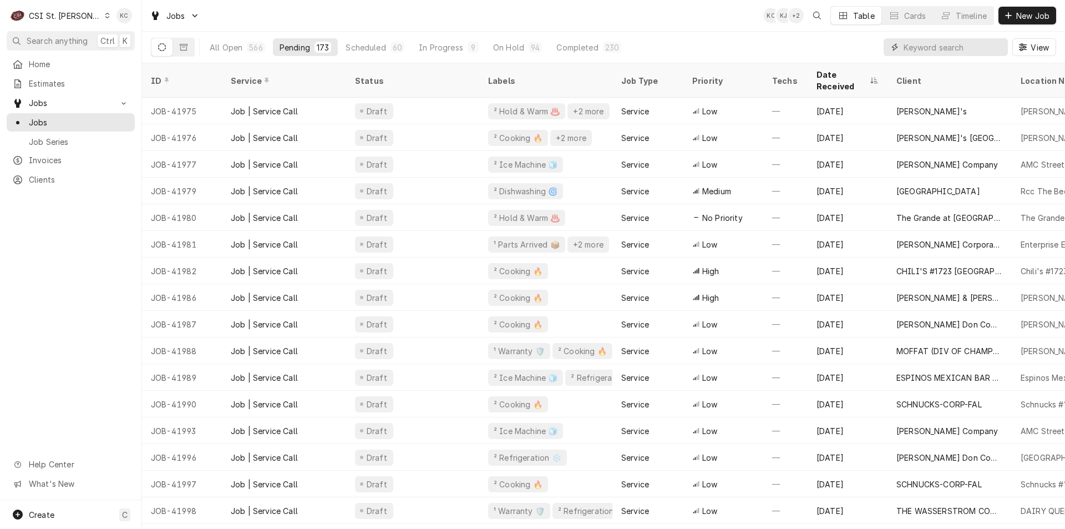
click at [957, 49] on input "Dynamic Content Wrapper" at bounding box center [953, 47] width 99 height 18
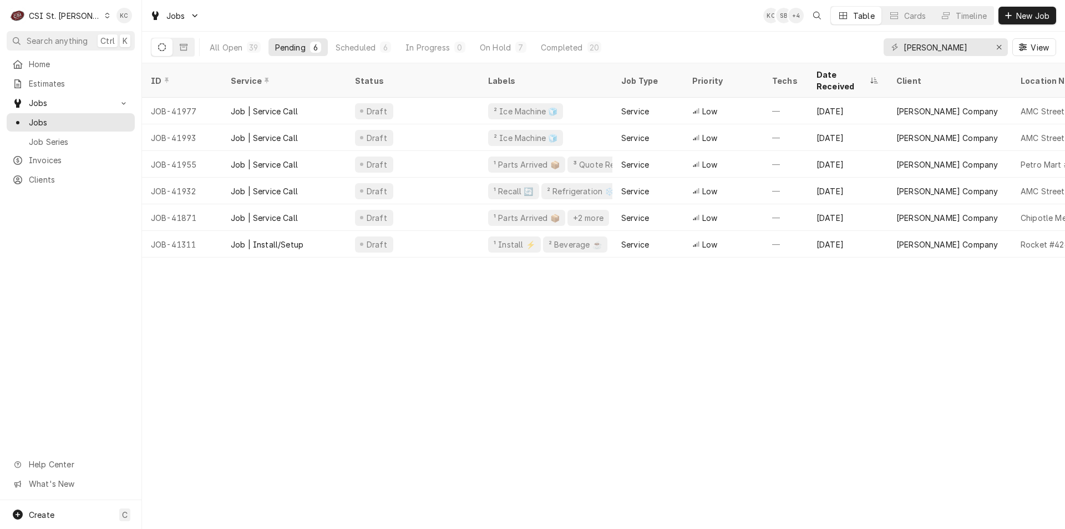
click at [992, 438] on div "ID Service Status Labels Job Type Priority Techs Date Received Client Location …" at bounding box center [603, 295] width 923 height 465
drag, startPoint x: 937, startPoint y: 47, endPoint x: 870, endPoint y: 53, distance: 67.4
click at [870, 53] on div "All Open 39 Pending 6 Scheduled 6 In Progress 0 On Hold 7 Completed 20 [PERSON_…" at bounding box center [603, 47] width 905 height 31
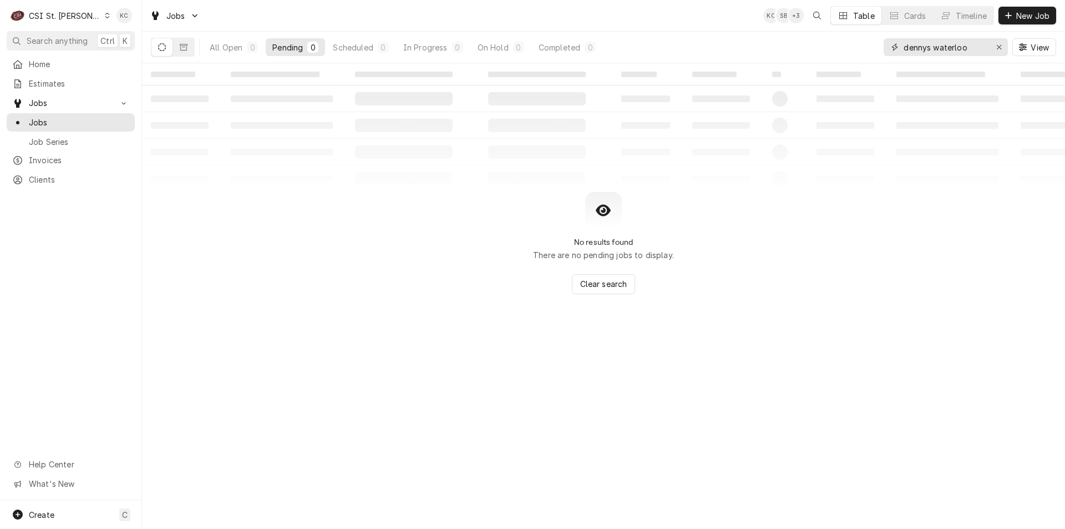
drag, startPoint x: 969, startPoint y: 45, endPoint x: 852, endPoint y: 43, distance: 117.1
click at [852, 43] on div "All Open 0 Pending 0 Scheduled 0 In Progress 0 On Hold 0 Completed 0 dennys wat…" at bounding box center [603, 47] width 905 height 31
type input "hero"
click at [224, 40] on button "All Open 1" at bounding box center [234, 47] width 62 height 18
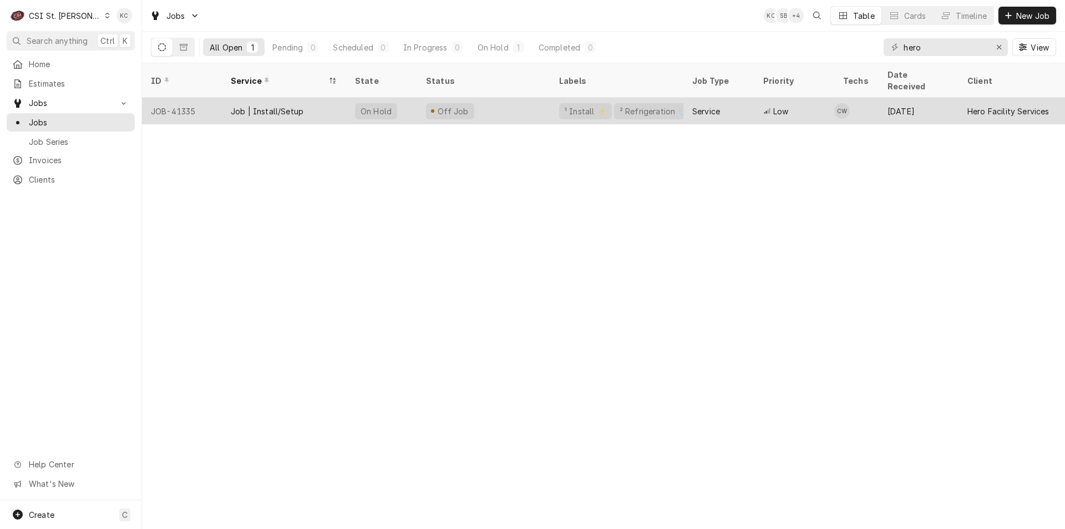
click at [731, 98] on div "Service" at bounding box center [719, 111] width 71 height 27
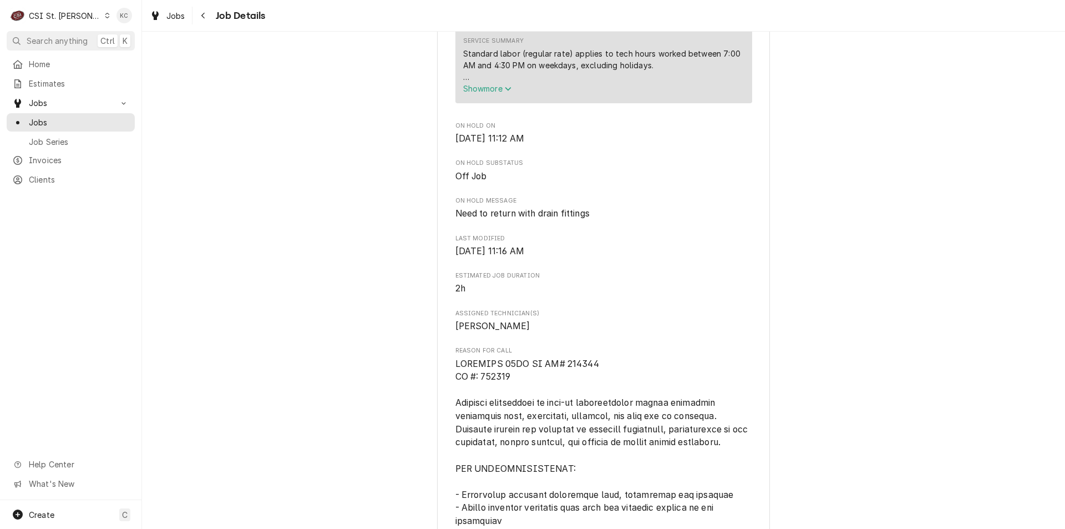
scroll to position [695, 0]
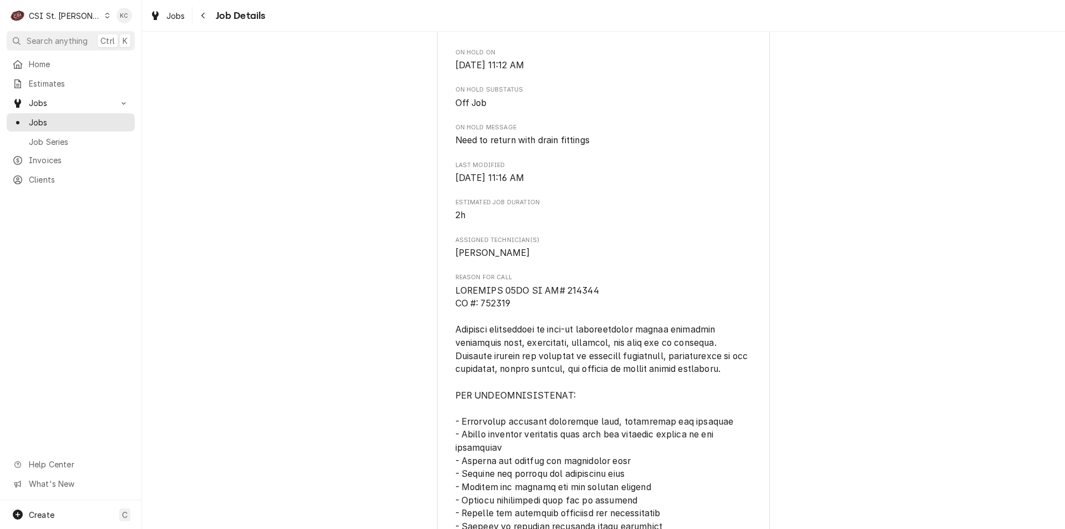
click at [206, 26] on div "Jobs Job Details" at bounding box center [603, 15] width 923 height 31
click at [204, 17] on icon "Navigate back" at bounding box center [203, 16] width 5 height 8
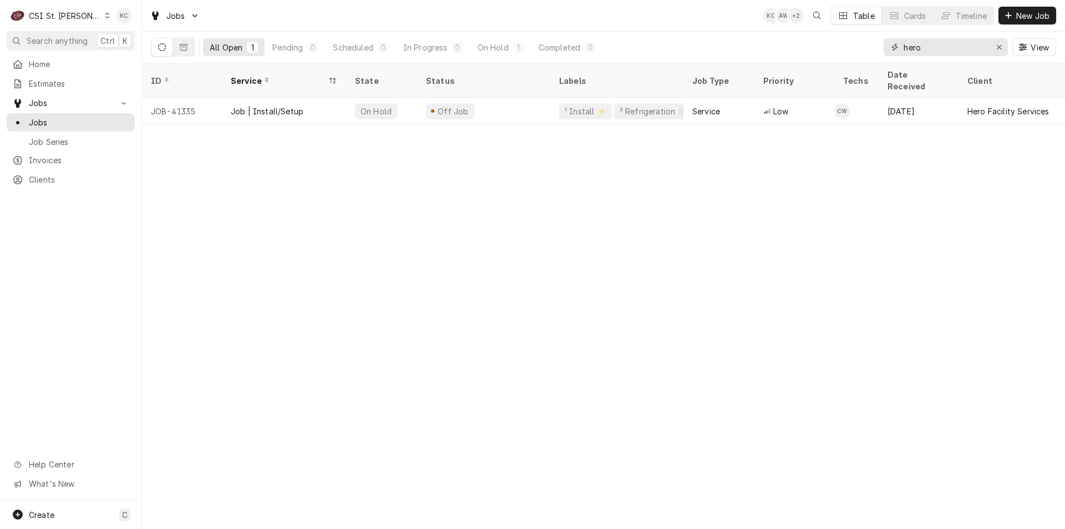
drag, startPoint x: 934, startPoint y: 45, endPoint x: 876, endPoint y: 48, distance: 57.7
click at [876, 48] on div "All Open 1 Pending 0 Scheduled 0 In Progress 0 On Hold 1 Completed 0 hero View" at bounding box center [603, 47] width 905 height 31
type input "a"
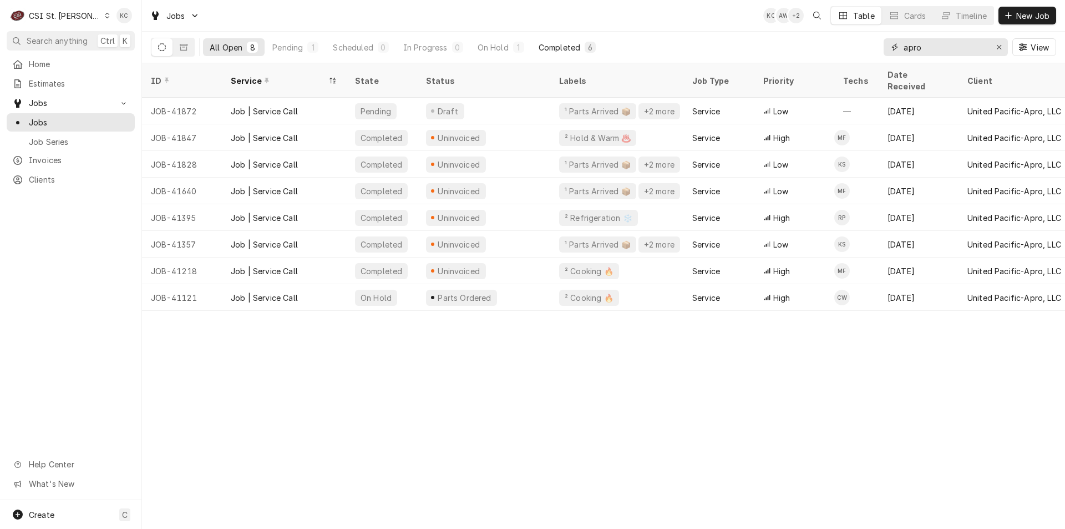
type input "apro"
click at [563, 45] on div "Completed" at bounding box center [560, 48] width 42 height 12
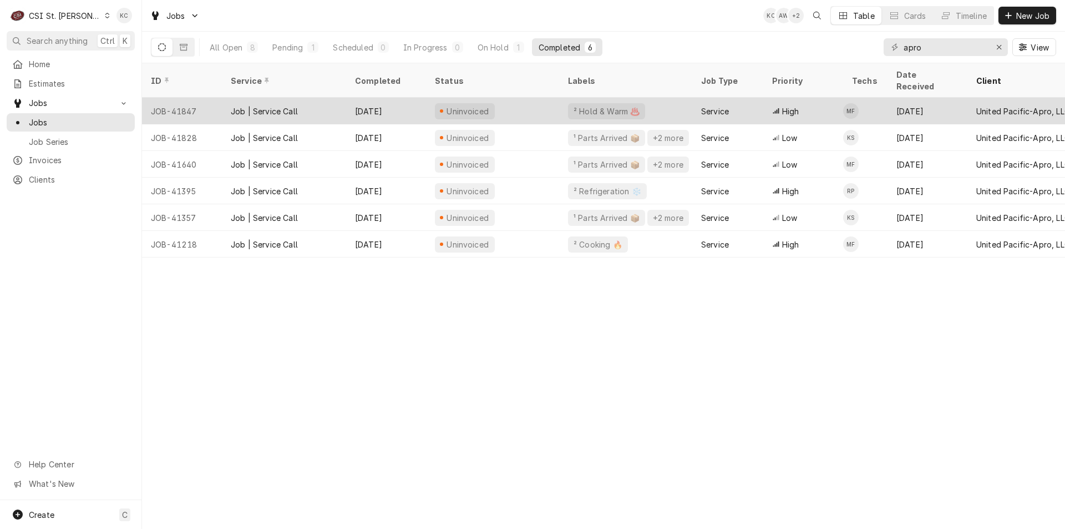
click at [490, 98] on div "Uninvoiced" at bounding box center [492, 111] width 133 height 27
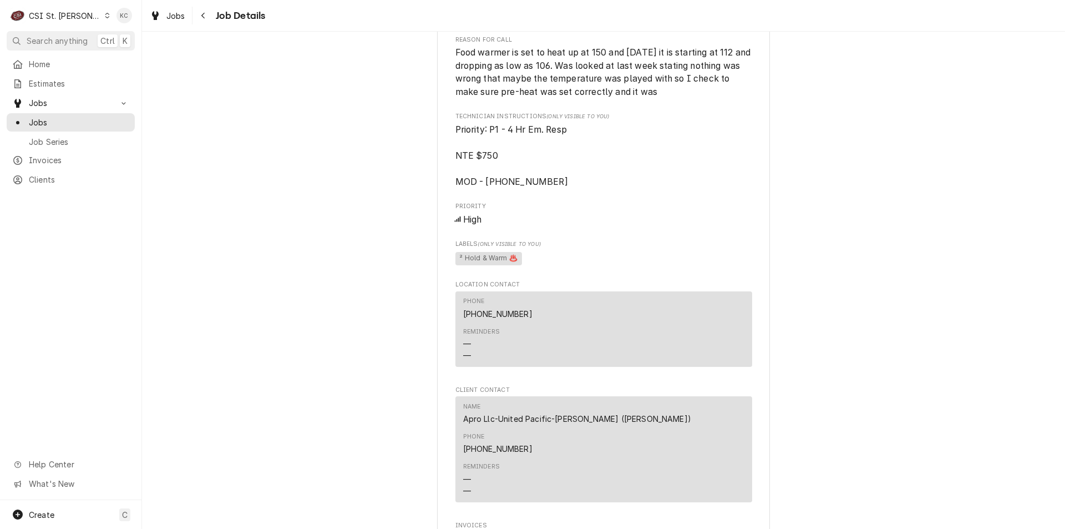
scroll to position [1110, 0]
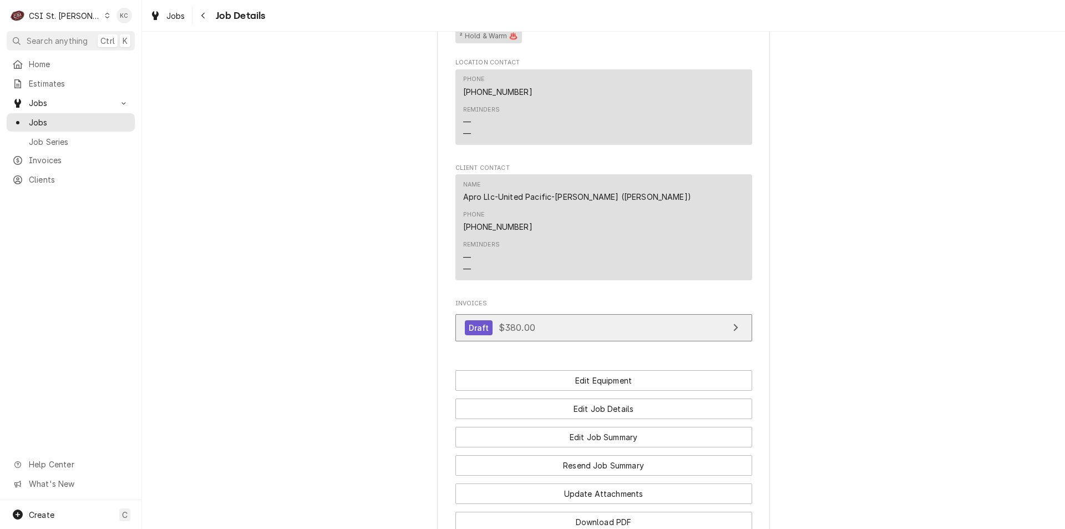
click at [601, 314] on link "Draft $380.00" at bounding box center [604, 327] width 297 height 27
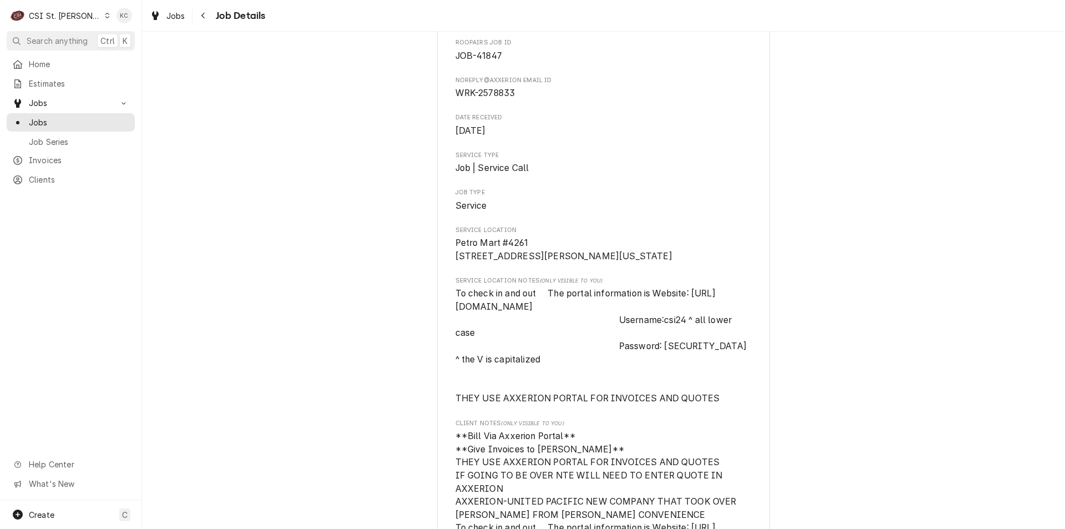
scroll to position [0, 0]
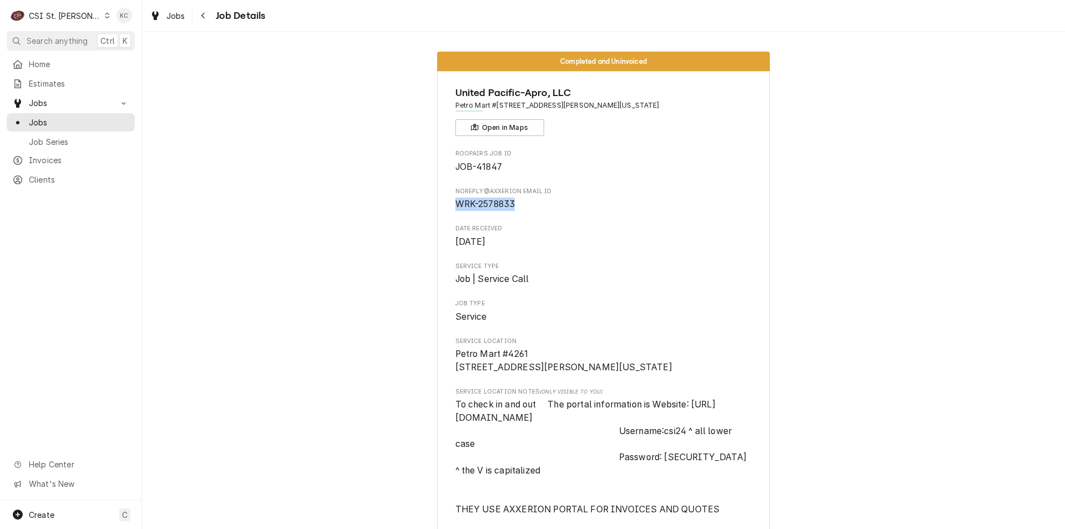
drag, startPoint x: 516, startPoint y: 201, endPoint x: 443, endPoint y: 201, distance: 73.2
copy span "WRK-2578833"
click at [208, 16] on div "Navigate back" at bounding box center [203, 15] width 11 height 11
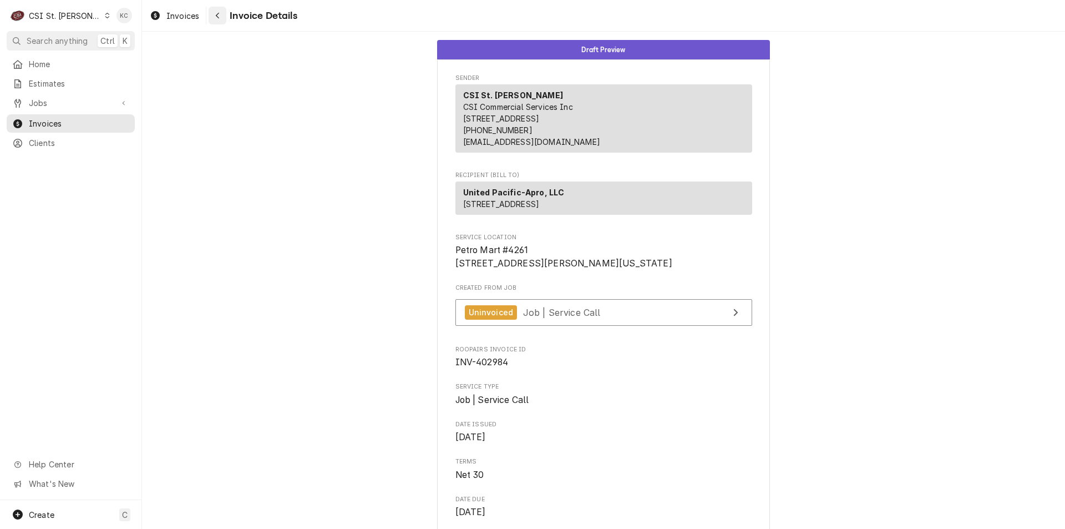
click at [220, 14] on div "Navigate back" at bounding box center [217, 15] width 11 height 11
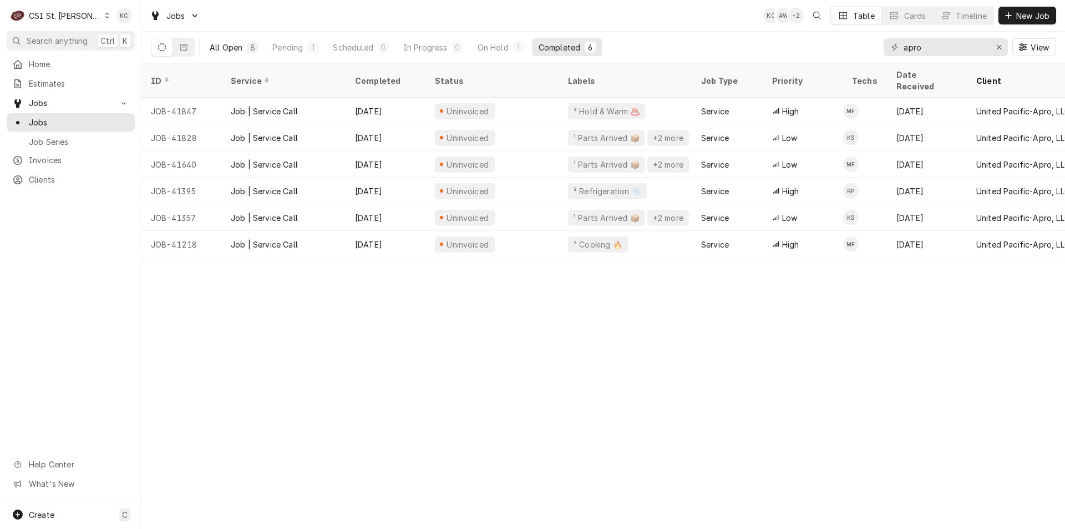
click at [222, 54] on button "All Open 8" at bounding box center [234, 47] width 62 height 18
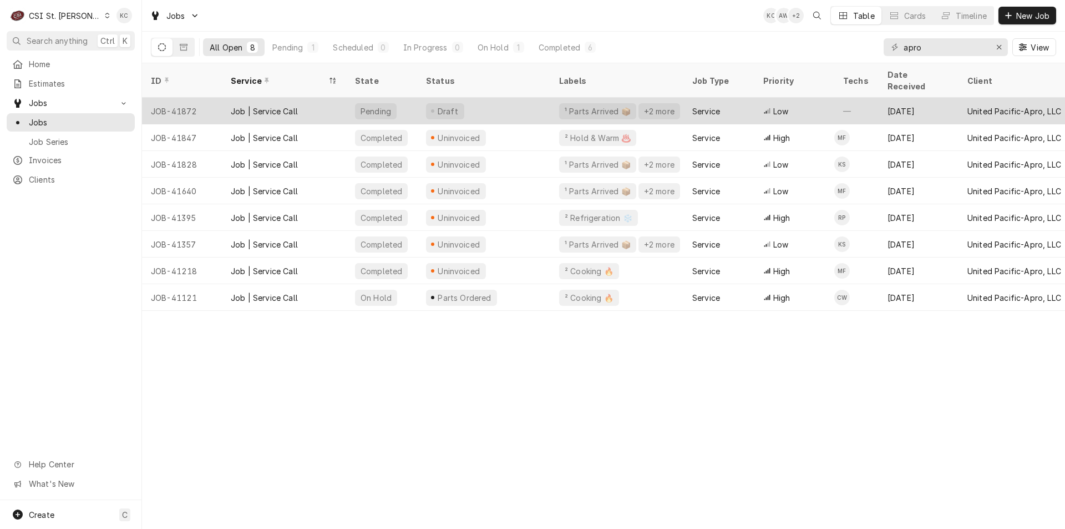
click at [268, 105] on div "Job | Service Call" at bounding box center [264, 111] width 67 height 12
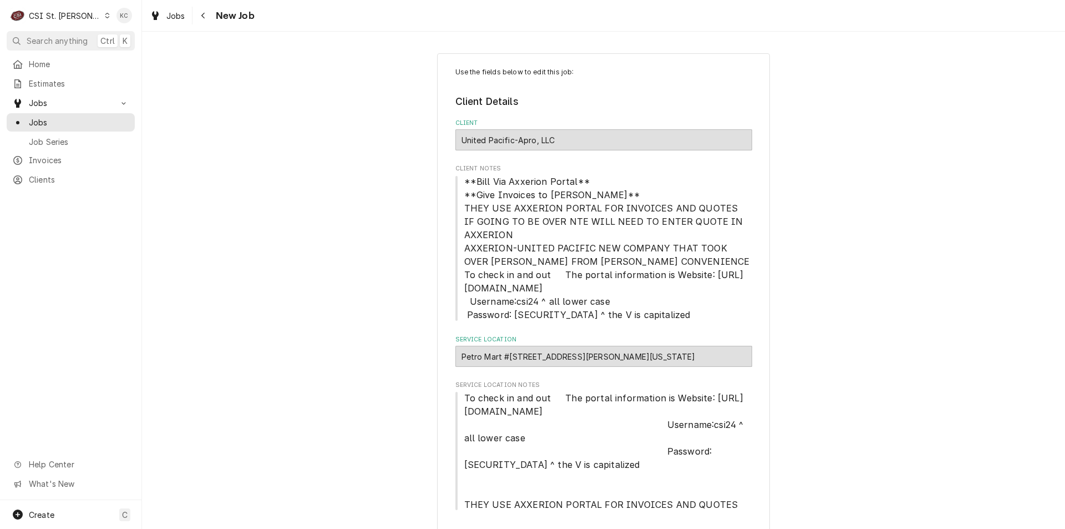
type textarea "x"
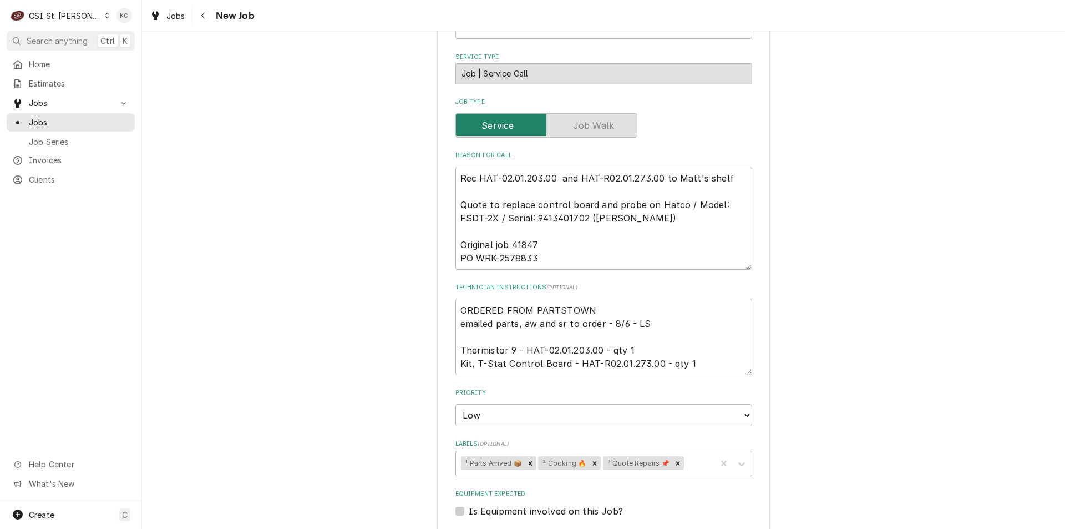
scroll to position [555, 0]
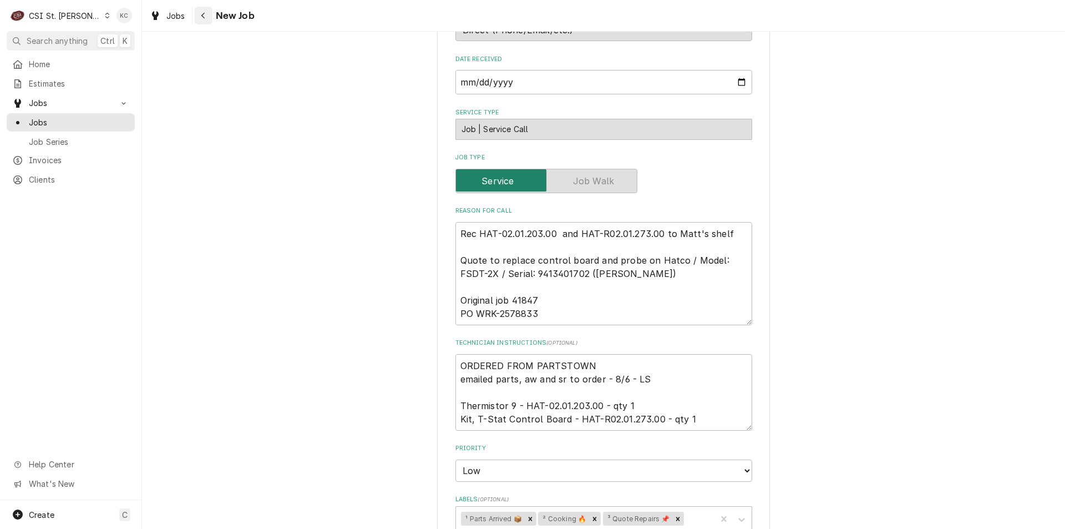
click at [205, 18] on icon "Navigate back" at bounding box center [203, 16] width 5 height 8
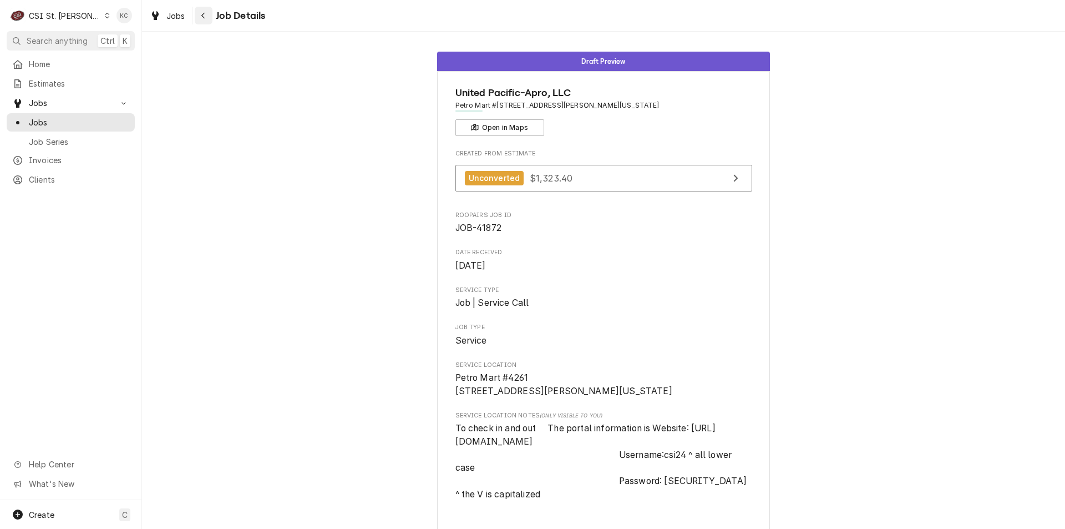
click at [198, 18] on div "Navigate back" at bounding box center [203, 15] width 11 height 11
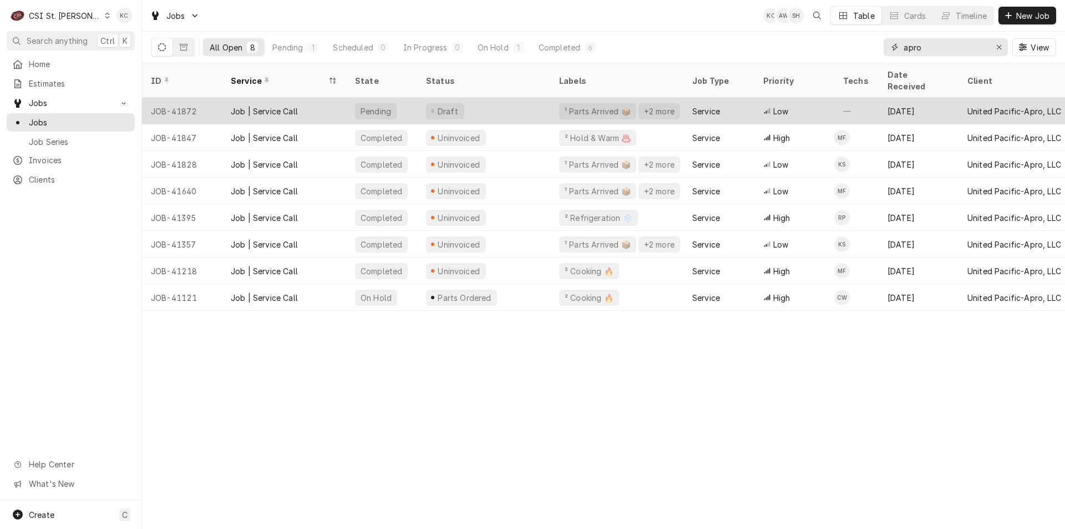
drag, startPoint x: 963, startPoint y: 47, endPoint x: 748, endPoint y: 84, distance: 218.0
click at [748, 84] on div "Jobs KC AW SH Table Cards Timeline New Job All Open 8 Pending 1 Scheduled 0 In …" at bounding box center [603, 264] width 923 height 529
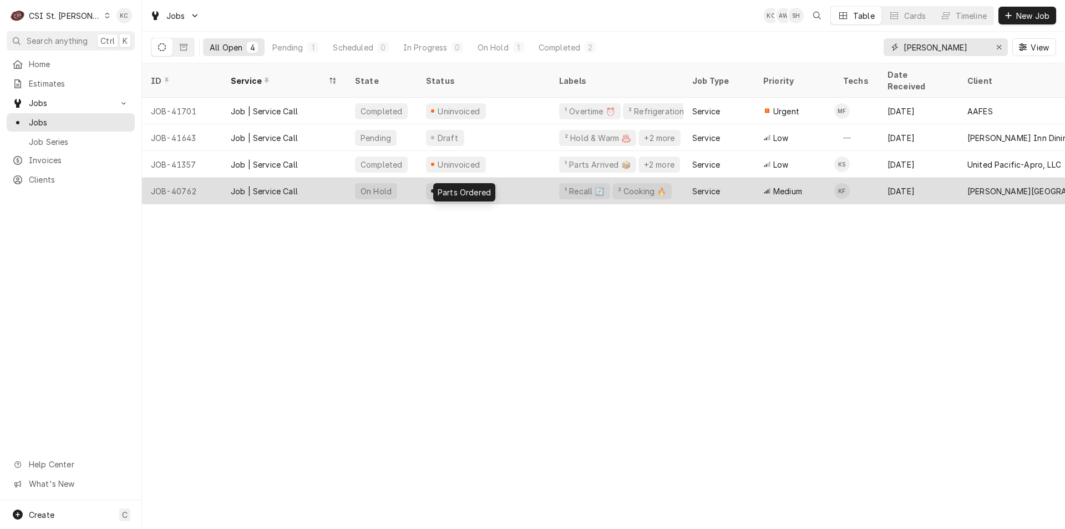
type input "scott"
click at [448, 185] on div "Parts Ordered" at bounding box center [465, 191] width 56 height 12
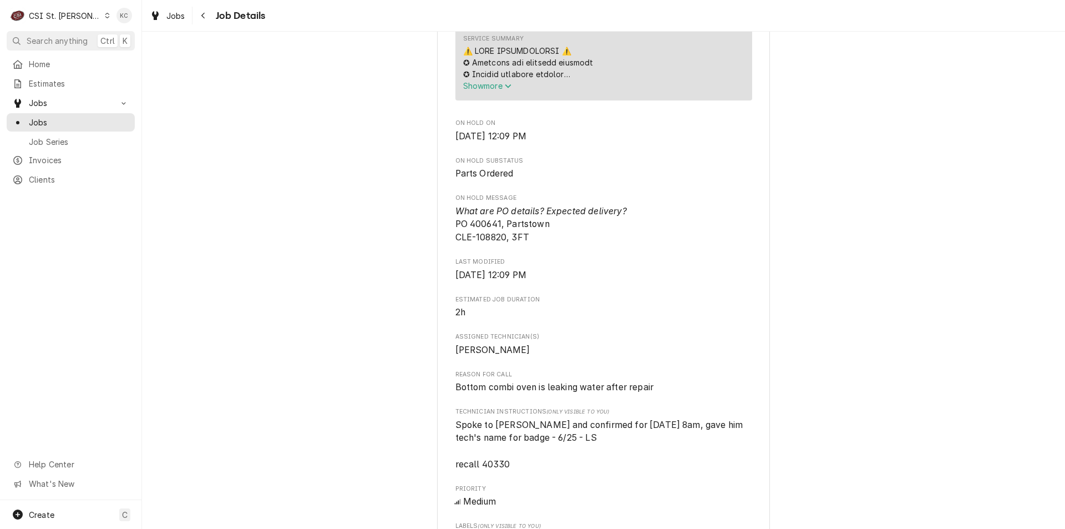
scroll to position [610, 0]
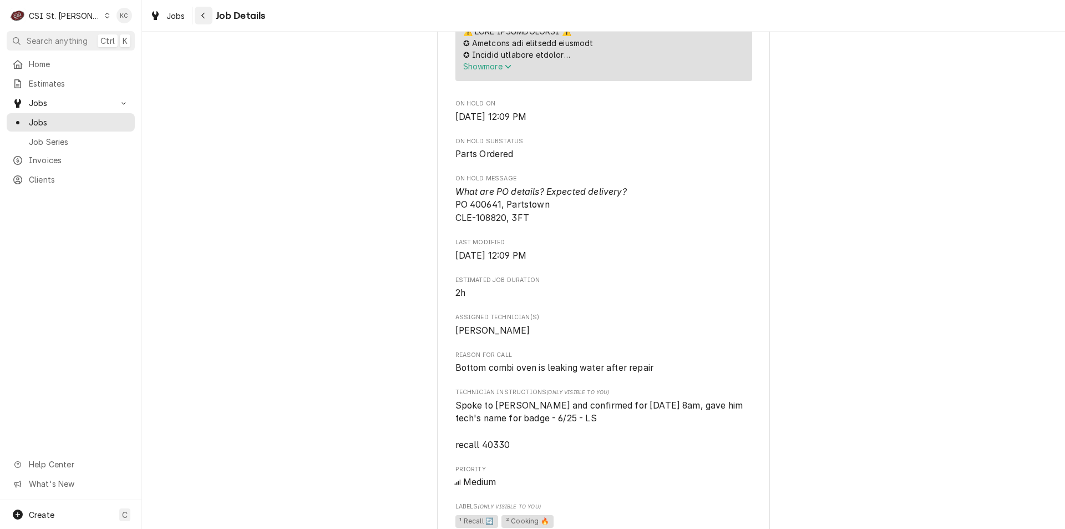
click at [204, 17] on icon "Navigate back" at bounding box center [203, 16] width 5 height 8
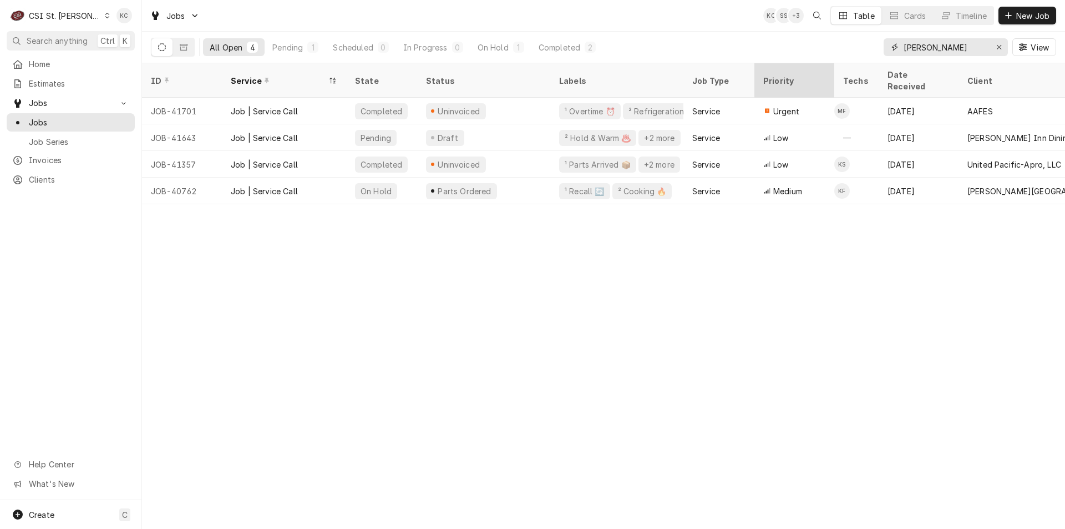
drag, startPoint x: 972, startPoint y: 45, endPoint x: 791, endPoint y: 74, distance: 183.8
click at [791, 74] on div "Jobs KC SS + 3 Table Cards Timeline New Job All Open 4 Pending 1 Scheduled 0 In…" at bounding box center [603, 264] width 923 height 529
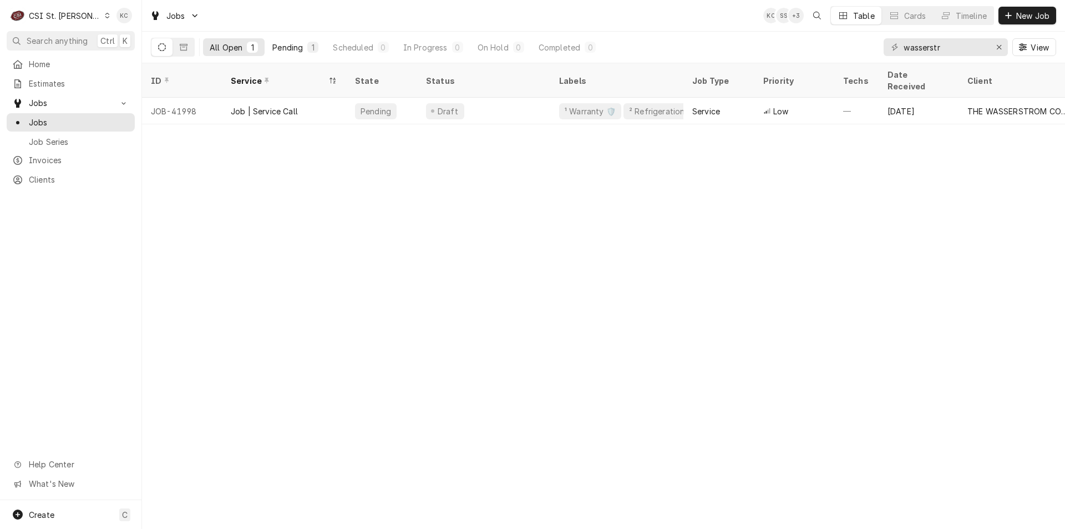
click at [297, 47] on div "Pending" at bounding box center [287, 48] width 31 height 12
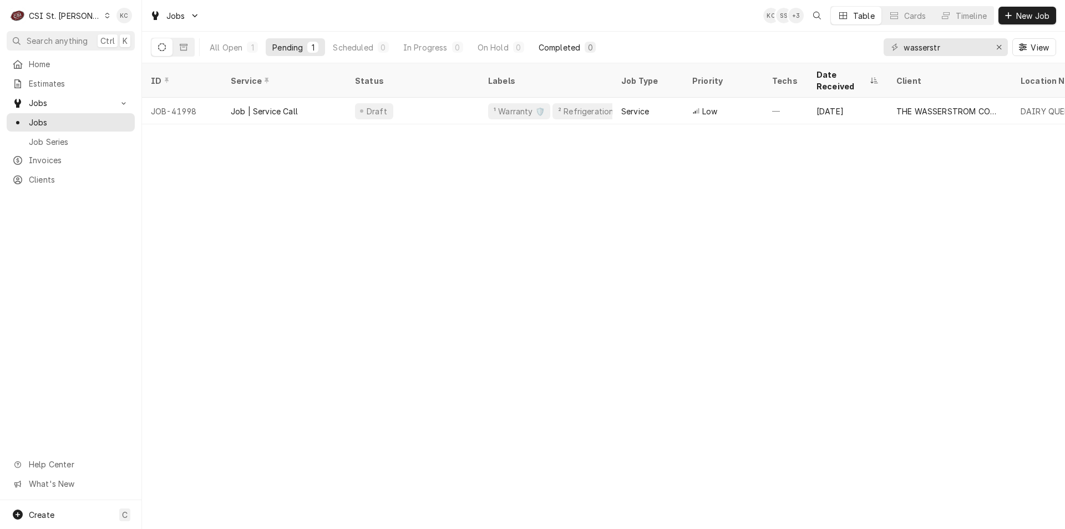
click at [544, 52] on div "Completed" at bounding box center [560, 48] width 42 height 12
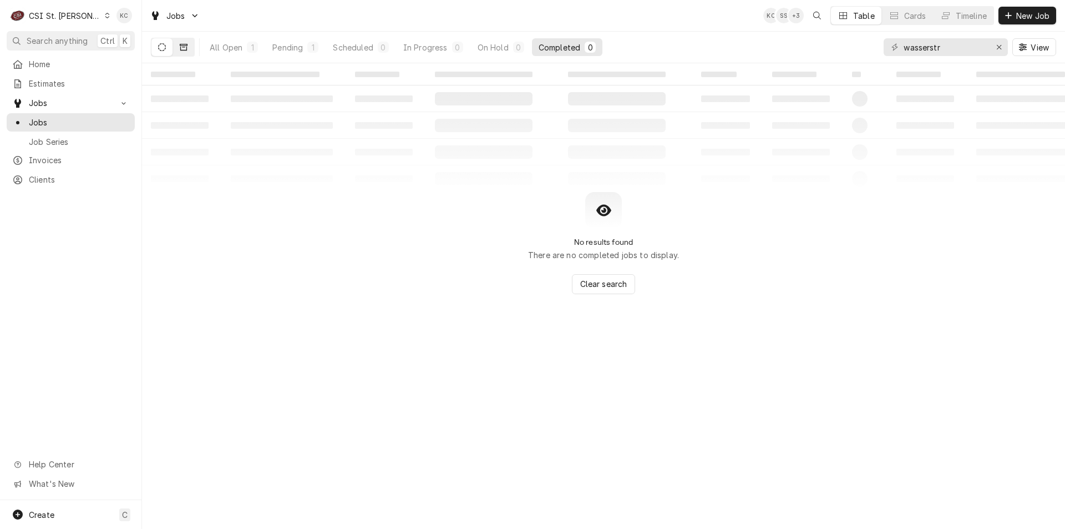
click at [189, 45] on button "Dynamic Content Wrapper" at bounding box center [183, 47] width 21 height 18
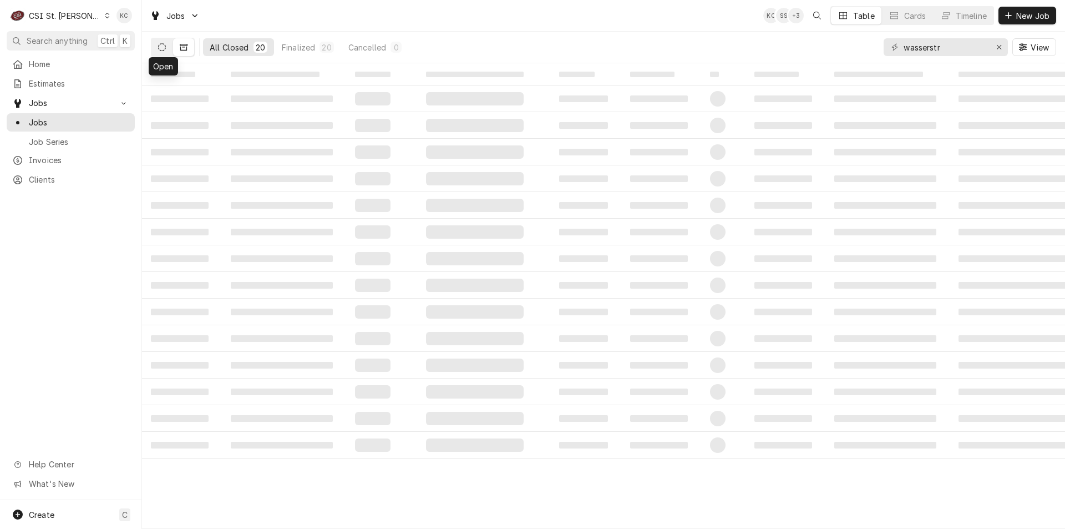
click at [159, 48] on icon "Dynamic Content Wrapper" at bounding box center [162, 47] width 8 height 8
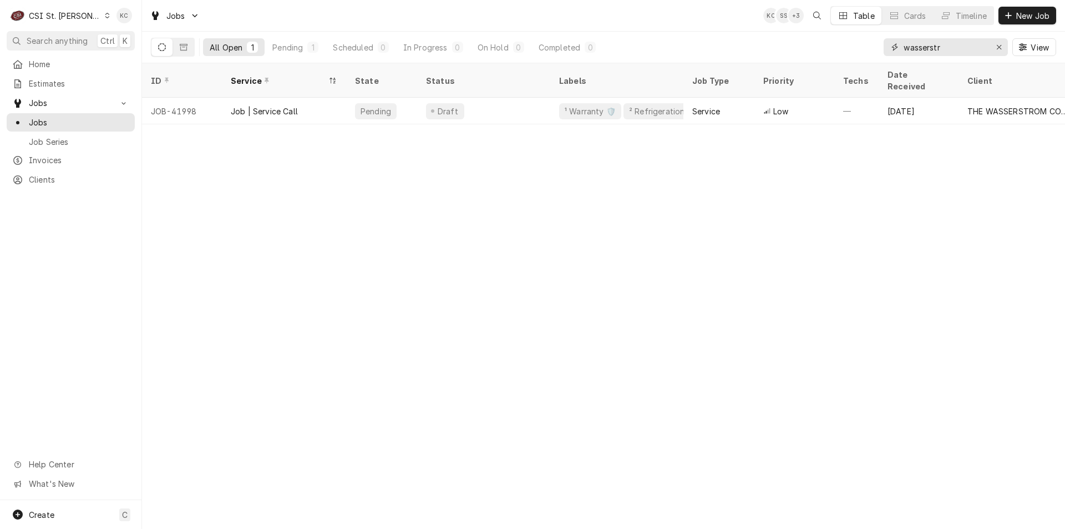
drag, startPoint x: 970, startPoint y: 48, endPoint x: 876, endPoint y: 49, distance: 94.3
click at [876, 49] on div "All Open 1 Pending 1 Scheduled 0 In Progress 0 On Hold 0 Completed 0 wasserstr …" at bounding box center [603, 47] width 905 height 31
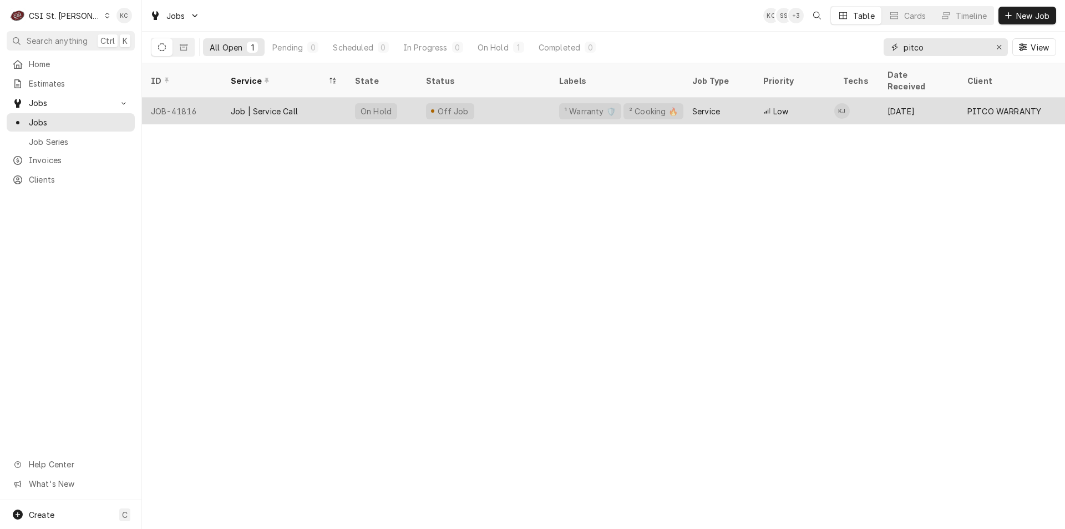
type input "pitco"
click at [467, 103] on div "Off Job" at bounding box center [450, 111] width 48 height 16
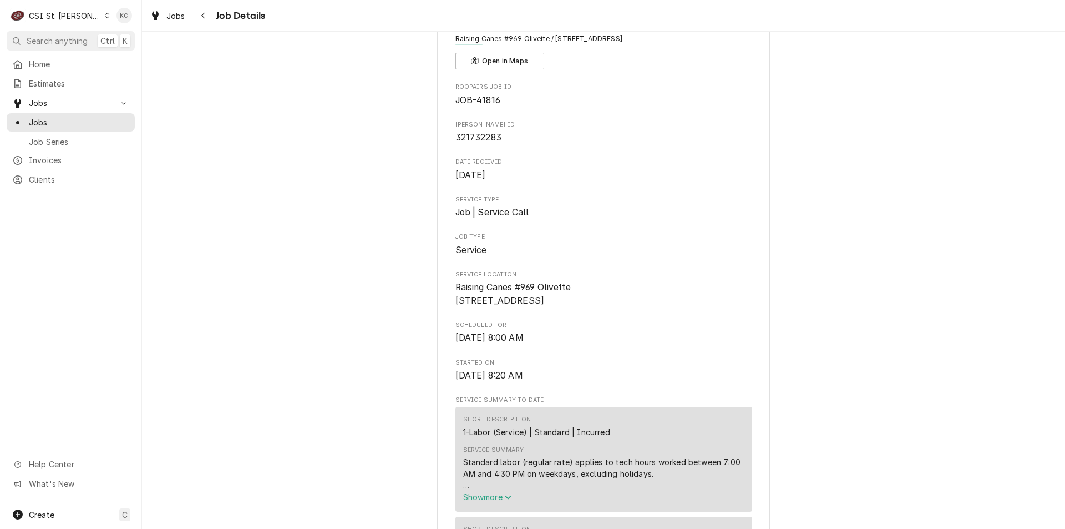
scroll to position [55, 0]
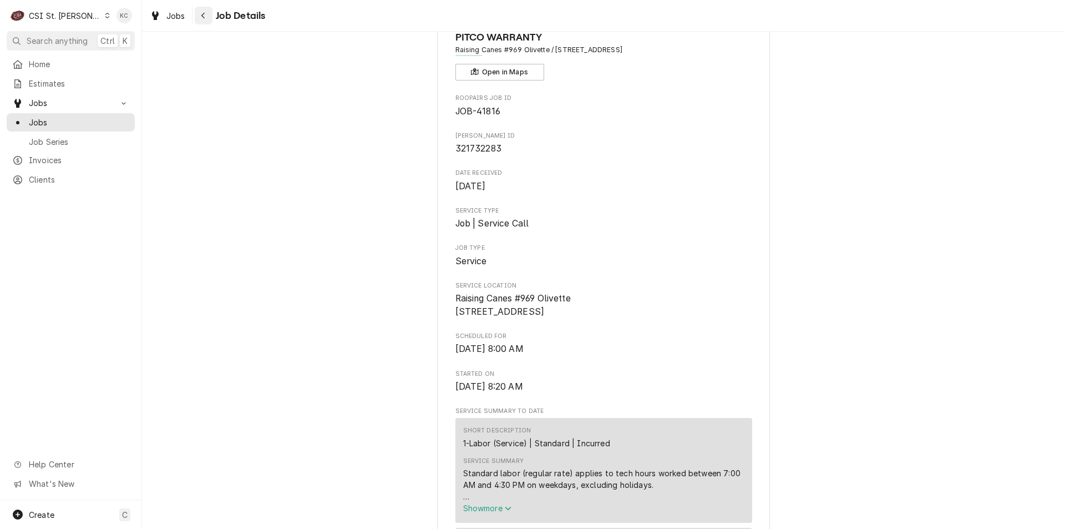
click at [202, 15] on icon "Navigate back" at bounding box center [202, 16] width 3 height 6
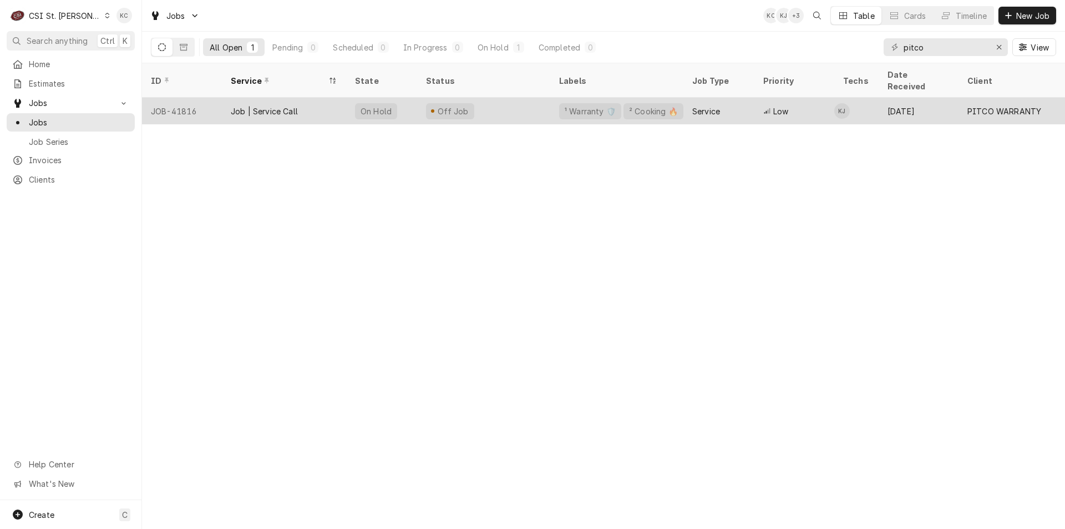
click at [532, 100] on div "Off Job" at bounding box center [483, 111] width 133 height 27
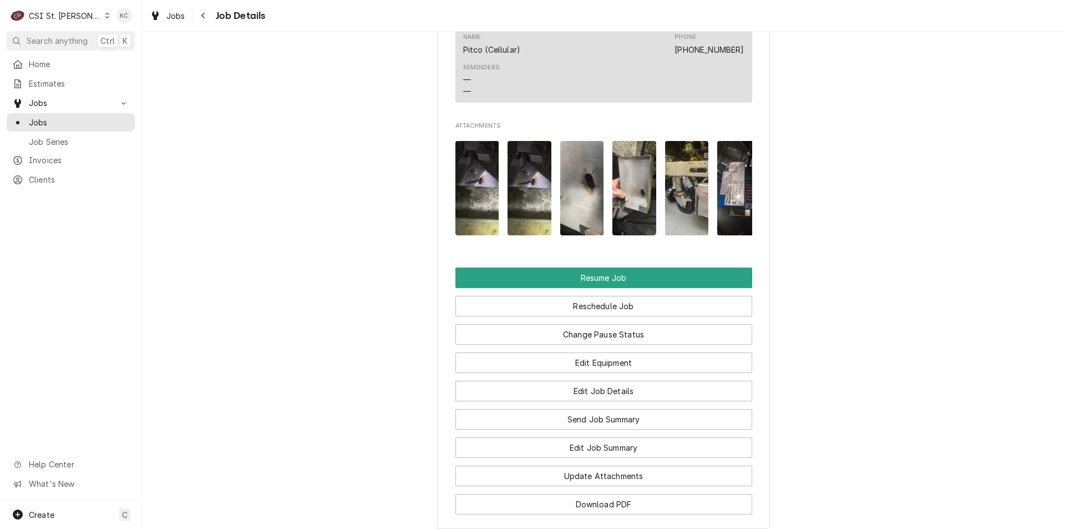
scroll to position [1306, 0]
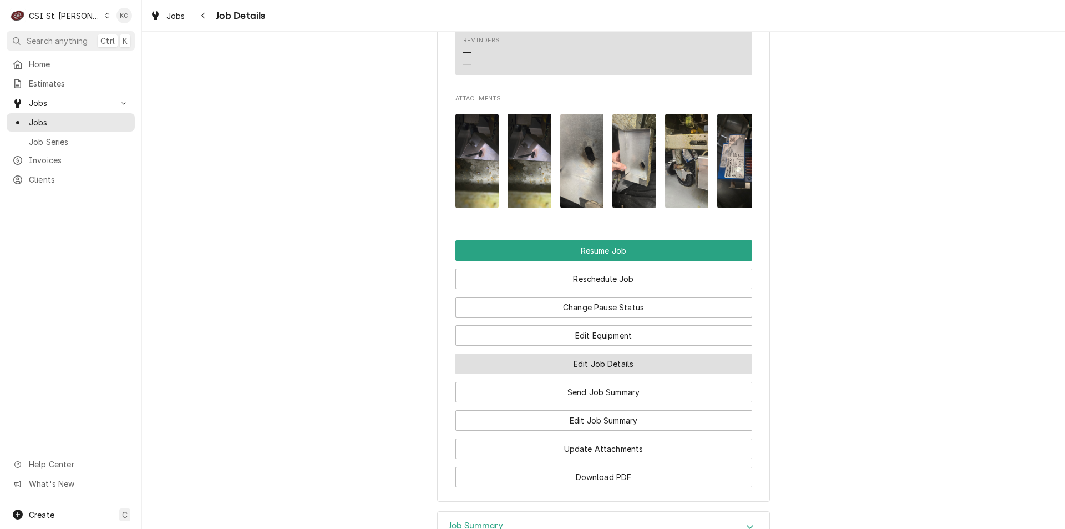
click at [642, 374] on button "Edit Job Details" at bounding box center [604, 363] width 297 height 21
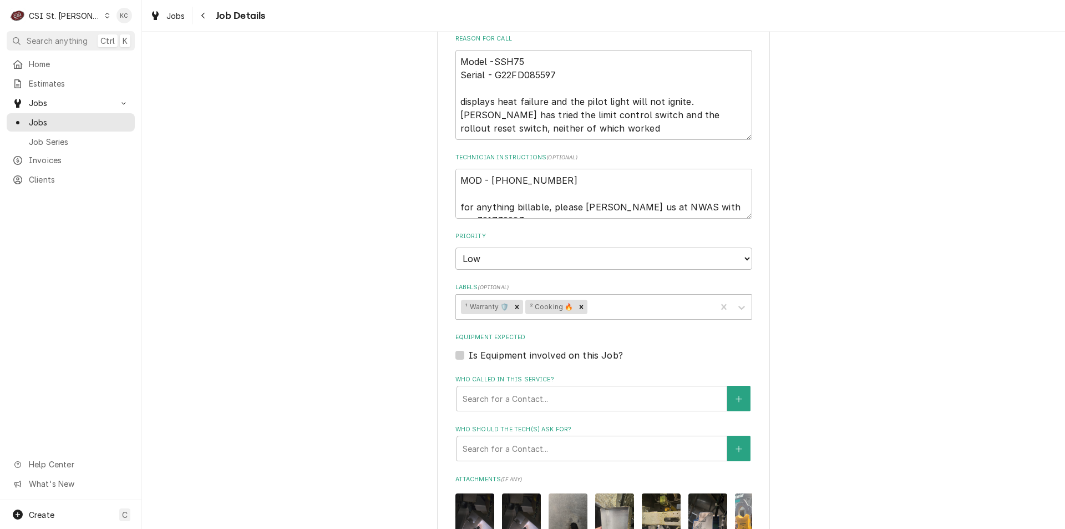
scroll to position [277, 0]
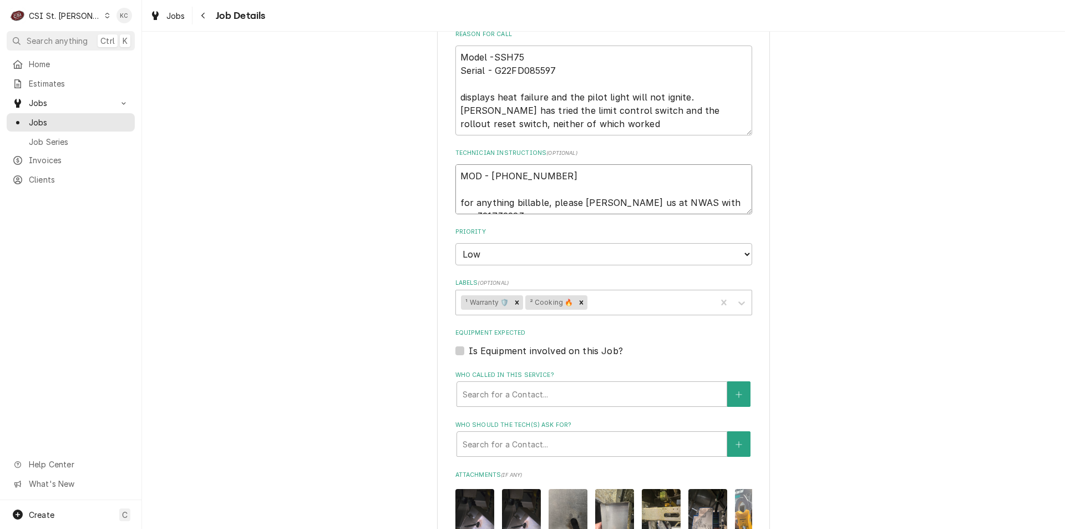
click at [456, 174] on textarea "MOD - 314 513-0268 for anything billable, please bill us at NWAS with po 321732…" at bounding box center [604, 189] width 297 height 50
type textarea "x"
type textarea "MOD - 314 513-0268 for anything billable, please bill us at NWAS with po 321732…"
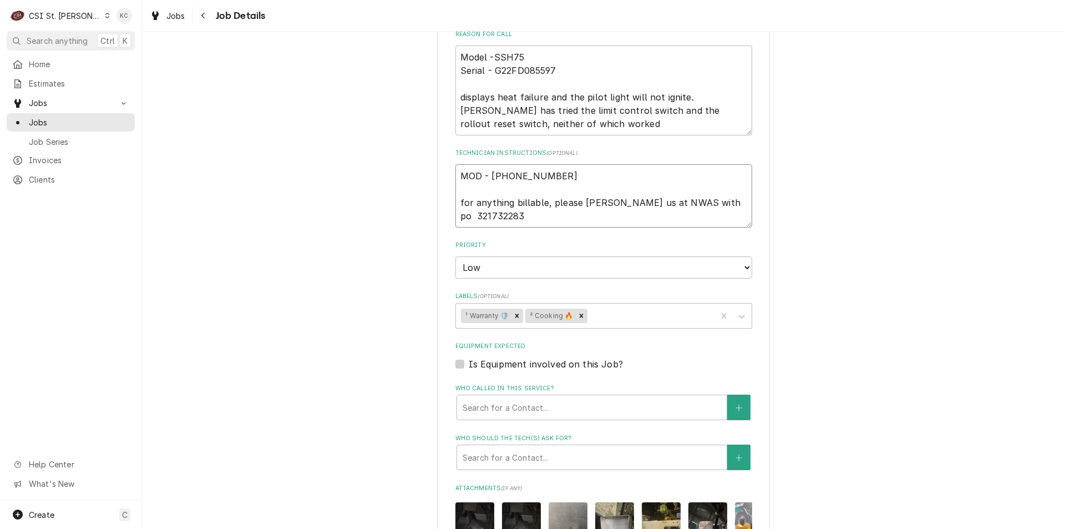
type textarea "x"
type textarea "MOD - 314 513-0268 for anything billable, please bill us at NWAS with po 321732…"
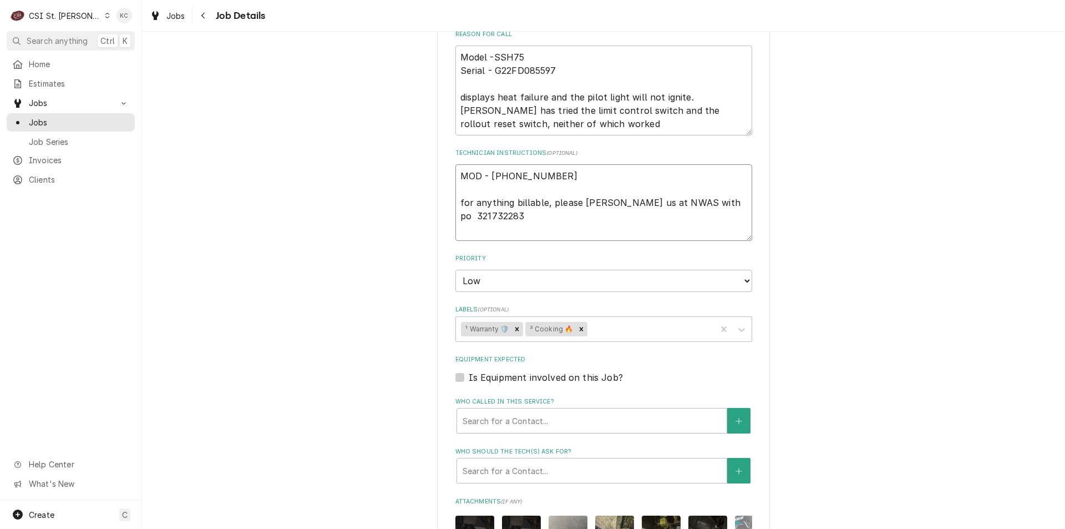
type textarea "x"
type textarea "8 MOD - 314 513-0268 for anything billable, please bill us at NWAS with po 3217…"
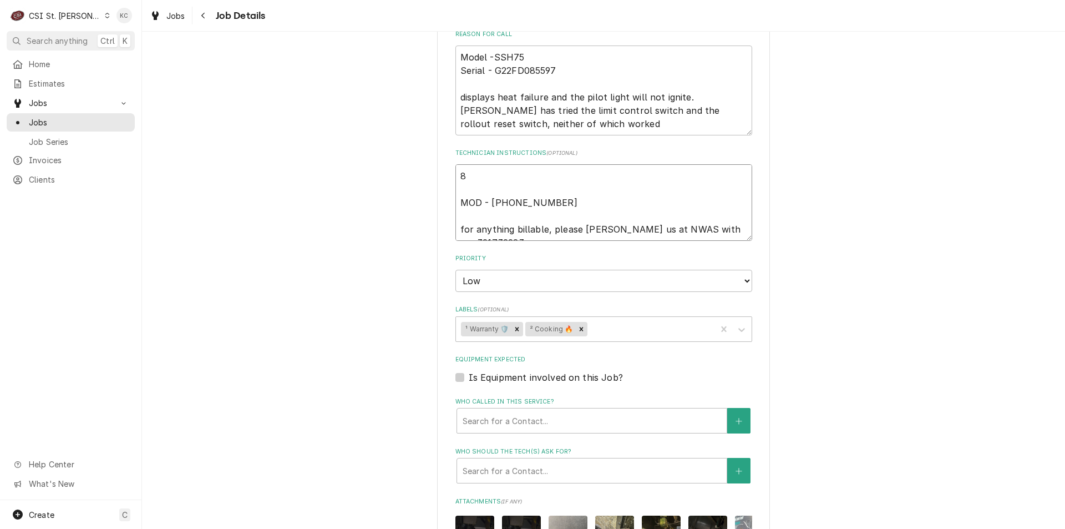
type textarea "x"
type textarea "8/ MOD - 314 513-0268 for anything billable, please bill us at NWAS with po 321…"
type textarea "x"
type textarea "8/1 MOD - 314 513-0268 for anything billable, please bill us at NWAS with po 32…"
type textarea "x"
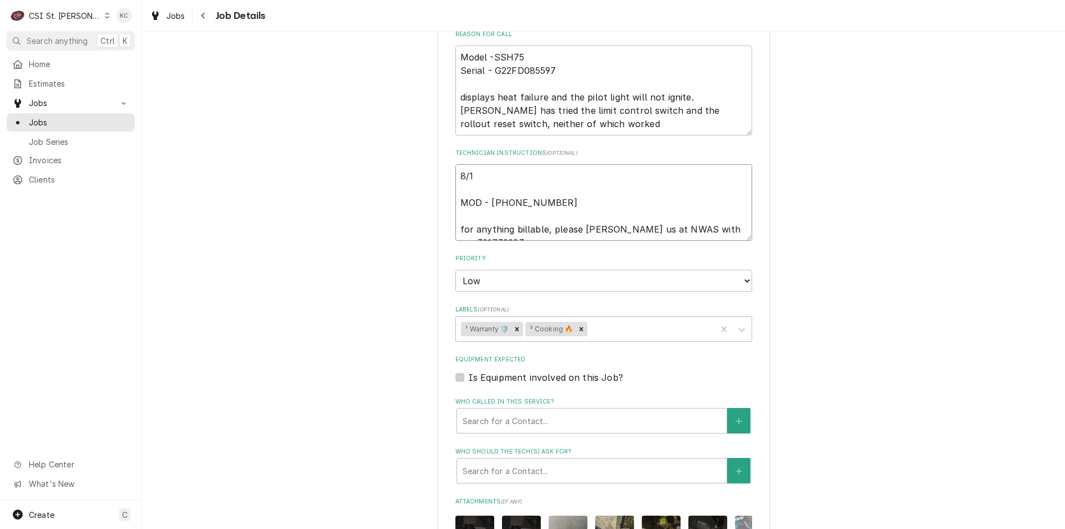
type textarea "8/11 MOD - 314 513-0268 for anything billable, please bill us at NWAS with po 3…"
type textarea "x"
type textarea "8/11 MOD - 314 513-0268 for anything billable, please bill us at NWAS with po 3…"
type textarea "x"
type textarea "8/11 - MOD - 314 513-0268 for anything billable, please bill us at NWAS with po…"
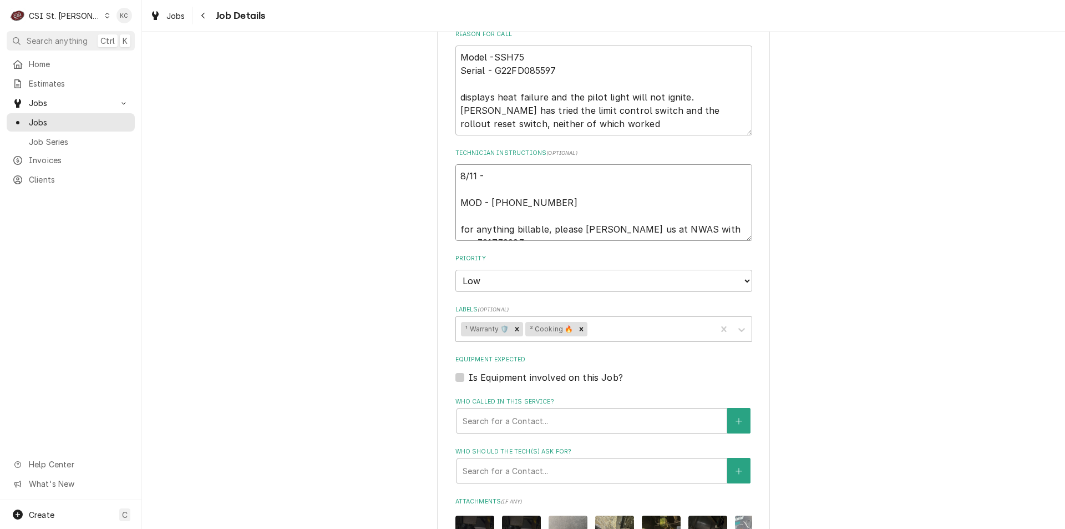
type textarea "x"
type textarea "8/11 - MOD - 314 513-0268 for anything billable, please bill us at NWAS with po…"
type textarea "x"
type textarea "8/11 - K MOD - 314 513-0268 for anything billable, please bill us at NWAS with …"
type textarea "x"
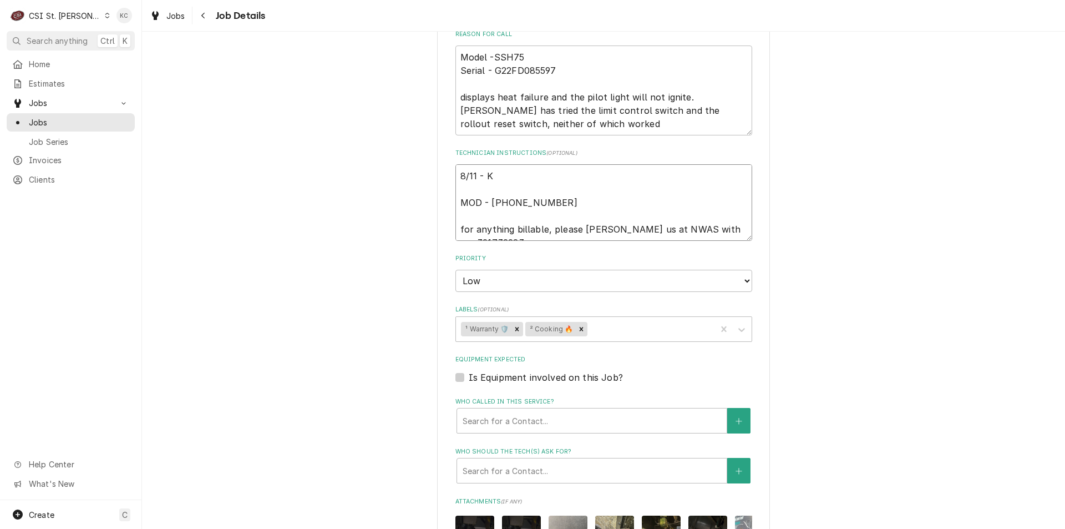
type textarea "8/11 - Ke MOD - 314 513-0268 for anything billable, please bill us at NWAS with…"
type textarea "x"
type textarea "8/11 - Kel MOD - 314 513-0268 for anything billable, please bill us at NWAS wit…"
type textarea "x"
type textarea "8/11 - Kely MOD - 314 513-0268 for anything billable, please bill us at NWAS wi…"
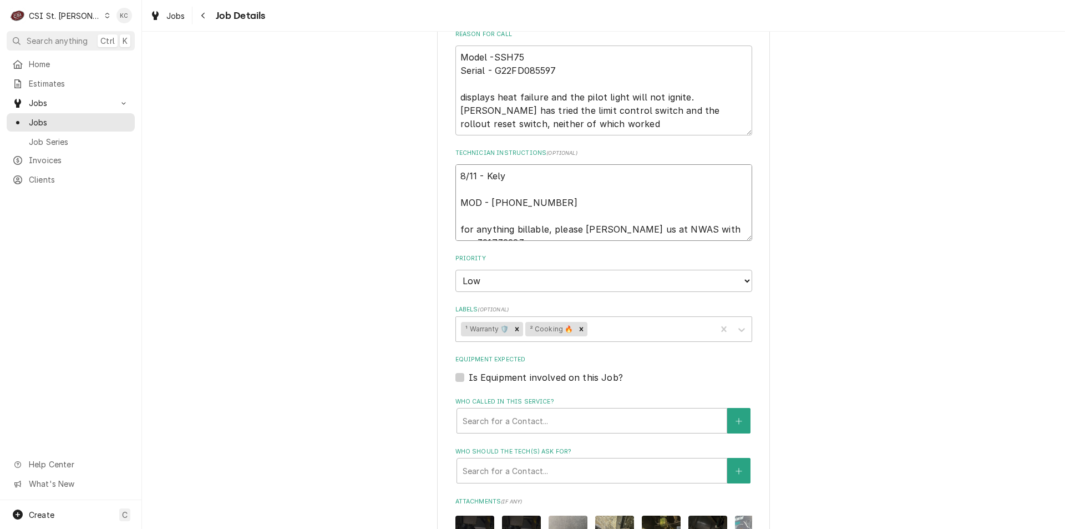
type textarea "x"
type textarea "8/11 - Kely MOD - 314 513-0268 for anything billable, please bill us at NWAS wi…"
type textarea "x"
type textarea "8/11 - Kely - MOD - 314 513-0268 for anything billable, please bill us at NWAS …"
type textarea "x"
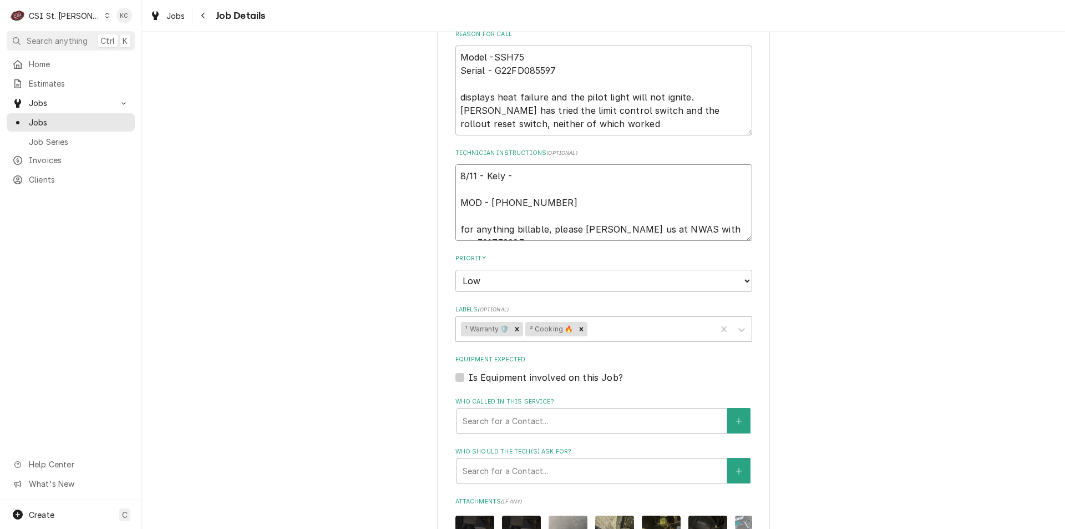
type textarea "8/11 - Kely - MOD - 314 513-0268 for anything billable, please bill us at NWAS …"
type textarea "x"
type textarea "8/11 - Kely - MOD - 314 513-0268 for anything billable, please bill us at NWAS …"
type textarea "x"
type textarea "8/11 - Kely MOD - 314 513-0268 for anything billable, please bill us at NWAS wi…"
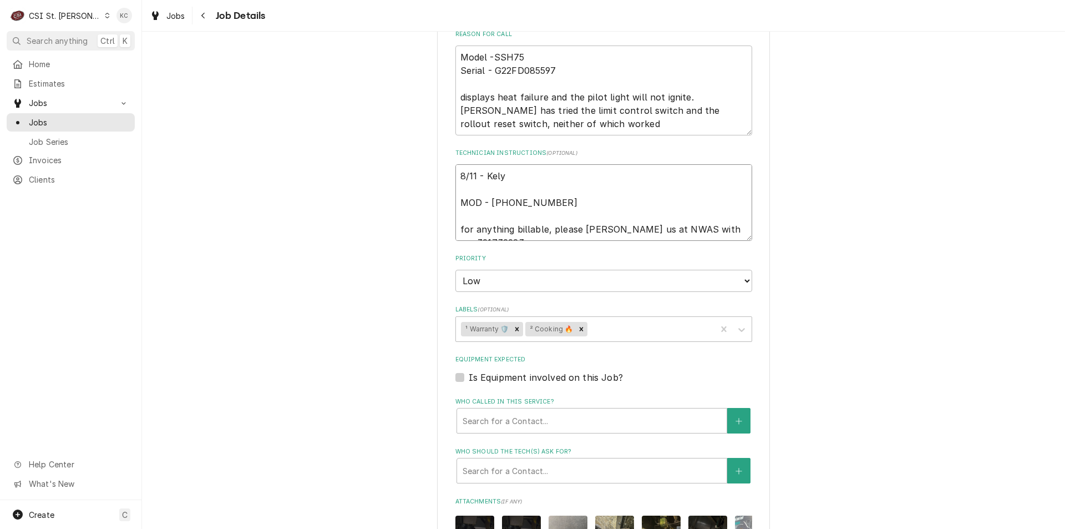
type textarea "x"
type textarea "8/11 - Kely MOD - 314 513-0268 for anything billable, please bill us at NWAS wi…"
type textarea "x"
type textarea "8/11 - Kel MOD - 314 513-0268 for anything billable, please bill us at NWAS wit…"
type textarea "x"
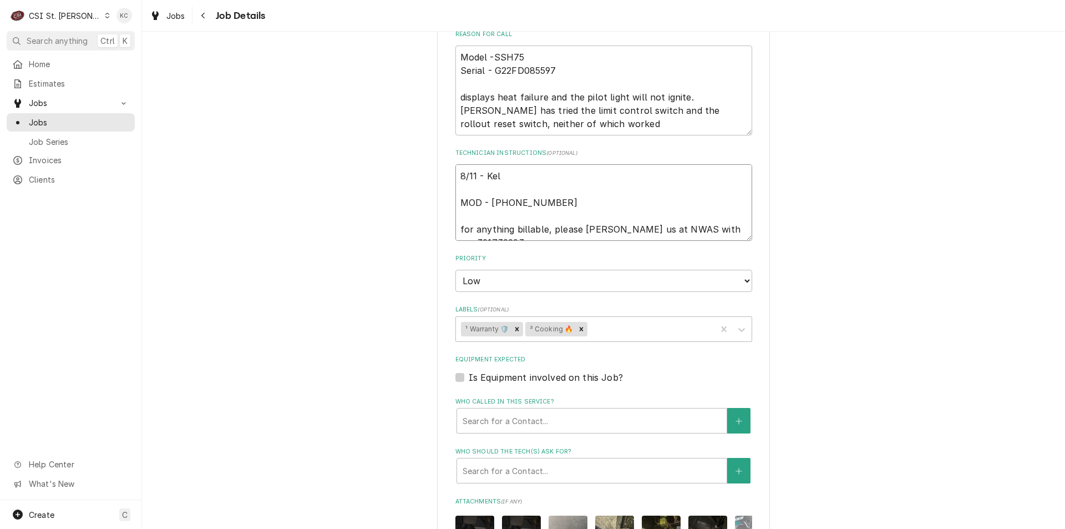
type textarea "8/11 - Kell MOD - 314 513-0268 for anything billable, please bill us at NWAS wi…"
type textarea "x"
type textarea "8/11 - Kelly MOD - 314 513-0268 for anything billable, please bill us at NWAS w…"
type textarea "x"
type textarea "8/11 - Kelly MOD - 314 513-0268 for anything billable, please bill us at NWAS w…"
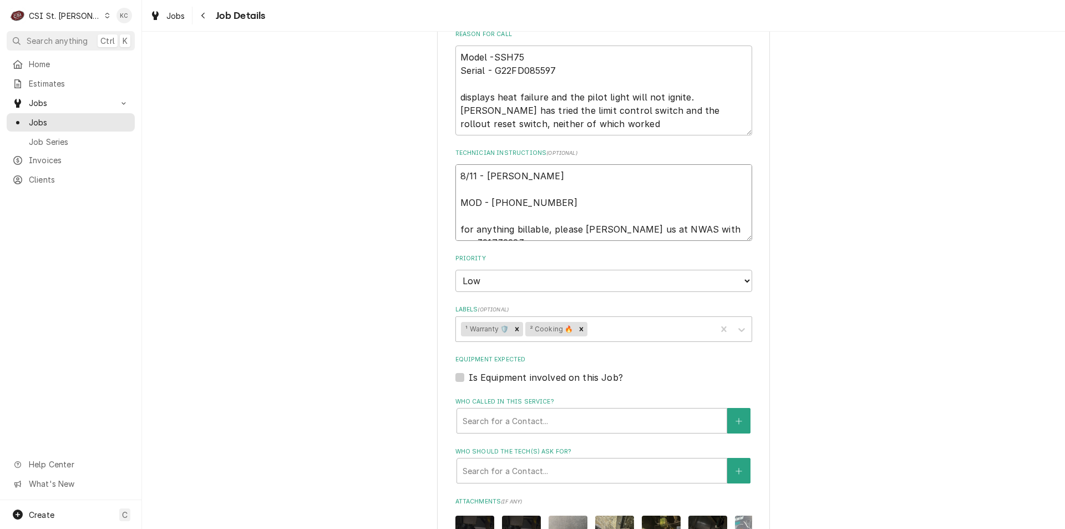
type textarea "x"
type textarea "8/11 - Kelly - MOD - 314 513-0268 for anything billable, please bill us at NWAS…"
type textarea "x"
type textarea "8/11 - Kelly - MOD - 314 513-0268 for anything billable, please bill us at NWAS…"
type textarea "x"
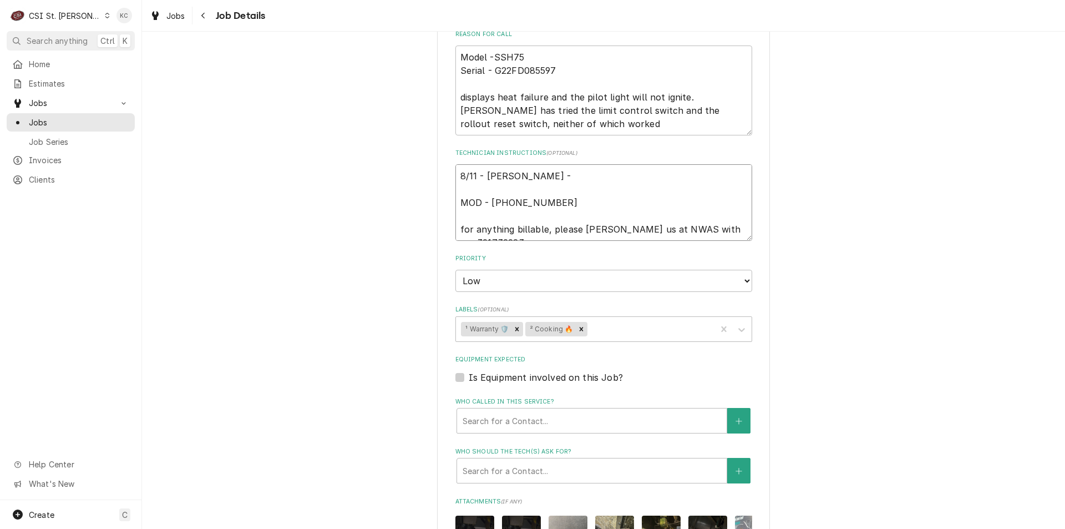
type textarea "8/11 - Kelly - MOD - 314 513-0268 for anything billable, please bill us at NWAS…"
click at [546, 178] on textarea "8/11 - Kelly - MOD - 314 513-0268 for anything billable, please bill us at NWAS…" at bounding box center [604, 202] width 297 height 77
paste textarea "Staff at CSI, OK to close out tis work order, Canes 969 has had no further issu…"
type textarea "x"
type textarea "8/11 - Kelly - Staff at CSI, OK to close out tis work order, Canes 969 has had …"
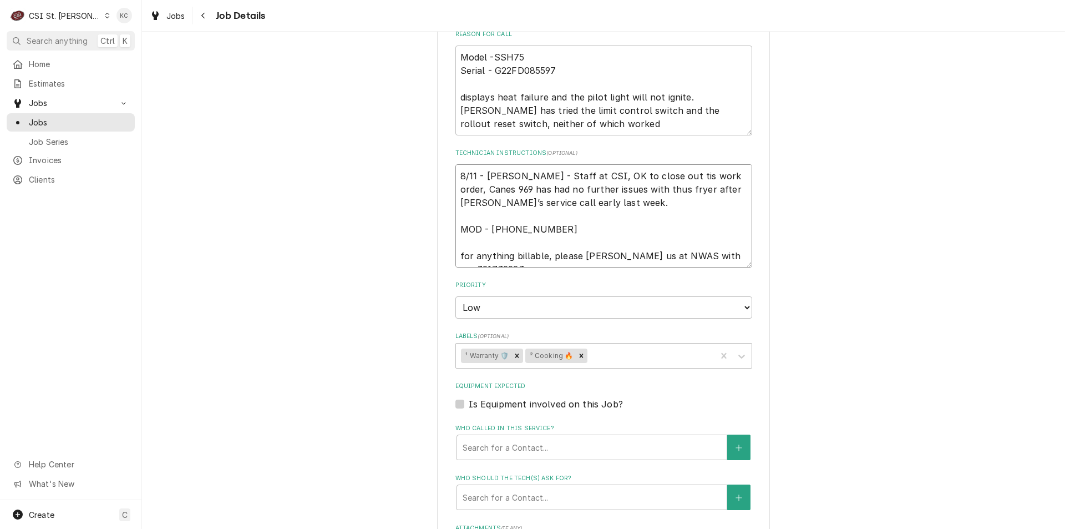
type textarea "x"
type textarea "8/11 - Kelly - Staff at CSI, OK to close out tis work order, Canes 969 has had …"
type textarea "x"
type textarea "8/11 - Kelly - Staff at CSI, OK to close out tis work order, Canes 969 has had …"
type textarea "x"
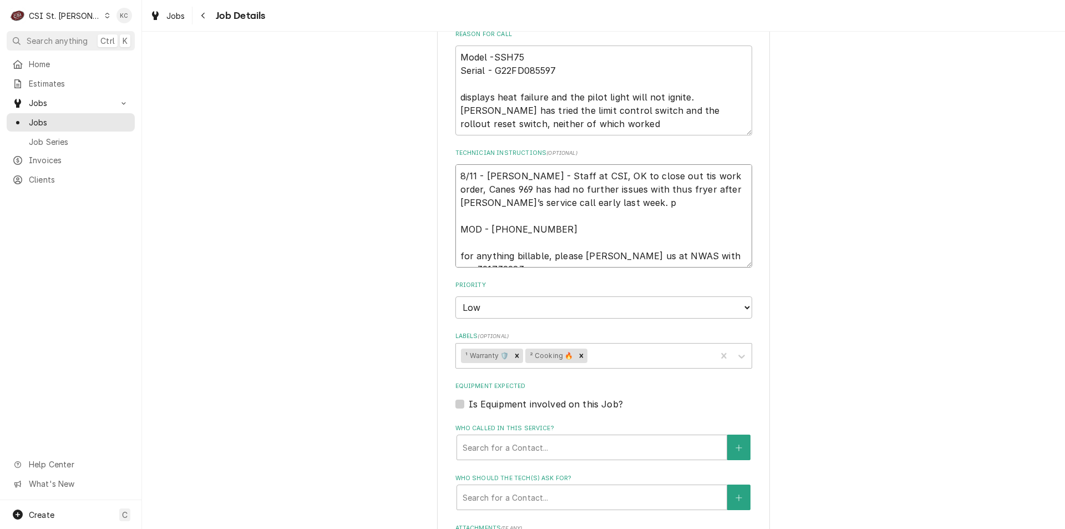
type textarea "8/11 - Kelly - Staff at CSI, OK to close out tis work order, Canes 969 has had …"
type textarea "x"
type textarea "8/11 - Kelly - Staff at CSI, OK to close out tis work order, Canes 969 has had …"
type textarea "x"
type textarea "8/11 - Kelly - Staff at CSI, OK to close out tis work order, Canes 969 has had …"
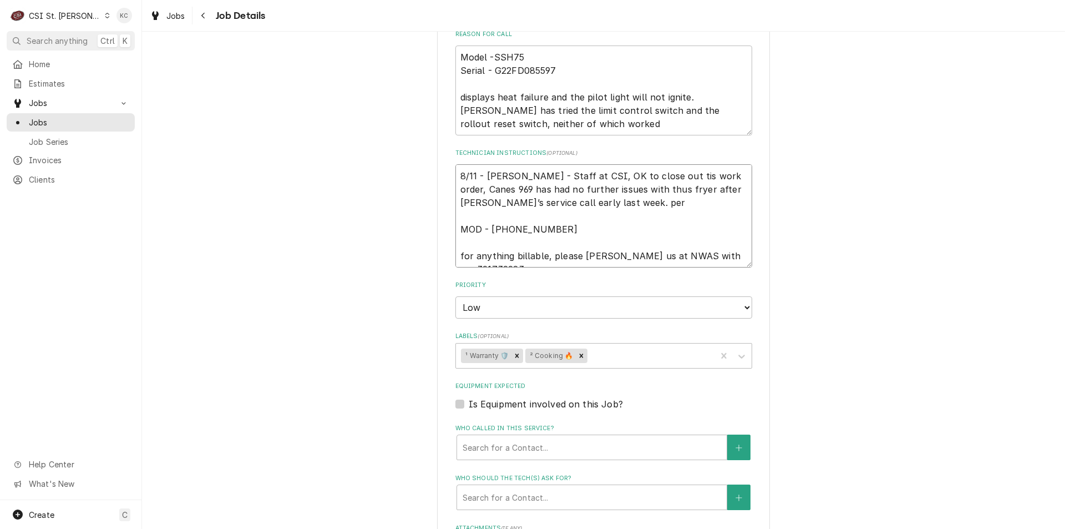
type textarea "x"
type textarea "8/11 - Kelly - Staff at CSI, OK to close out tis work order, Canes 969 has had …"
type textarea "x"
type textarea "8/11 - Kelly - Staff at CSI, OK to close out tis work order, Canes 969 has had …"
type textarea "x"
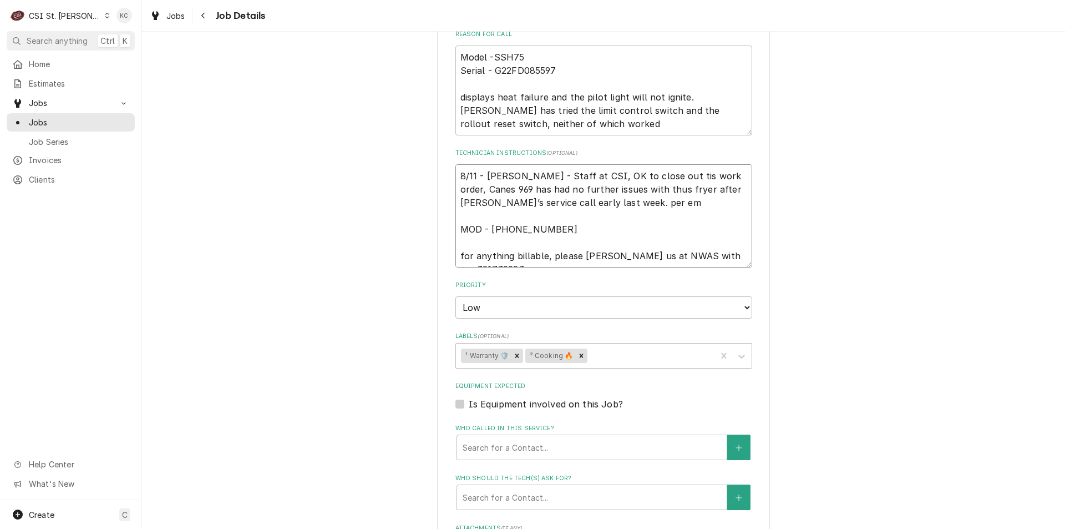
type textarea "8/11 - Kelly - Staff at CSI, OK to close out tis work order, Canes 969 has had …"
type textarea "x"
type textarea "8/11 - Kelly - Staff at CSI, OK to close out tis work order, Canes 969 has had …"
type textarea "x"
type textarea "8/11 - Kelly - Staff at CSI, OK to close out tis work order, Canes 969 has had …"
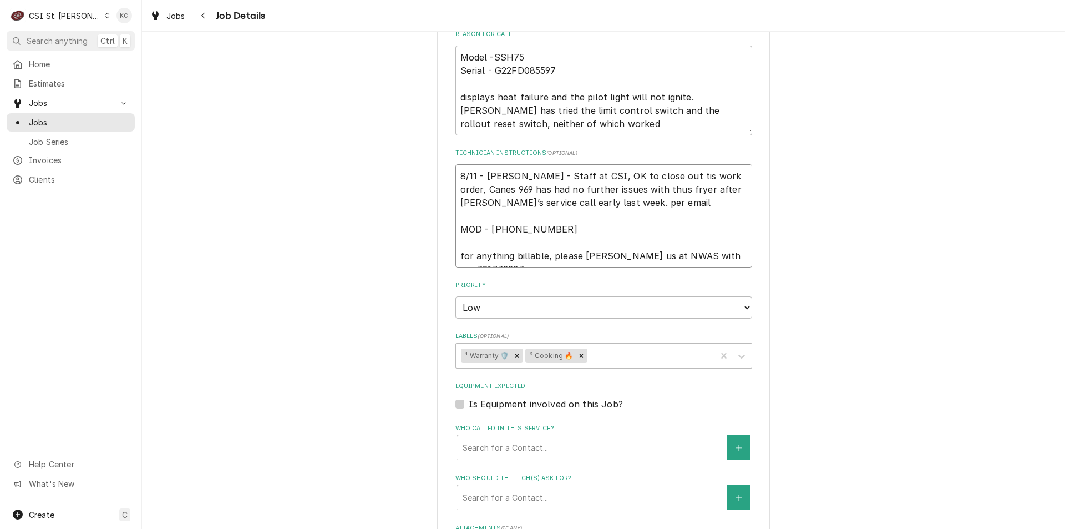
type textarea "x"
type textarea "8/11 - Kelly - Staff at CSI, OK to close out tis work order, Canes 969 has had …"
type textarea "x"
type textarea "8/11 - Kelly - Staff at CSI, OK to close out tis work order, Canes 969 has had …"
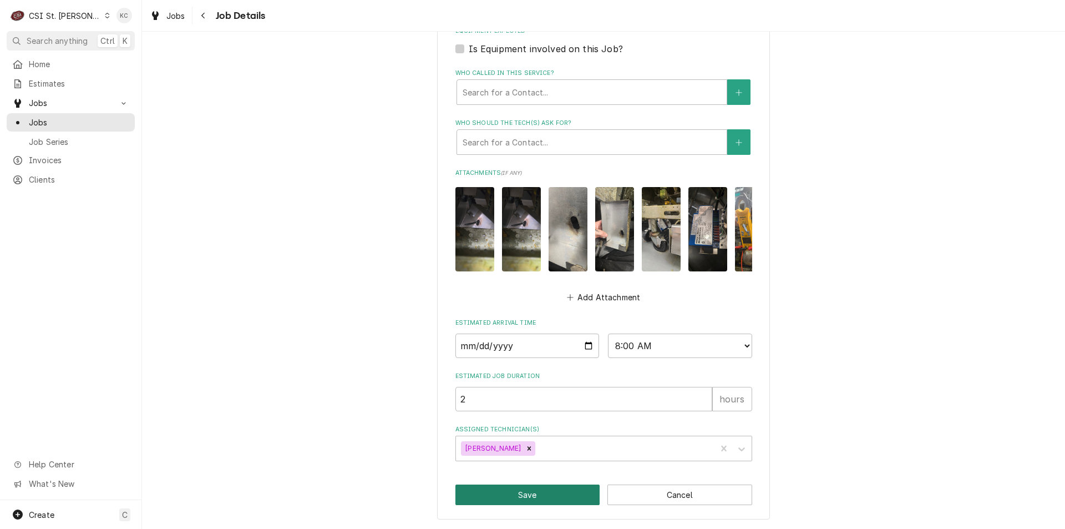
click at [564, 495] on button "Save" at bounding box center [528, 494] width 145 height 21
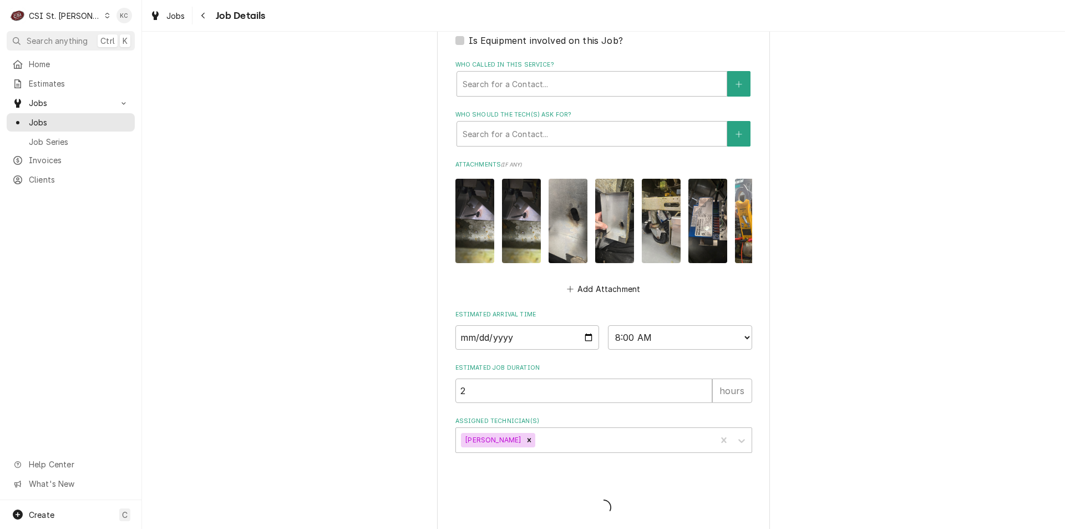
type textarea "x"
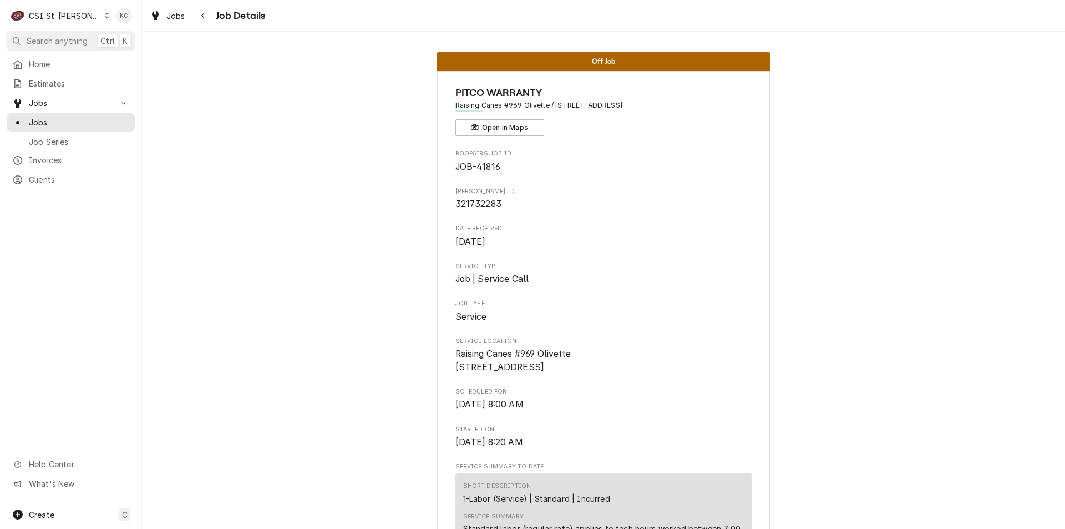
click at [204, 27] on div "Jobs Job Details" at bounding box center [603, 15] width 923 height 31
click at [204, 22] on button "Navigate back" at bounding box center [204, 16] width 18 height 18
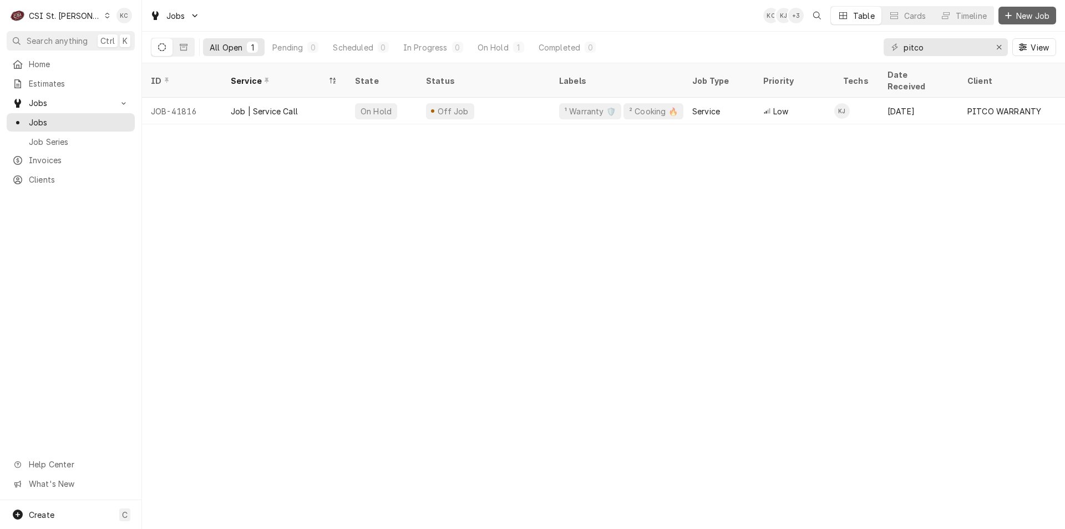
click at [1016, 16] on span "New Job" at bounding box center [1033, 16] width 38 height 12
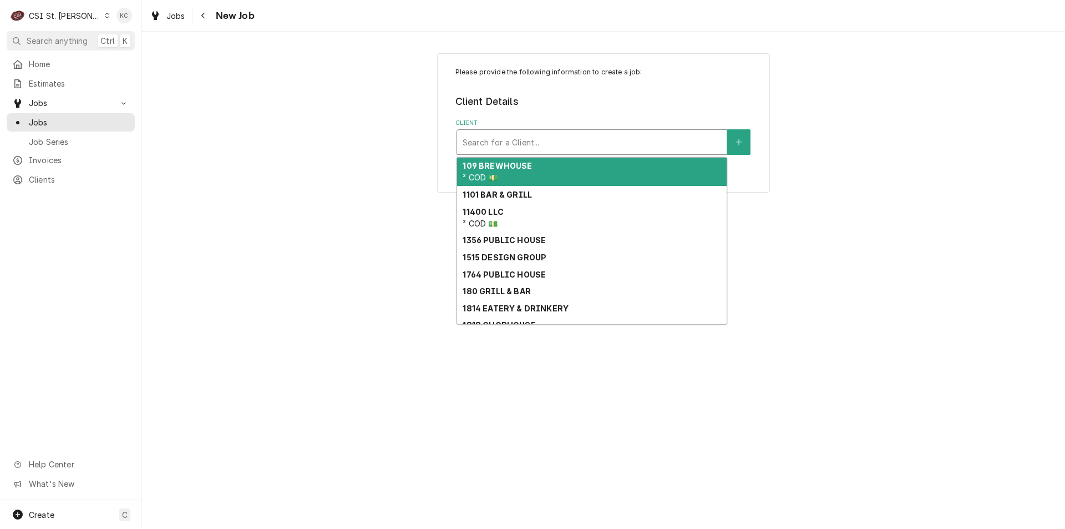
click at [599, 139] on div "Client" at bounding box center [592, 142] width 259 height 20
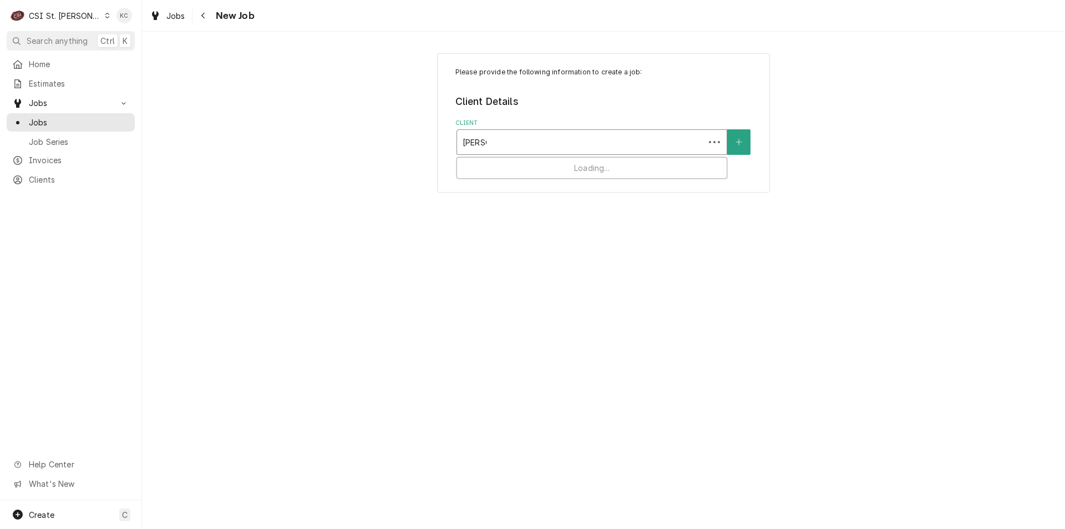
type input "vivian"
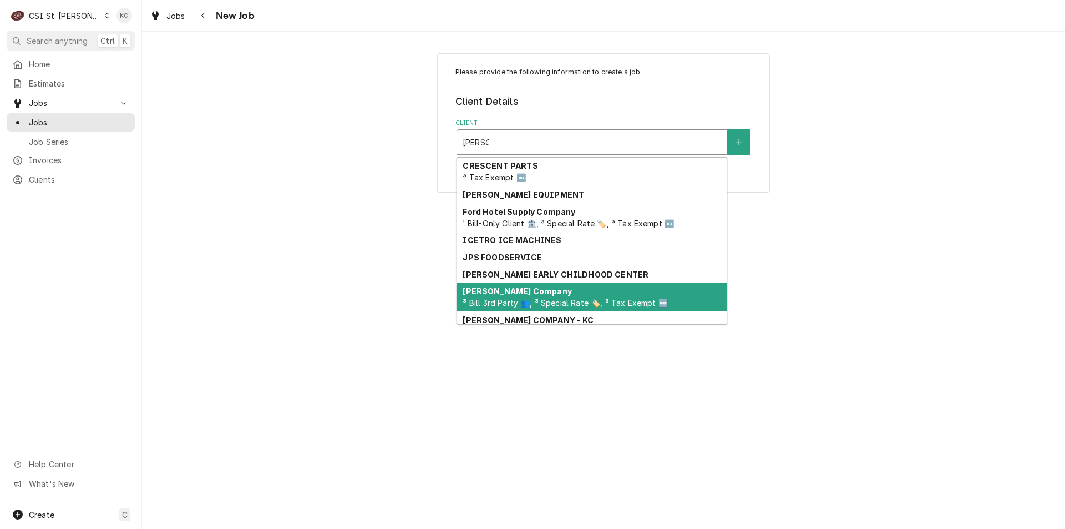
click at [494, 290] on strong "[PERSON_NAME] Company" at bounding box center [517, 290] width 109 height 9
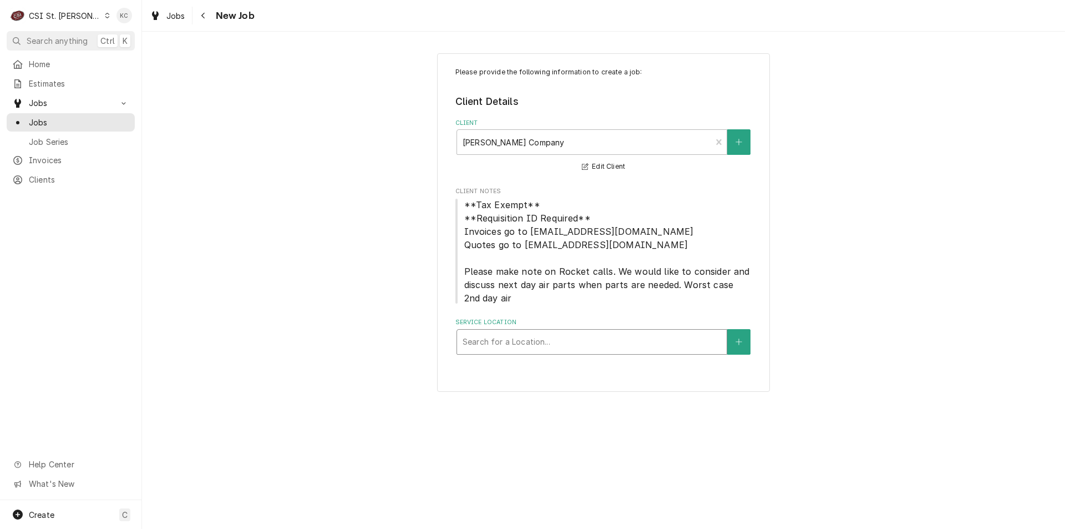
click at [485, 350] on div "Service Location" at bounding box center [592, 342] width 259 height 20
click at [571, 348] on div "Service Location" at bounding box center [592, 342] width 259 height 20
type input "14181"
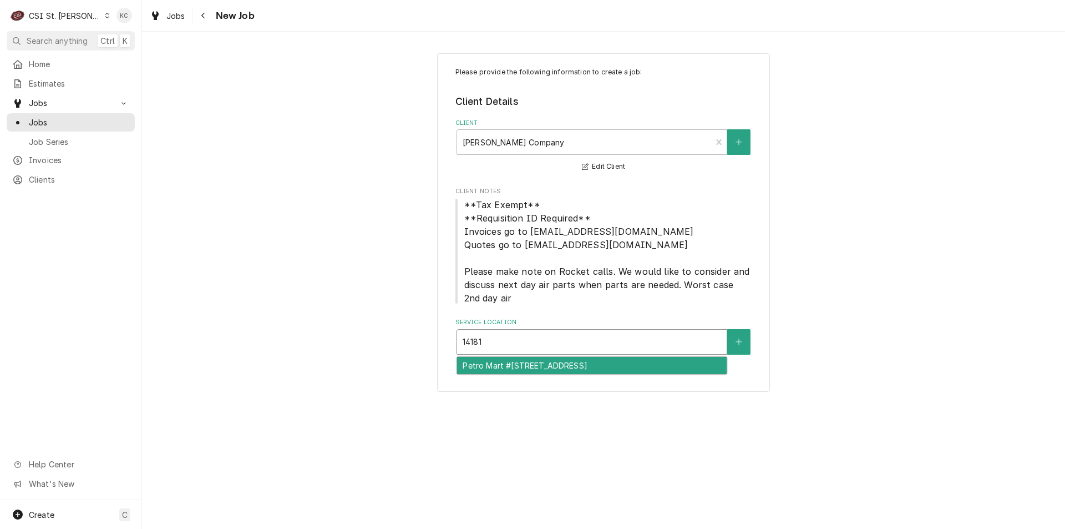
click at [604, 365] on div "Petro Mart #4262 / 14181 Manchester Road, Manchester, MO 63011" at bounding box center [592, 365] width 270 height 17
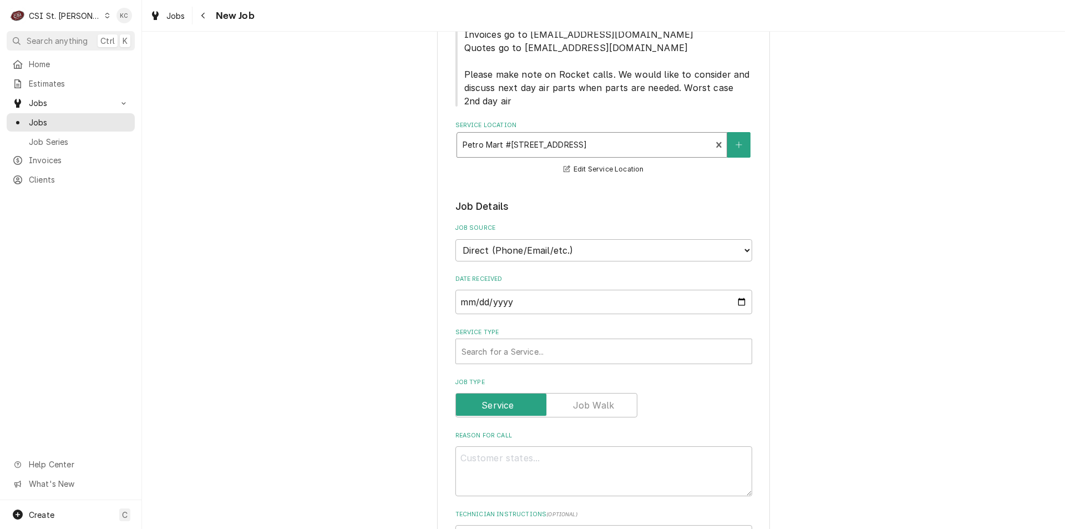
scroll to position [222, 0]
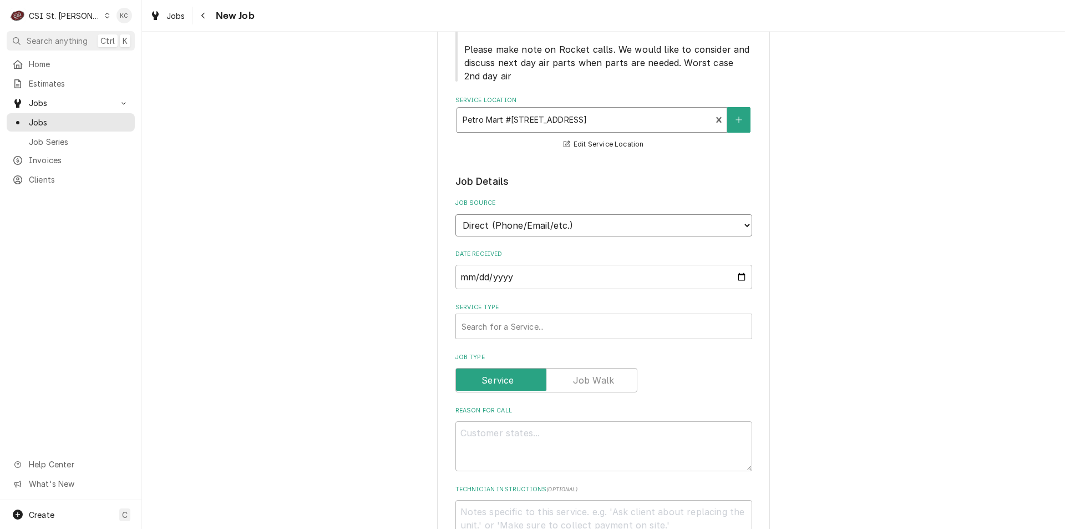
click at [579, 221] on select "Direct (Phone/Email/etc.) Service Channel Corrigo Ecotrak Other" at bounding box center [604, 225] width 297 height 22
select select "100"
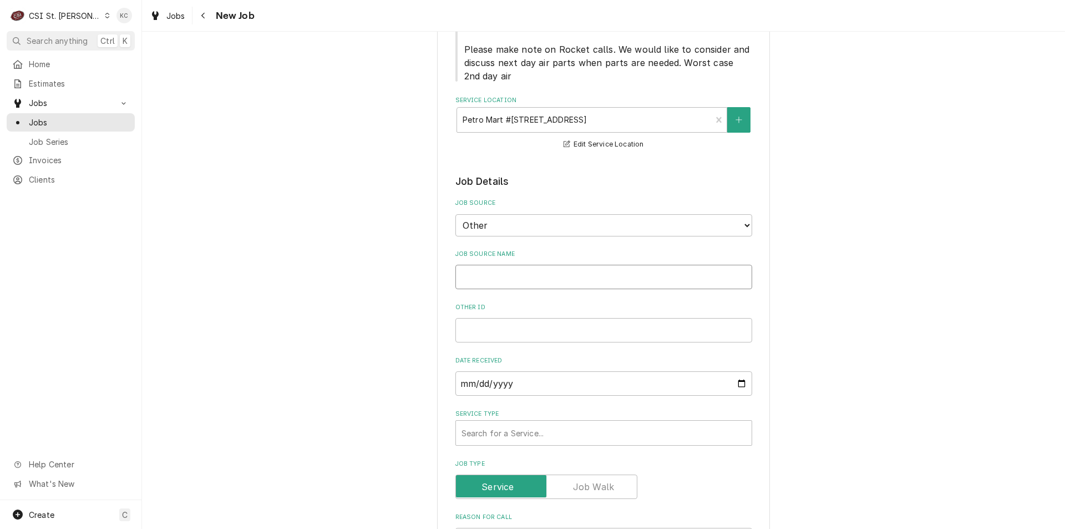
click at [558, 274] on input "Job Source Name" at bounding box center [604, 277] width 297 height 24
type textarea "x"
type input "V"
type textarea "x"
type input "Viv"
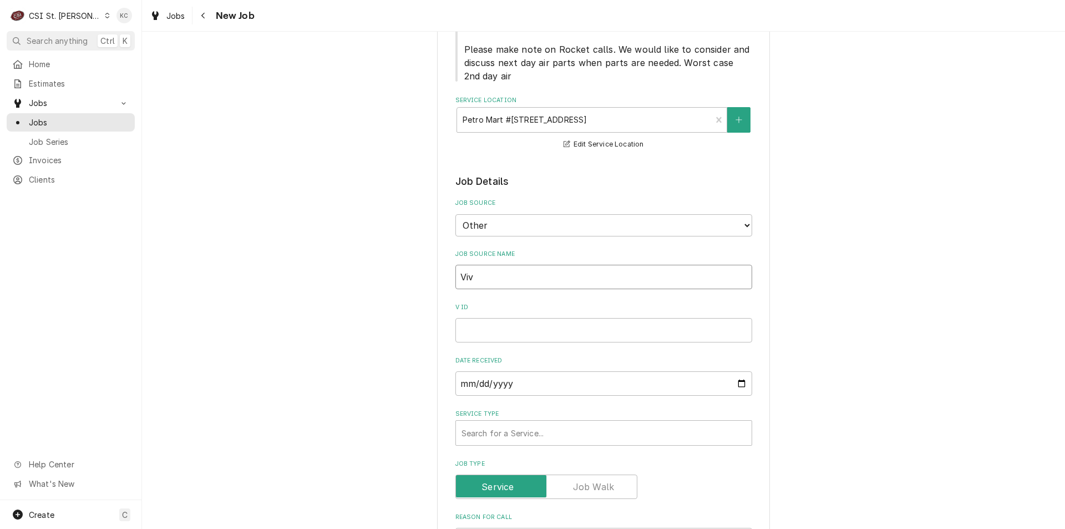
type textarea "x"
type input "Vivi"
type textarea "x"
type input "Vivia"
type textarea "x"
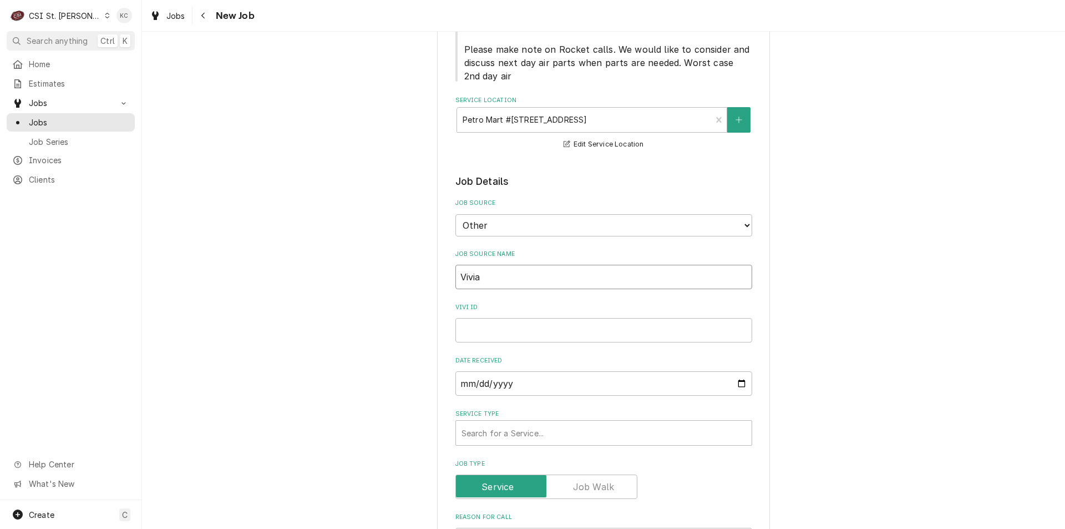
type input "Vivian"
type textarea "x"
type input "Vivian"
type textarea "x"
type input "Vivian a"
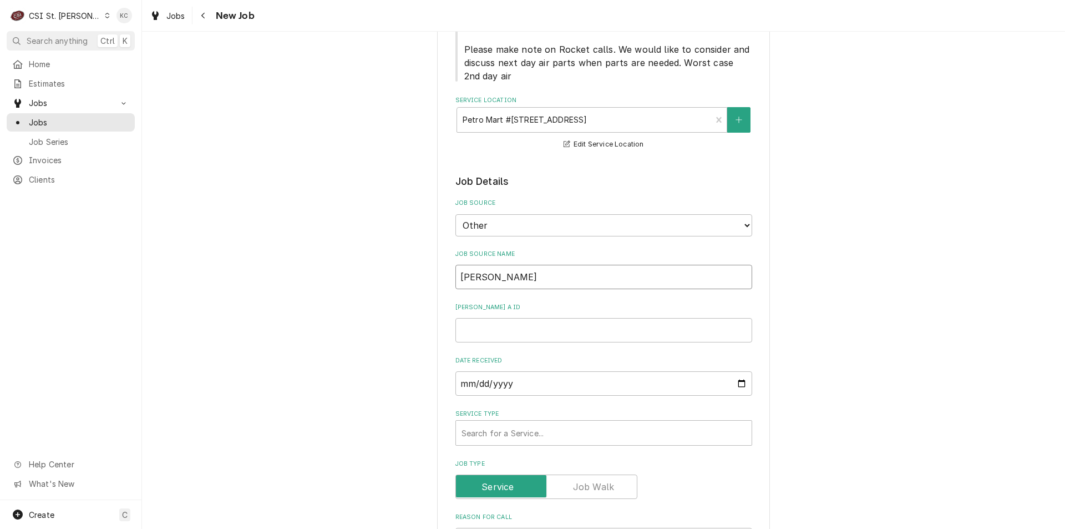
type textarea "x"
type input "Vivian"
type textarea "x"
type input "Vivian e"
type textarea "x"
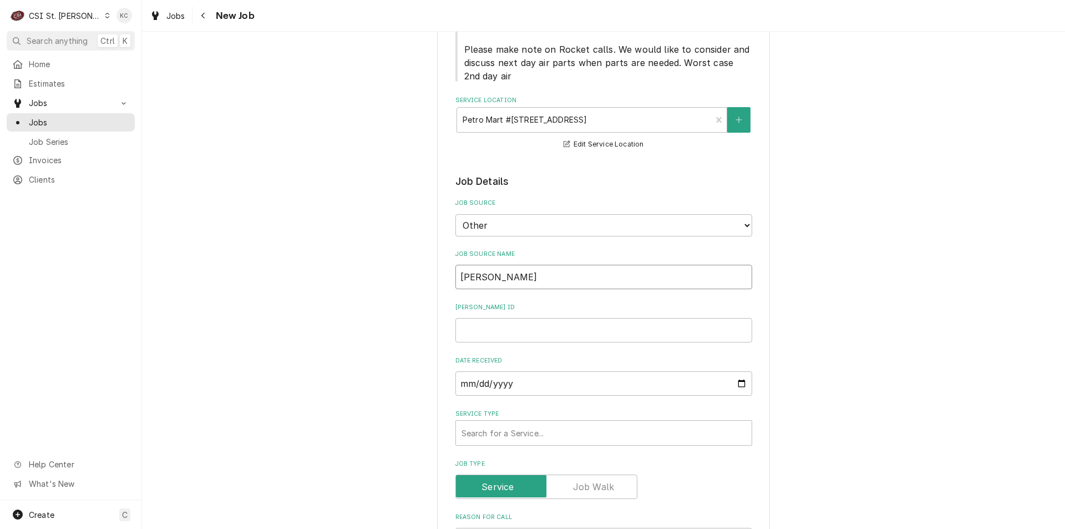
type input "Vivian ema"
type textarea "x"
type input "Vivian emai"
type textarea "x"
type input "Vivian email"
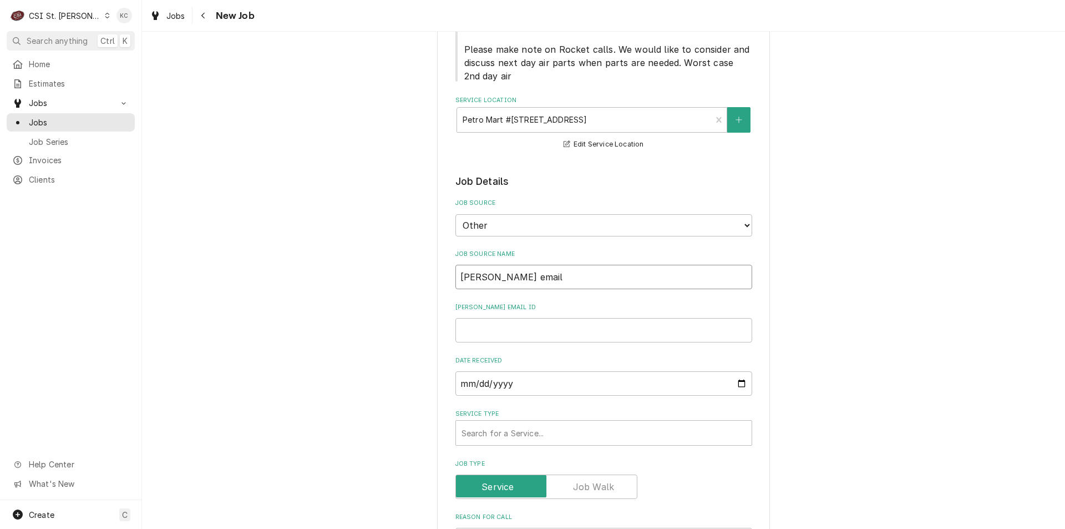
type textarea "x"
type input "Vivian email"
type textarea "x"
type input "4"
type textarea "x"
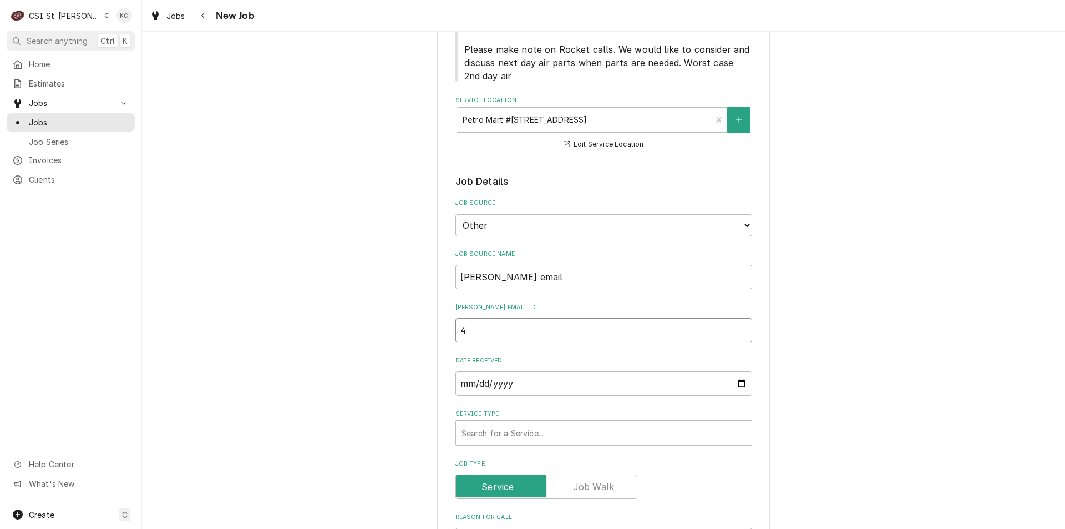
type input "43"
type textarea "x"
type input "432"
type textarea "x"
type input "4322"
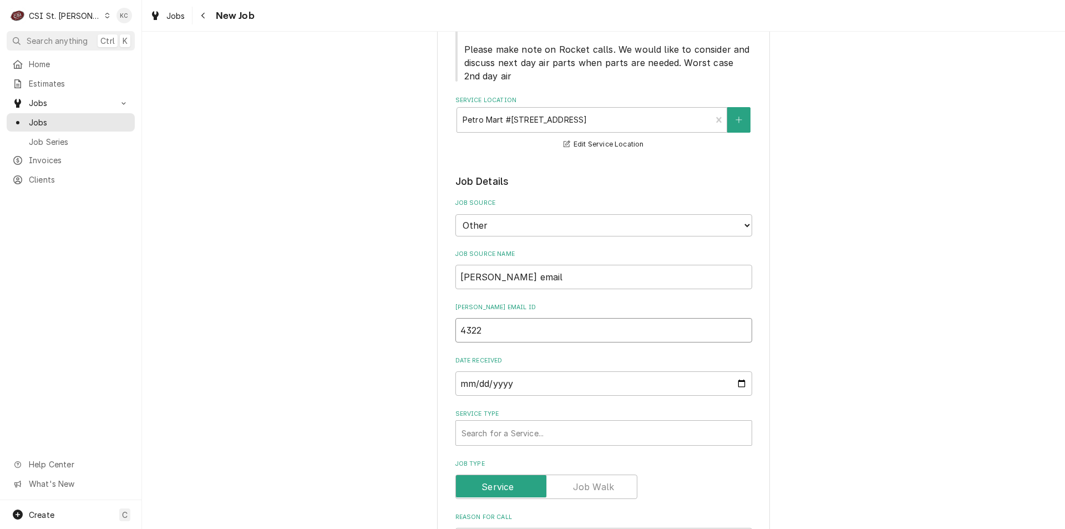
type textarea "x"
type input "43225"
type textarea "x"
type input "43225"
click at [563, 437] on div "Service Type" at bounding box center [604, 433] width 285 height 20
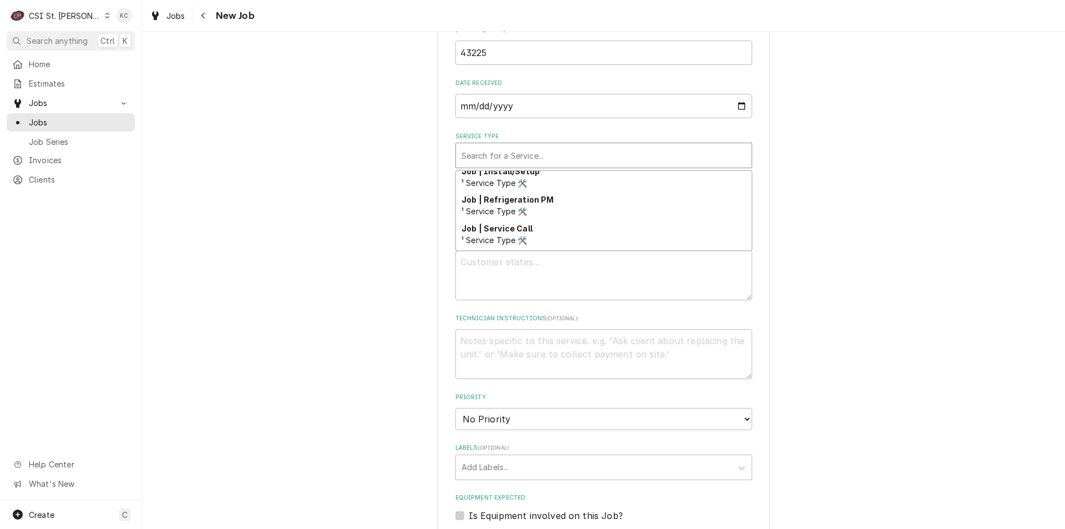
scroll to position [669, 0]
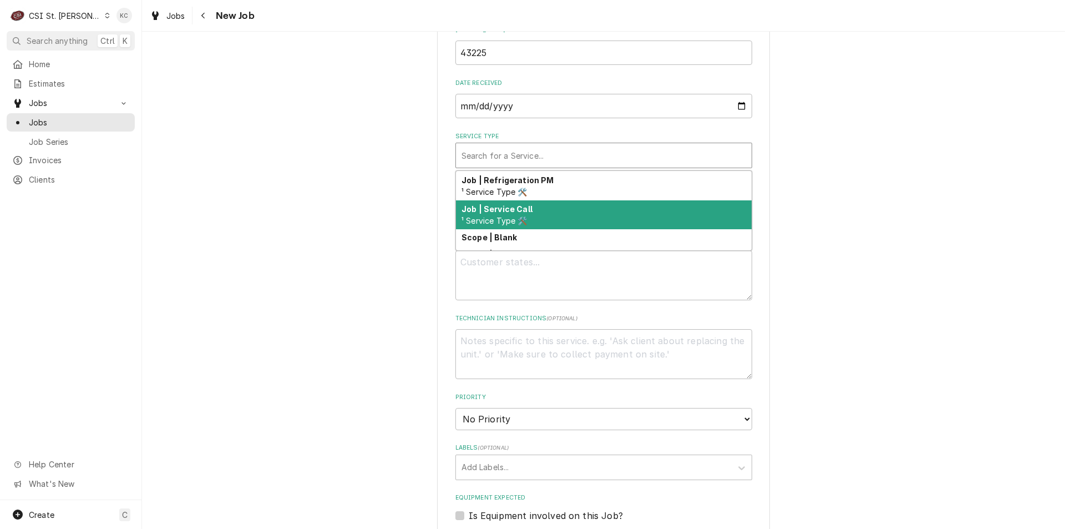
click at [569, 205] on div "Job | Service Call ¹ Service Type 🛠️" at bounding box center [604, 214] width 296 height 29
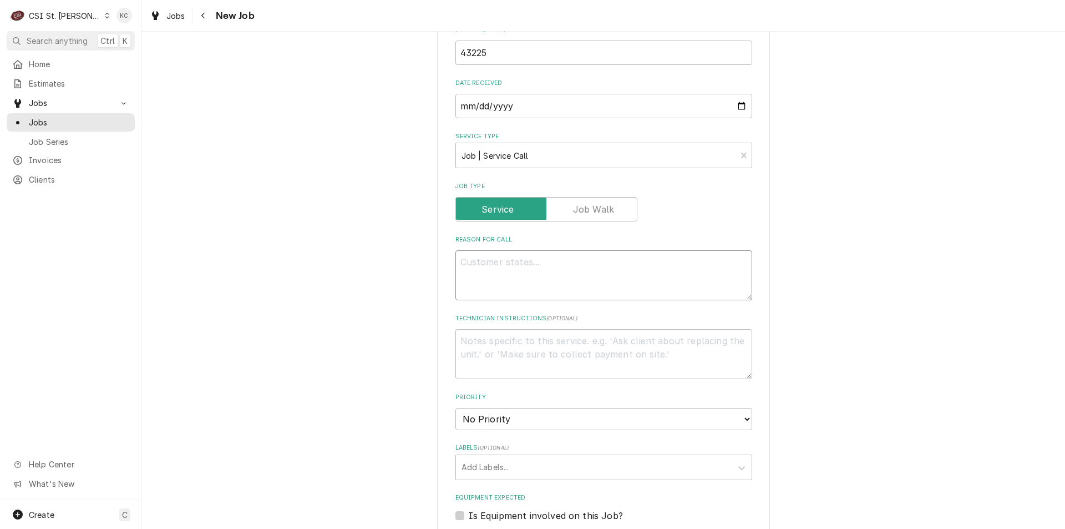
click at [551, 281] on textarea "Reason For Call" at bounding box center [604, 275] width 297 height 50
paste textarea "STORE SAYS THEIR CO2 BACKUP HOSE IS FREEZING UP BADLY ON THE NOZZLES. MAY BE A …"
type textarea "x"
type textarea "STORE SAYS THEIR CO2 BACKUP HOSE IS FREEZING UP BADLY ON THE NOZZLES. MAY BE A …"
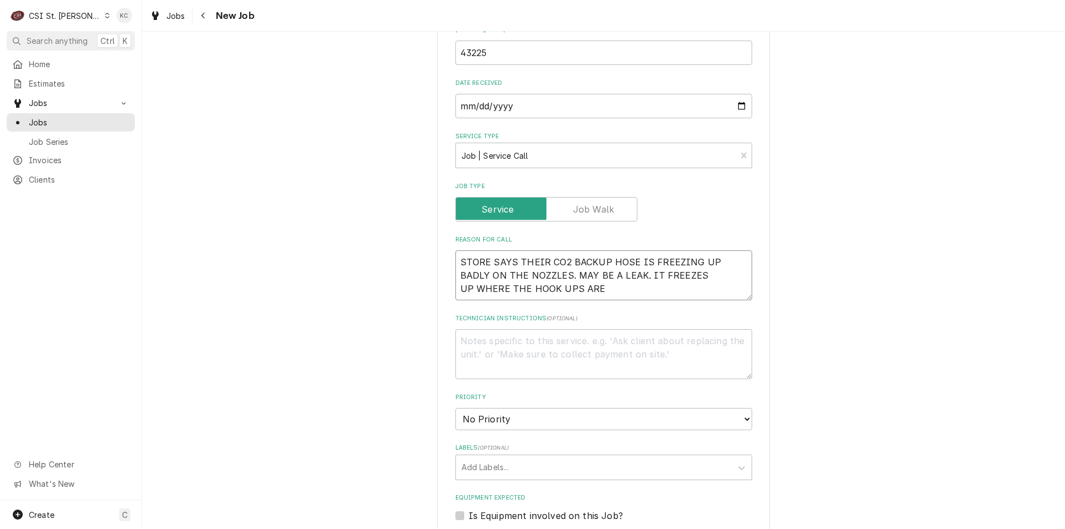
type textarea "x"
type textarea "STORE SAYS THEIR CO2 BACKUP HOSE IS FREEZING UP BADLY ON THE NOZZLES. MAY BE A …"
click at [543, 335] on textarea "Technician Instructions ( optional )" at bounding box center [604, 354] width 297 height 50
type textarea "x"
type textarea "M"
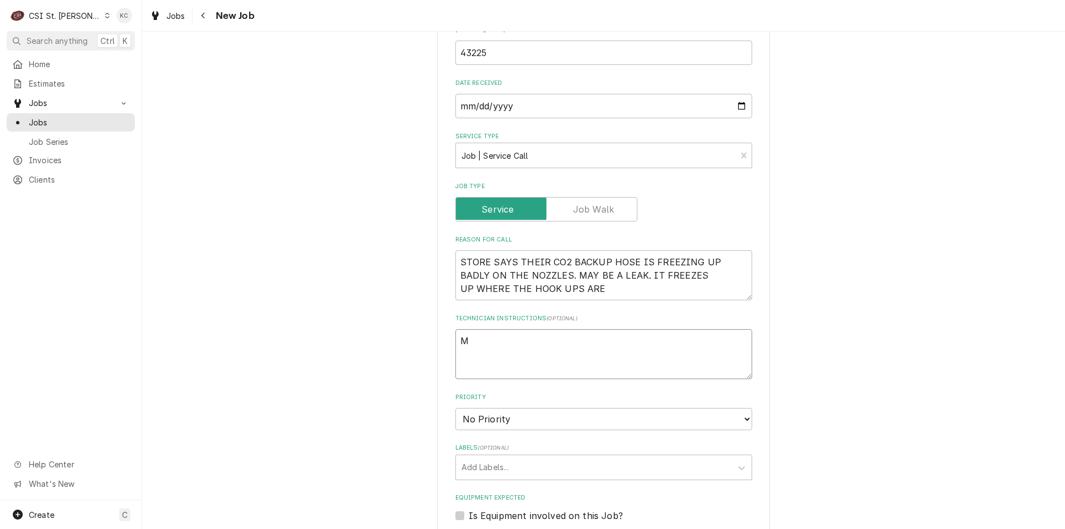
type textarea "x"
type textarea "MO"
type textarea "x"
type textarea "MOD"
type textarea "x"
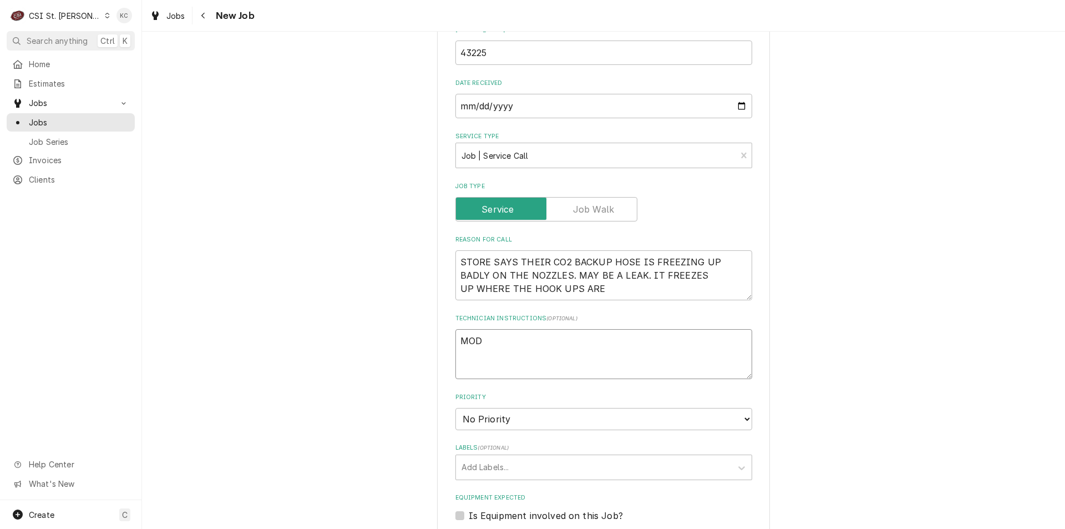
type textarea "MOD"
type textarea "x"
type textarea "MOD -"
type textarea "x"
type textarea "MOD -"
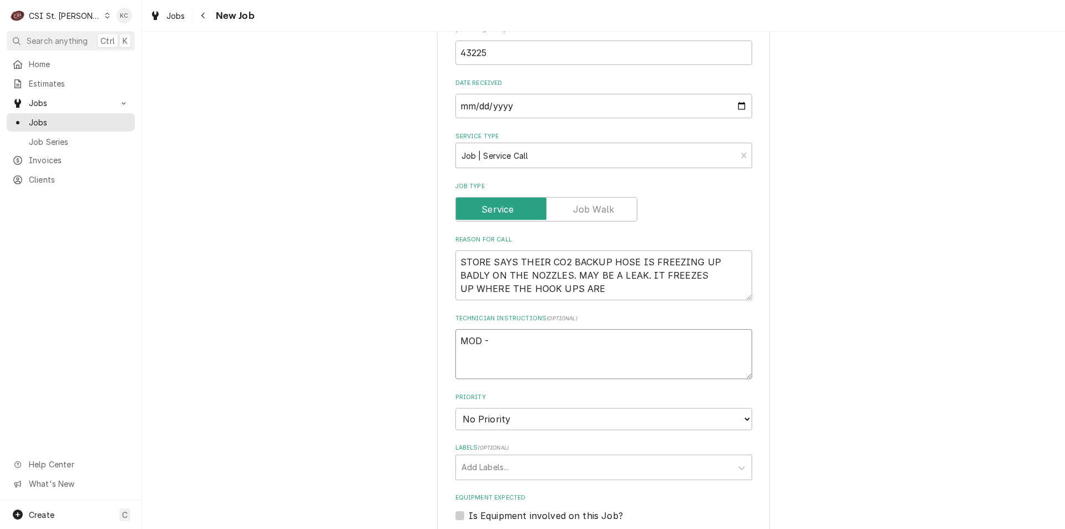
type textarea "x"
type textarea "MOD - 6"
type textarea "x"
type textarea "MOD - 63"
type textarea "x"
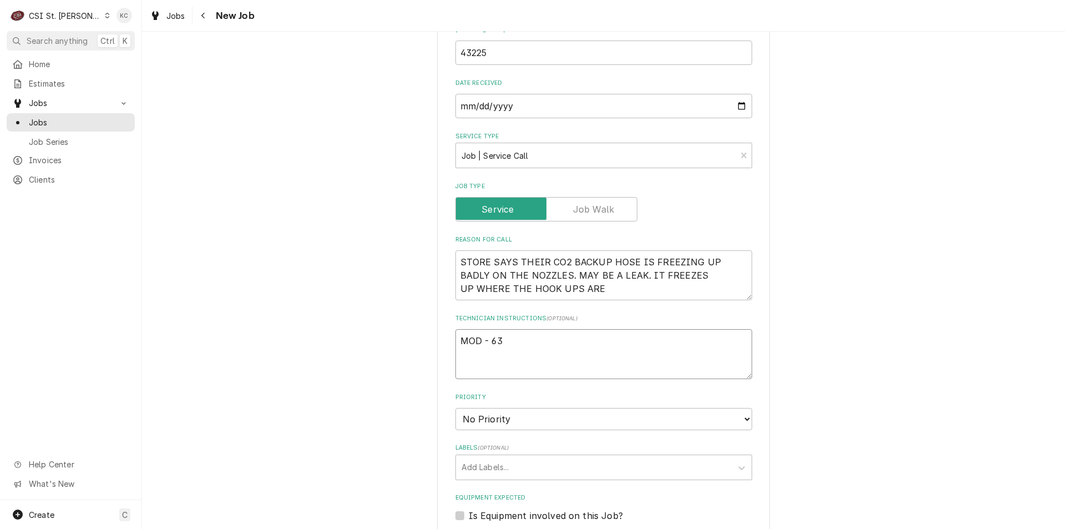
type textarea "MOD - 636"
type textarea "x"
type textarea "MOD - 636"
type textarea "x"
type textarea "MOD - 636 5"
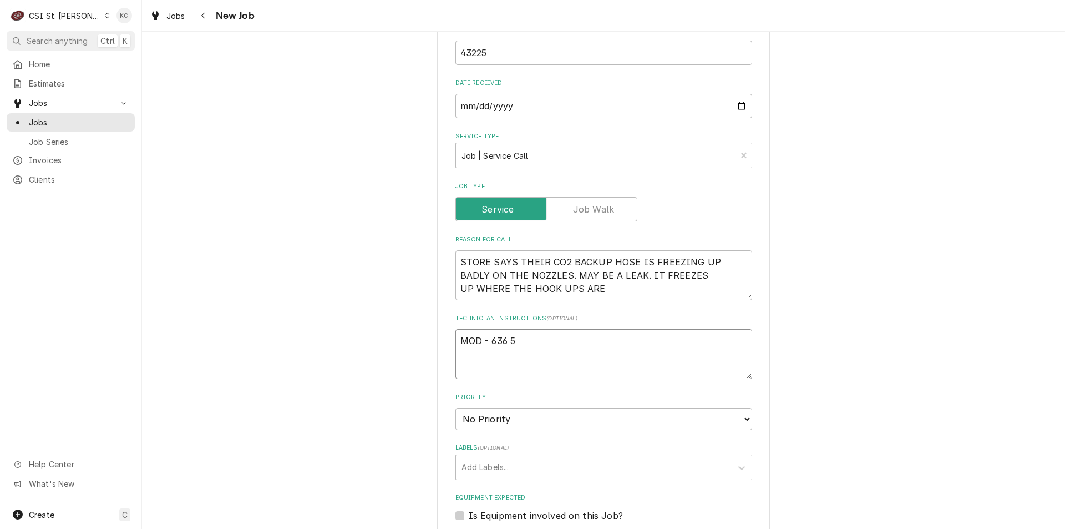
type textarea "x"
type textarea "MOD - 636 53"
type textarea "x"
type textarea "MOD - 636 534"
type textarea "x"
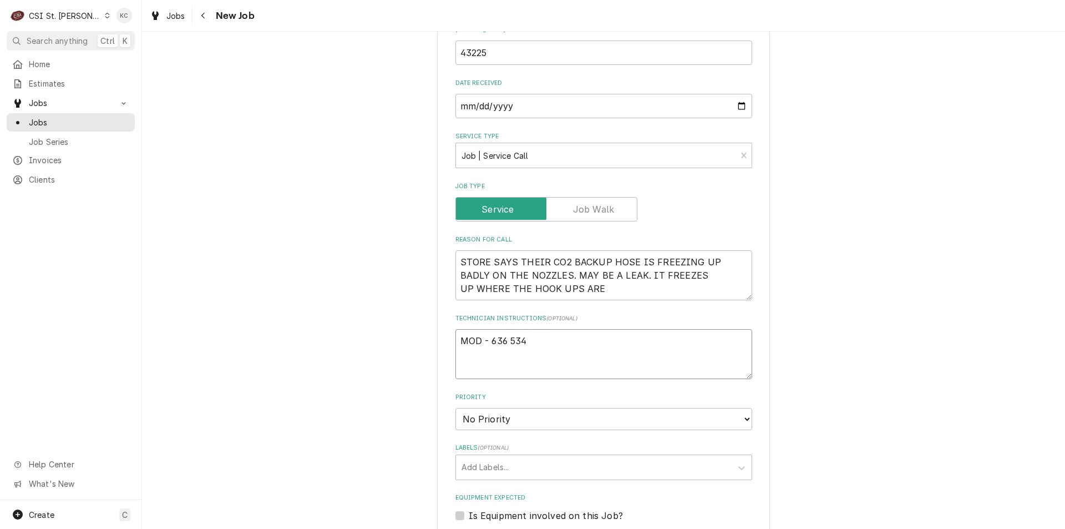
type textarea "MOD - 636 534-"
type textarea "x"
type textarea "MOD - 636 534-1"
type textarea "x"
type textarea "MOD - 636 534-18"
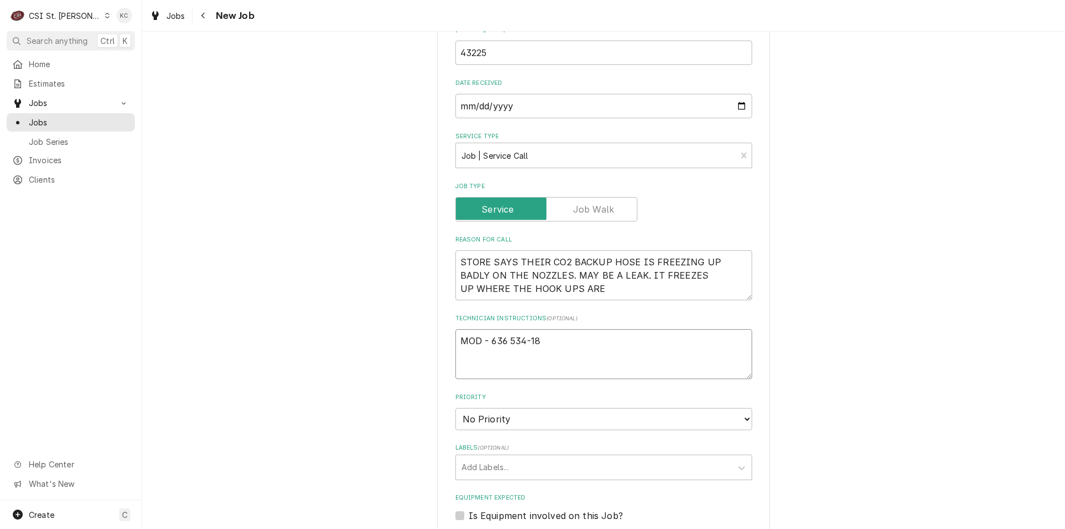
type textarea "x"
type textarea "MOD - 636 534-183"
type textarea "x"
type textarea "MOD - 636 534-1836"
type textarea "x"
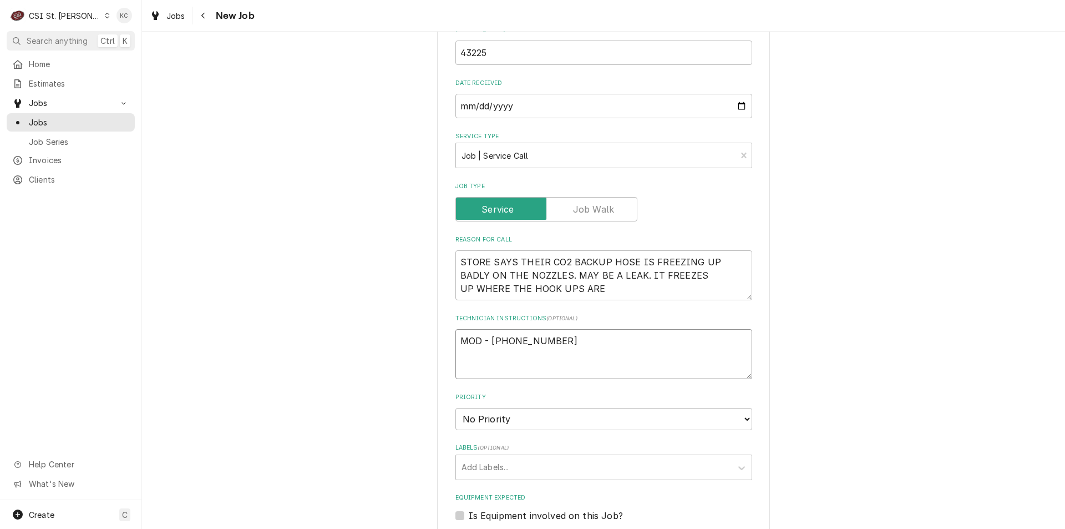
type textarea "MOD - 636 534-1836"
type textarea "x"
type textarea "MOD - 636 534-1836"
type textarea "x"
type textarea "MOD - 636 534-1836"
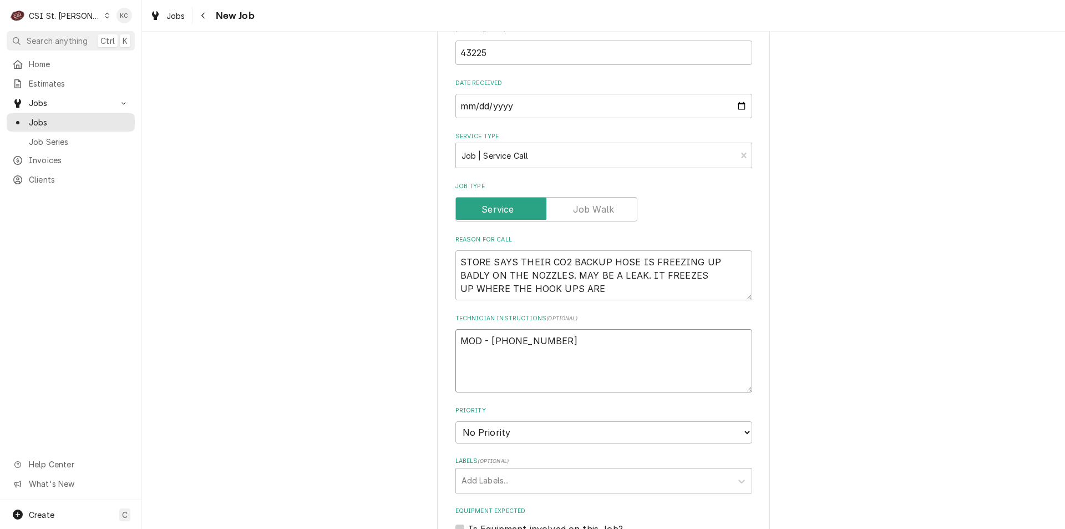
type textarea "x"
type textarea "N MOD - 636 534-1836"
type textarea "x"
type textarea "NT MOD - 636 534-1836"
type textarea "x"
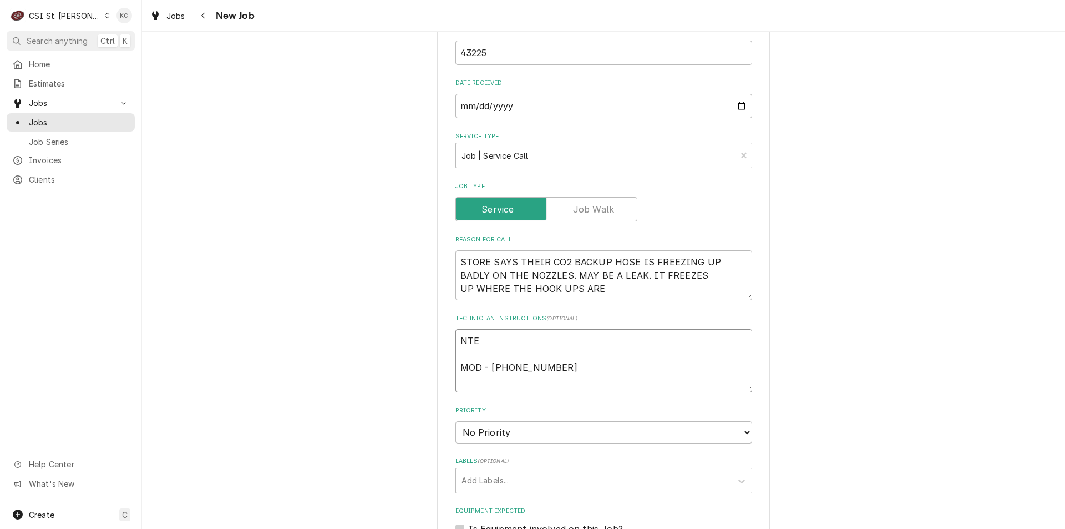
type textarea "NTE MOD - 636 534-1836"
type textarea "x"
type textarea "NTE $ MOD - 636 534-1836"
type textarea "x"
type textarea "NTE $6 MOD - 636 534-1836"
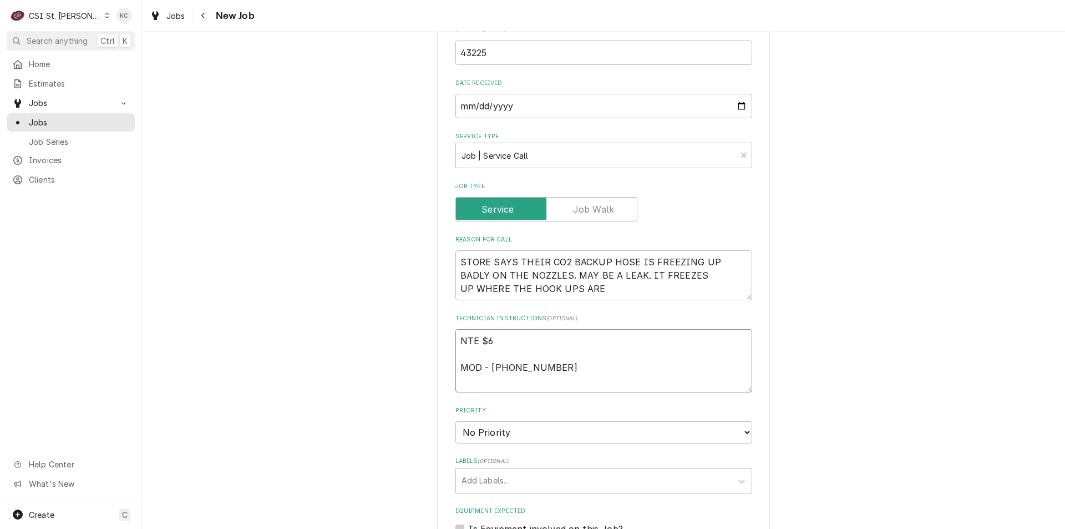
type textarea "x"
type textarea "NTE $65 MOD - 636 534-1836"
type textarea "x"
type textarea "NTE $6 MOD - 636 534-1836"
type textarea "x"
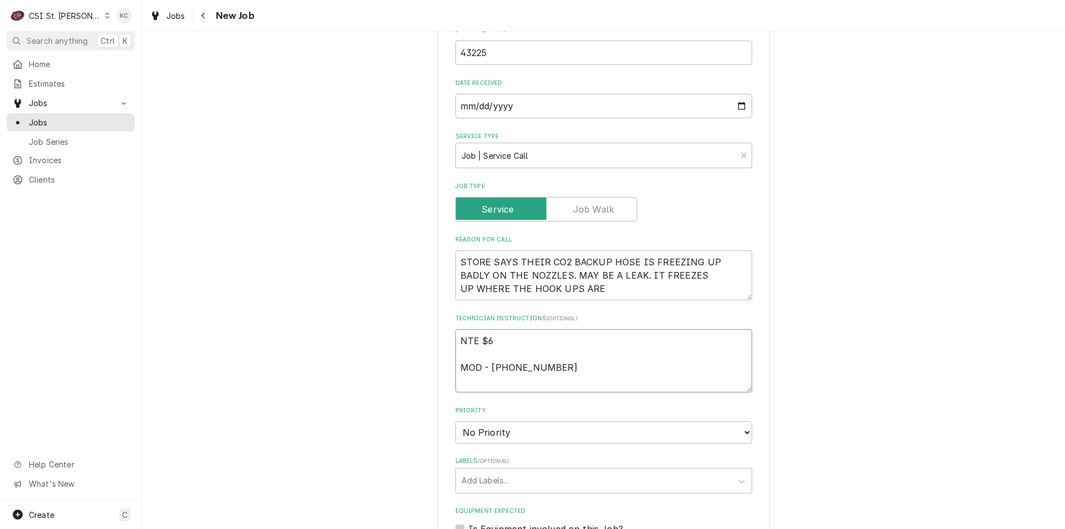
type textarea "NTE $62 MOD - 636 534-1836"
type textarea "x"
type textarea "NTE $625 MOD - 636 534-1836"
type textarea "x"
type textarea "NTE $625. MOD - 636 534-1836"
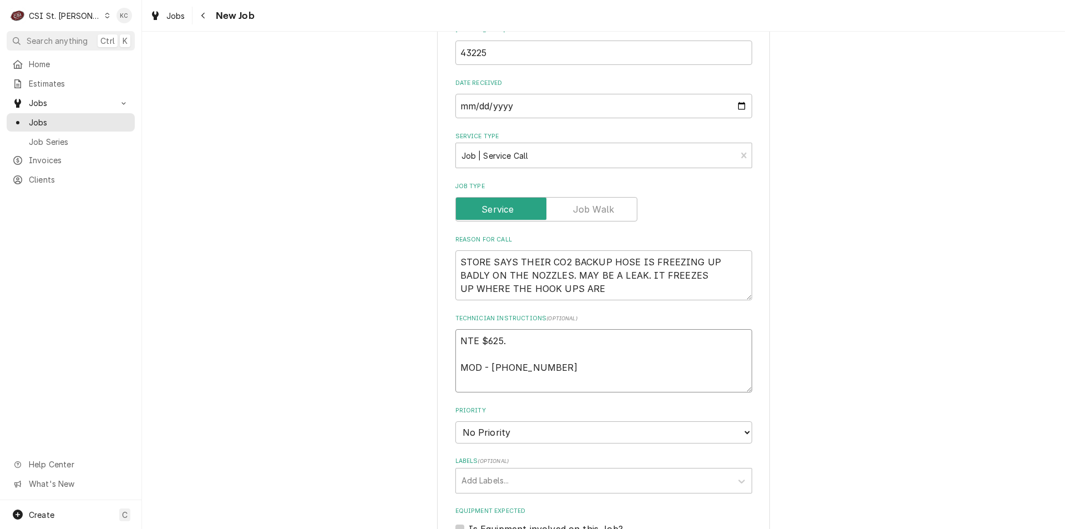
type textarea "x"
type textarea "NTE $625.0 MOD - 636 534-1836"
type textarea "x"
type textarea "NTE $625.00 MOD - 636 534-1836"
type textarea "x"
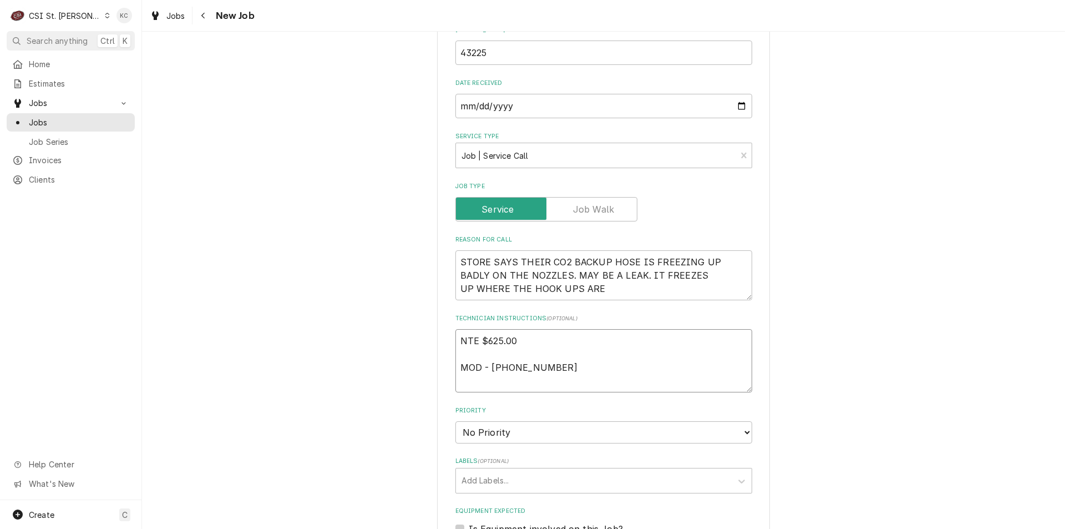
type textarea "NTE $625.00 MOD - 636 534-1836"
type textarea "x"
type textarea "NTE $625.00 MOD - 636 534-1836"
type textarea "x"
type textarea "E NTE $625.00 MOD - 636 534-1836"
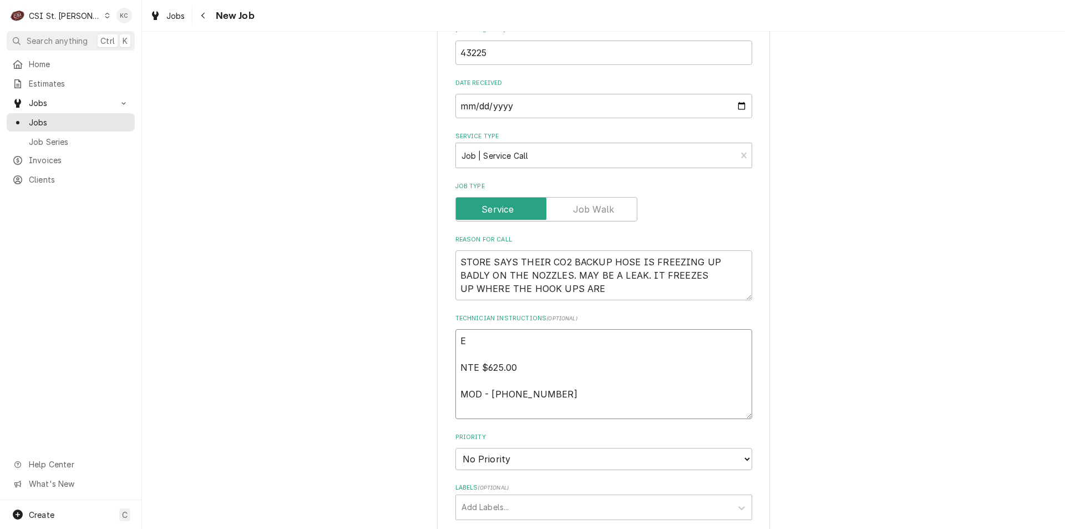
type textarea "x"
type textarea "EM NTE $625.00 MOD - 636 534-1836"
type textarea "x"
type textarea "EME NTE $625.00 MOD - 636 534-1836"
type textarea "x"
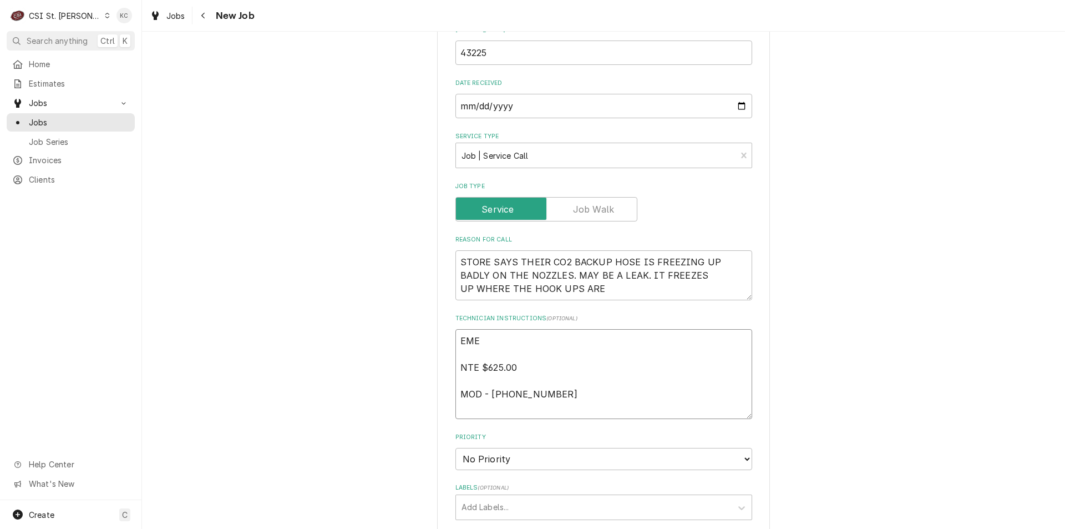
type textarea "EMEG NTE $625.00 MOD - 636 534-1836"
type textarea "x"
type textarea "EME NTE $625.00 MOD - 636 534-1836"
type textarea "x"
type textarea "EMER NTE $625.00 MOD - 636 534-1836"
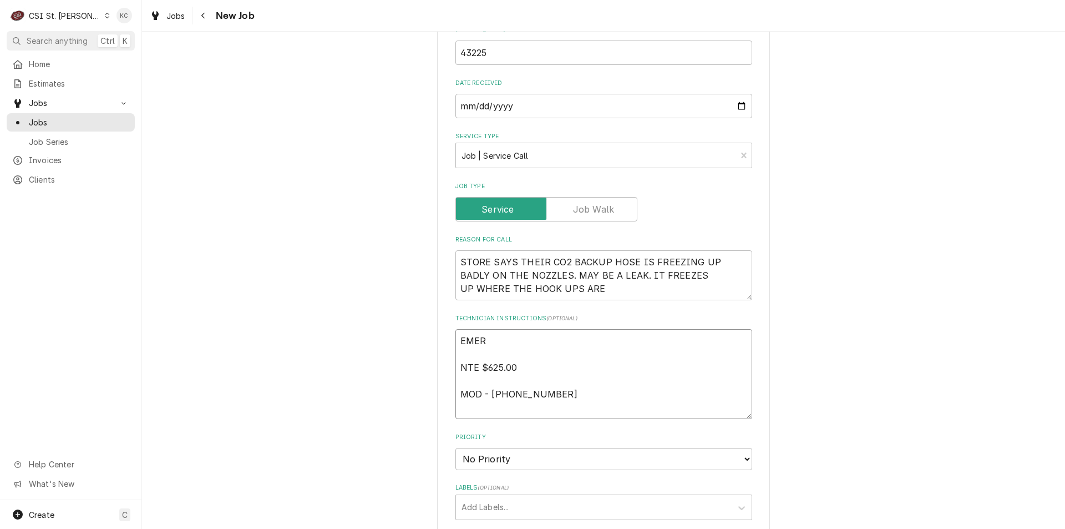
type textarea "x"
type textarea "EMERG NTE $625.00 MOD - 636 534-1836"
type textarea "x"
type textarea "EMERGE NTE $625.00 MOD - 636 534-1836"
type textarea "x"
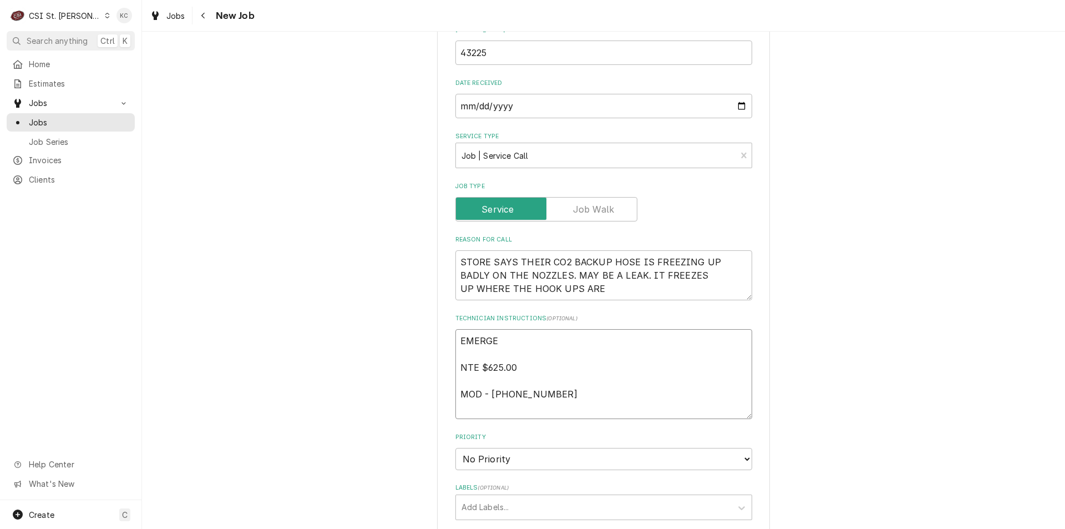
type textarea "EMERGEN NTE $625.00 MOD - 636 534-1836"
type textarea "x"
type textarea "EMERGENC NTE $625.00 MOD - 636 534-1836"
type textarea "x"
type textarea "EMERGENCY NTE $625.00 MOD - 636 534-1836"
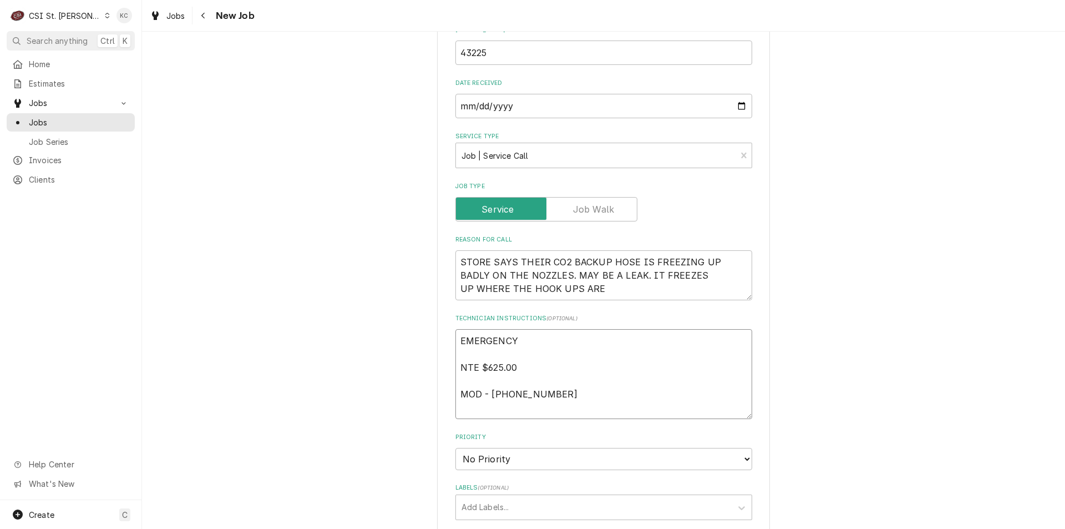
type textarea "x"
type textarea "EMERGENCY NTE $625.00 MOD - 636 534-1836"
type textarea "x"
type textarea "EMERGENCY S NTE $625.00 MOD - 636 534-1836"
type textarea "x"
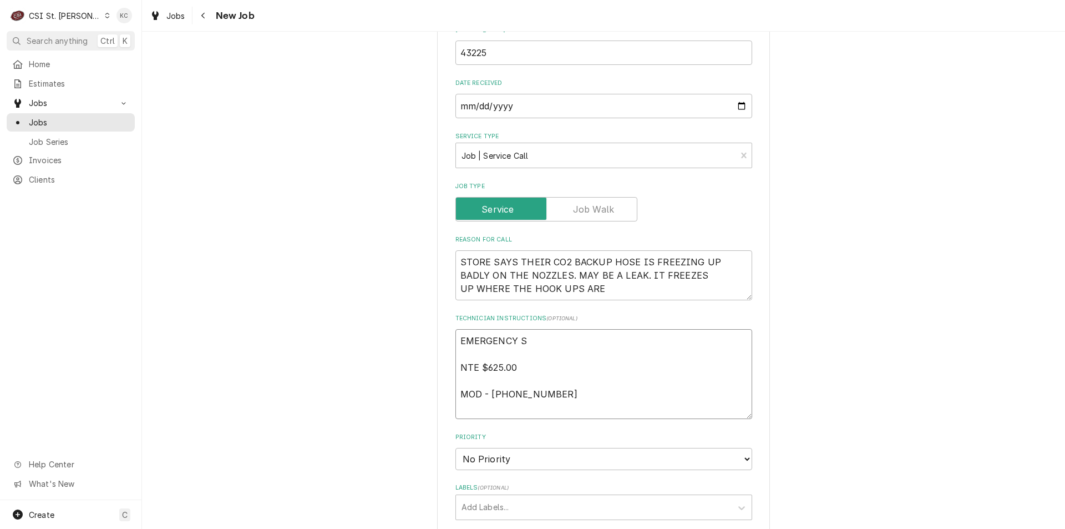
type textarea "EMERGENCY SE NTE $625.00 MOD - 636 534-1836"
type textarea "x"
type textarea "EMERGENCY SER NTE $625.00 MOD - 636 534-1836"
type textarea "x"
type textarea "EMERGENCY SERV NTE $625.00 MOD - 636 534-1836"
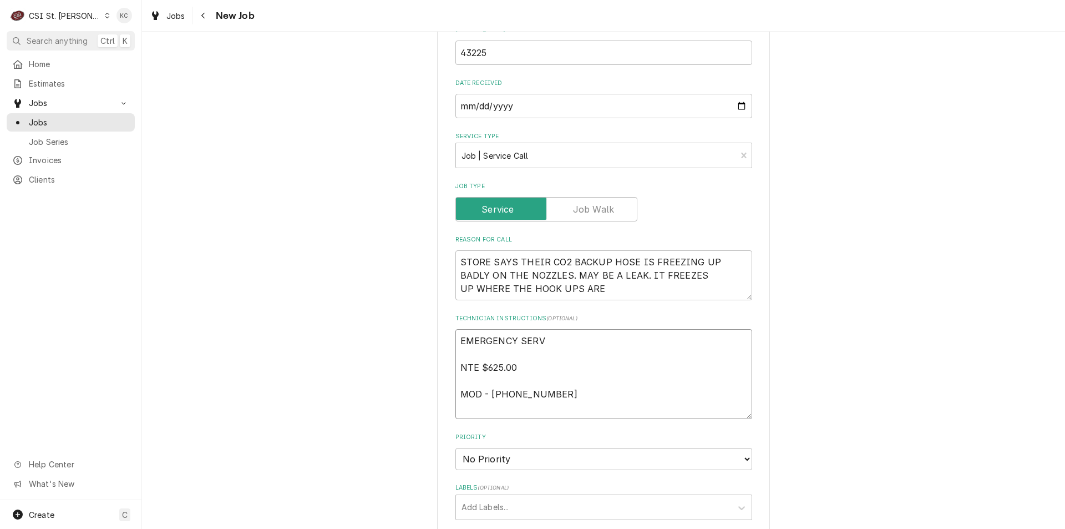
type textarea "x"
type textarea "EMERGENCY SERVI NTE $625.00 MOD - 636 534-1836"
type textarea "x"
type textarea "EMERGENCY SERVIC NTE $625.00 MOD - 636 534-1836"
type textarea "x"
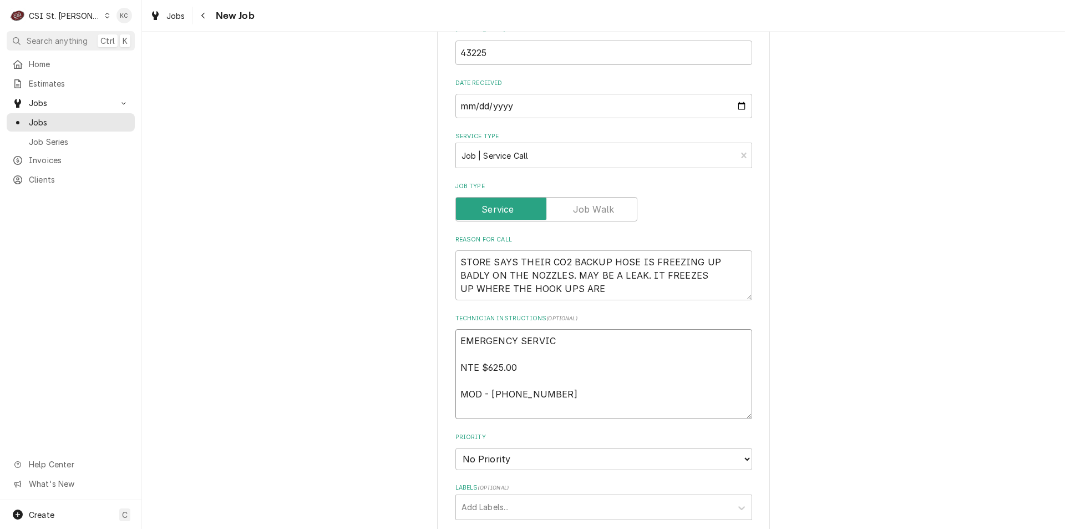
type textarea "EMERGENCY SERVICE NTE $625.00 MOD - 636 534-1836"
type textarea "x"
type textarea "EMERGENCY SERVICE NTE $625.00 MOD - 636 534-1836"
type textarea "x"
type textarea "EMERGENCY SERVICE C NTE $625.00 MOD - 636 534-1836"
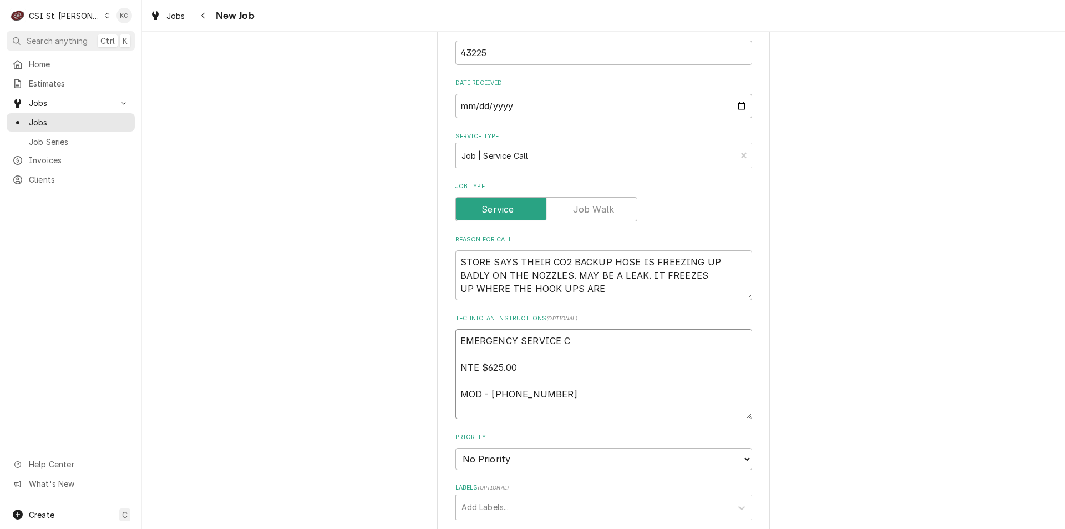
type textarea "x"
type textarea "EMERGENCY SERVICE CA NTE $625.00 MOD - 636 534-1836"
type textarea "x"
type textarea "EMERGENCY SERVICE CAL NTE $625.00 MOD - 636 534-1836"
type textarea "x"
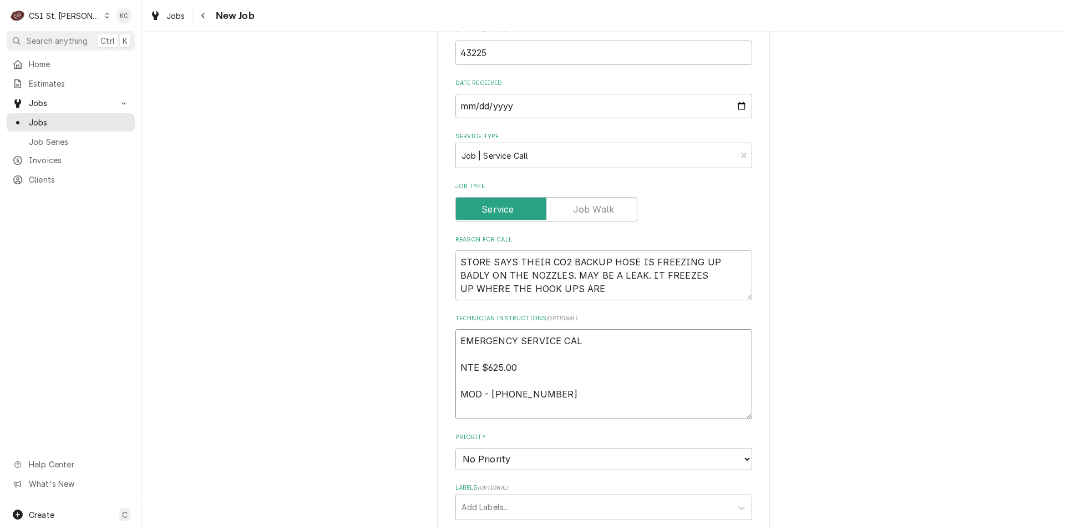
type textarea "EMERGENCY SERVICE CALL NTE $625.00 MOD - 636 534-1836"
type textarea "x"
type textarea "EMERGENCY SERVICE CALL NTE $625.00 MOD - 636 534-1836"
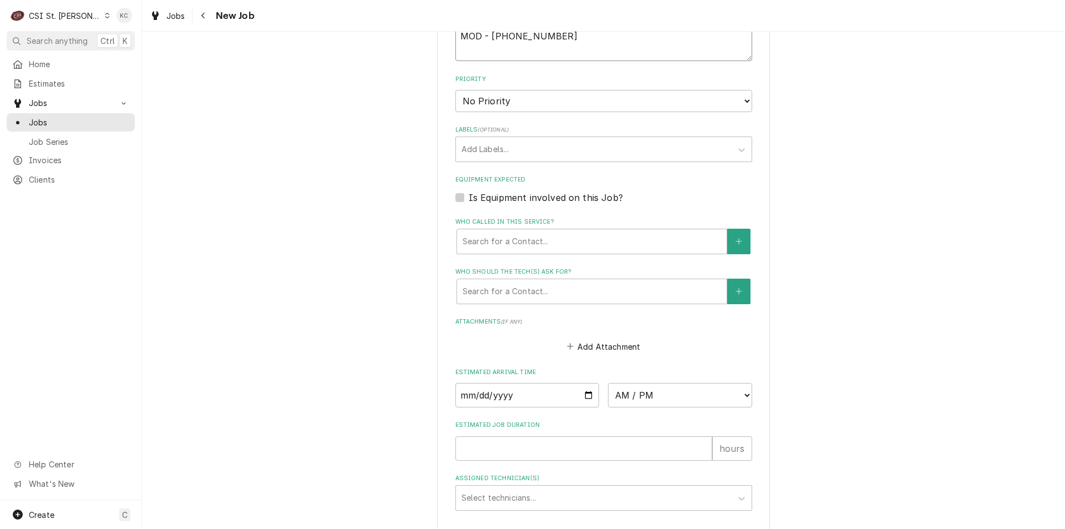
scroll to position [824, 0]
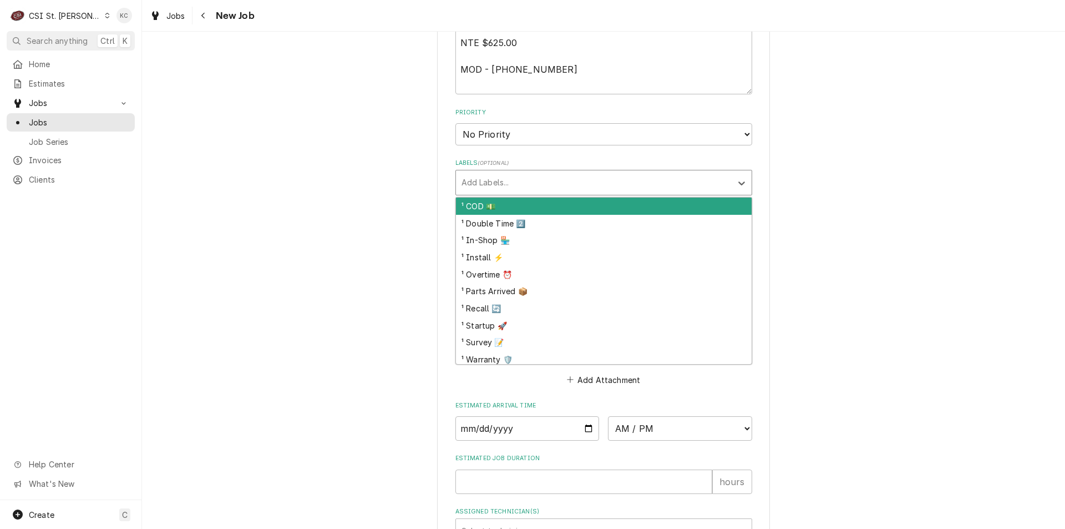
click at [514, 189] on div "Labels" at bounding box center [594, 183] width 265 height 20
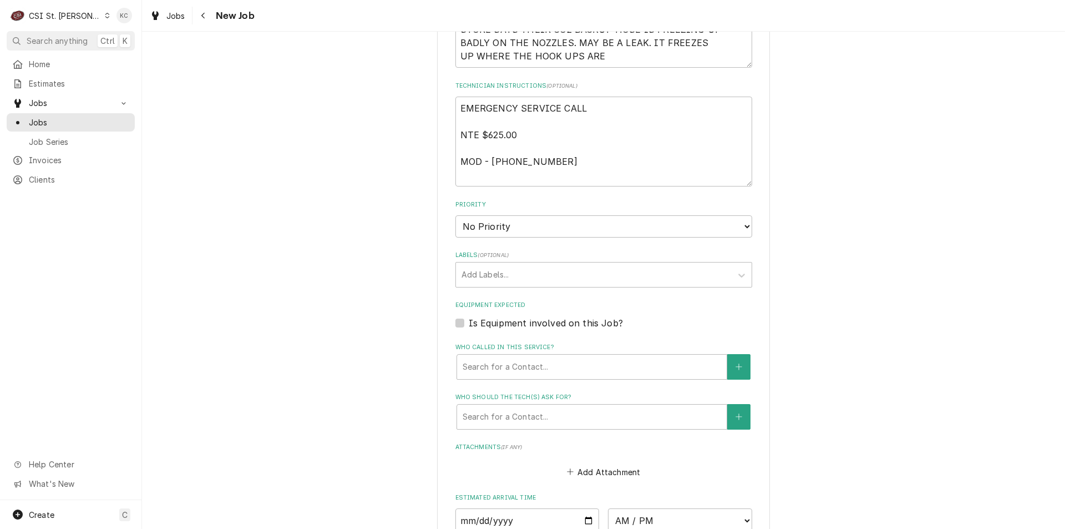
scroll to position [713, 0]
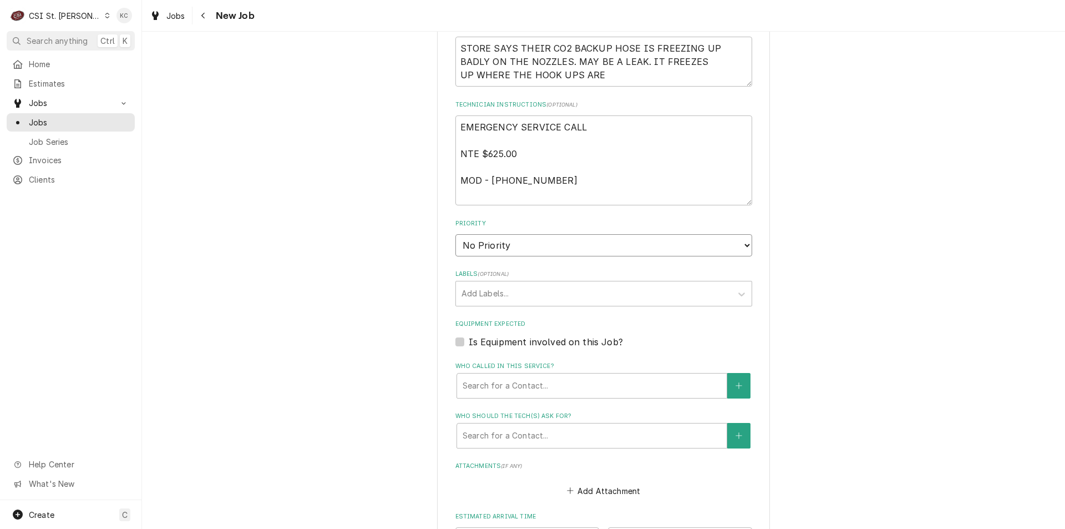
click at [479, 255] on select "No Priority Urgent High Medium Low" at bounding box center [604, 245] width 297 height 22
select select "2"
click at [456, 234] on select "No Priority Urgent High Medium Low" at bounding box center [604, 245] width 297 height 22
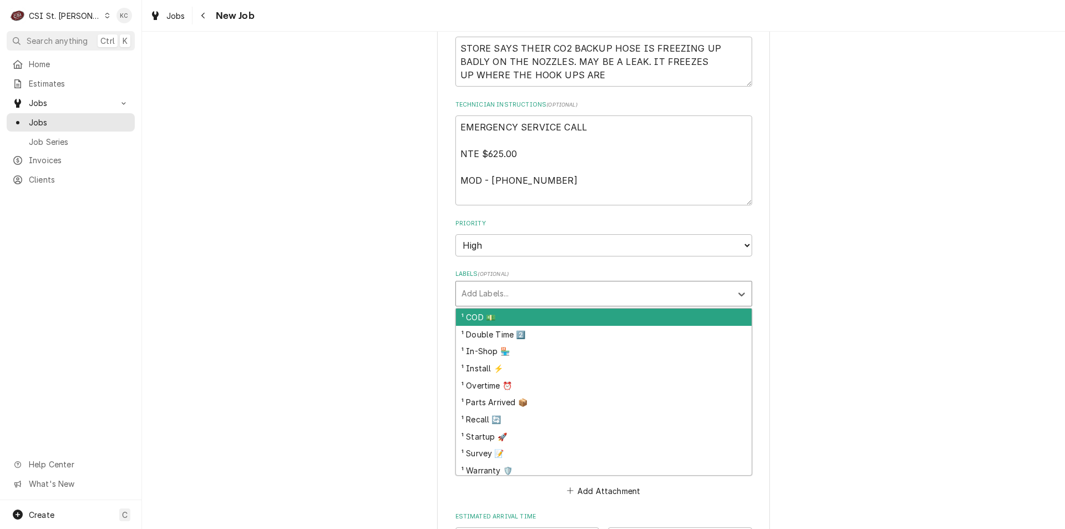
click at [504, 289] on div "Labels" at bounding box center [594, 294] width 265 height 20
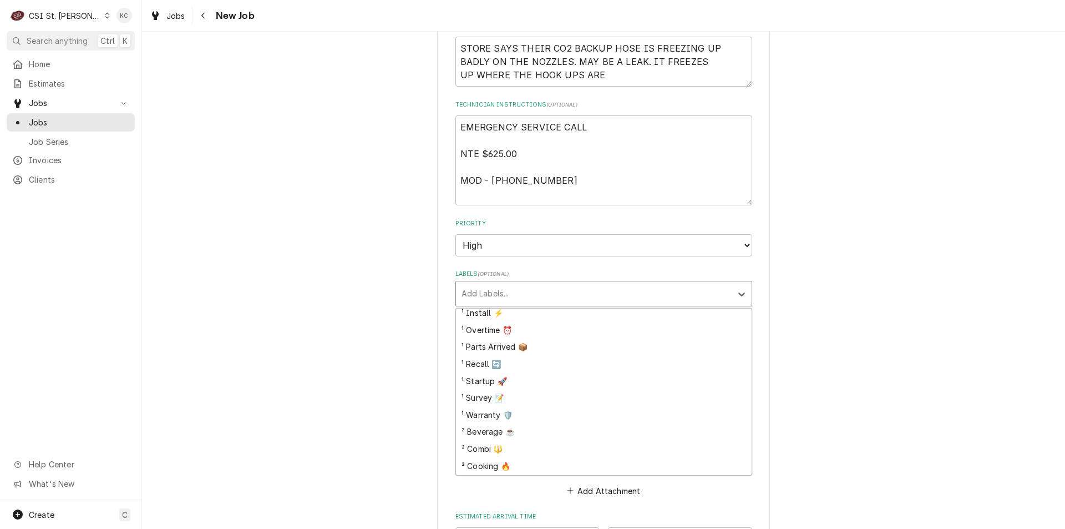
scroll to position [111, 0]
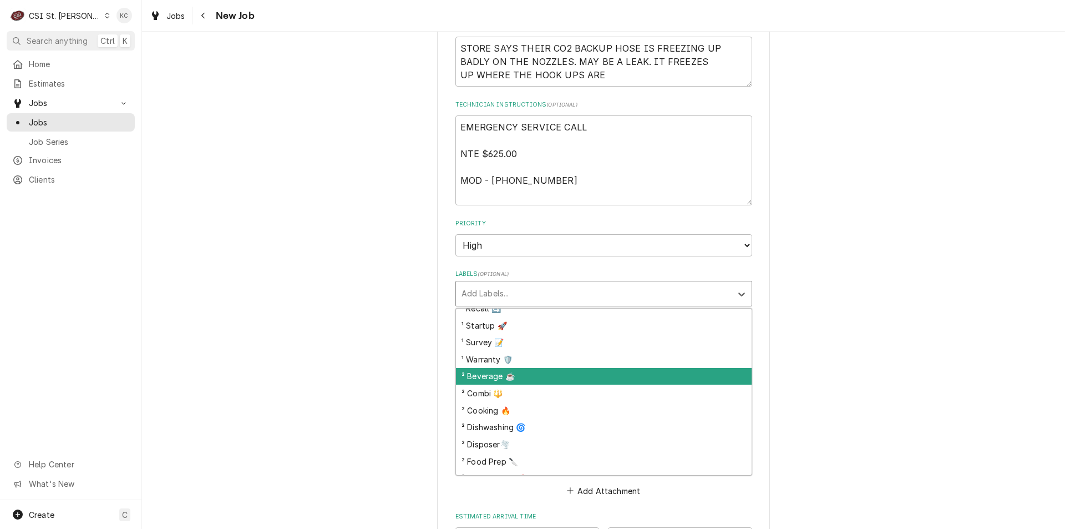
click at [544, 370] on div "² Beverage ☕️" at bounding box center [604, 376] width 296 height 17
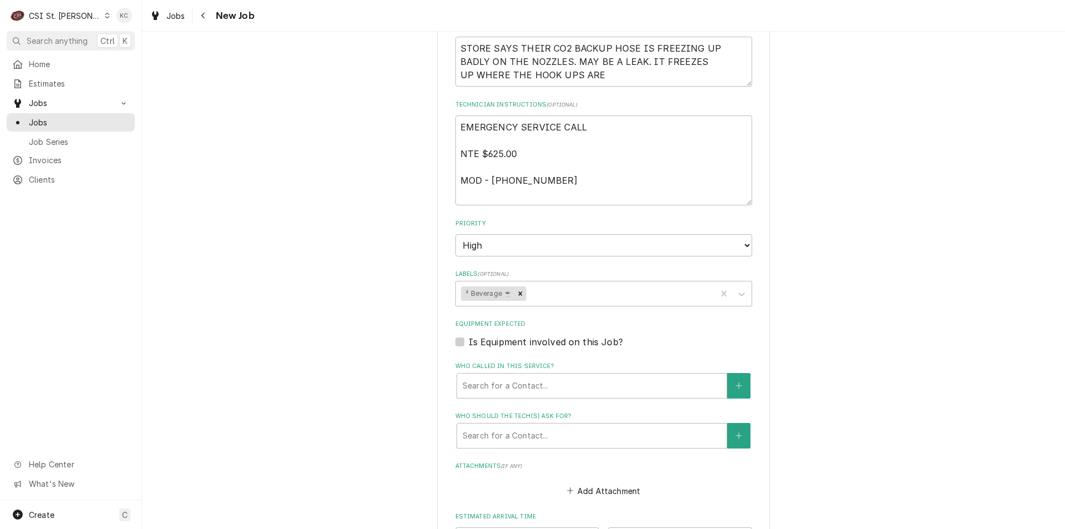
click at [771, 337] on div "Please provide the following information to create a job: Client Details Client…" at bounding box center [603, 40] width 923 height 1420
click at [620, 131] on textarea "EMERGENCY SERVICE CALL NTE $625.00 MOD - 636 534-1836" at bounding box center [604, 160] width 297 height 90
type textarea "x"
type textarea "EMERGENCY SERVICE CALL/ NTE $625.00 MOD - 636 534-1836"
type textarea "x"
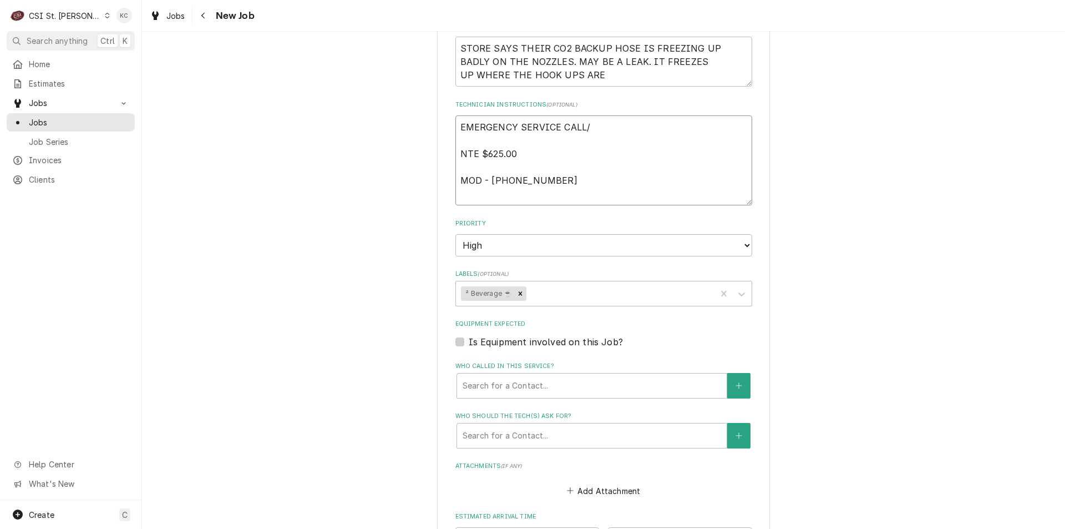
type textarea "EMERGENCY SERVICE CALL/O NTE $625.00 MOD - 636 534-1836"
type textarea "x"
type textarea "EMERGENCY SERVICE CALL/OV NTE $625.00 MOD - 636 534-1836"
type textarea "x"
type textarea "EMERGENCY SERVICE CALL/OVE NTE $625.00 MOD - 636 534-1836"
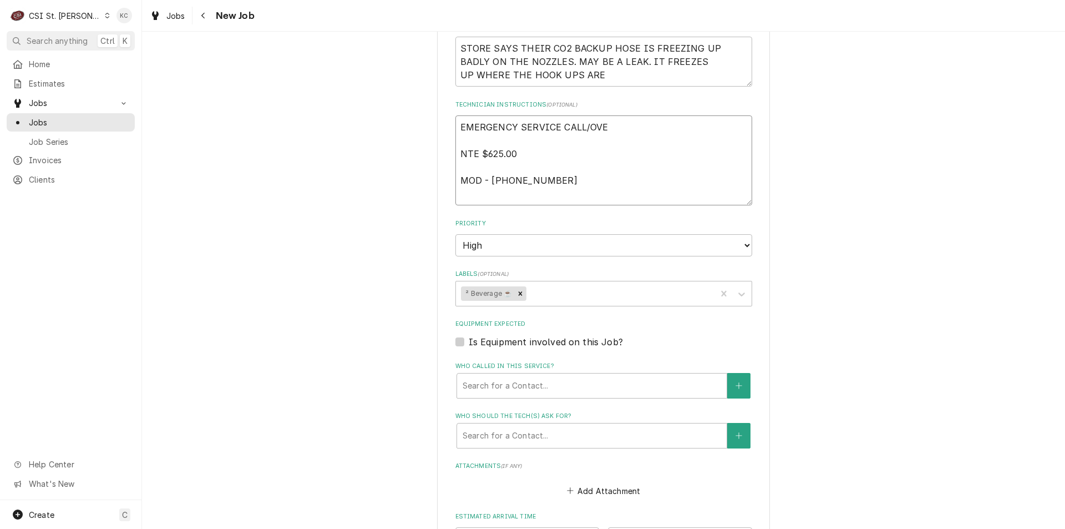
type textarea "x"
type textarea "EMERGENCY SERVICE CALL/OVER NTE $625.00 MOD - 636 534-1836"
type textarea "x"
type textarea "EMERGENCY SERVICE CALL/OVERT NTE $625.00 MOD - 636 534-1836"
type textarea "x"
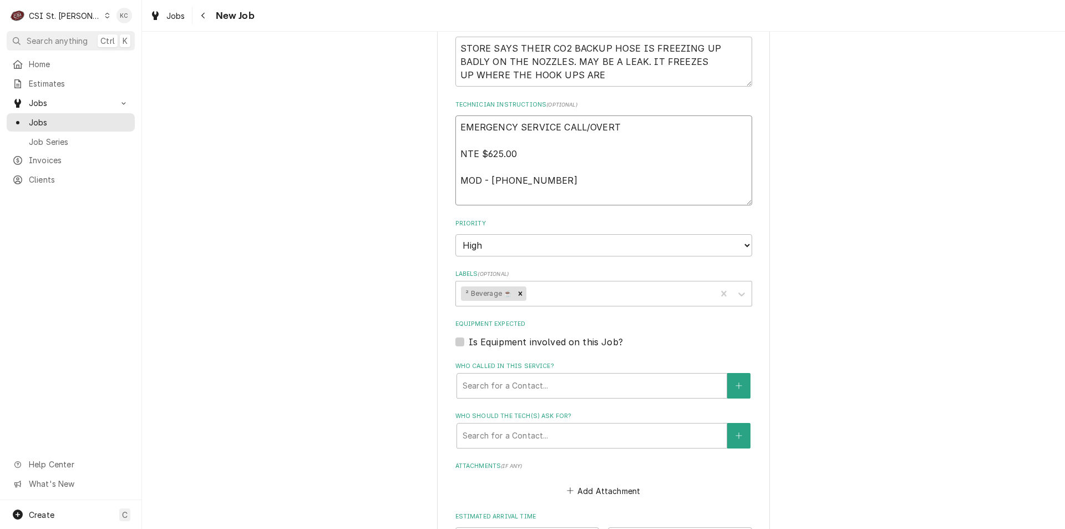
type textarea "EMERGENCY SERVICE CALL/OVERTI NTE $625.00 MOD - 636 534-1836"
type textarea "x"
type textarea "EMERGENCY SERVICE CALL/OVERTIME NTE $625.00 MOD - 636 534-1836"
type textarea "x"
type textarea "EMERGENCY SERVICE CALL/OVERTIME NTE $625.00 MOD - 636 534-1836"
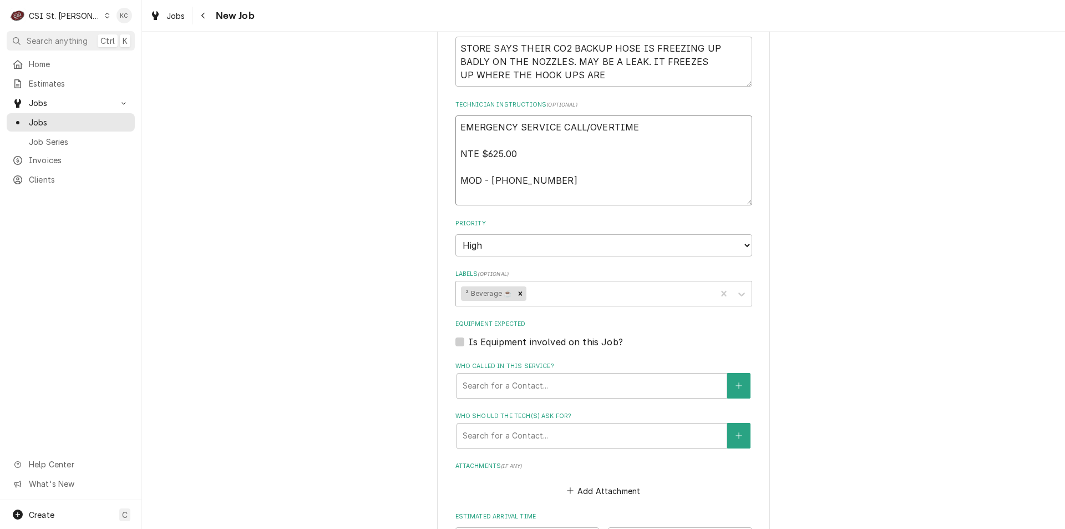
type textarea "x"
type textarea "EMERGENCY SERVICE CALL/OVERTIME A NTE $625.00 MOD - 636 534-1836"
type textarea "x"
type textarea "EMERGENCY SERVICE CALL/OVERTIME AP NTE $625.00 MOD - 636 534-1836"
type textarea "x"
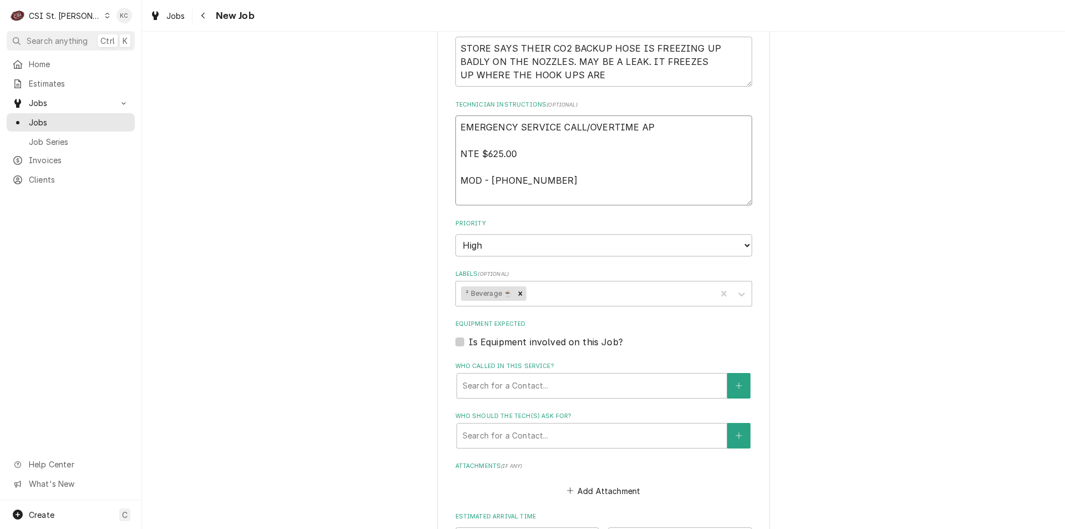
type textarea "EMERGENCY SERVICE CALL/OVERTIME APP NTE $625.00 MOD - 636 534-1836"
type textarea "x"
type textarea "EMERGENCY SERVICE CALL/OVERTIME APPR NTE $625.00 MOD - 636 534-1836"
type textarea "x"
type textarea "EMERGENCY SERVICE CALL/OVERTIME APPRO NTE $625.00 MOD - 636 534-1836"
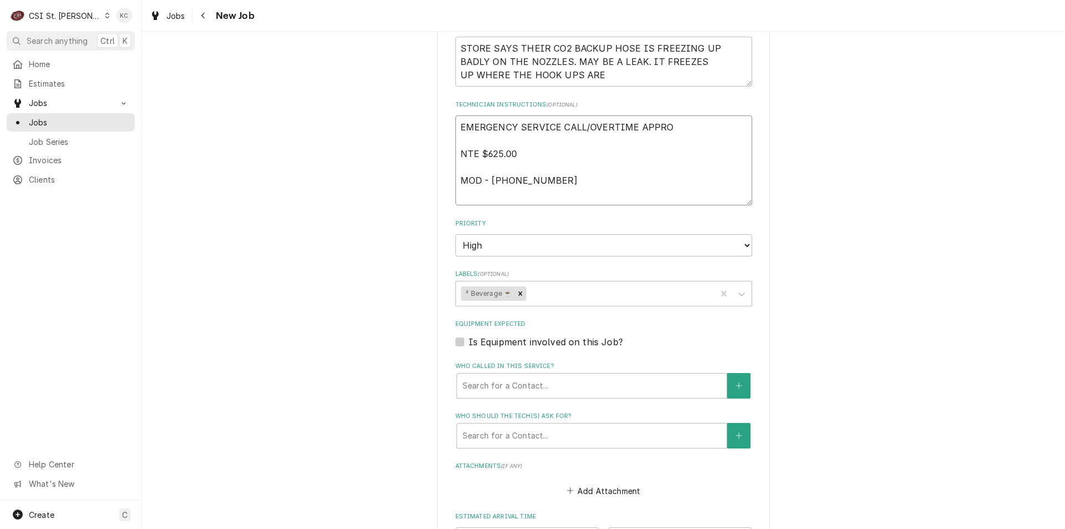
type textarea "x"
type textarea "EMERGENCY SERVICE CALL/OVERTIME APPROV NTE $625.00 MOD - 636 534-1836"
type textarea "x"
type textarea "EMERGENCY SERVICE CALL/OVERTIME APPROVE NTE $625.00 MOD - 636 534-1836"
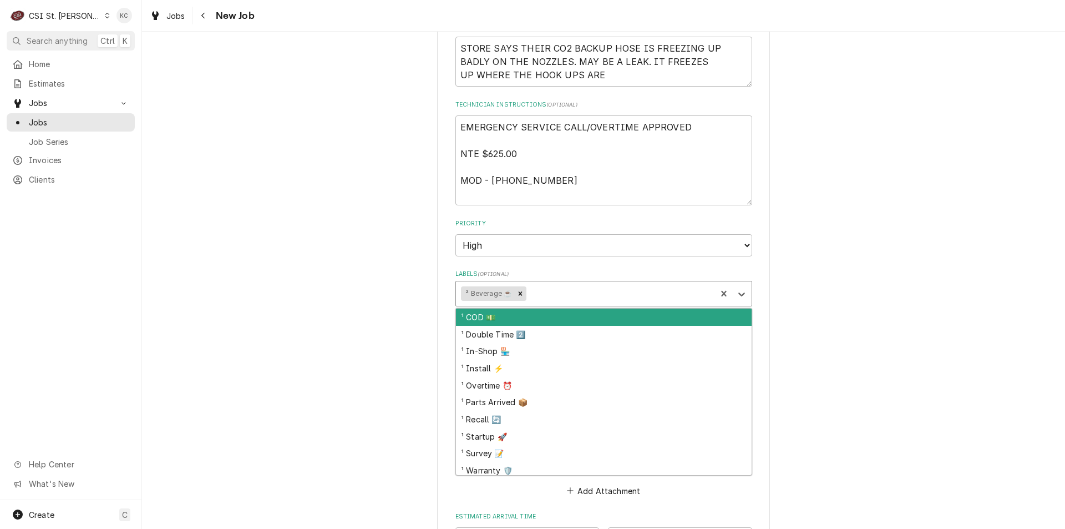
click at [569, 292] on div "Labels" at bounding box center [620, 294] width 183 height 20
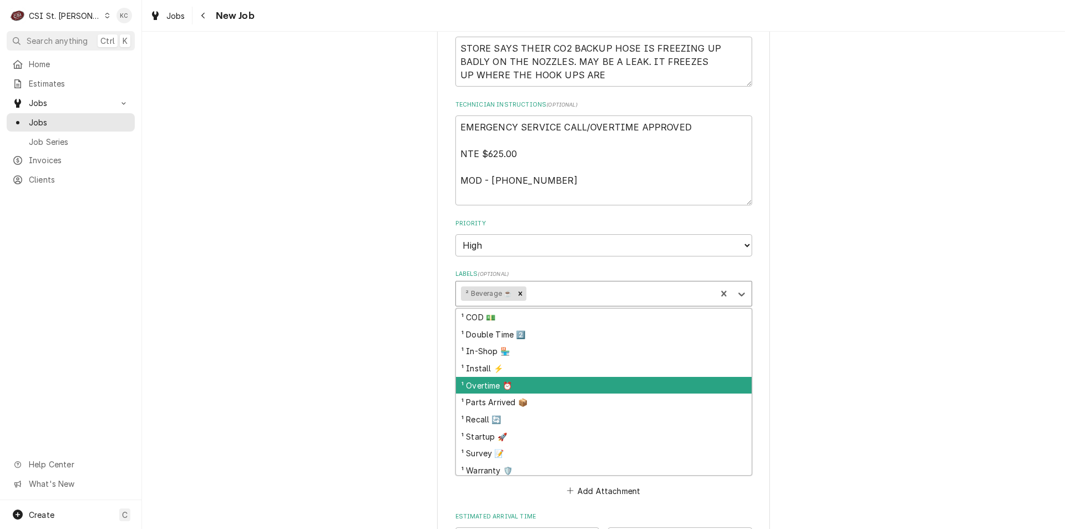
click at [560, 384] on div "¹ Overtime ⏰" at bounding box center [604, 385] width 296 height 17
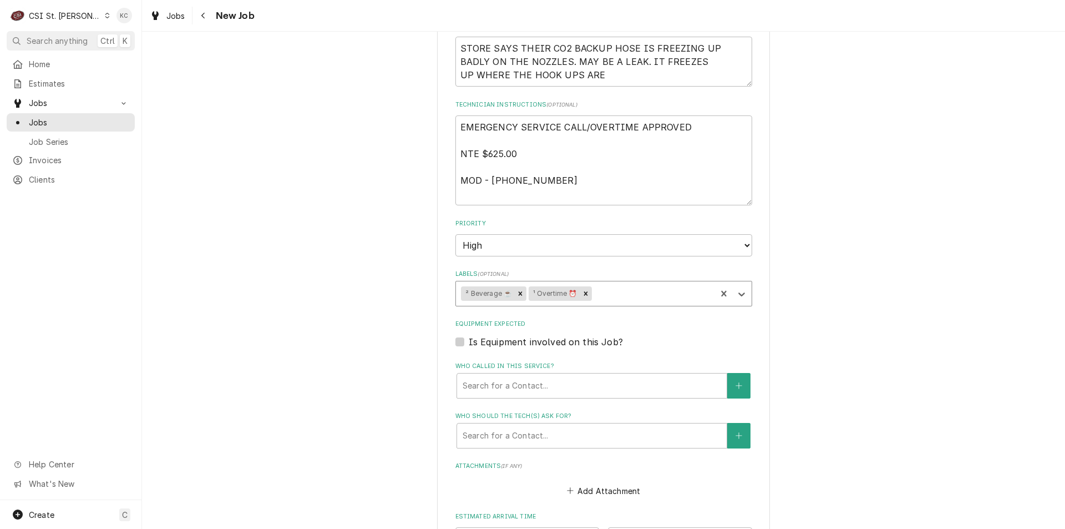
click at [826, 336] on div "Please provide the following information to create a job: Client Details Client…" at bounding box center [603, 40] width 923 height 1420
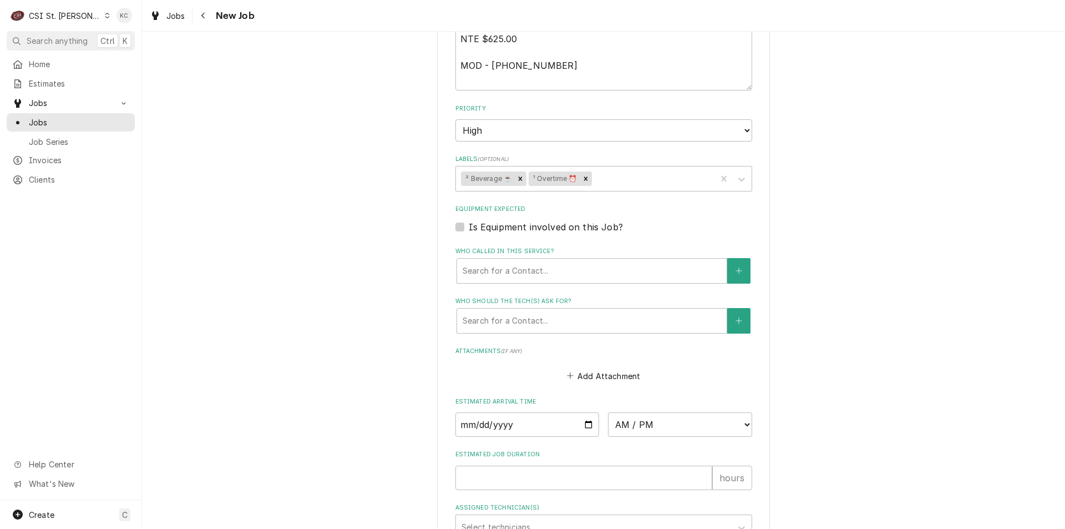
scroll to position [935, 0]
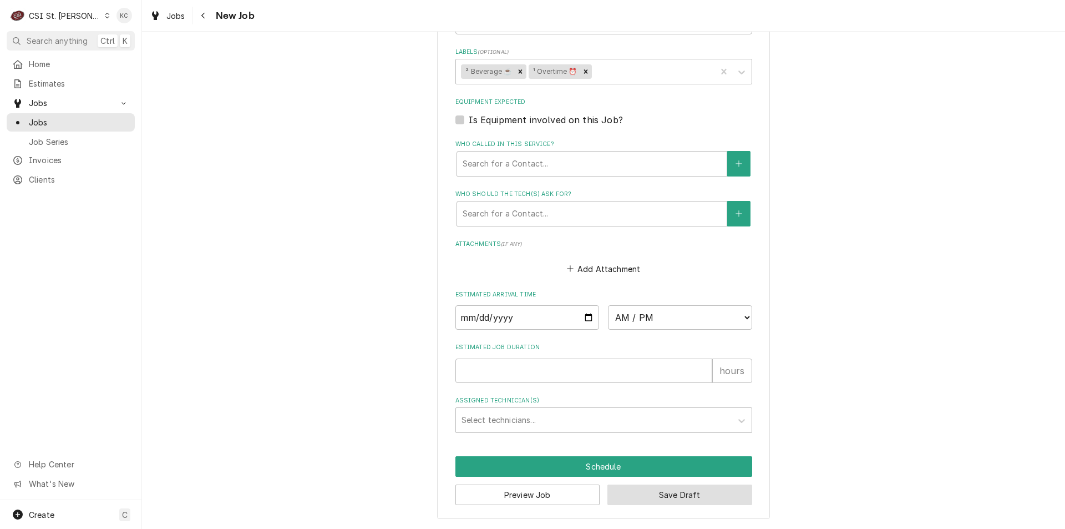
click at [705, 495] on button "Save Draft" at bounding box center [680, 494] width 145 height 21
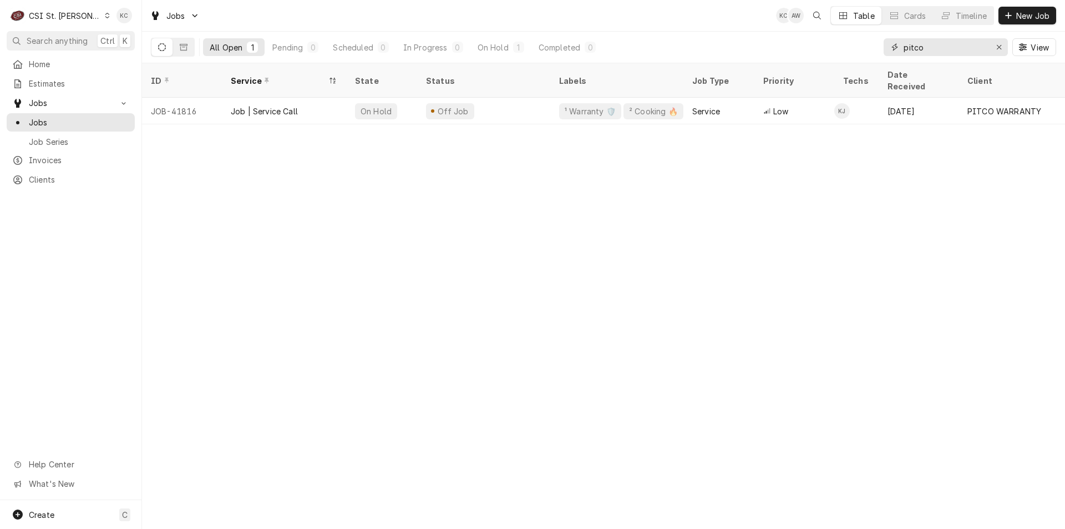
drag, startPoint x: 949, startPoint y: 48, endPoint x: 839, endPoint y: 43, distance: 109.4
click at [839, 43] on div "All Open 1 Pending 0 Scheduled 0 In Progress 0 On Hold 1 Completed 0 pitco View" at bounding box center [603, 47] width 905 height 31
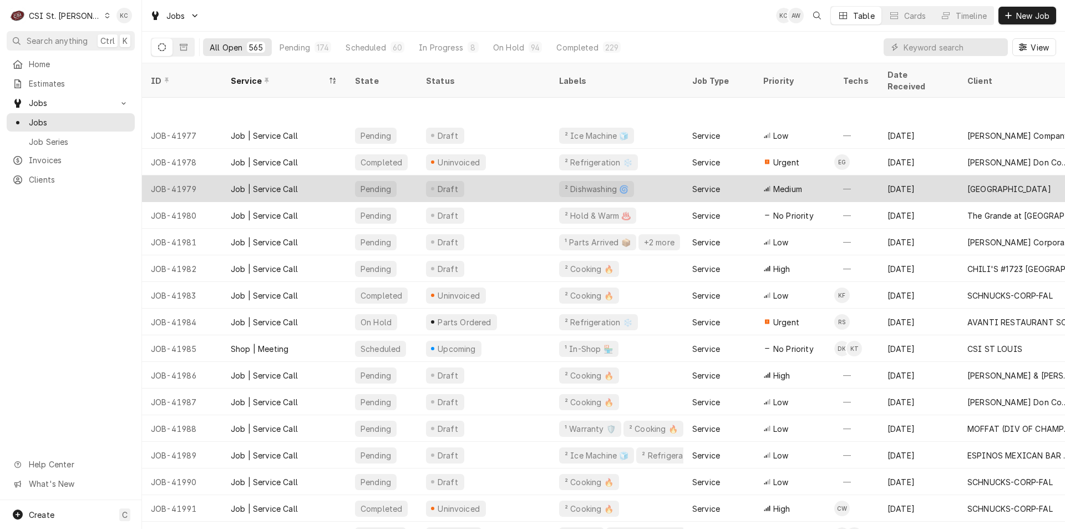
scroll to position [111, 0]
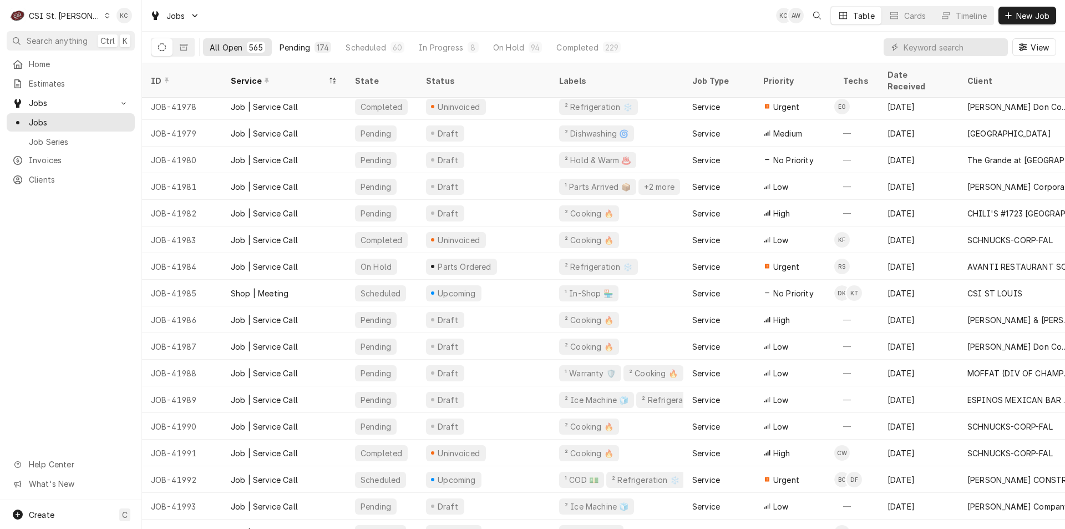
click at [296, 50] on div "Pending" at bounding box center [295, 48] width 31 height 12
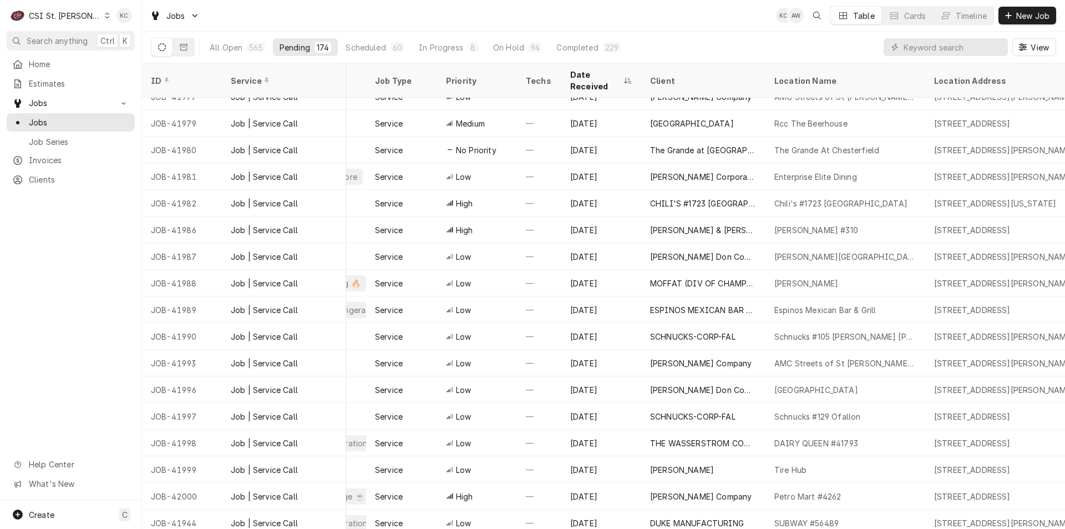
scroll to position [68, 270]
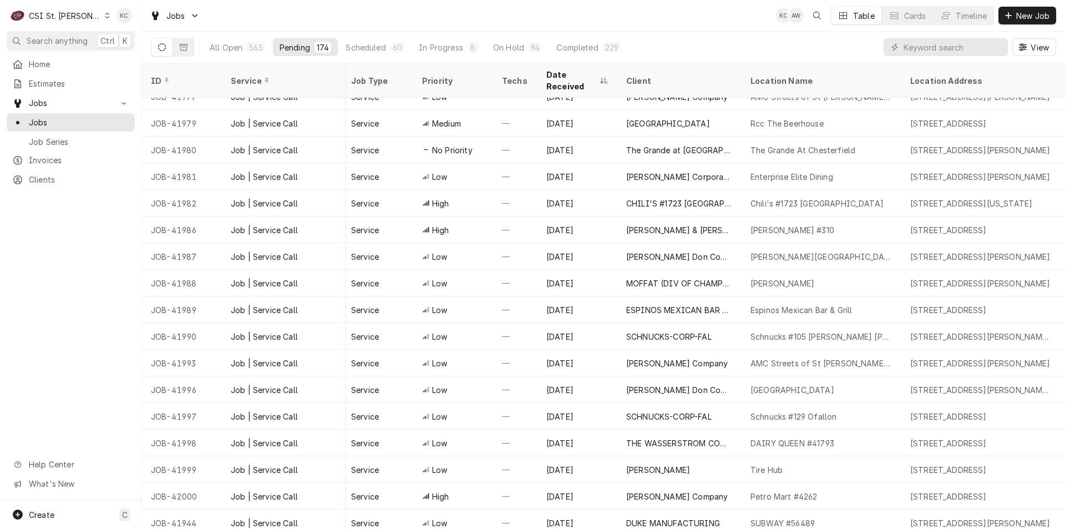
click at [711, 19] on div "Jobs KC AW Table Cards Timeline New Job" at bounding box center [603, 15] width 923 height 31
click at [1022, 24] on button "New Job" at bounding box center [1028, 16] width 58 height 18
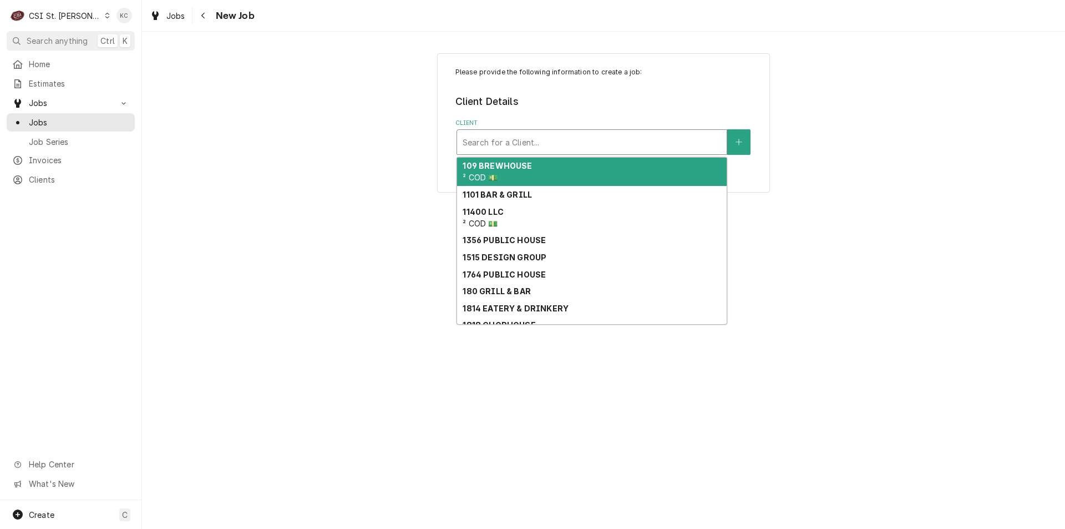
click at [599, 142] on div "Client" at bounding box center [592, 142] width 259 height 20
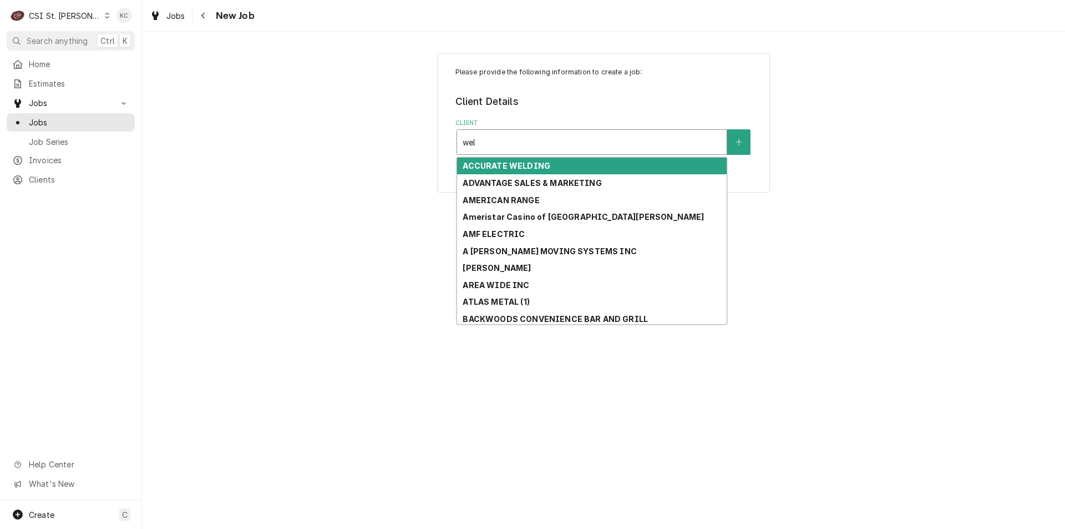
type input "wel"
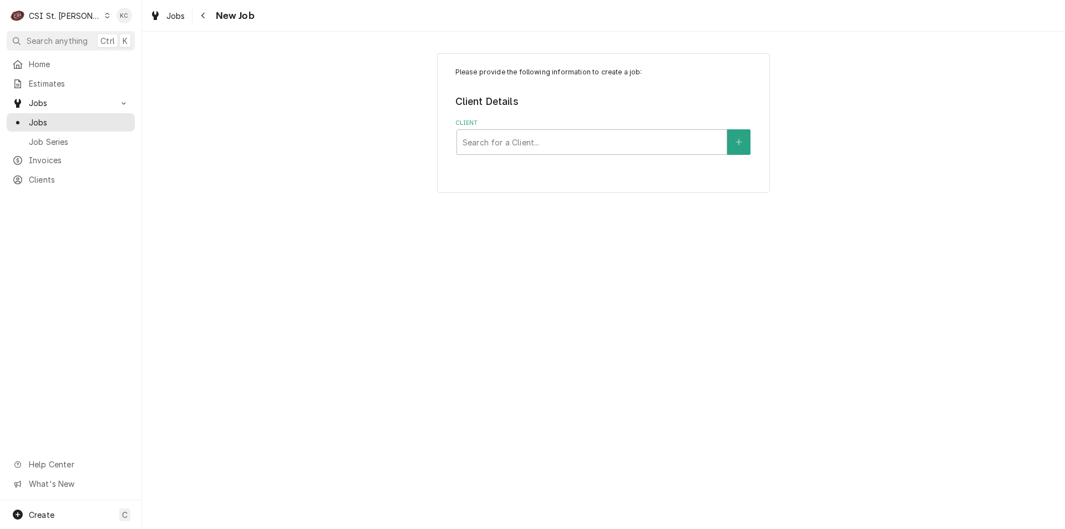
click at [830, 284] on div "Please provide the following information to create a job: Client Details Client…" at bounding box center [603, 280] width 923 height 497
click at [212, 15] on button "Navigate back" at bounding box center [204, 16] width 18 height 18
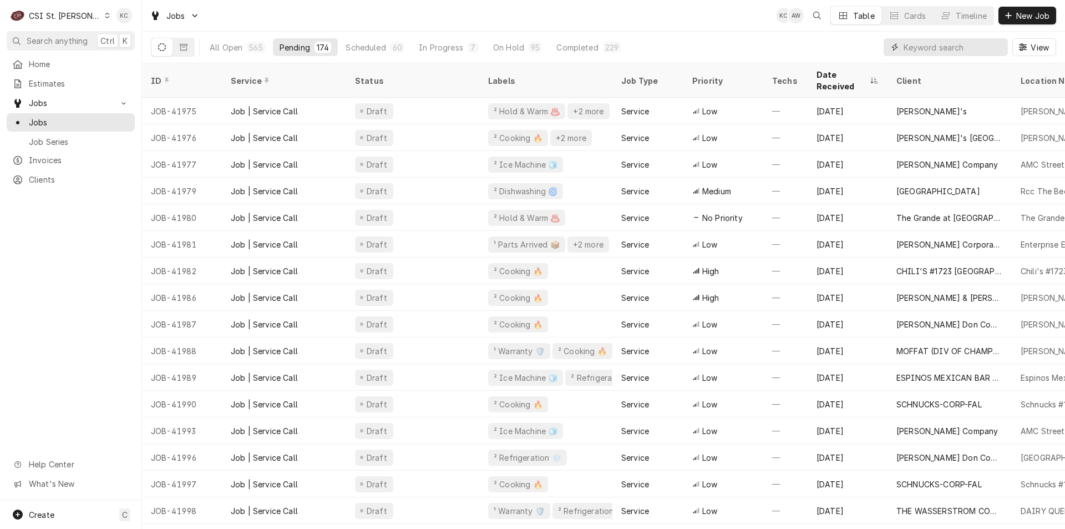
click at [943, 49] on input "Dynamic Content Wrapper" at bounding box center [953, 47] width 99 height 18
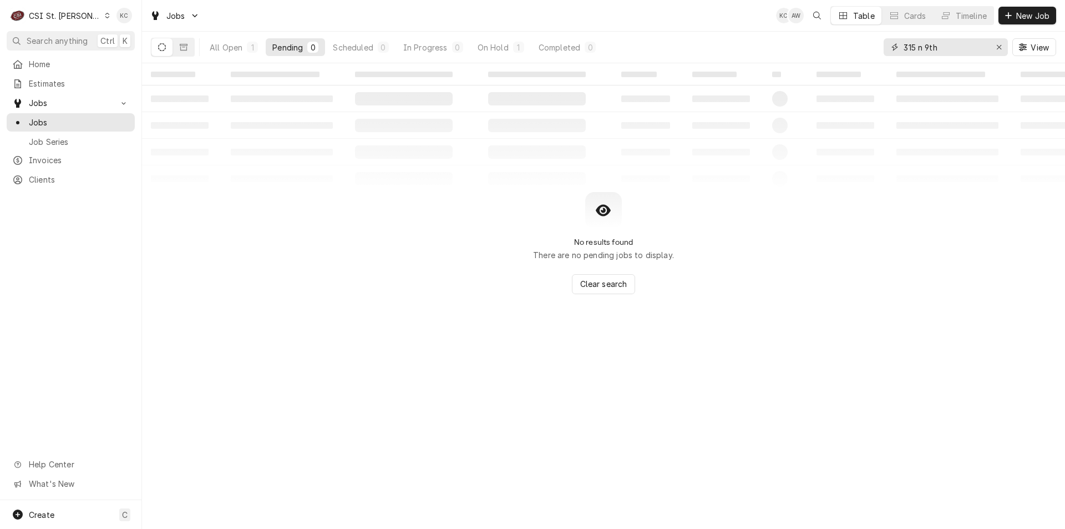
type input "315 n 9th"
drag, startPoint x: 248, startPoint y: 32, endPoint x: 239, endPoint y: 39, distance: 11.9
click at [244, 33] on div "All Open 1 Pending 0 Scheduled 0 In Progress 0 On Hold 1 Completed 0" at bounding box center [402, 47] width 399 height 31
click at [236, 43] on div "All Open" at bounding box center [226, 48] width 33 height 12
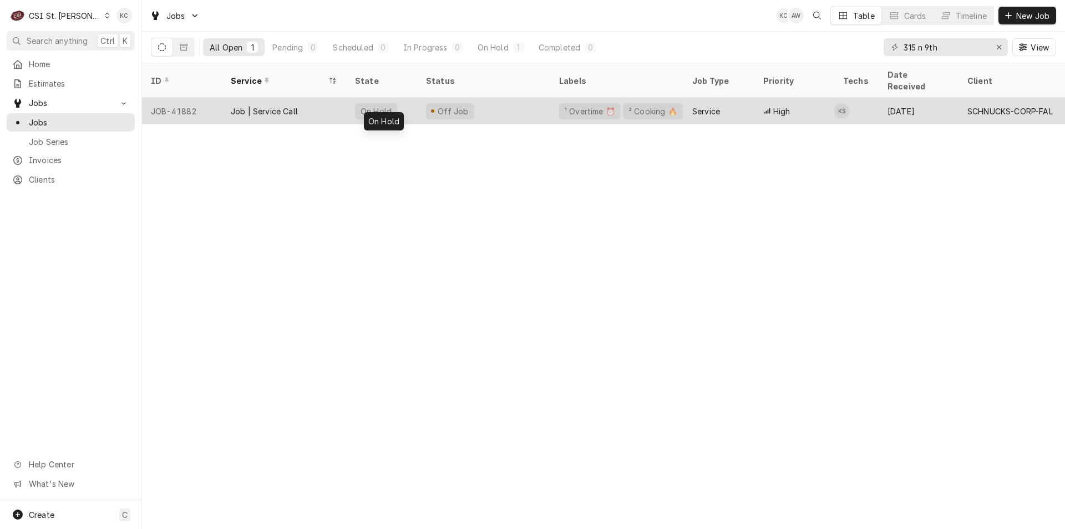
click at [408, 98] on div "On Hold" at bounding box center [381, 111] width 71 height 27
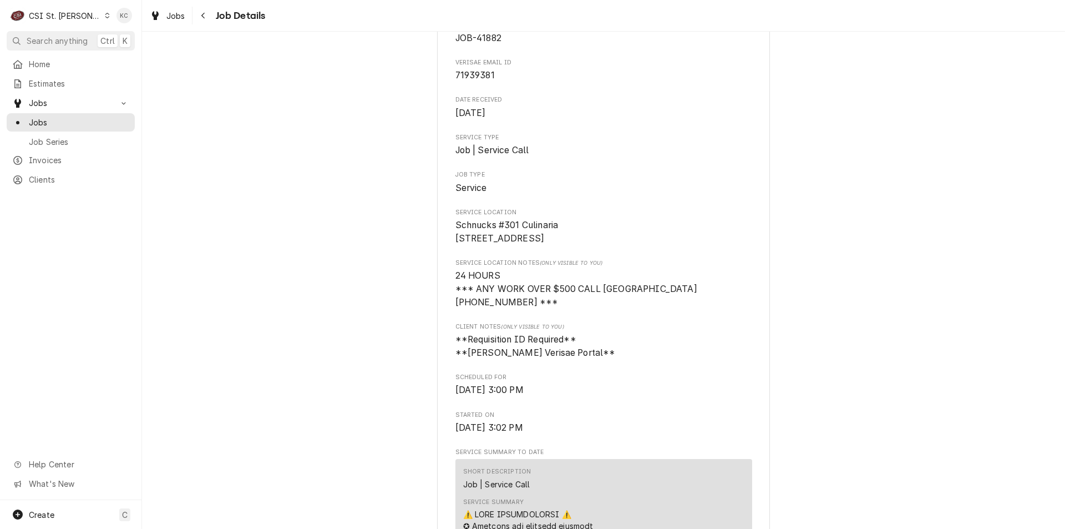
scroll to position [111, 0]
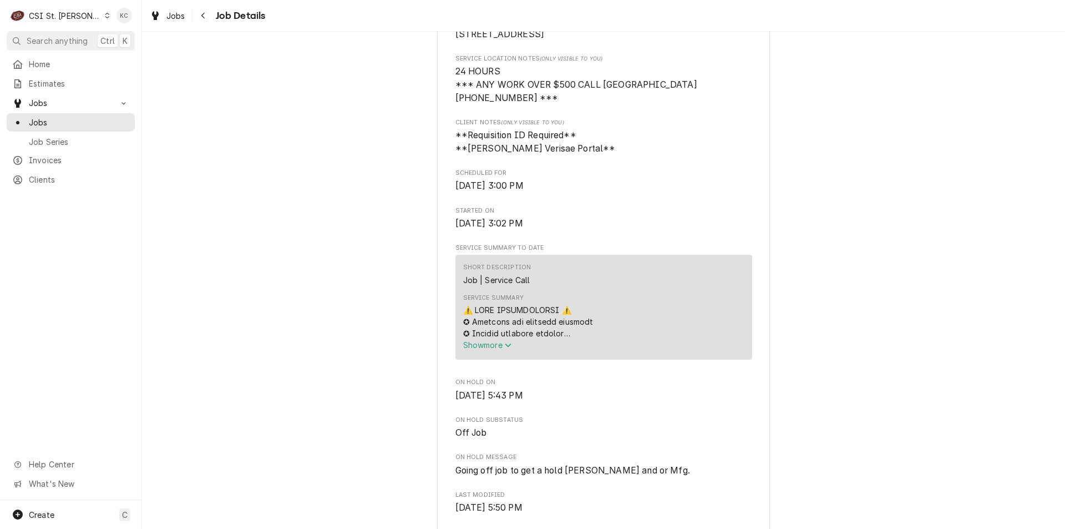
scroll to position [444, 0]
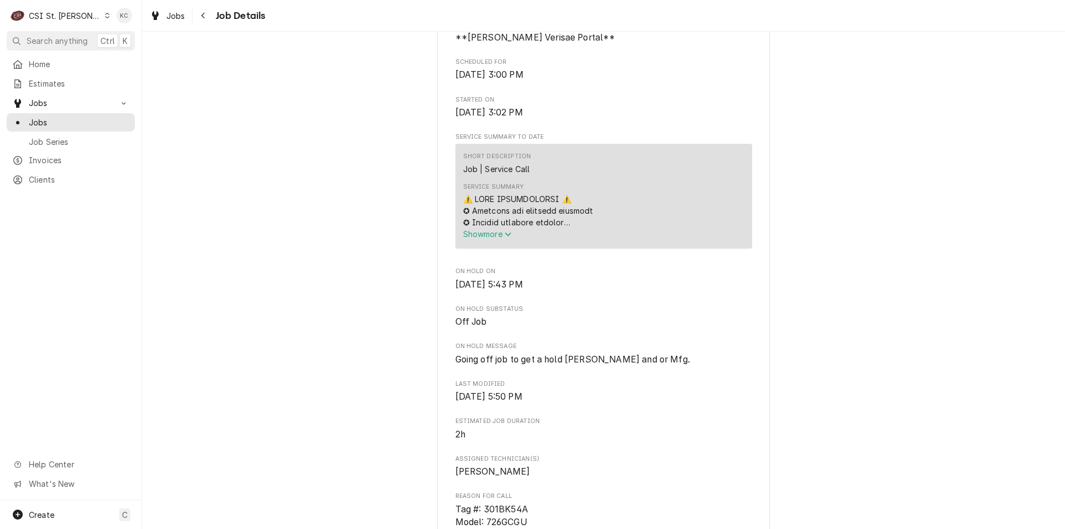
click at [880, 337] on div "Off Job SCHNUCKS-CORP-FAL Schnucks #301 Culinaria / 315 N 9Th St, St Louis, MO …" at bounding box center [603, 432] width 923 height 1667
click at [901, 337] on div "Off Job SCHNUCKS-CORP-FAL Schnucks #301 Culinaria / 315 N 9Th St, St Louis, MO …" at bounding box center [603, 432] width 923 height 1667
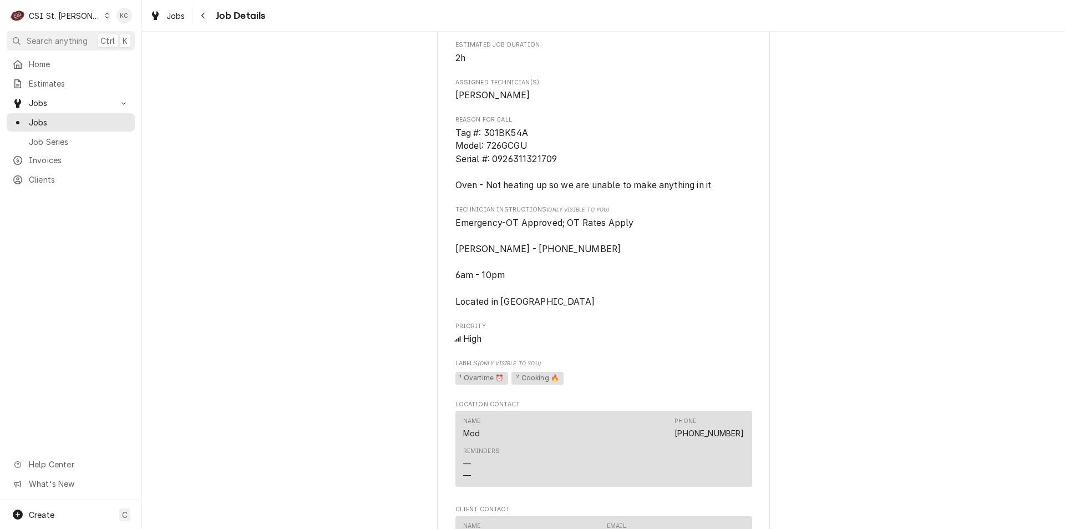
scroll to position [832, 0]
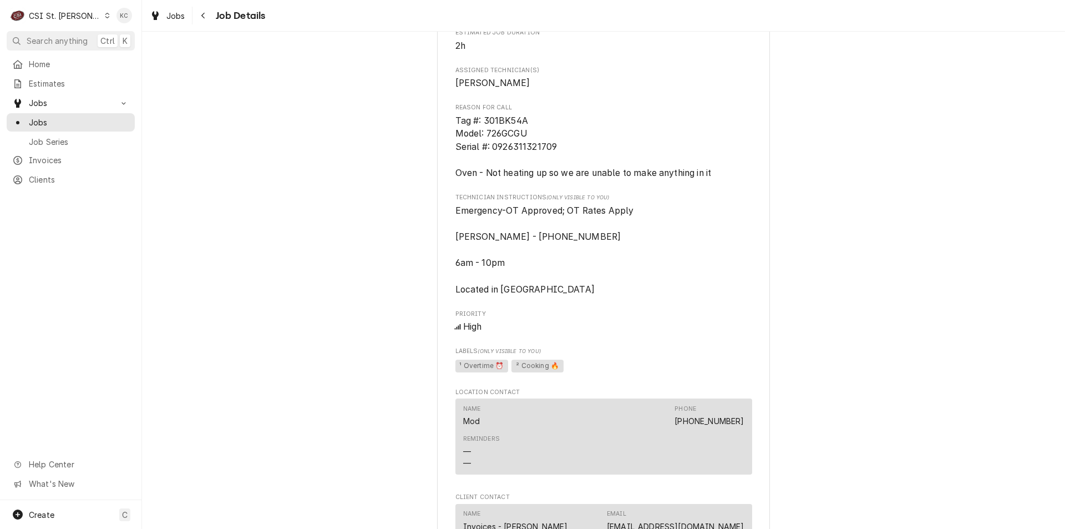
click at [899, 318] on div "Off Job SCHNUCKS-CORP-FAL Schnucks #301 Culinaria / 315 N 9Th St, St Louis, MO …" at bounding box center [603, 44] width 923 height 1667
click at [202, 18] on icon "Navigate back" at bounding box center [203, 16] width 5 height 8
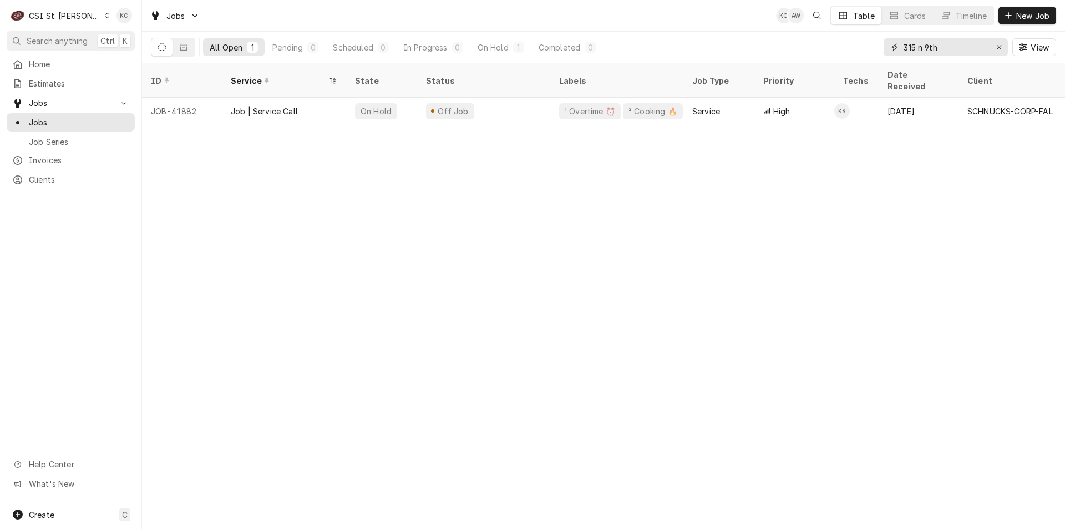
drag, startPoint x: 954, startPoint y: 48, endPoint x: 837, endPoint y: 42, distance: 117.2
click at [837, 42] on div "All Open 1 Pending 0 Scheduled 0 In Progress 0 On Hold 1 Completed 0 315 n 9th …" at bounding box center [603, 47] width 905 height 31
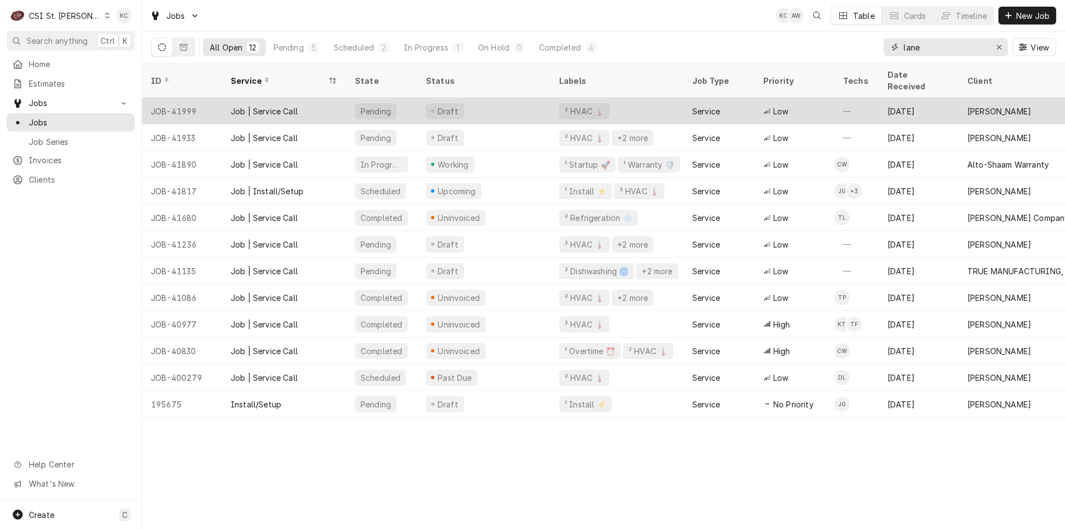
type input "lane"
click at [860, 99] on div "—" at bounding box center [856, 111] width 44 height 27
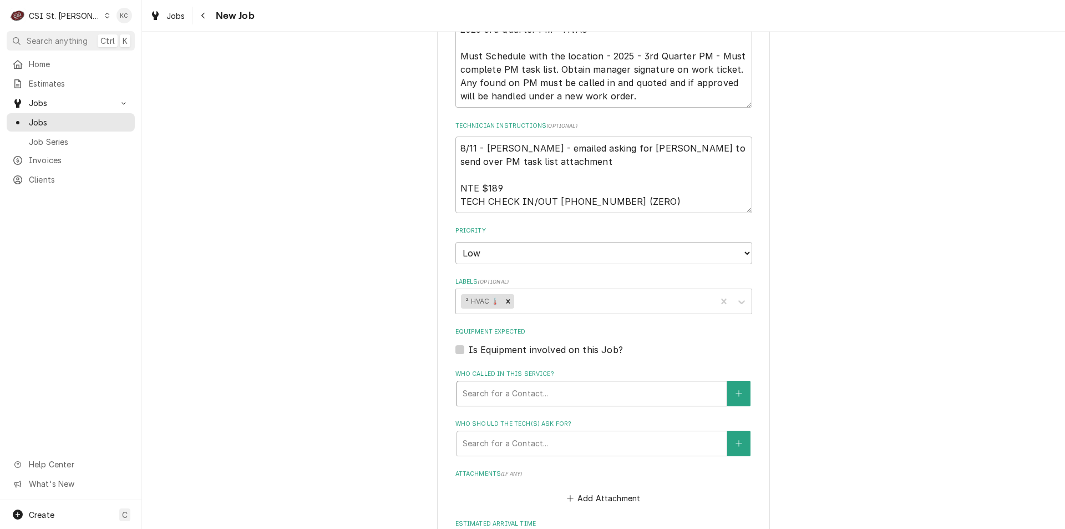
scroll to position [777, 0]
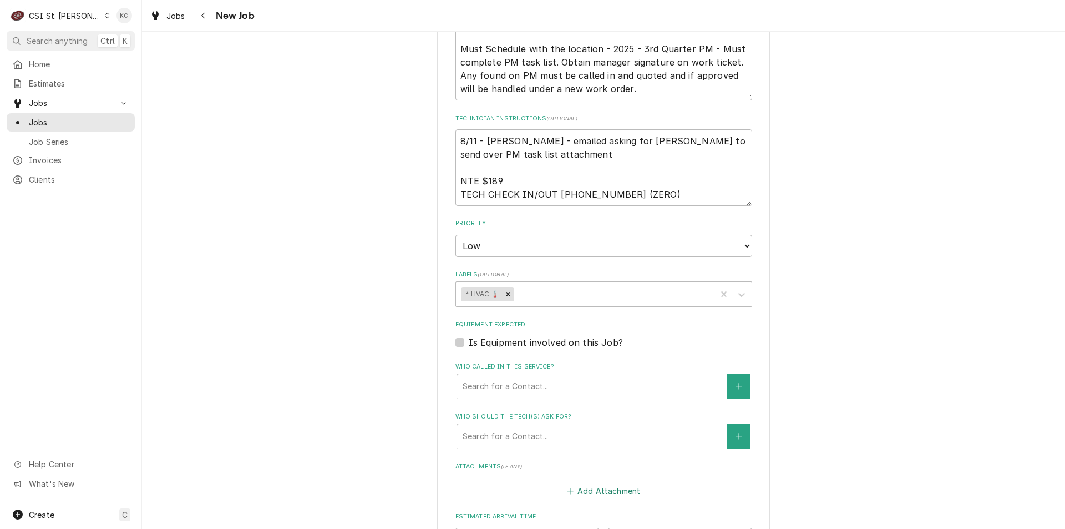
click at [585, 489] on button "Add Attachment" at bounding box center [604, 491] width 78 height 16
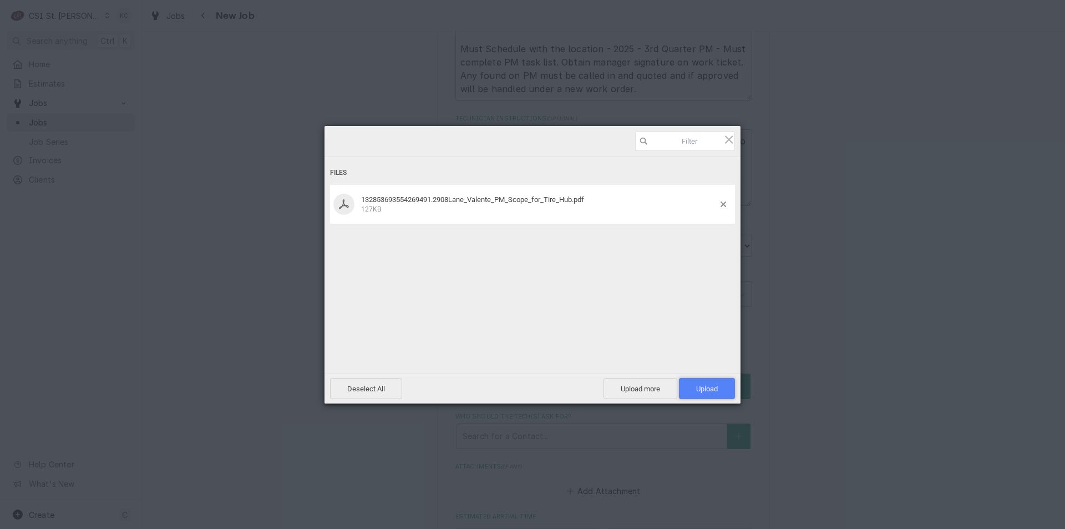
click at [701, 381] on span "Upload 1" at bounding box center [707, 388] width 56 height 21
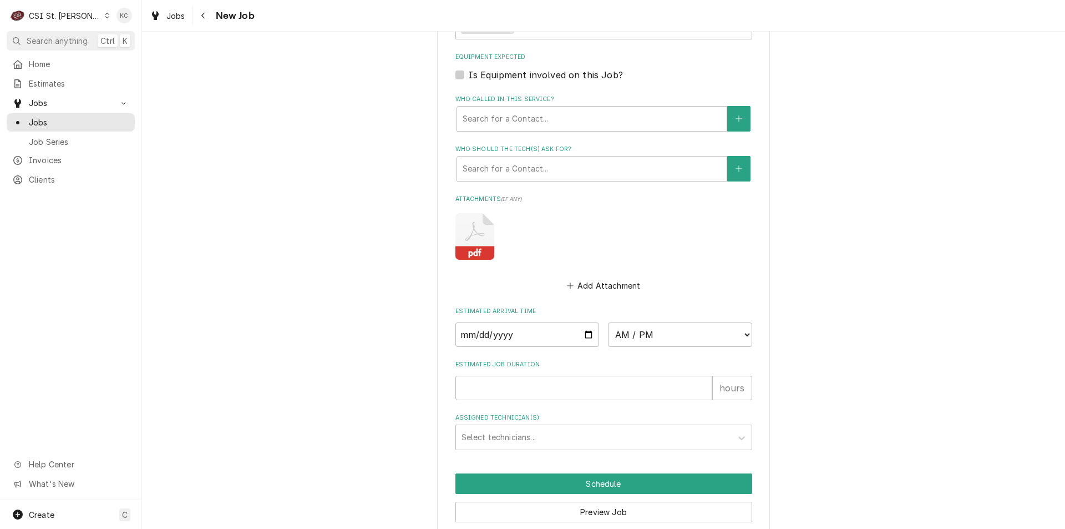
scroll to position [1090, 0]
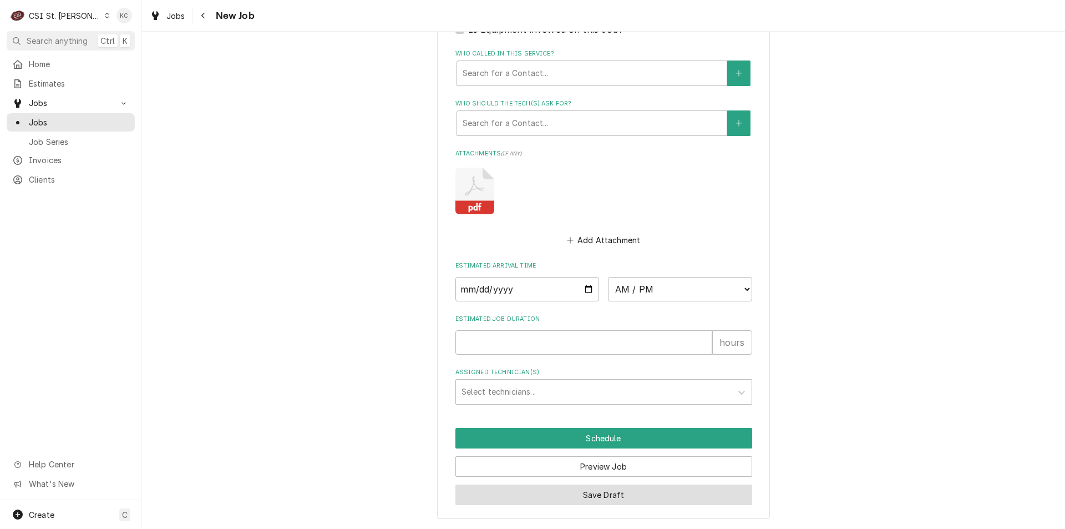
click at [620, 498] on button "Save Draft" at bounding box center [604, 494] width 297 height 21
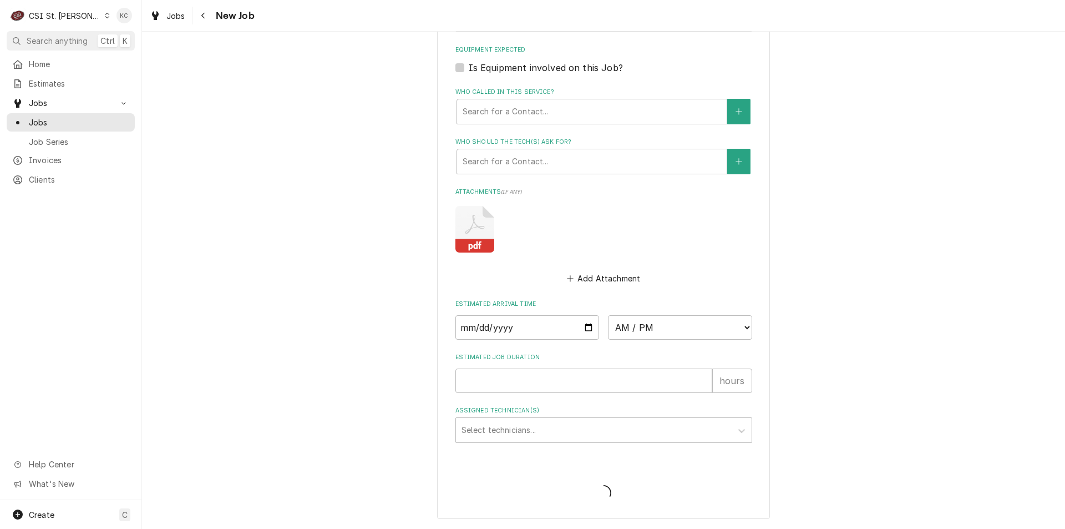
type textarea "x"
